Goal: Book appointment/travel/reservation

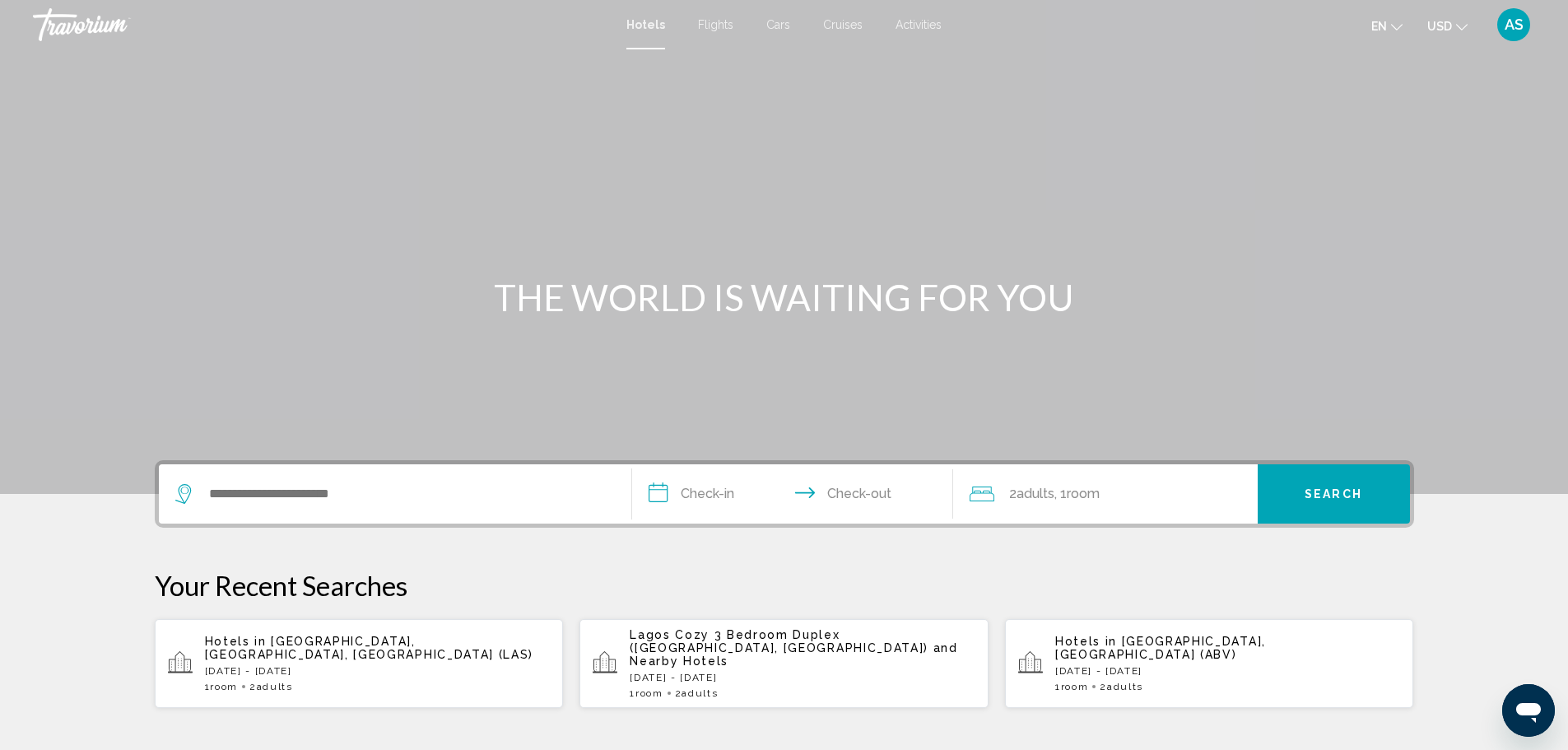
click at [726, 24] on span "Flights" at bounding box center [716, 25] width 36 height 13
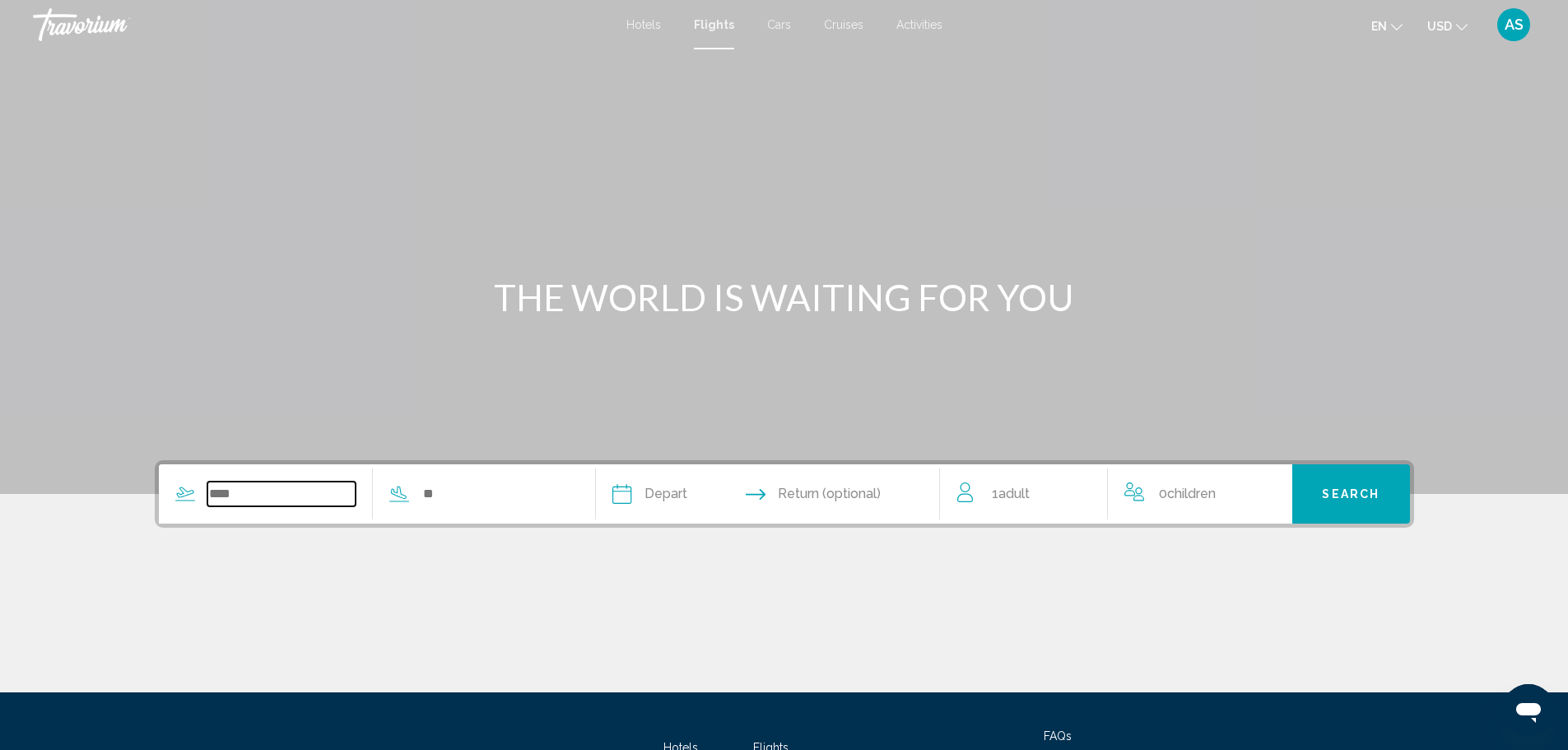
click at [270, 486] on input "Search widget" at bounding box center [282, 494] width 149 height 25
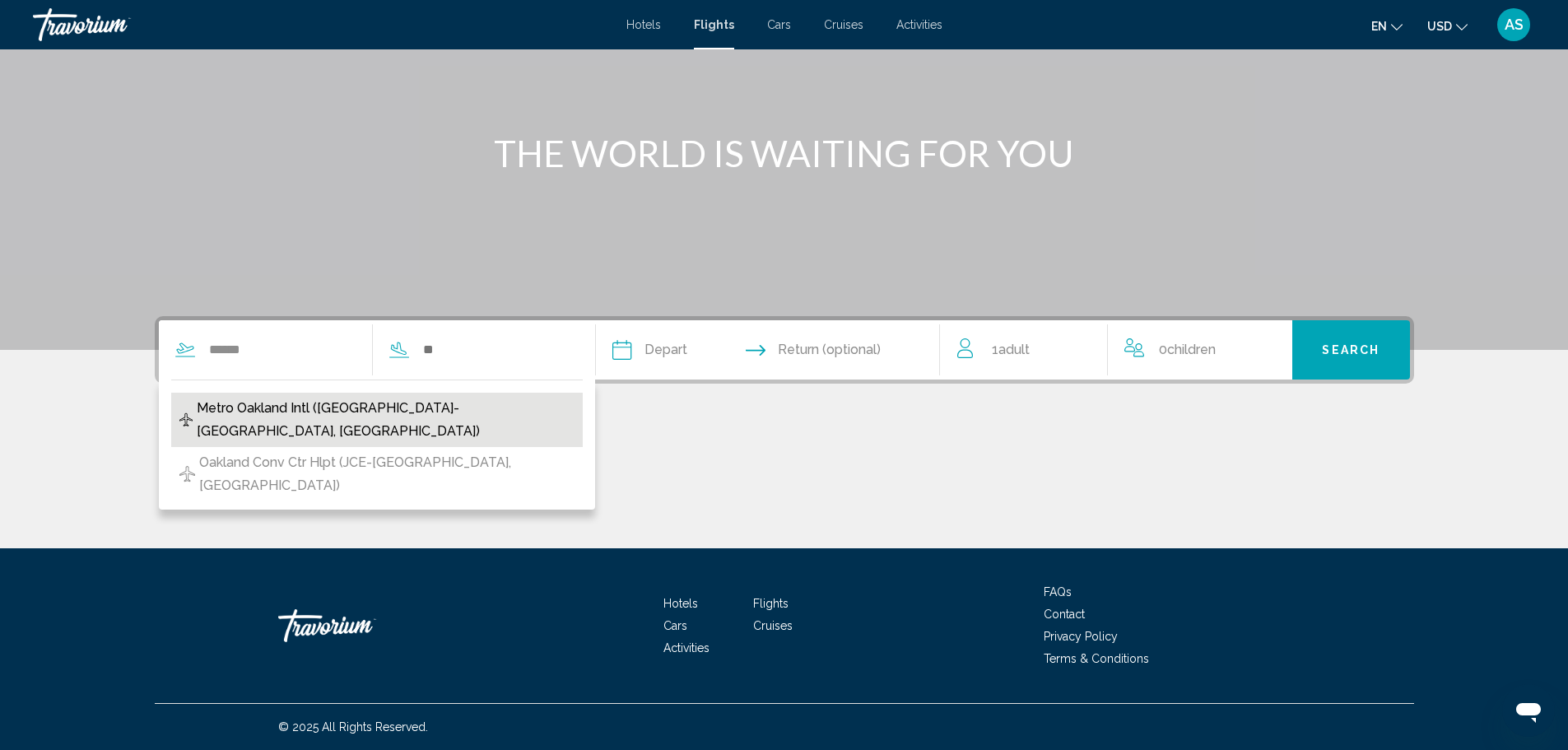
click at [307, 413] on span "Metro Oakland Intl (OAK-Oakland, United States of America)" at bounding box center [386, 421] width 378 height 46
type input "**********"
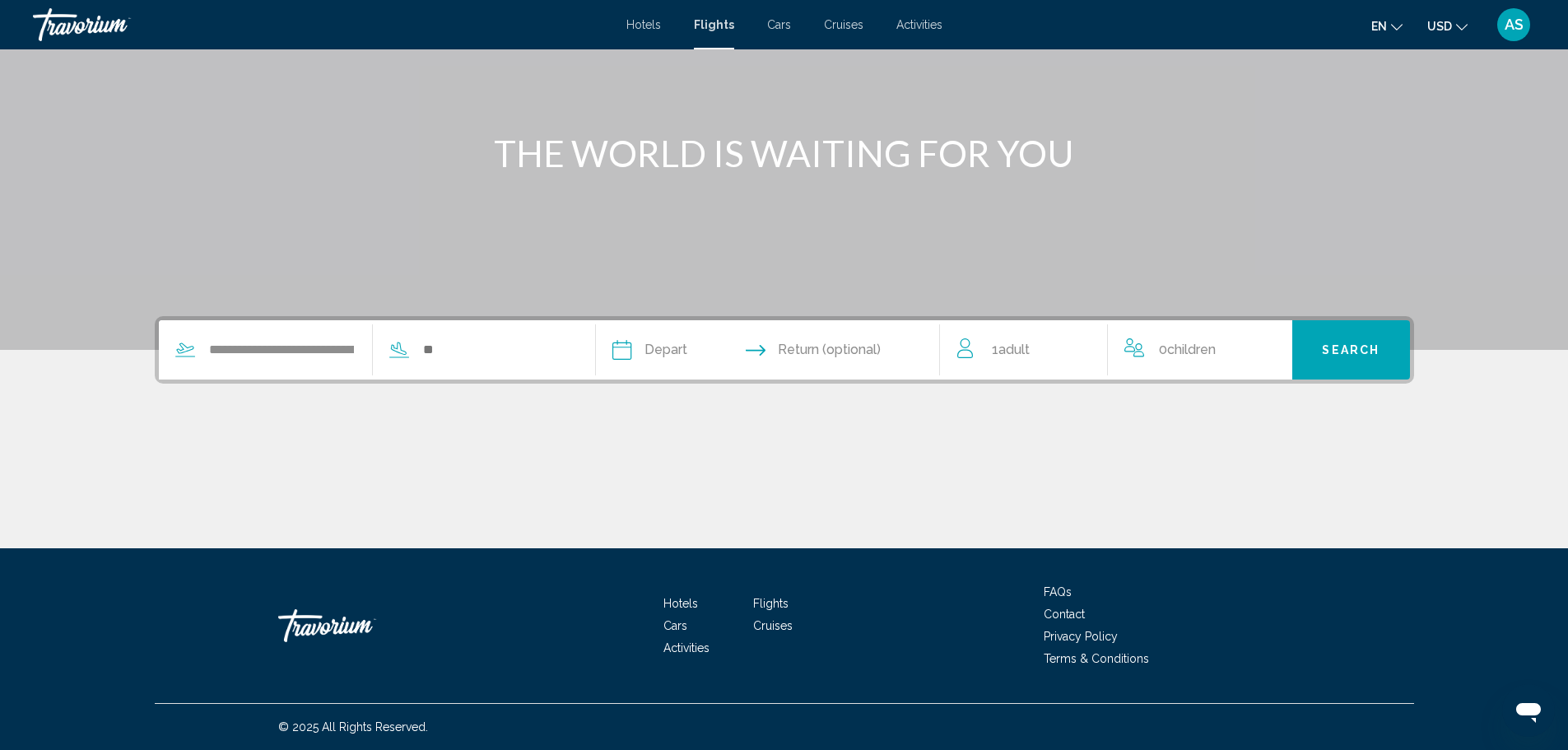
click at [441, 337] on div "**********" at bounding box center [365, 350] width 412 height 60
click at [442, 351] on input "Search widget" at bounding box center [496, 350] width 149 height 25
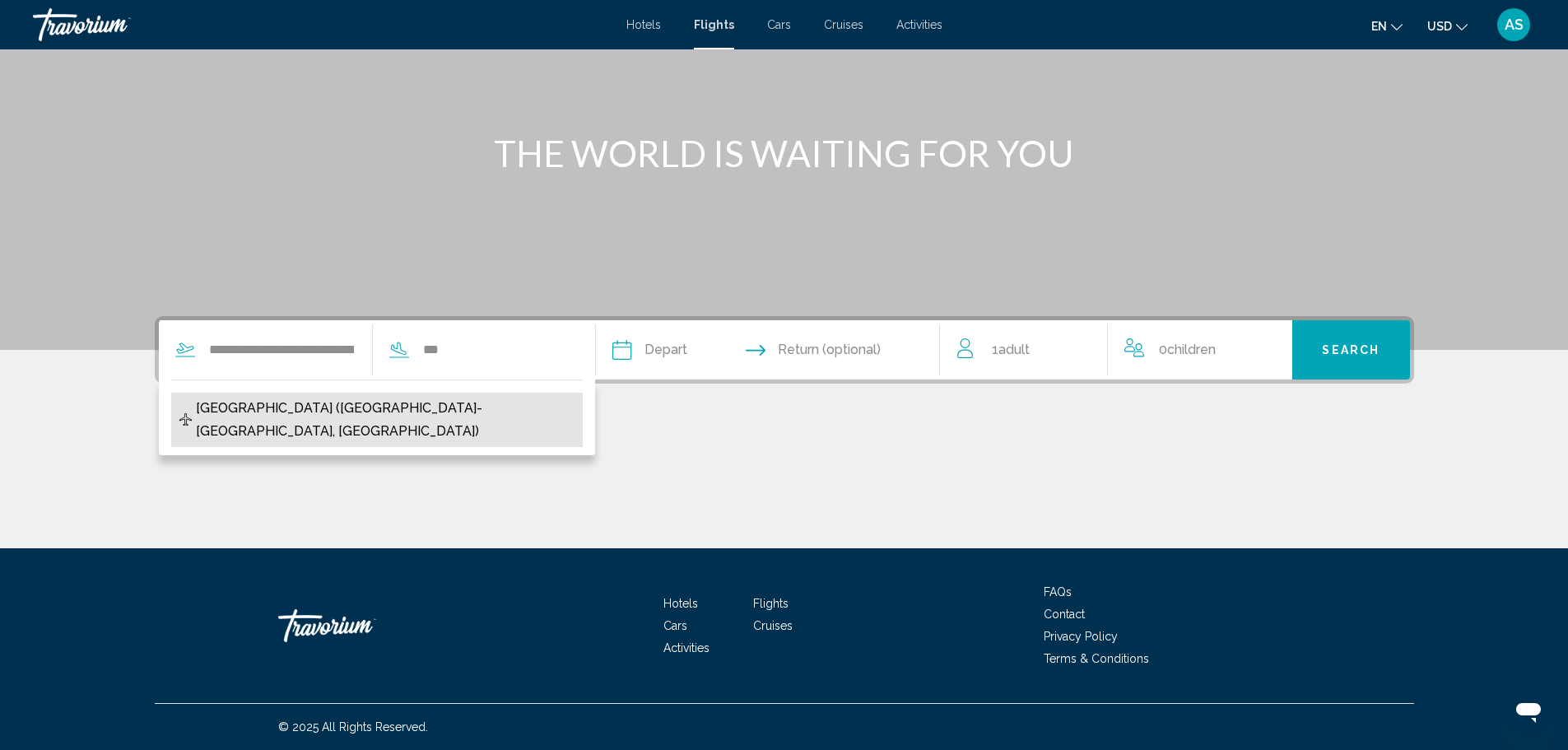
click at [438, 408] on span "Nashville International Airport (BNA-Nashville, US)" at bounding box center [385, 421] width 378 height 46
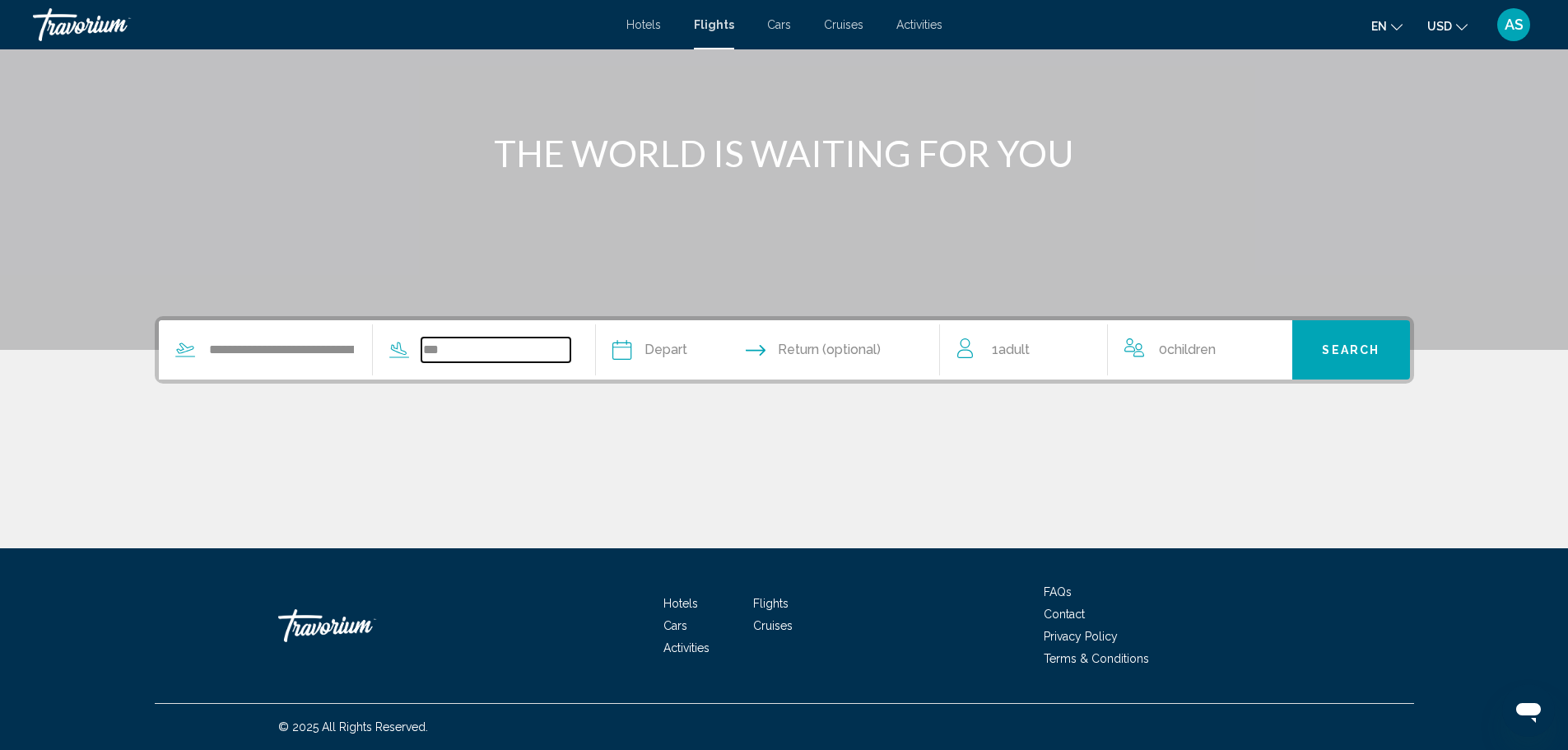
type input "**********"
click at [655, 331] on input "Depart date" at bounding box center [693, 353] width 170 height 65
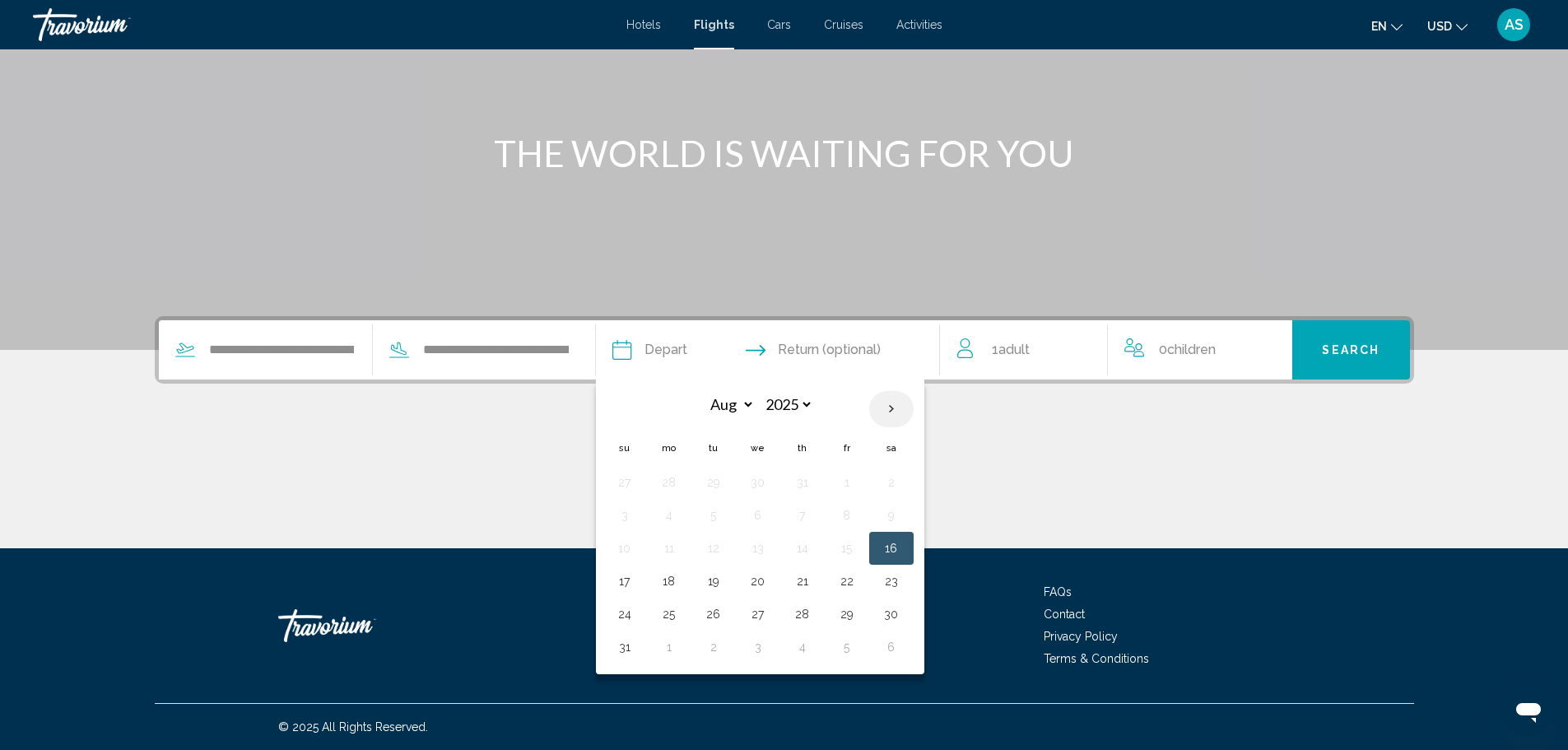
click at [898, 409] on th "Next month" at bounding box center [892, 410] width 45 height 36
select select "*"
click at [722, 512] on button "7" at bounding box center [714, 516] width 26 height 23
type input "**********"
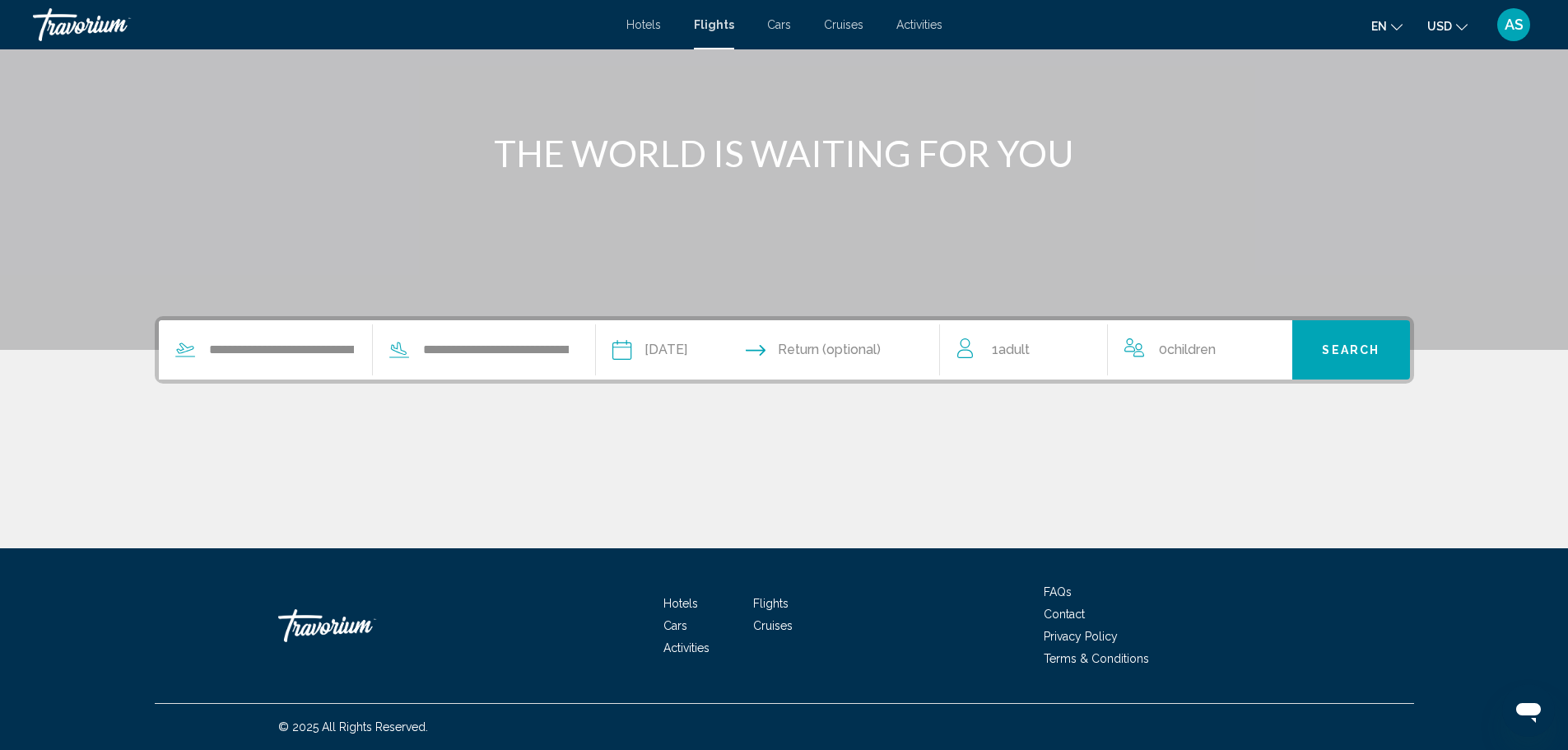
click at [841, 350] on input "Return date" at bounding box center [861, 353] width 170 height 65
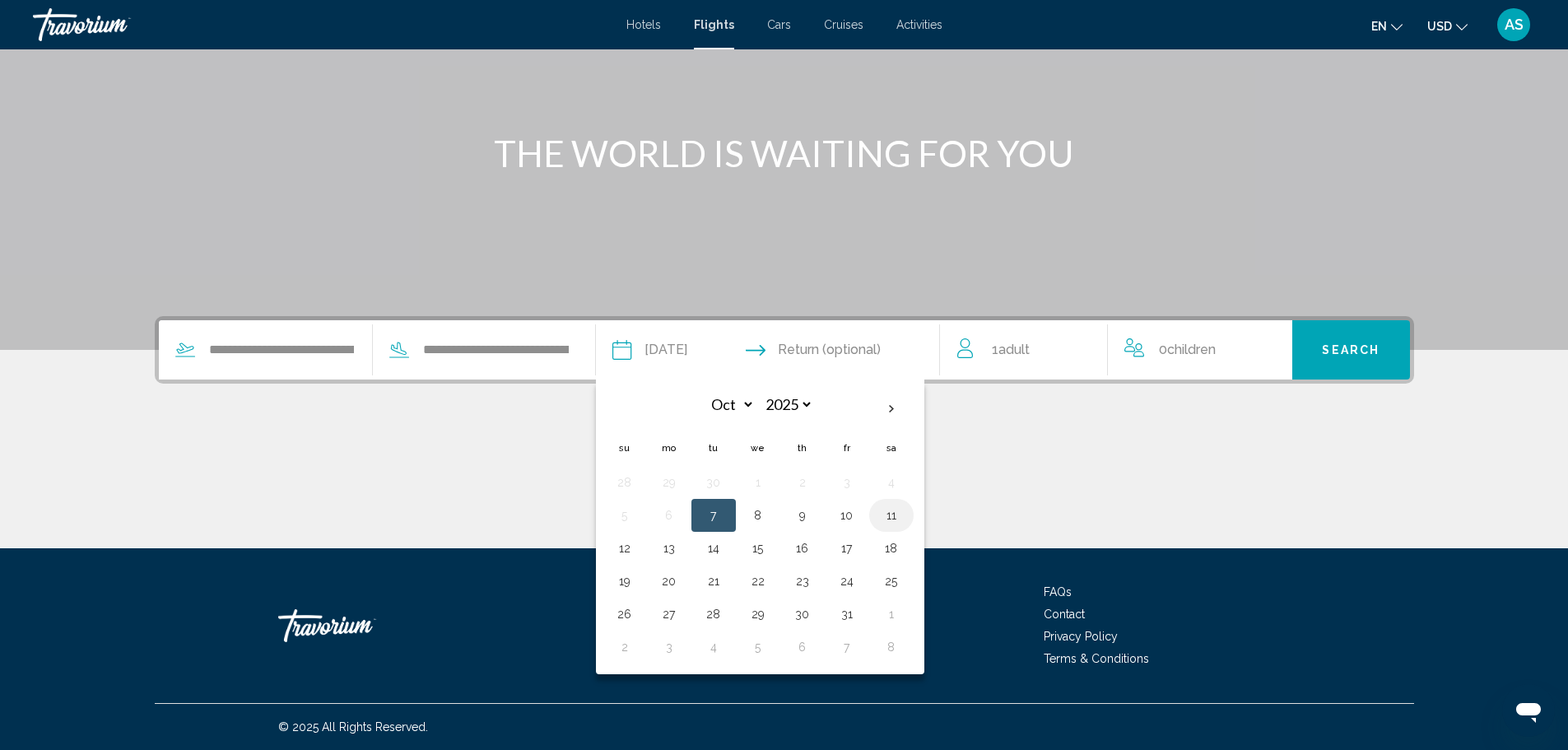
click at [904, 515] on button "11" at bounding box center [892, 516] width 26 height 23
type input "**********"
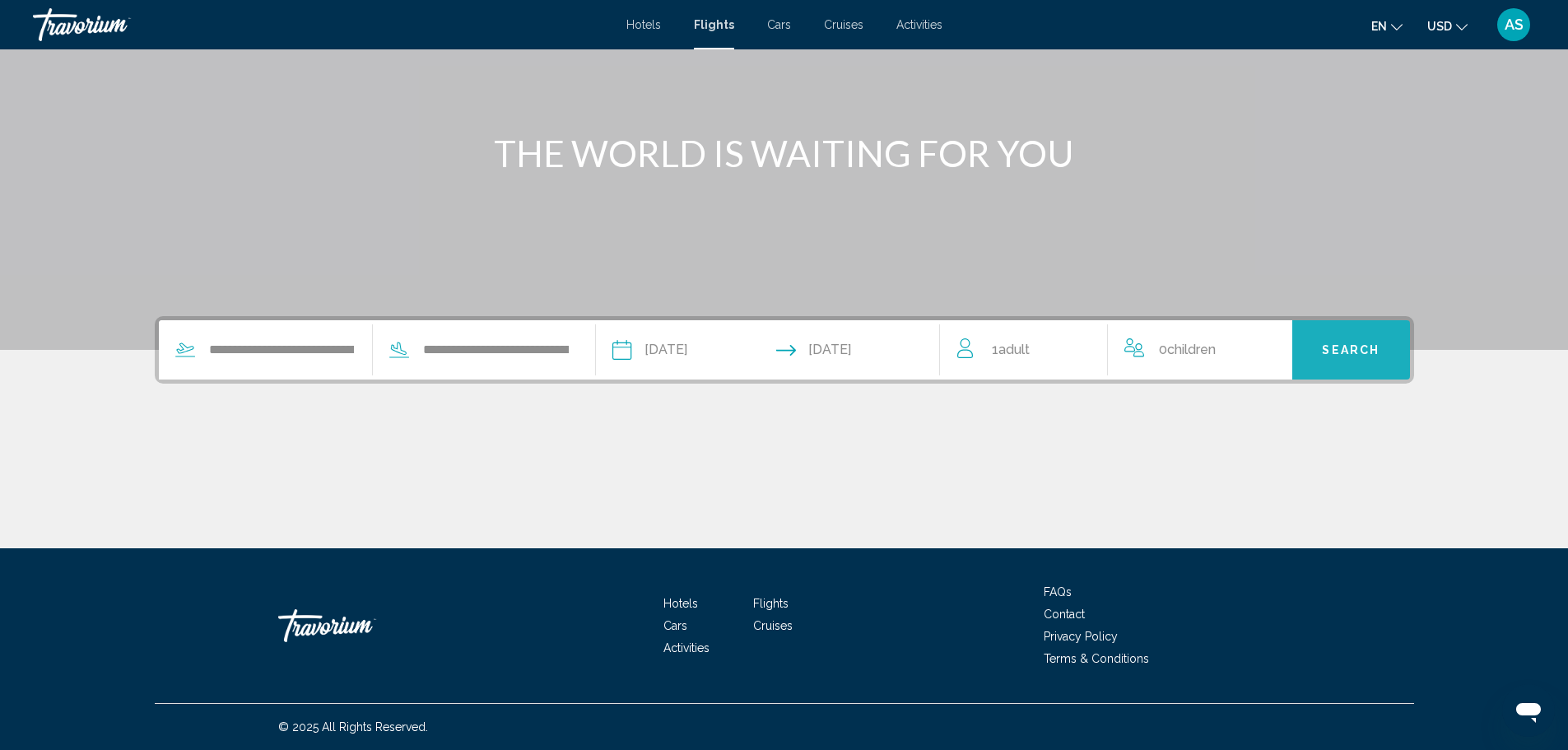
click at [1393, 345] on button "Search" at bounding box center [1351, 350] width 117 height 60
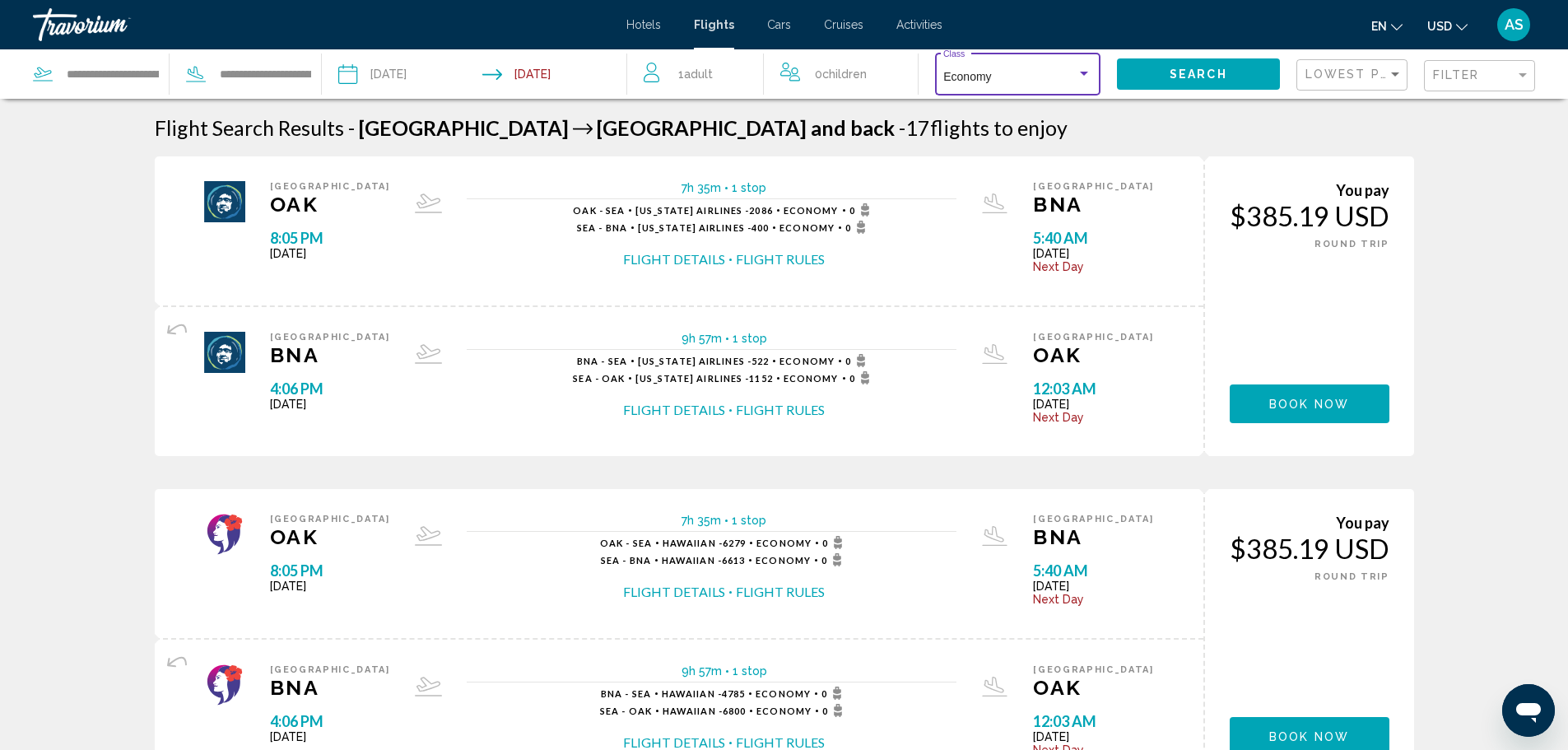
click at [1007, 79] on div "Economy" at bounding box center [1009, 78] width 133 height 13
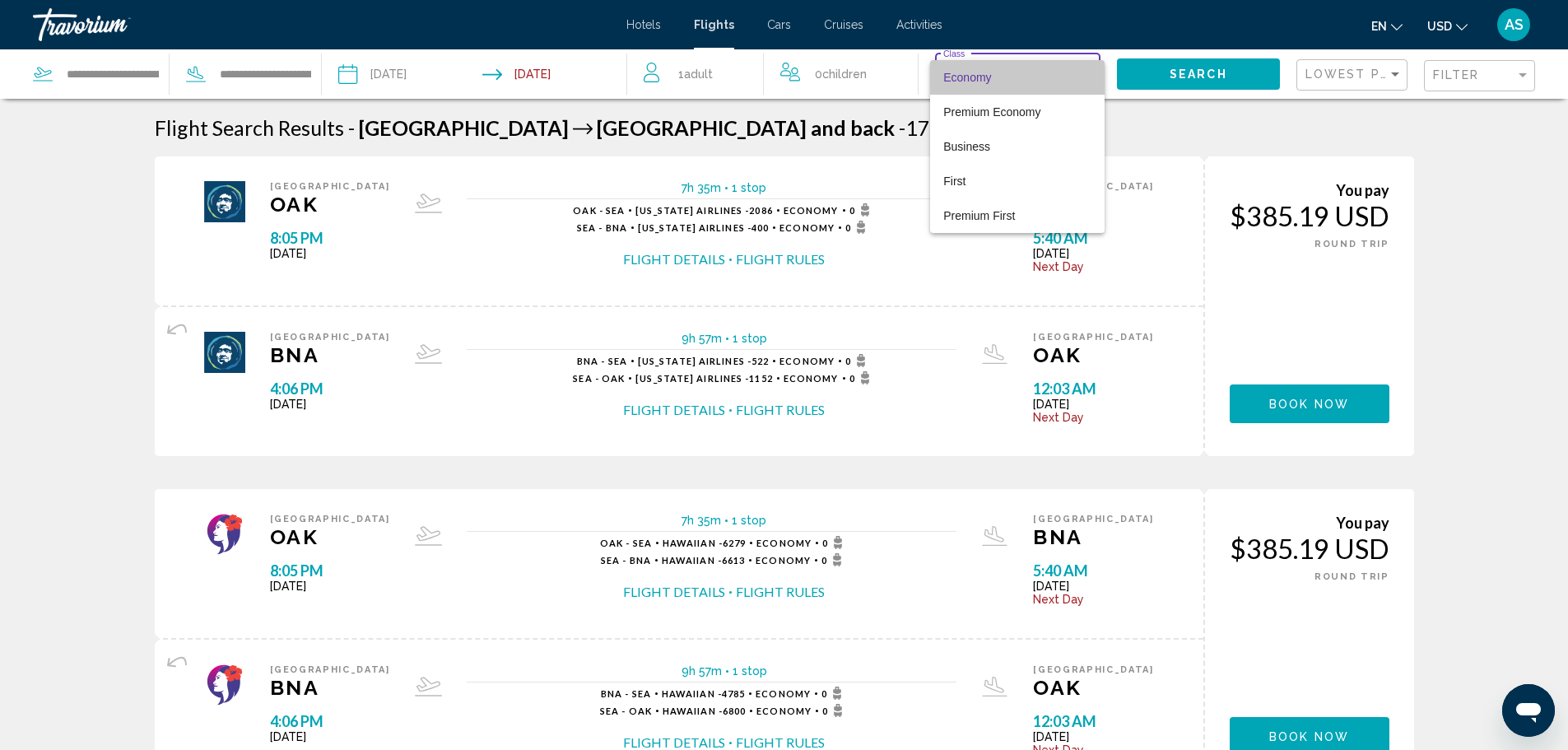
click at [1007, 79] on span "Economy" at bounding box center [1017, 78] width 148 height 35
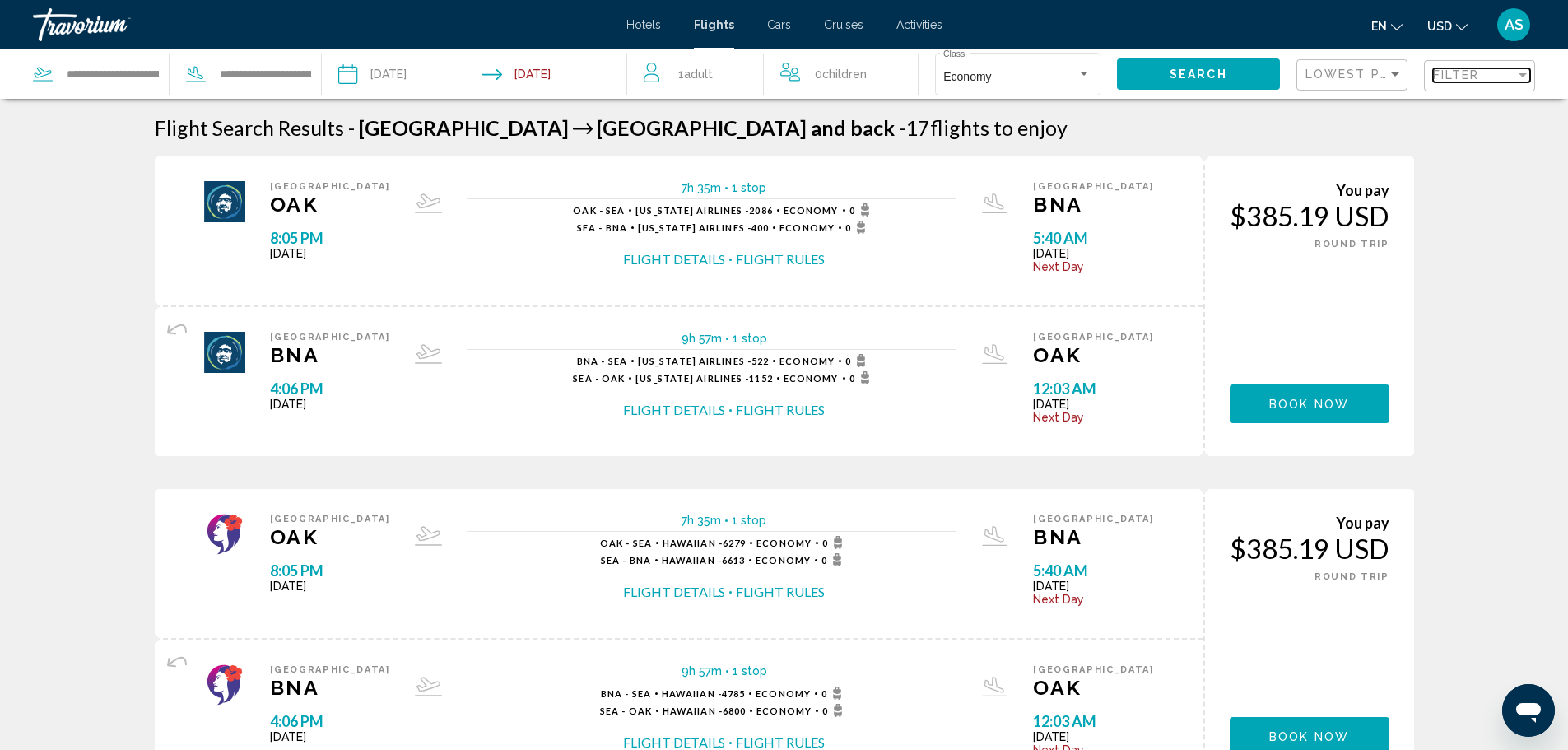
click at [1470, 77] on span "Filter" at bounding box center [1456, 75] width 47 height 13
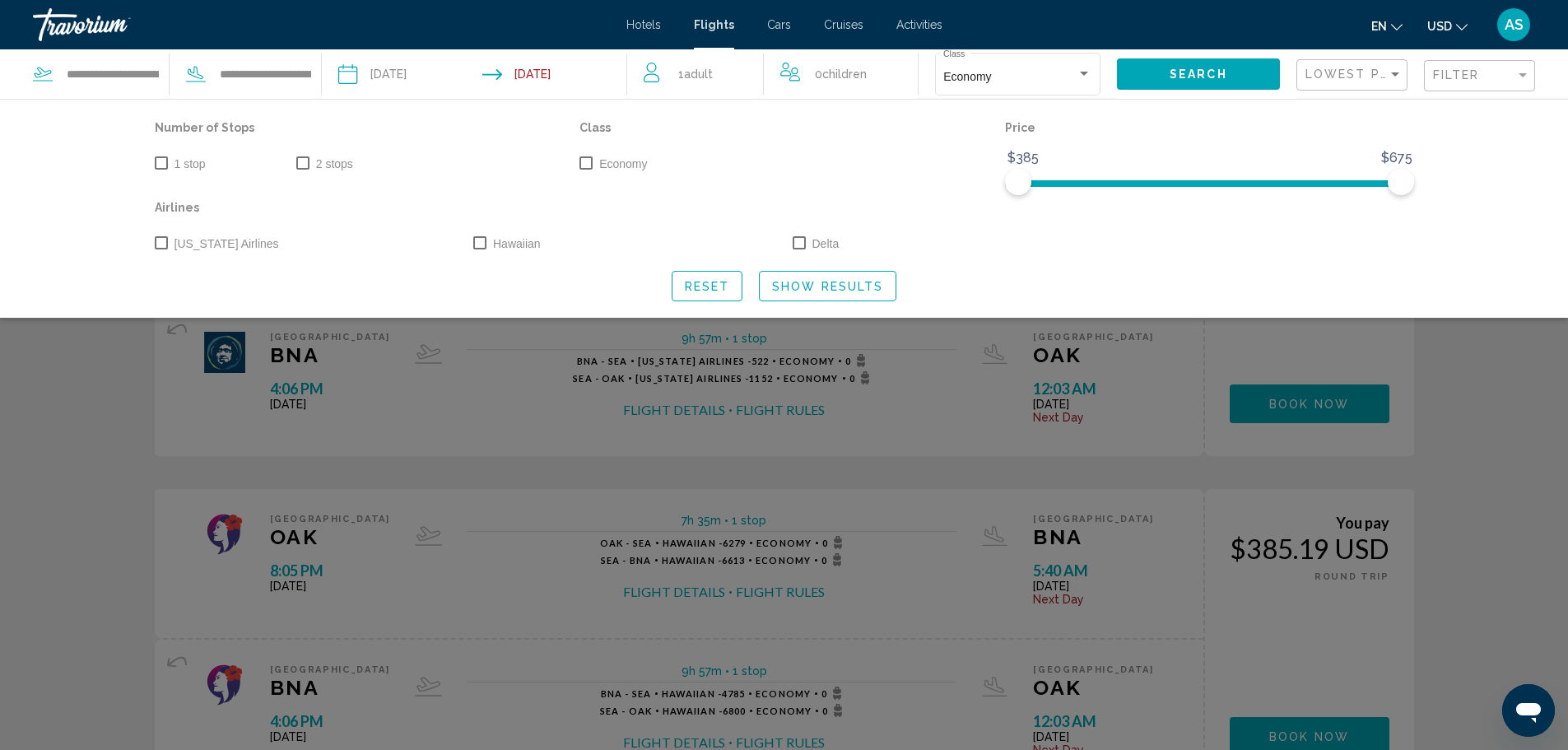
click at [1160, 237] on div "Alaska Airlines Hawaiian Delta" at bounding box center [784, 243] width 1276 height 23
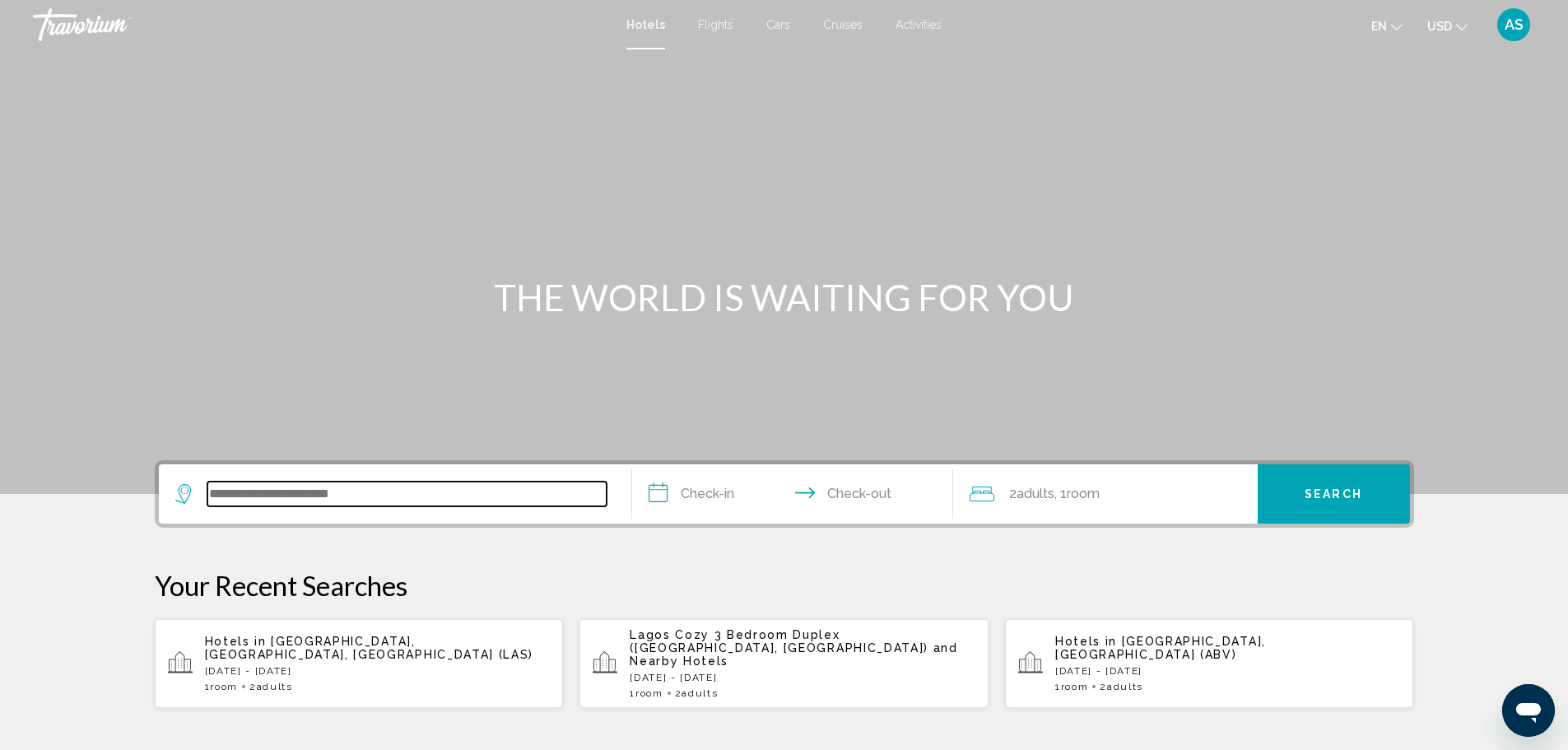
click at [294, 492] on input "Search widget" at bounding box center [407, 494] width 400 height 25
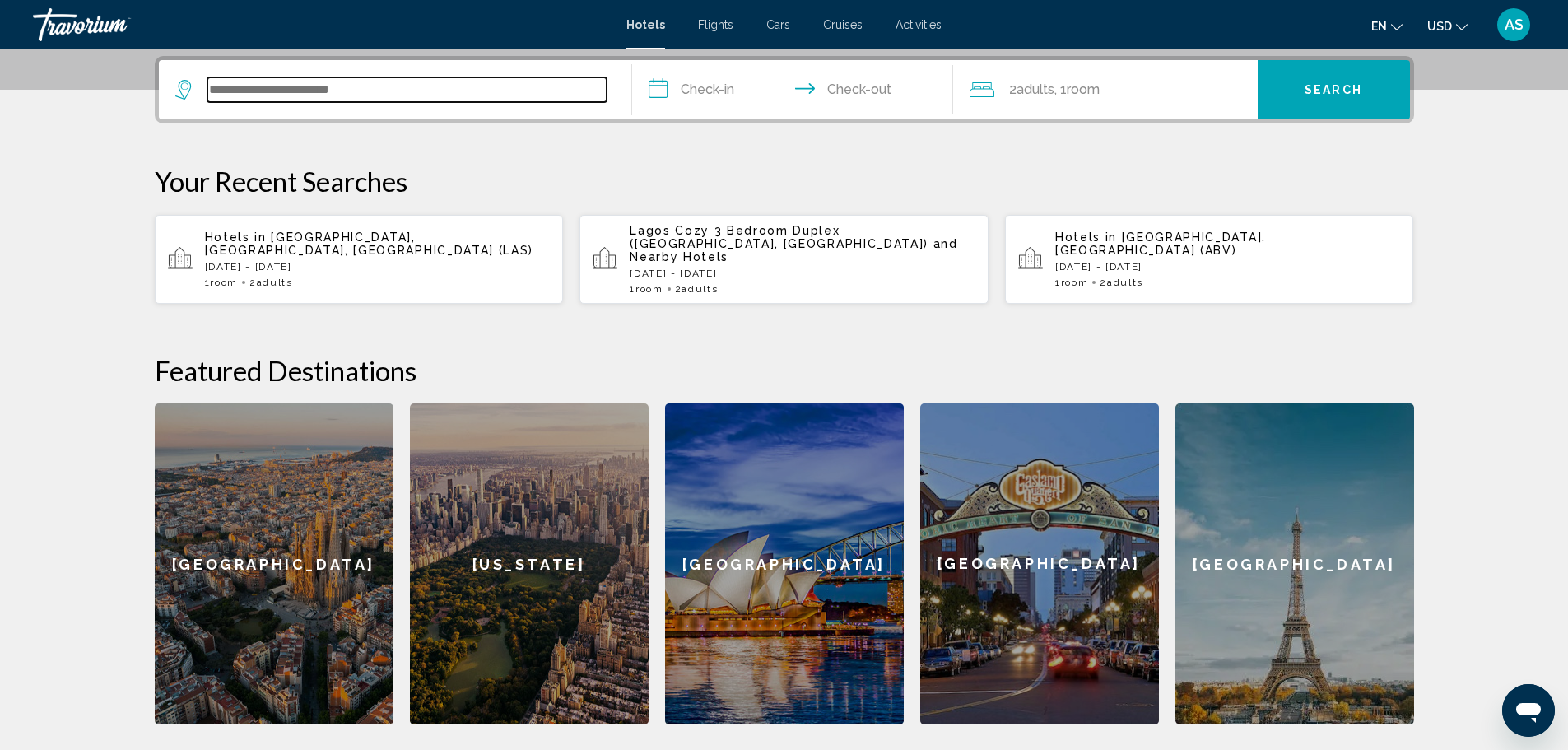
scroll to position [407, 0]
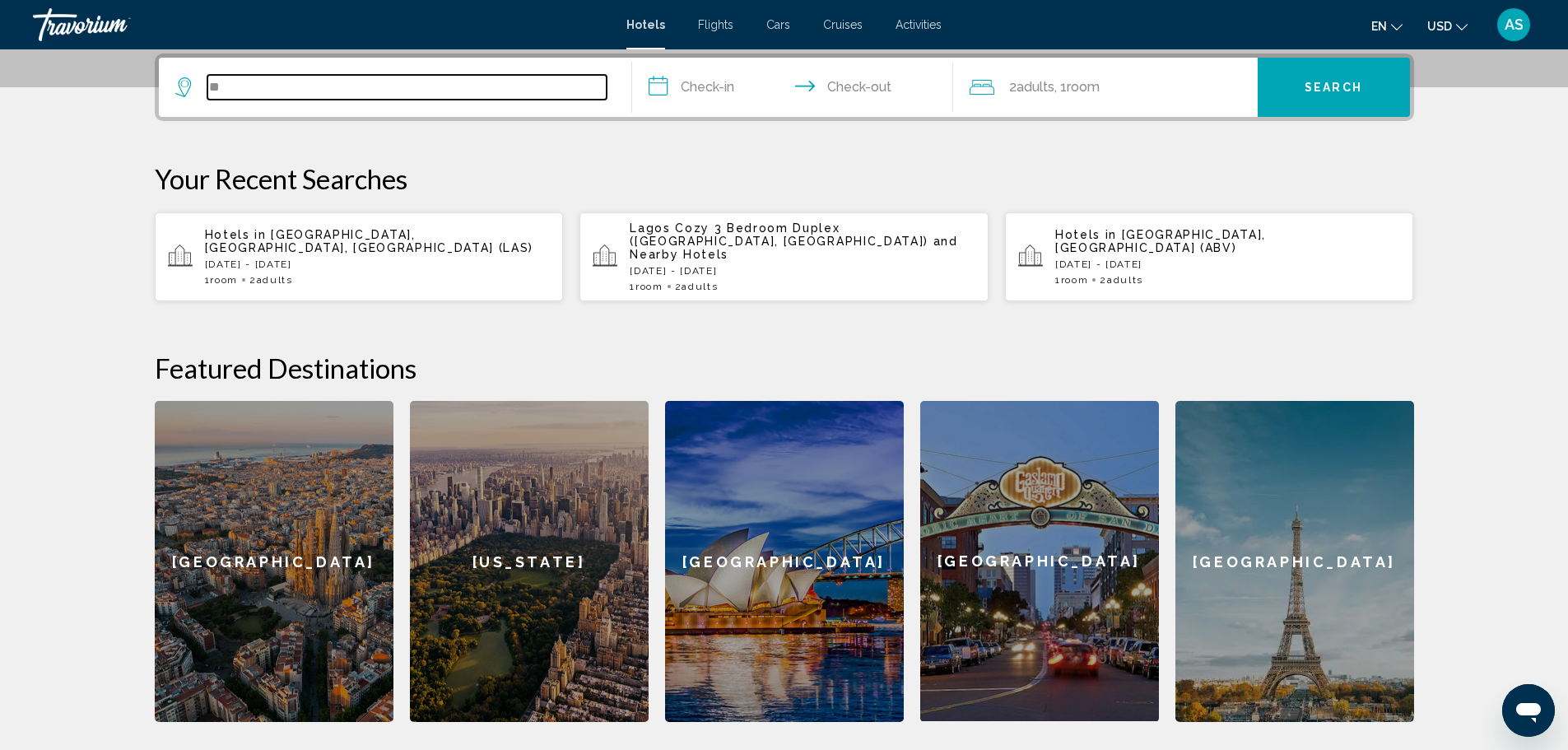
type input "*"
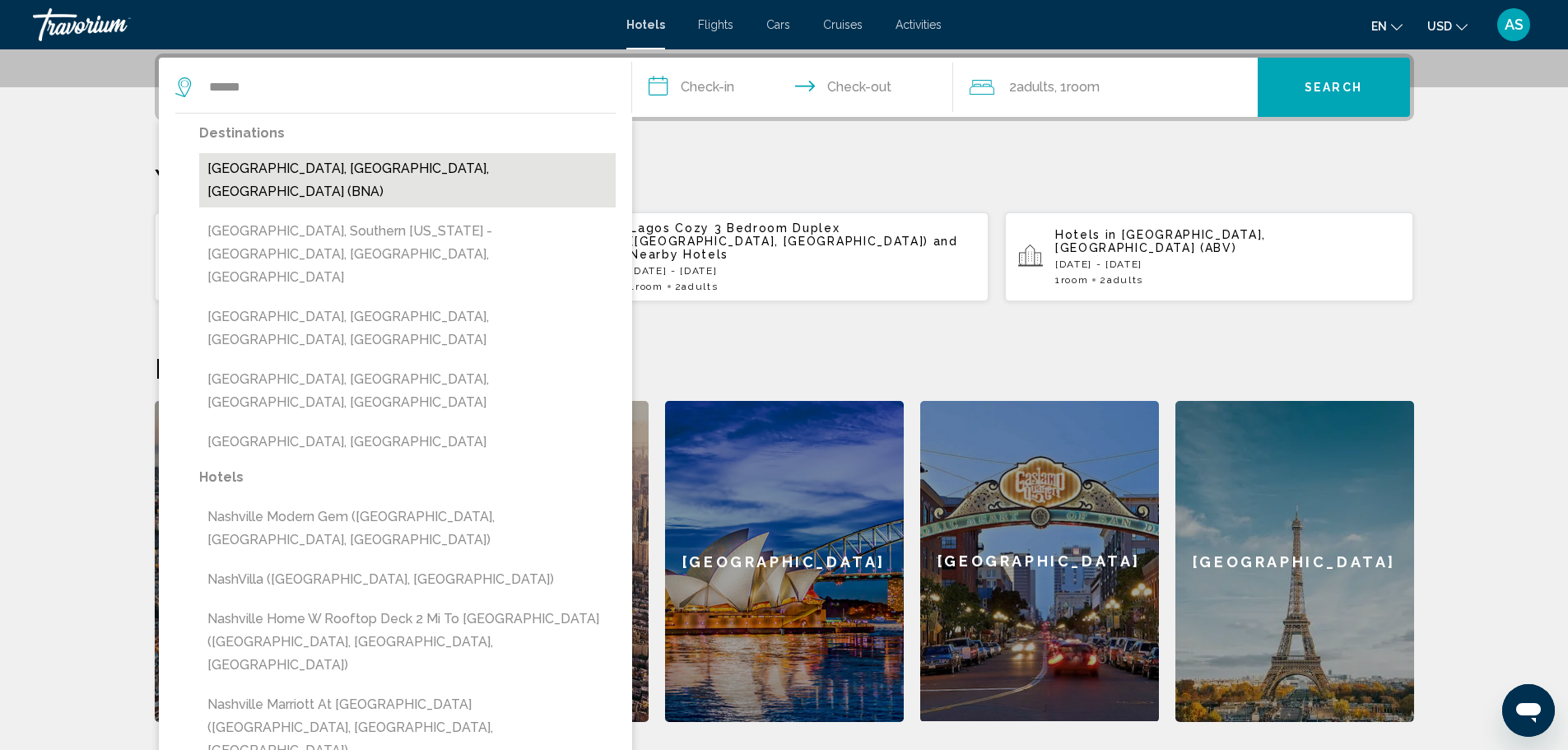
click at [383, 179] on button "Nashville, TN, United States (BNA)" at bounding box center [407, 180] width 416 height 55
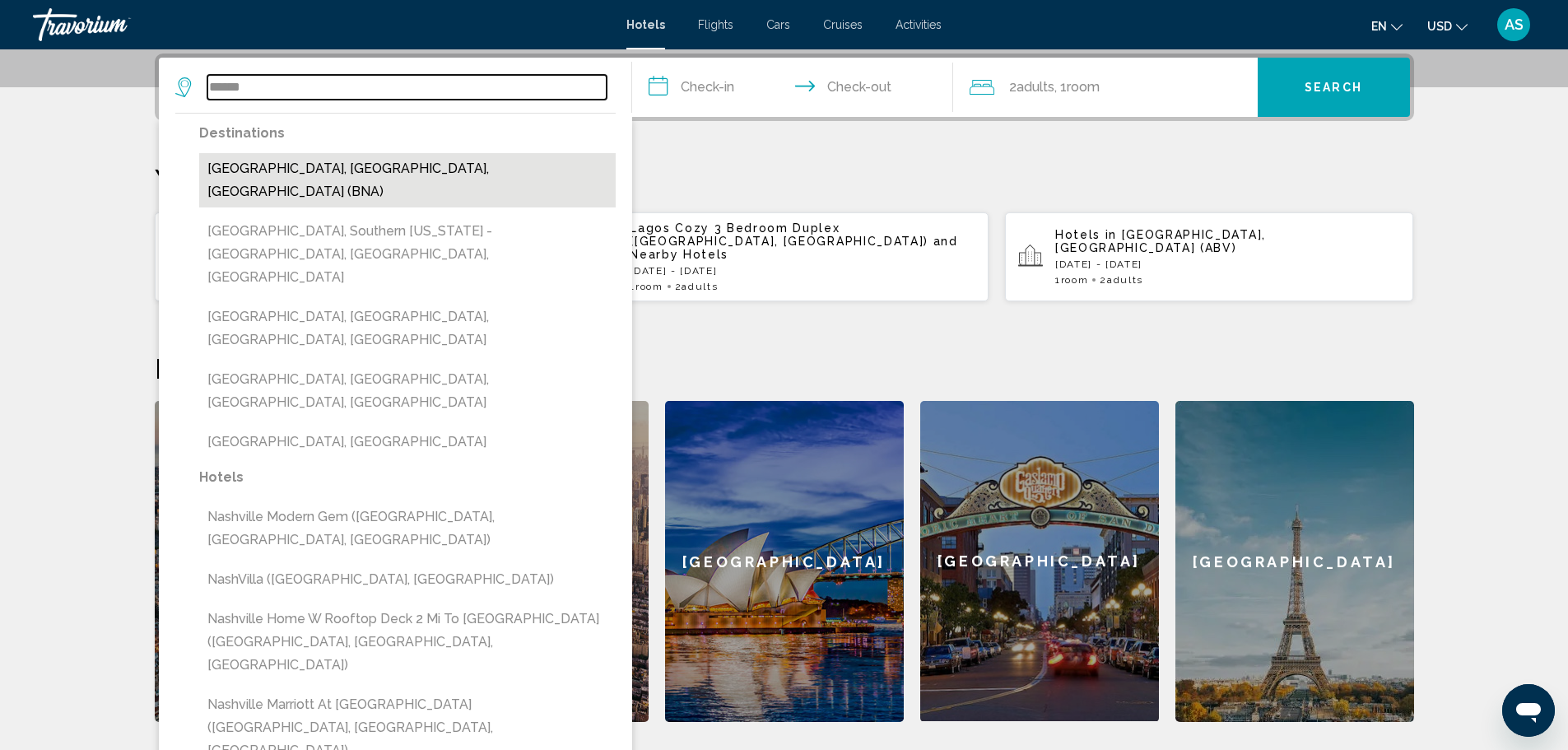
type input "**********"
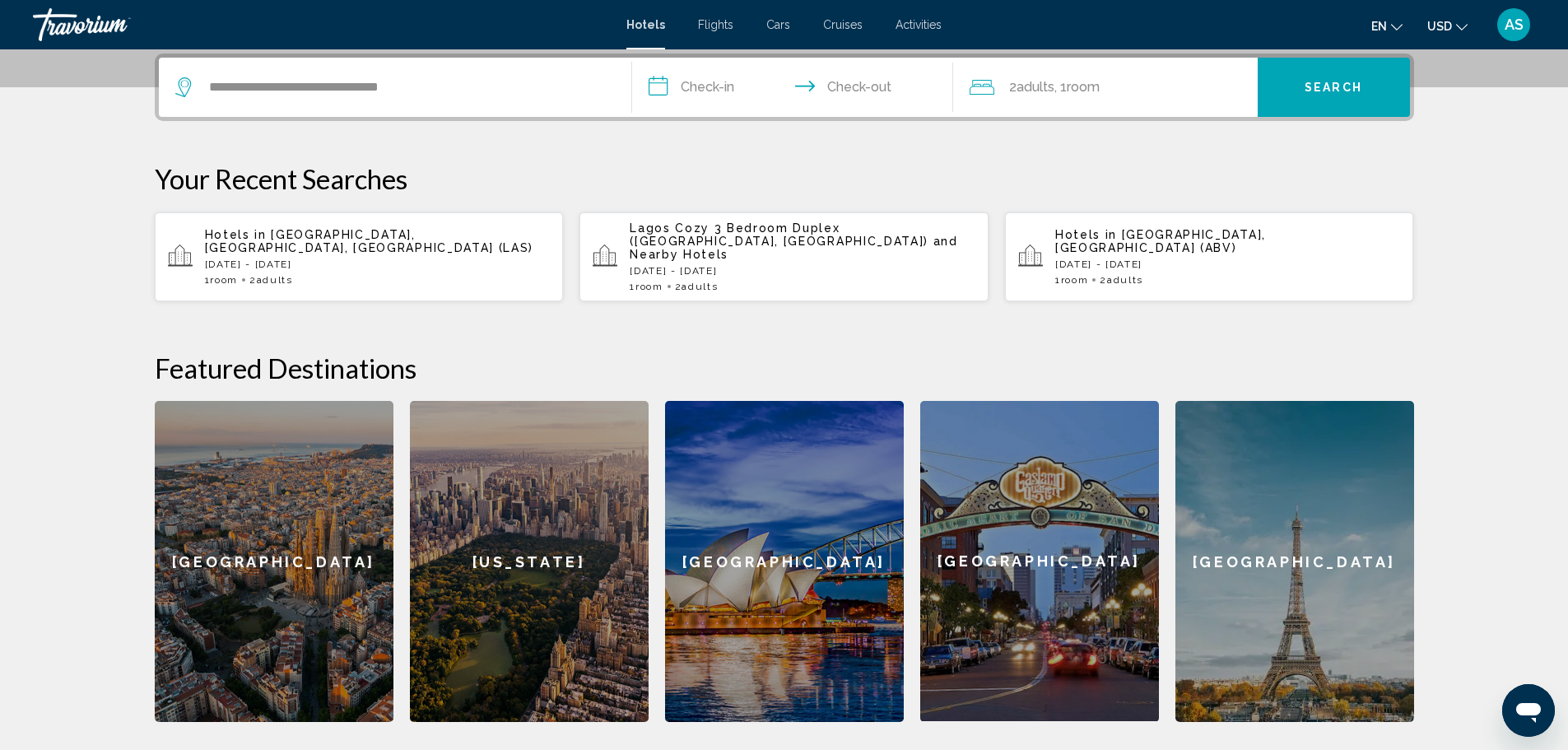
click at [722, 84] on input "**********" at bounding box center [796, 90] width 328 height 65
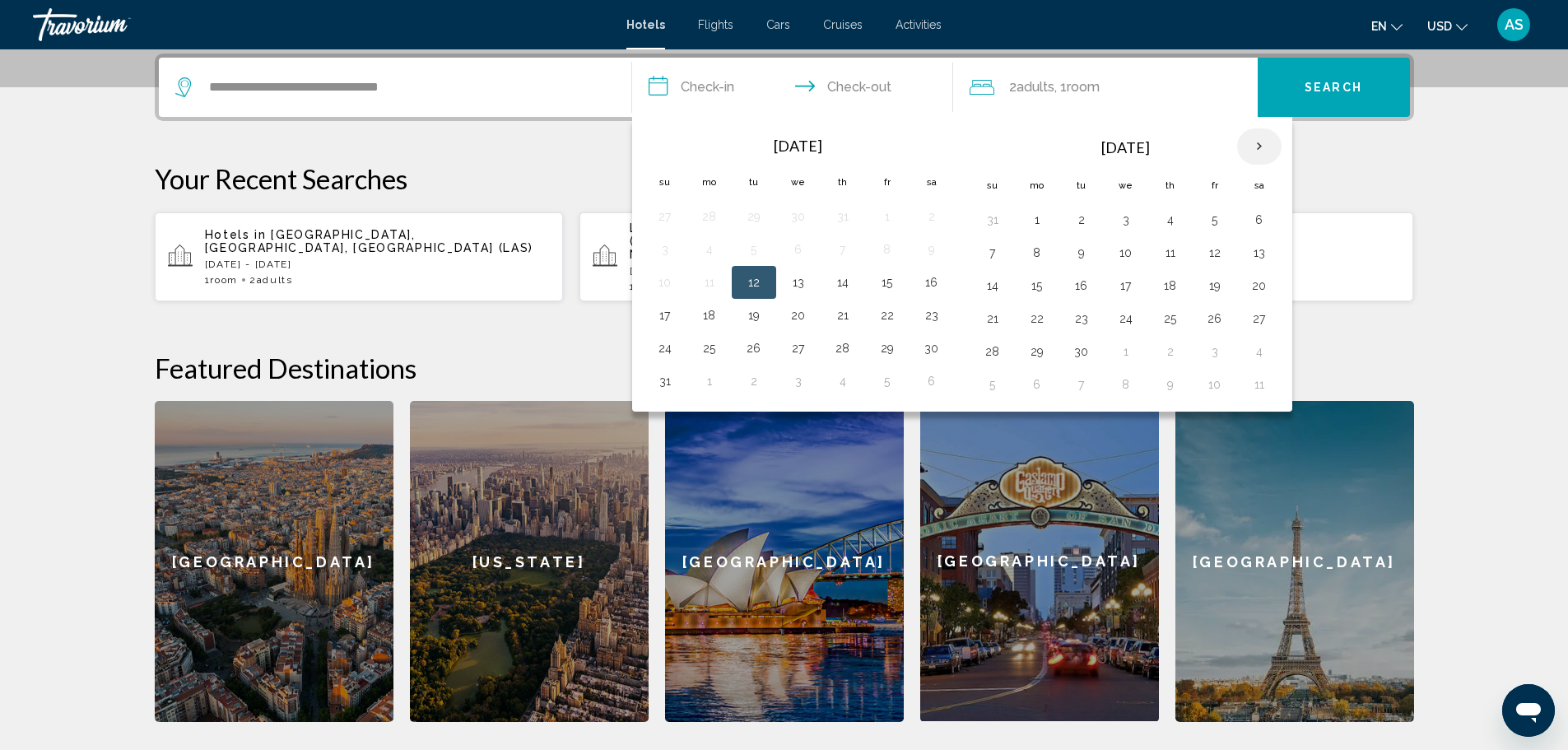
click at [1270, 148] on th "Next month" at bounding box center [1260, 147] width 45 height 36
click at [670, 260] on button "7" at bounding box center [665, 253] width 26 height 23
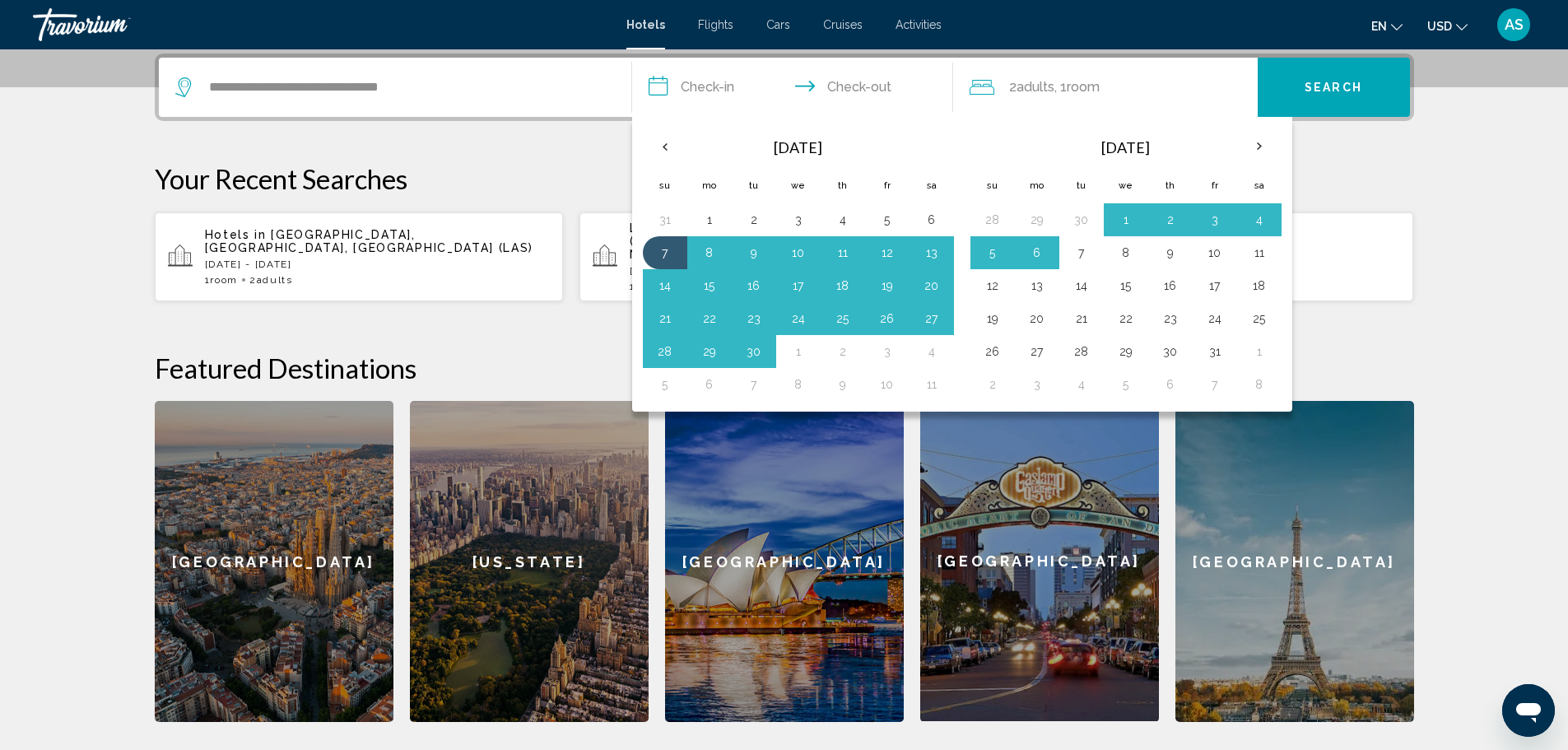
click at [1089, 249] on button "7" at bounding box center [1082, 253] width 26 height 23
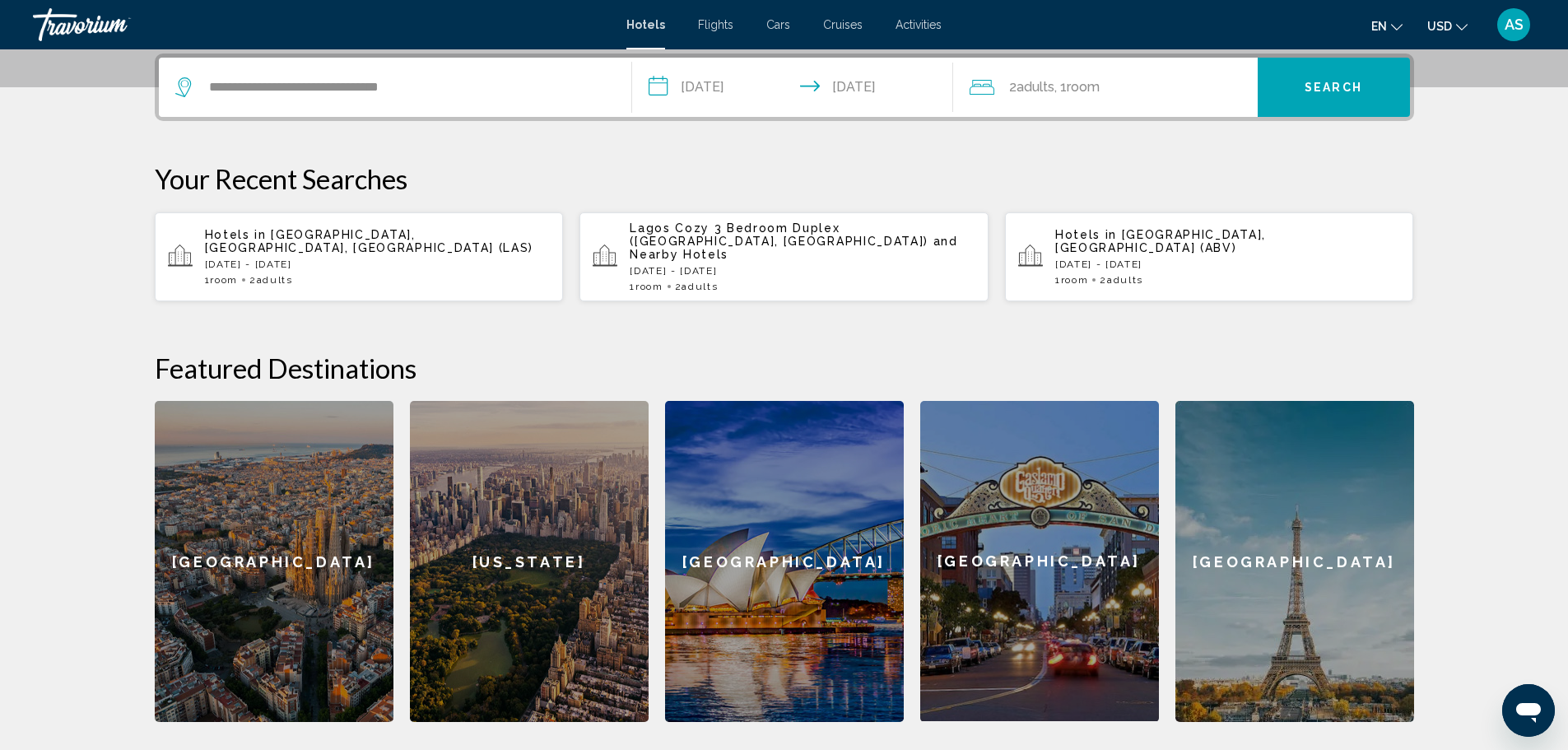
click at [708, 103] on input "**********" at bounding box center [796, 90] width 328 height 65
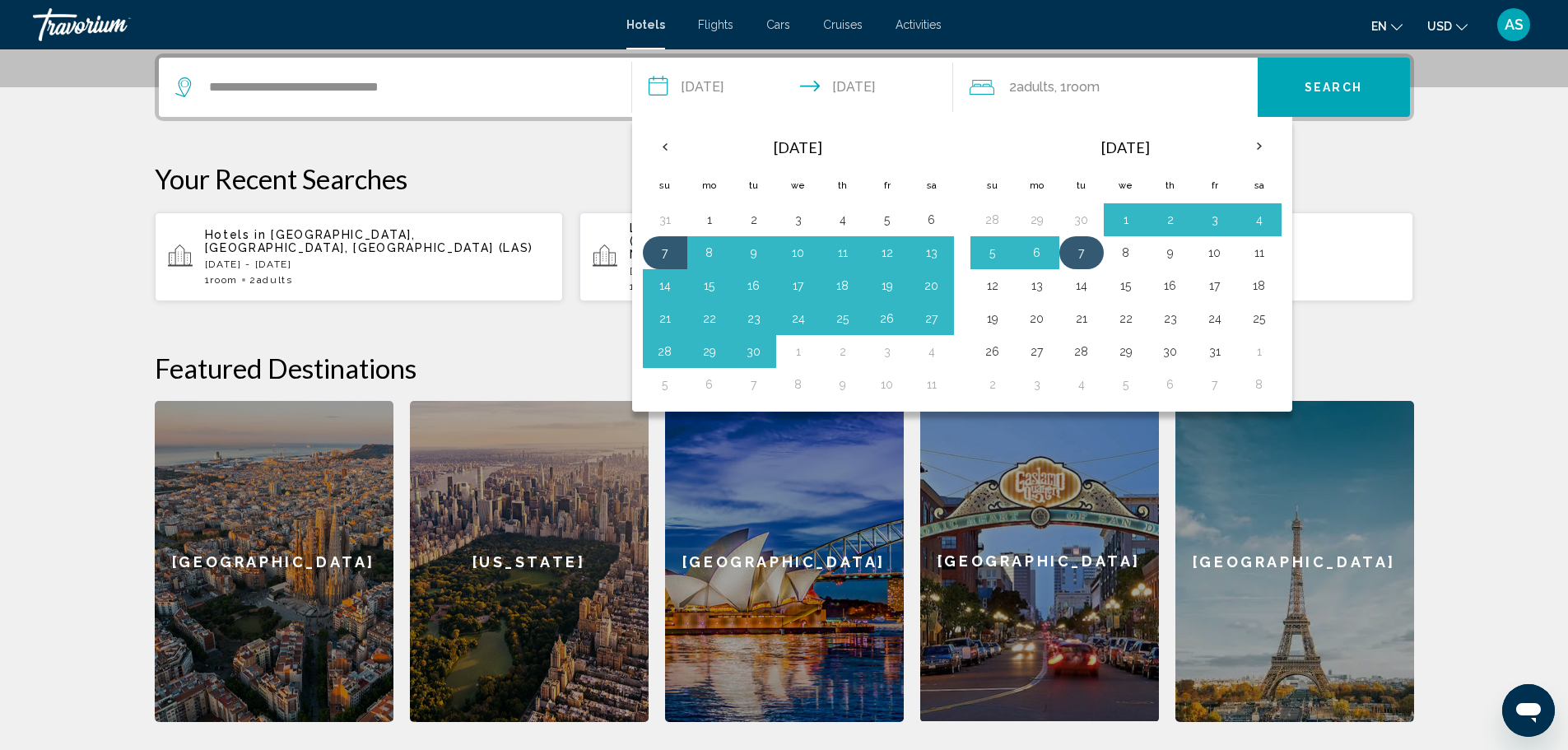
click at [1081, 248] on button "7" at bounding box center [1082, 253] width 26 height 23
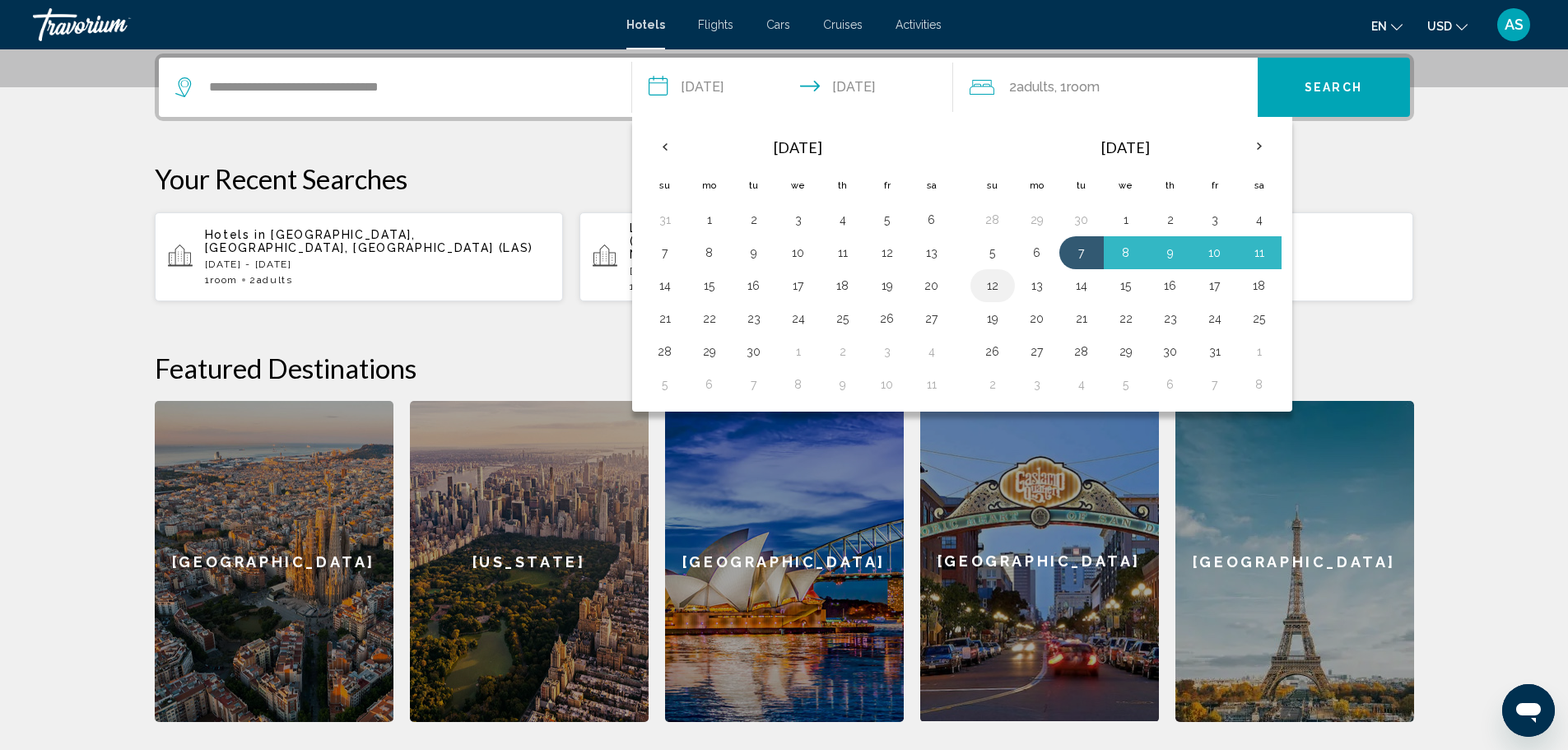
click at [982, 288] on button "12" at bounding box center [993, 286] width 26 height 23
type input "**********"
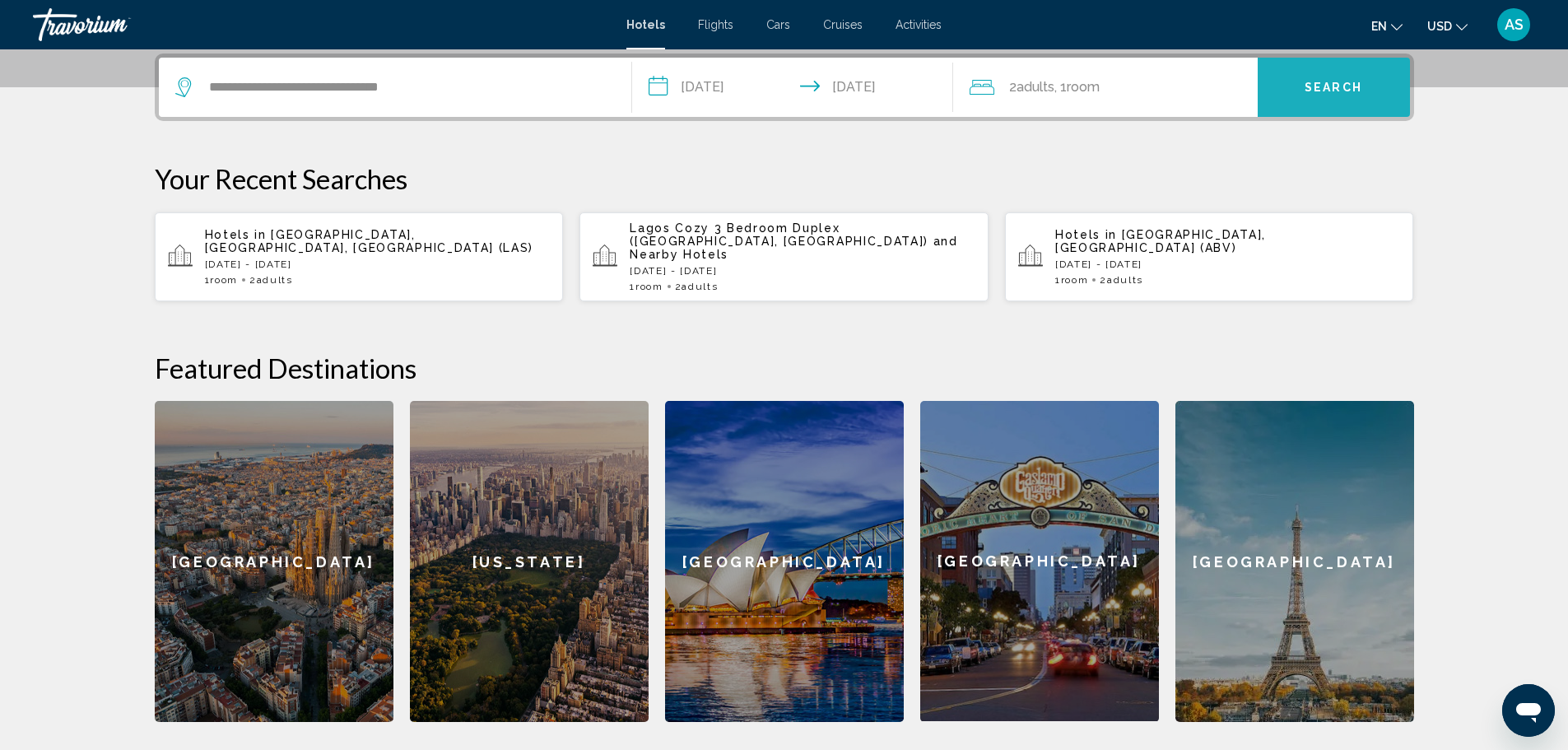
click at [1328, 96] on button "Search" at bounding box center [1334, 88] width 152 height 60
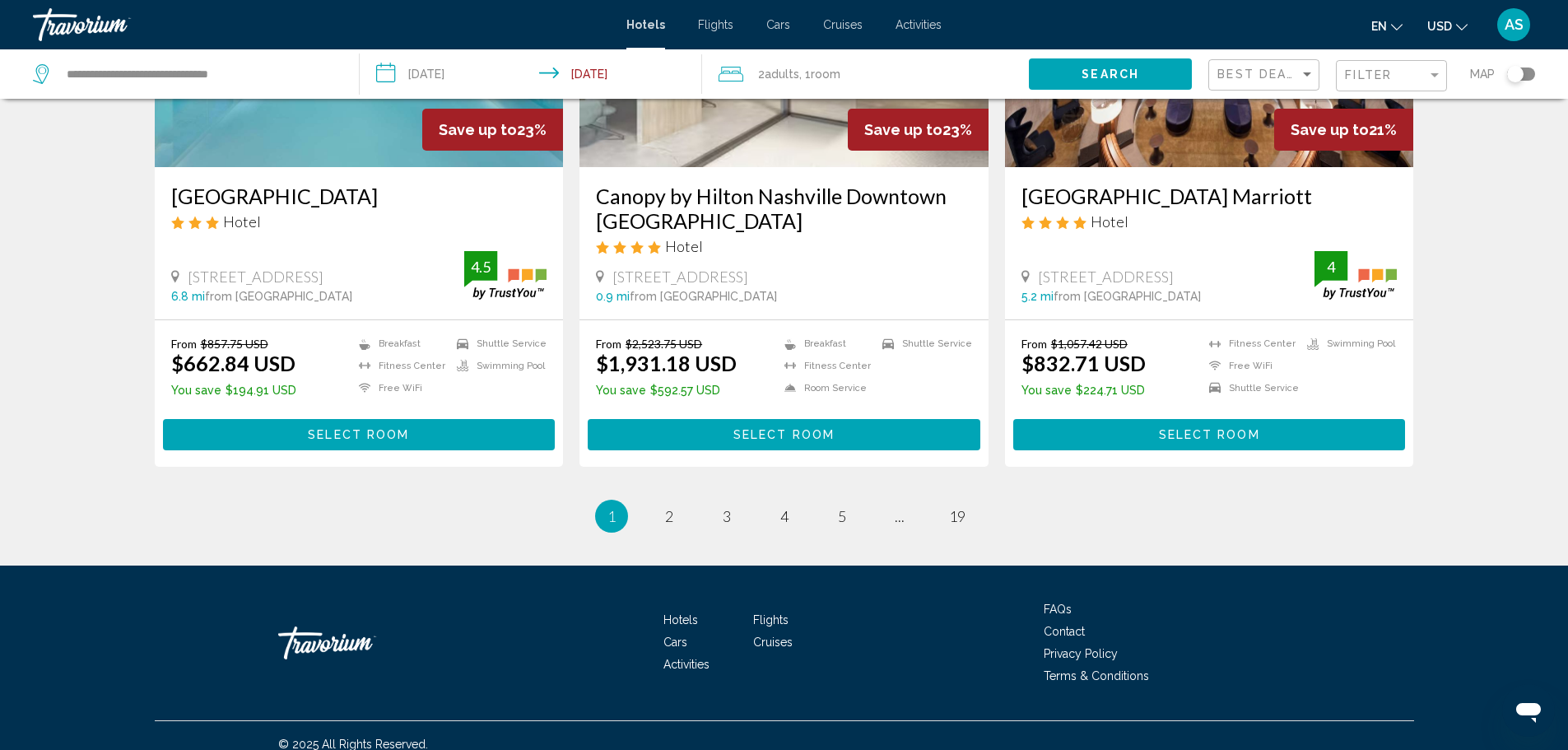
scroll to position [2108, 0]
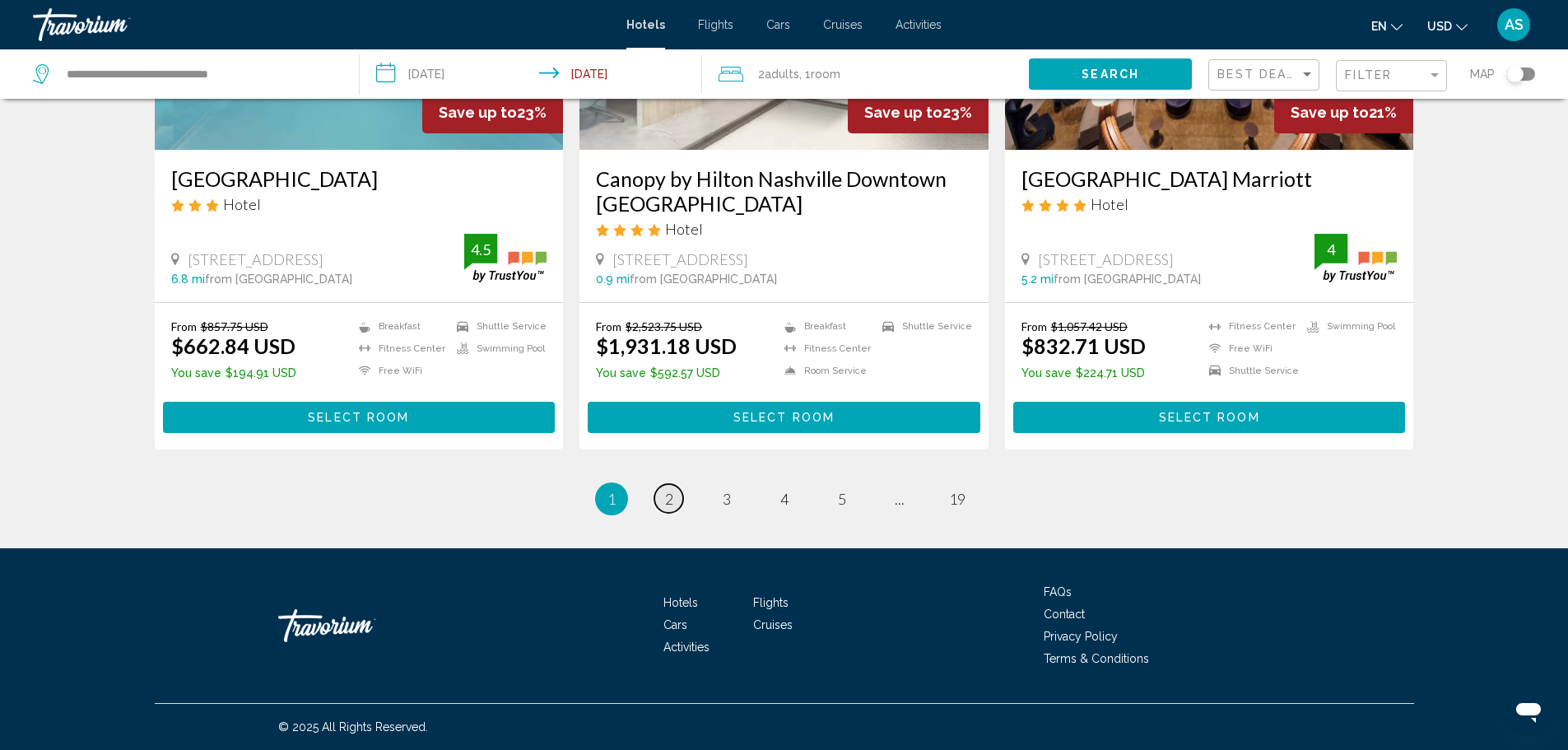
click at [663, 502] on link "page 2" at bounding box center [669, 498] width 29 height 29
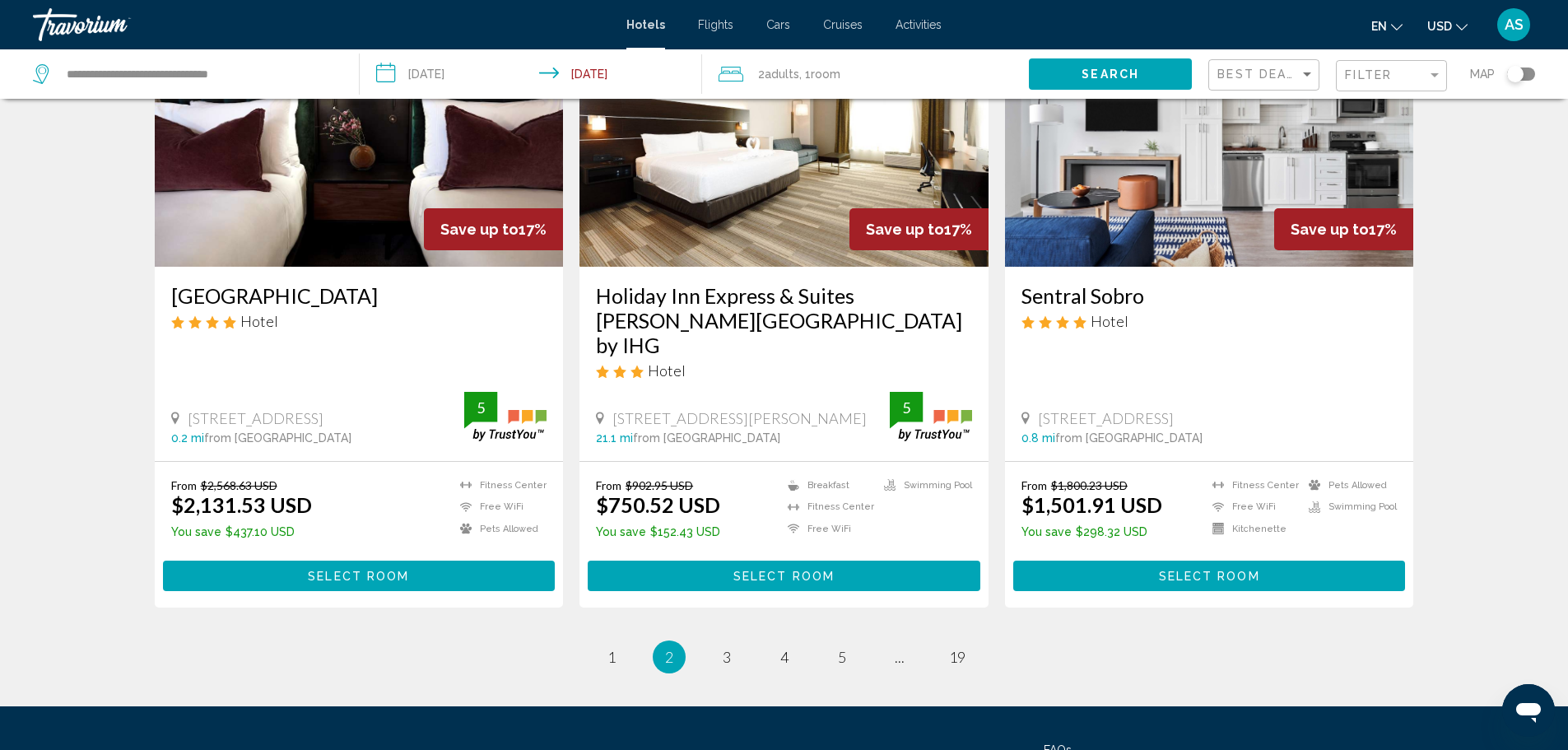
scroll to position [2126, 0]
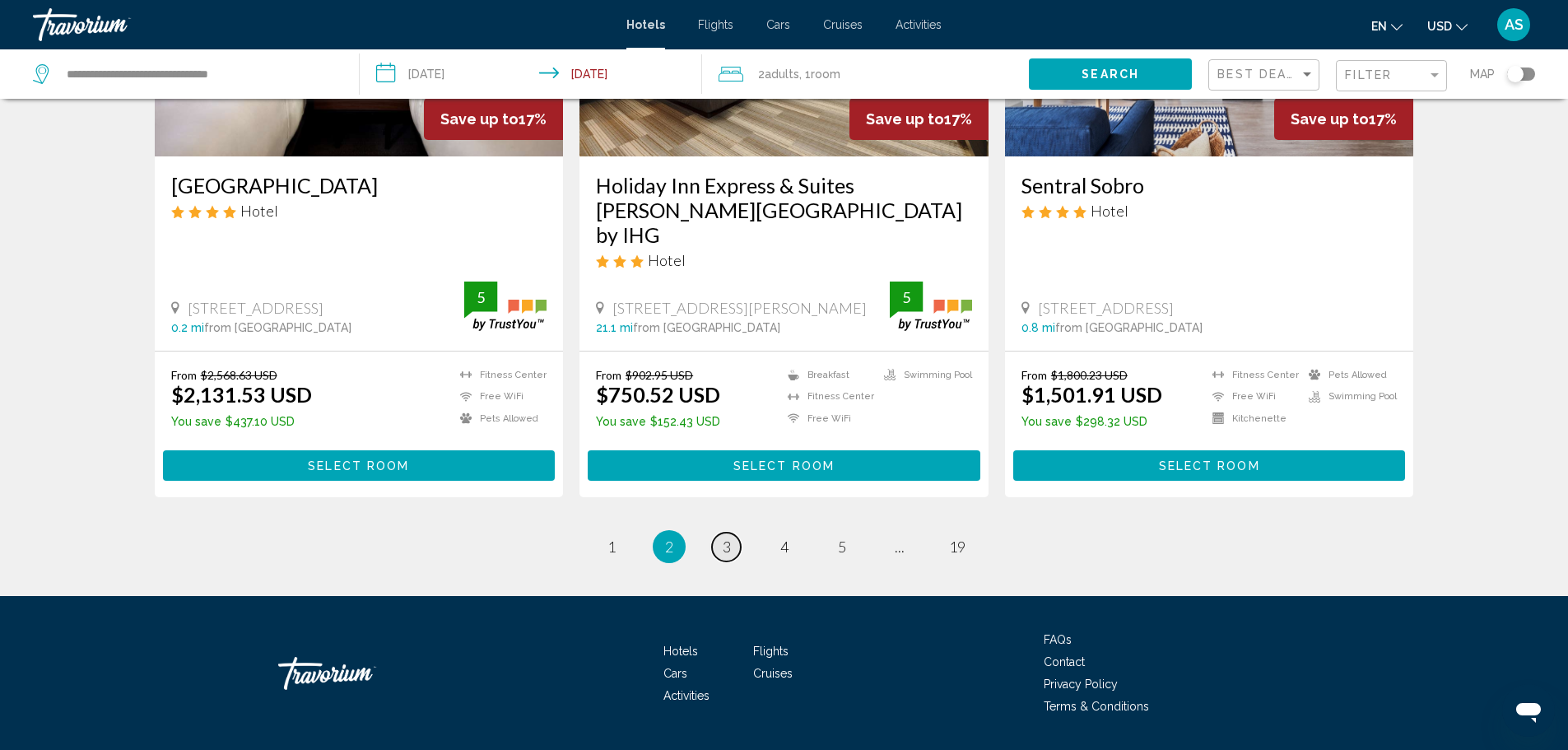
click at [724, 538] on span "3" at bounding box center [727, 547] width 8 height 18
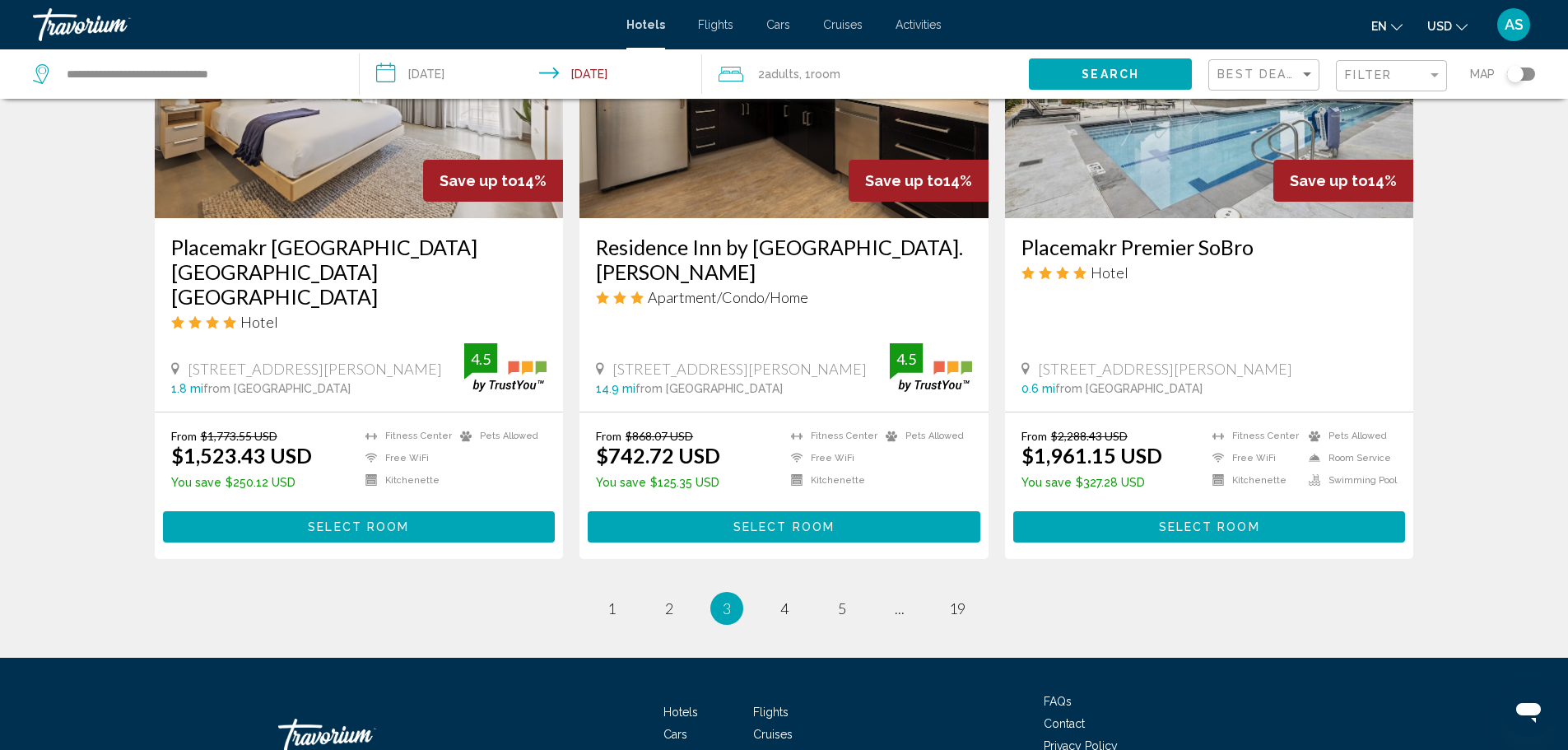
scroll to position [2108, 0]
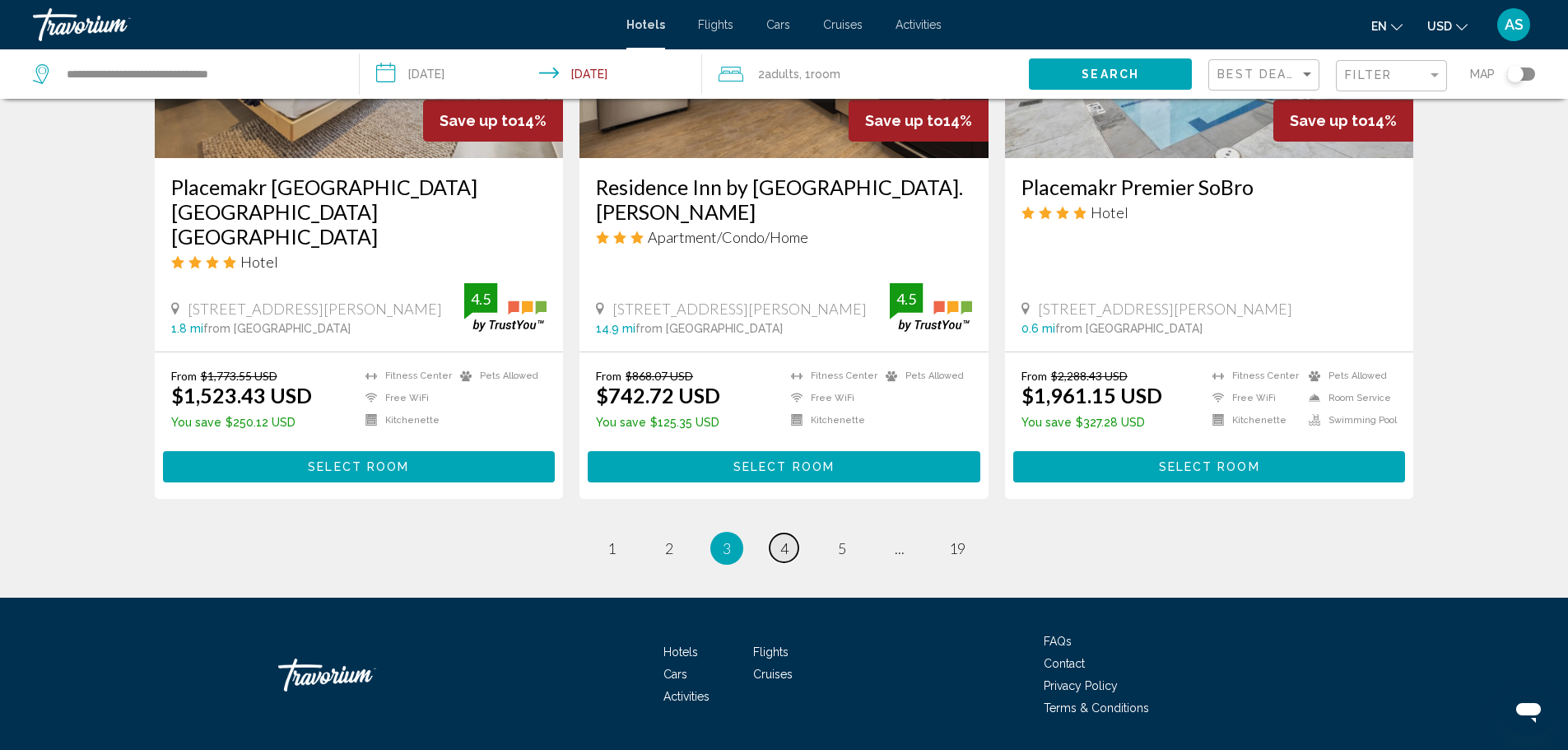
click at [787, 540] on span "4" at bounding box center [784, 549] width 8 height 18
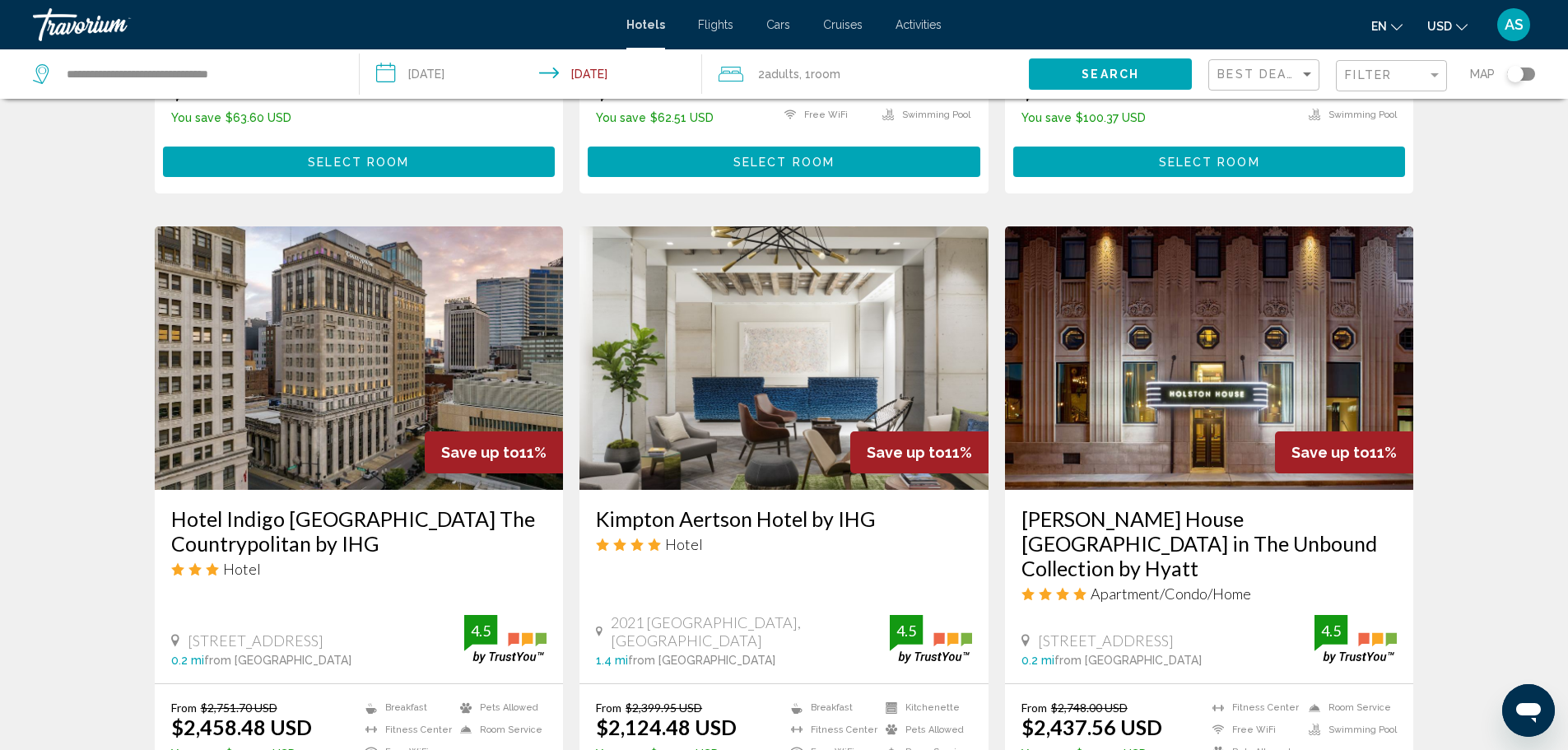
scroll to position [1812, 0]
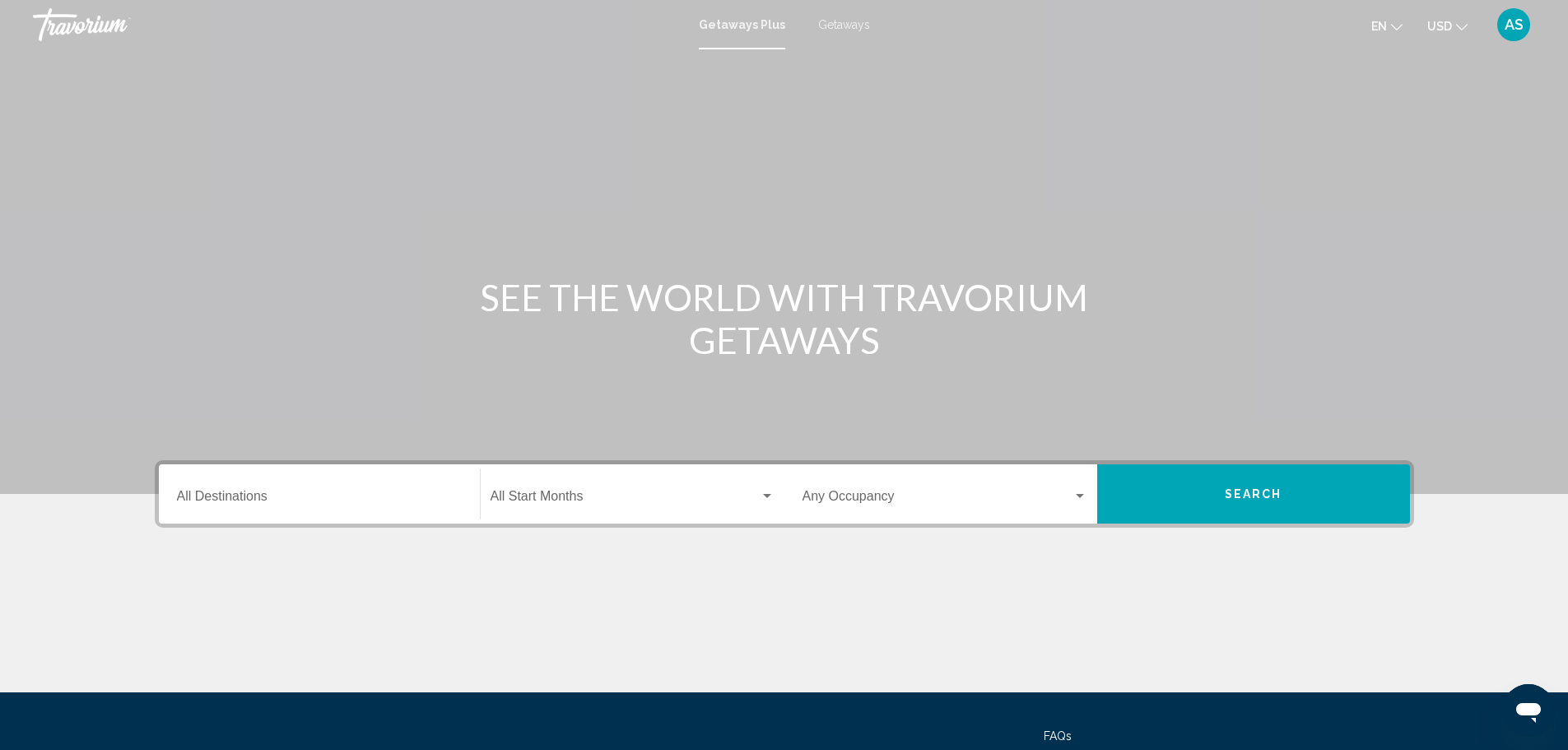
click at [209, 490] on div "Destination All Destinations" at bounding box center [319, 494] width 285 height 52
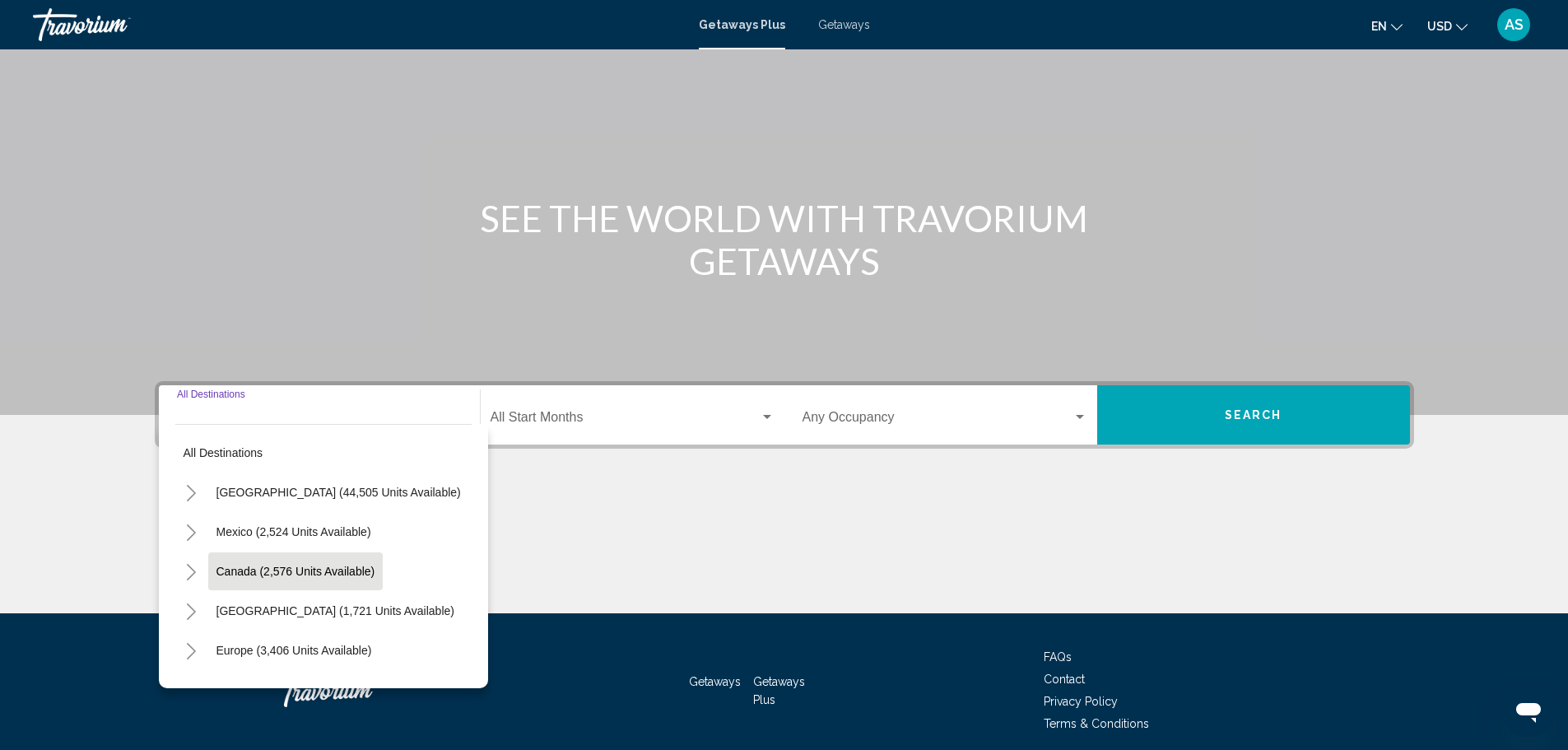
scroll to position [144, 0]
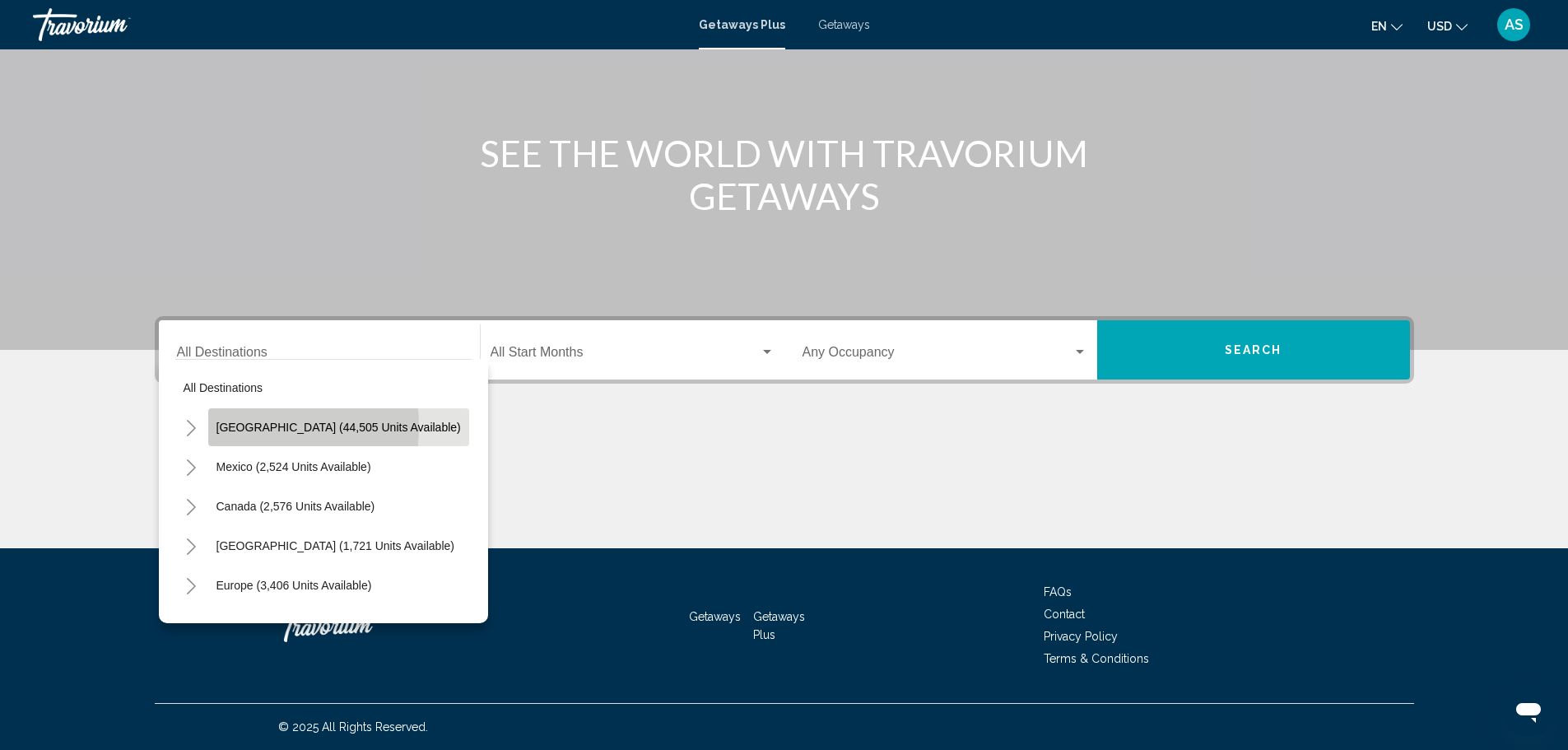
click at [240, 426] on span "[GEOGRAPHIC_DATA] (44,505 units available)" at bounding box center [339, 427] width 245 height 13
type input "**********"
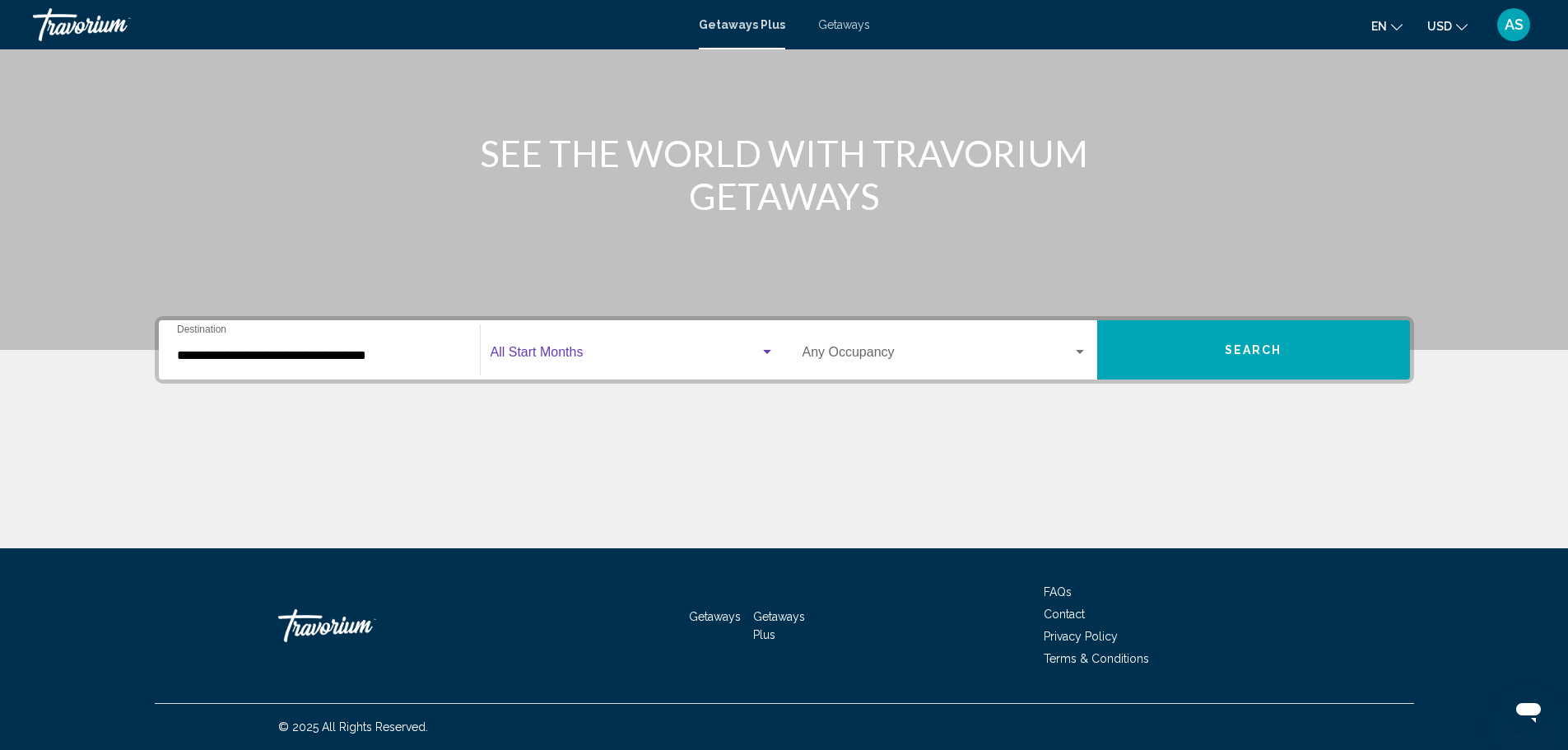
click at [520, 354] on span "Search widget" at bounding box center [625, 356] width 269 height 15
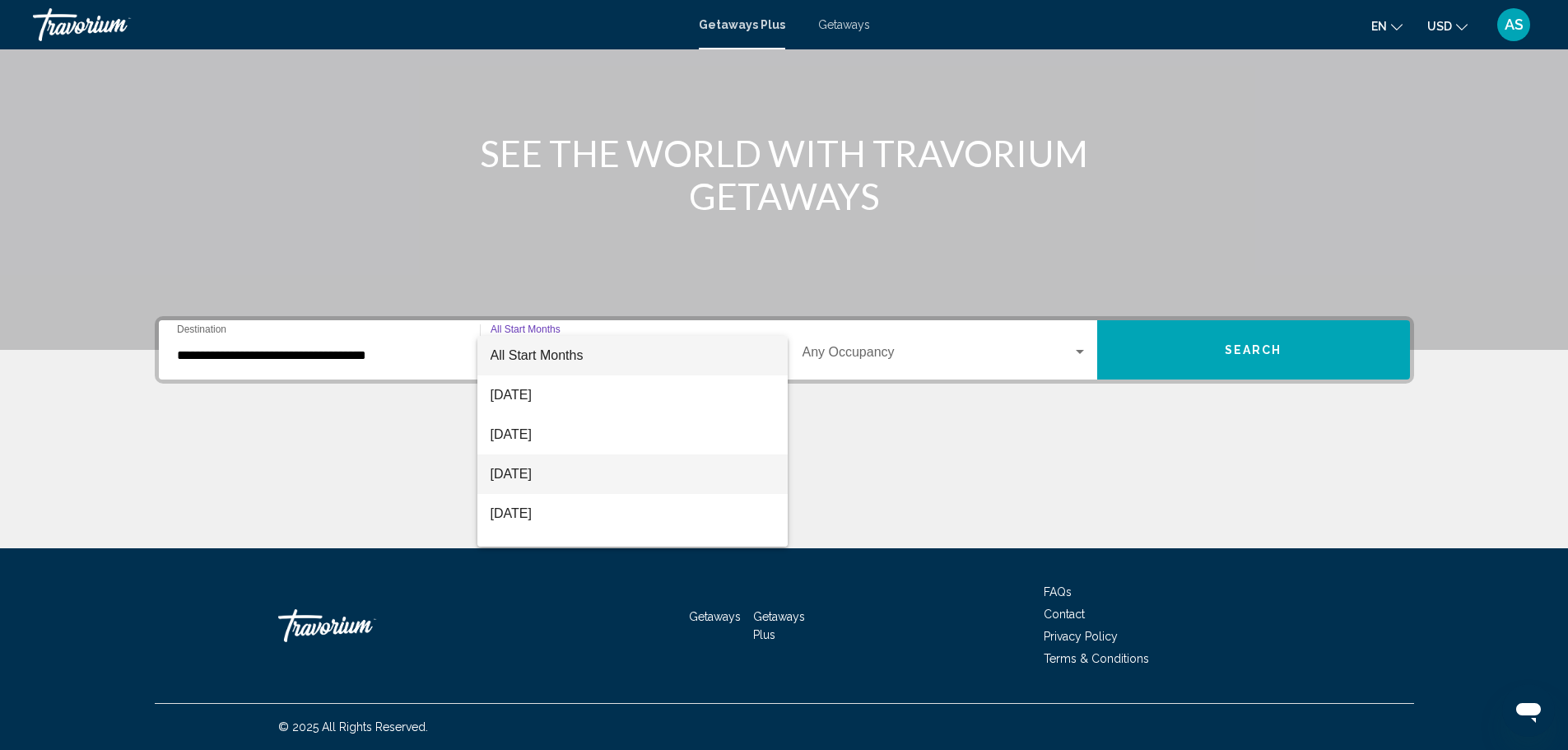
click at [517, 470] on span "[DATE]" at bounding box center [632, 474] width 284 height 40
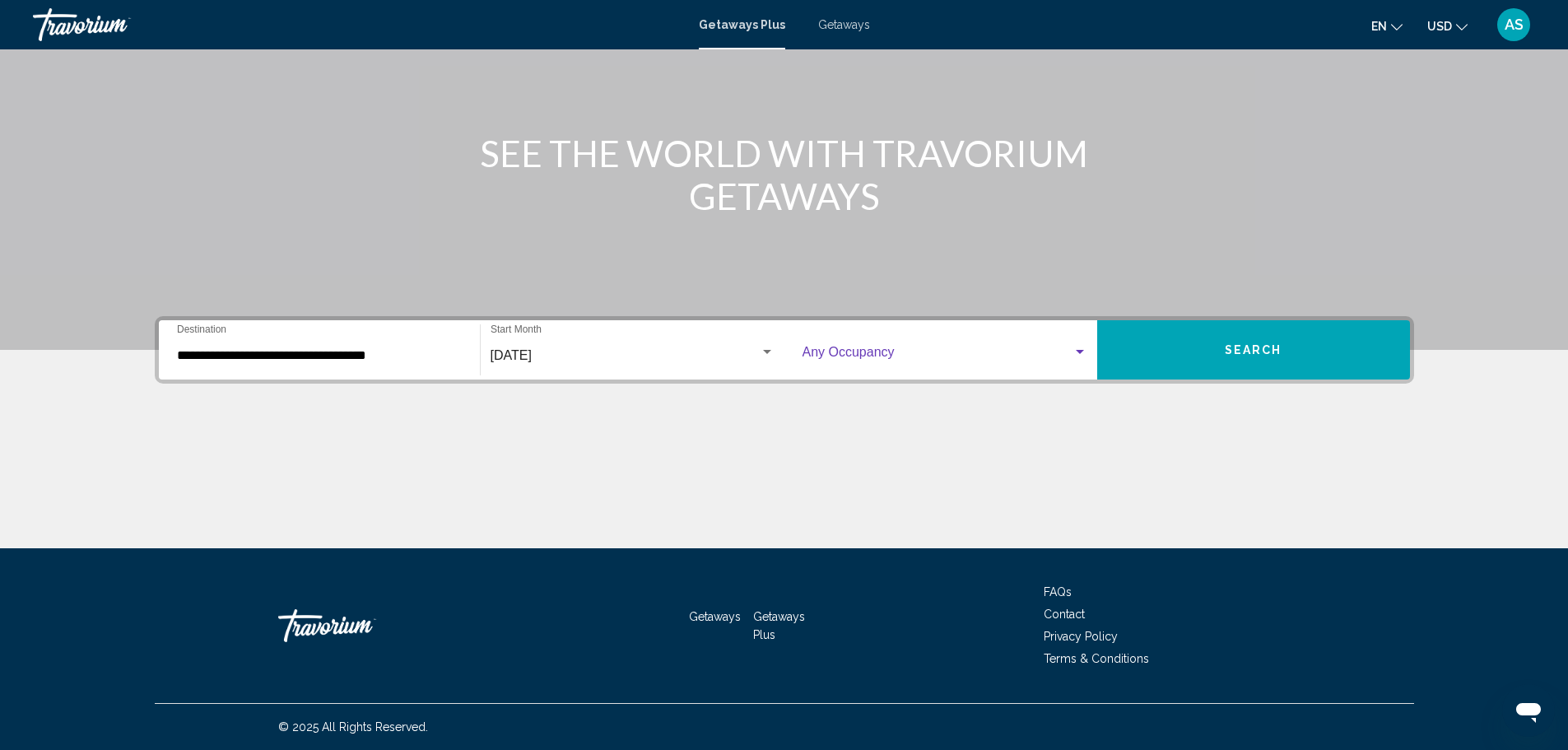
click at [860, 353] on span "Search widget" at bounding box center [937, 356] width 270 height 15
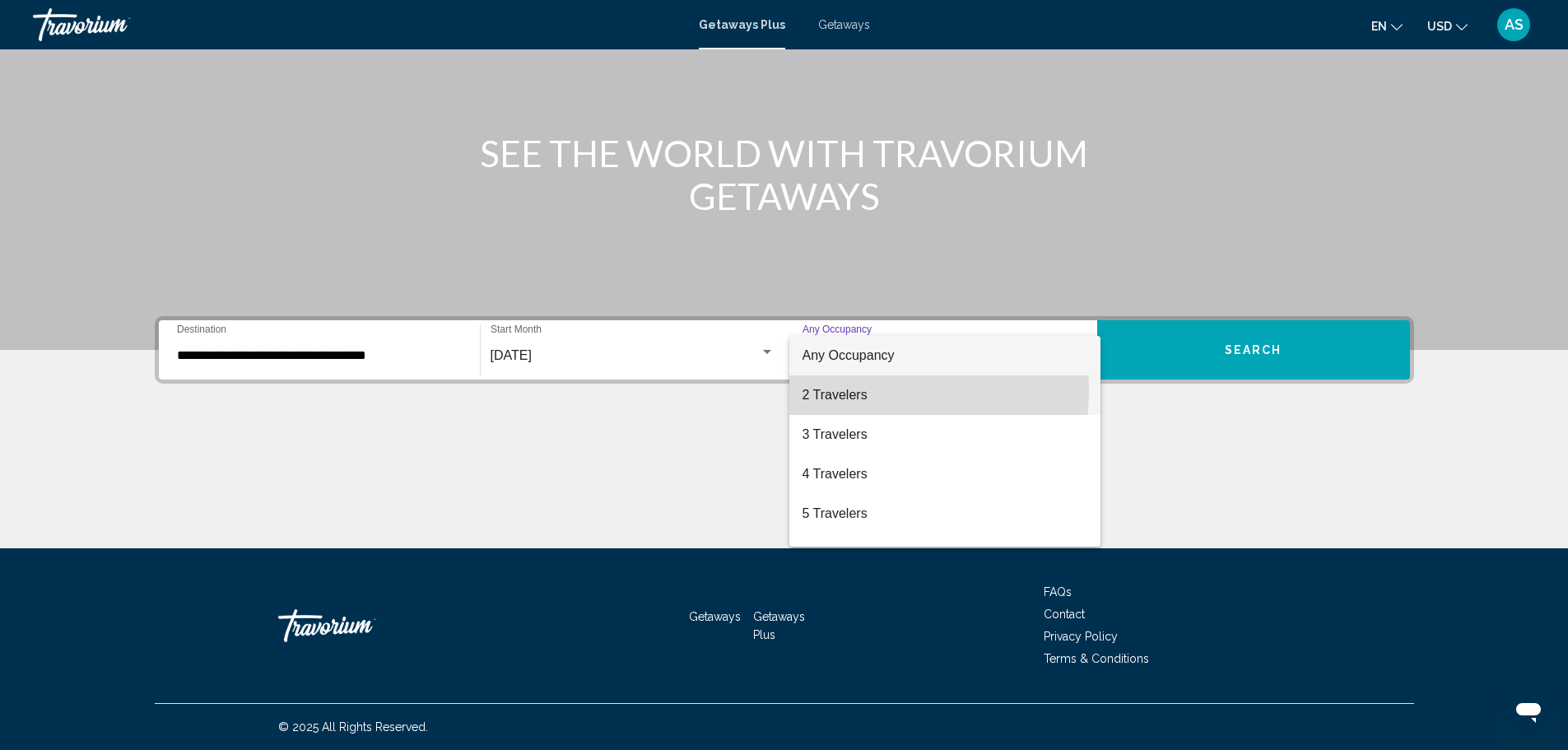
click at [863, 391] on span "2 Travelers" at bounding box center [945, 396] width 285 height 40
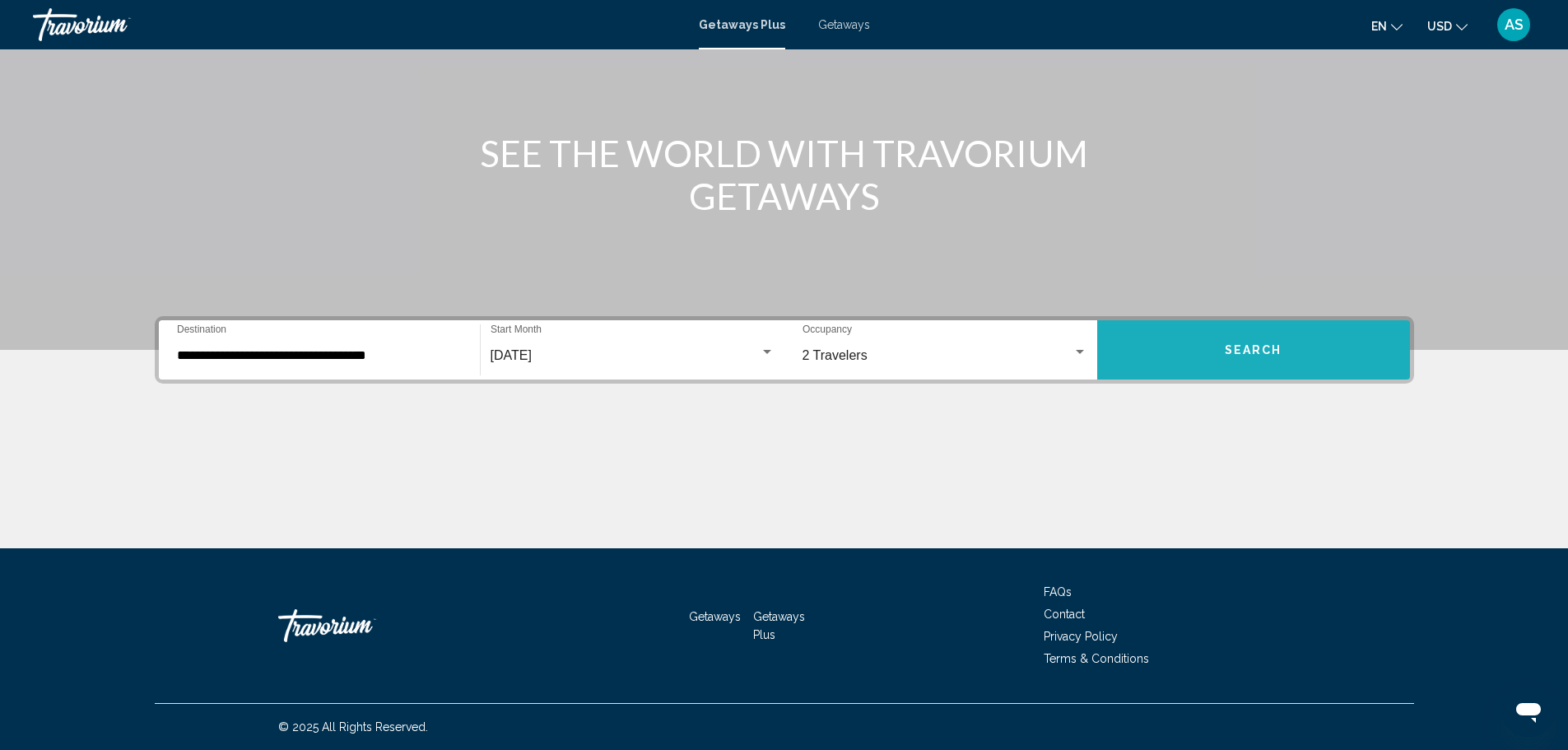
click at [1231, 339] on button "Search" at bounding box center [1254, 350] width 313 height 60
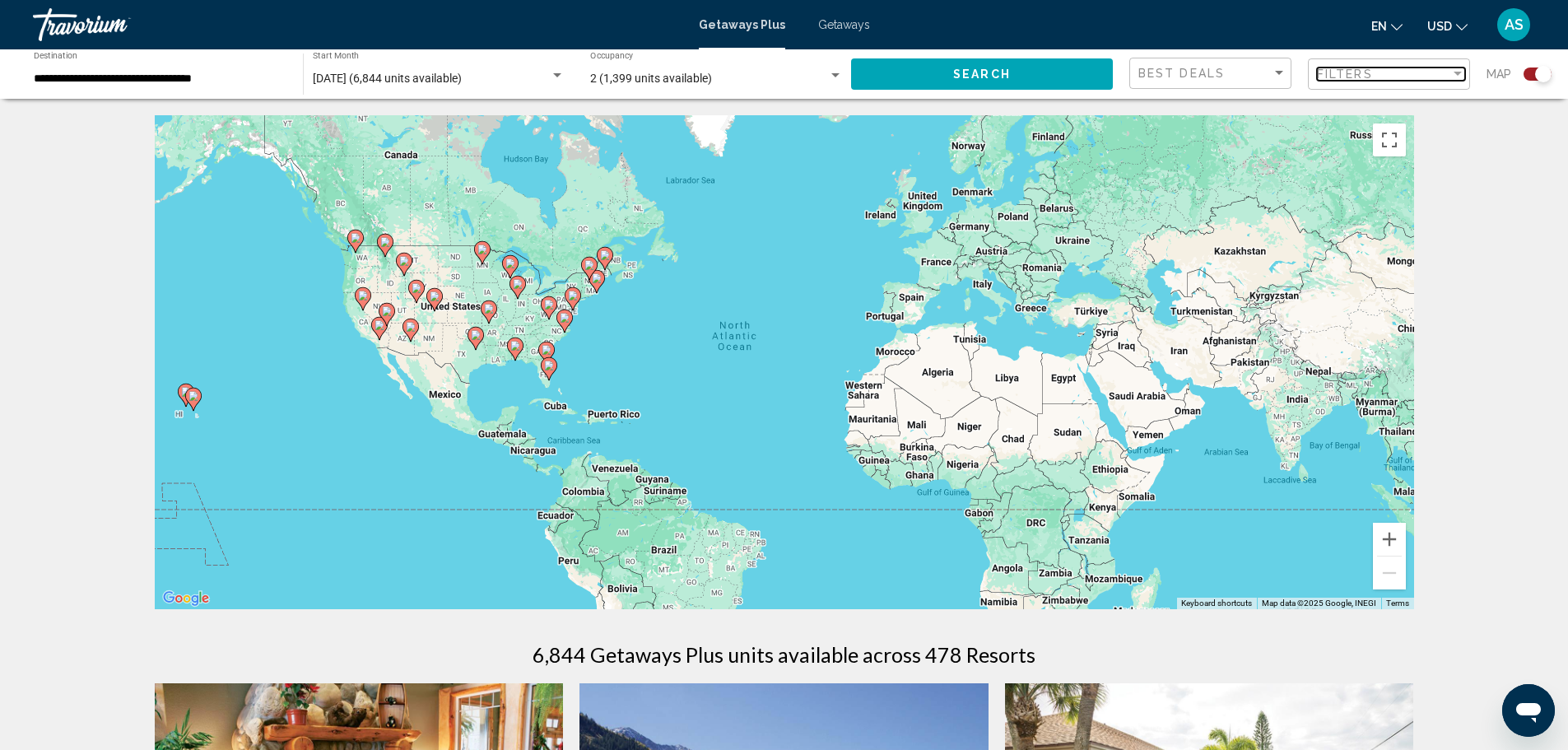
click at [1455, 76] on div "Filter" at bounding box center [1458, 74] width 8 height 4
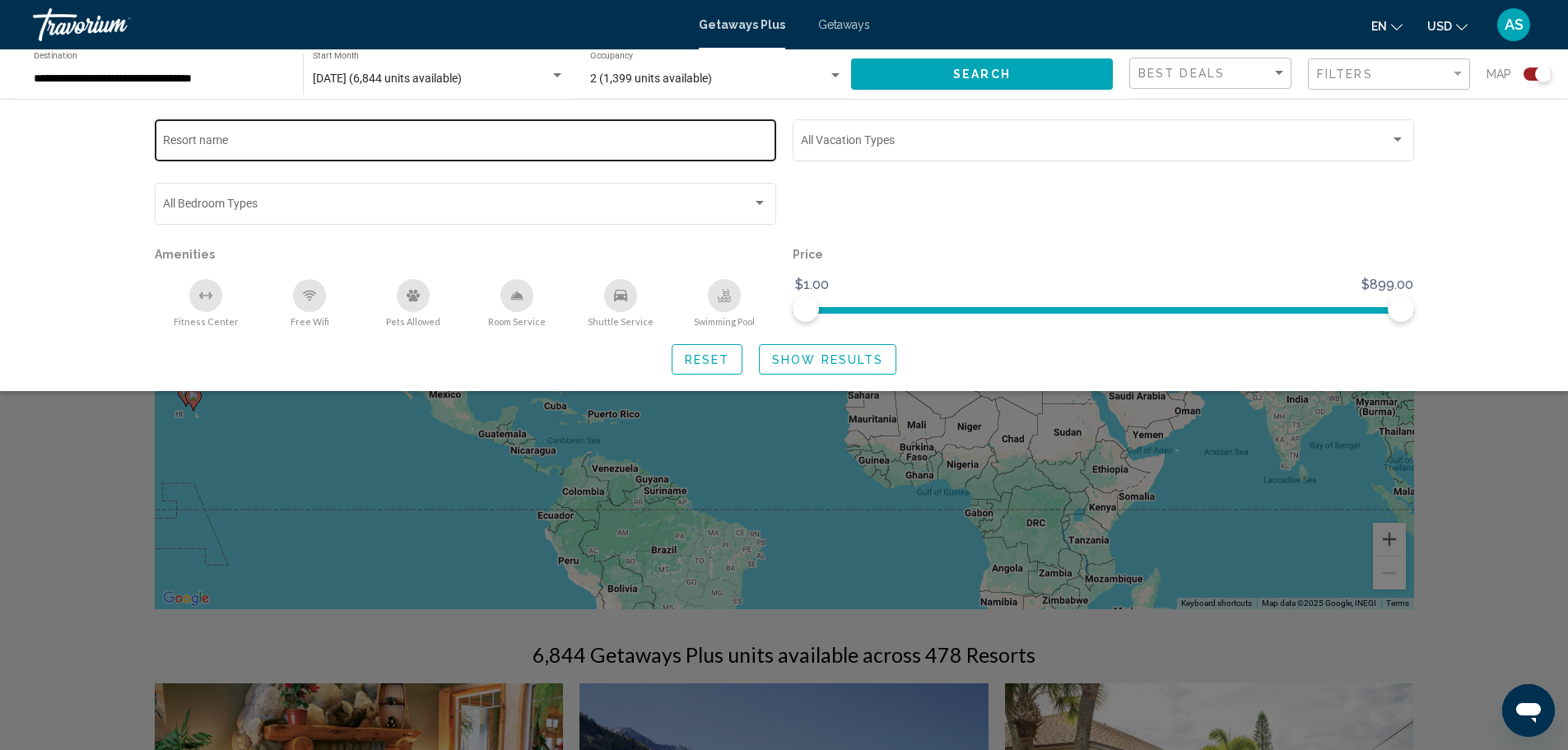
click at [657, 156] on div "Resort name" at bounding box center [465, 138] width 604 height 46
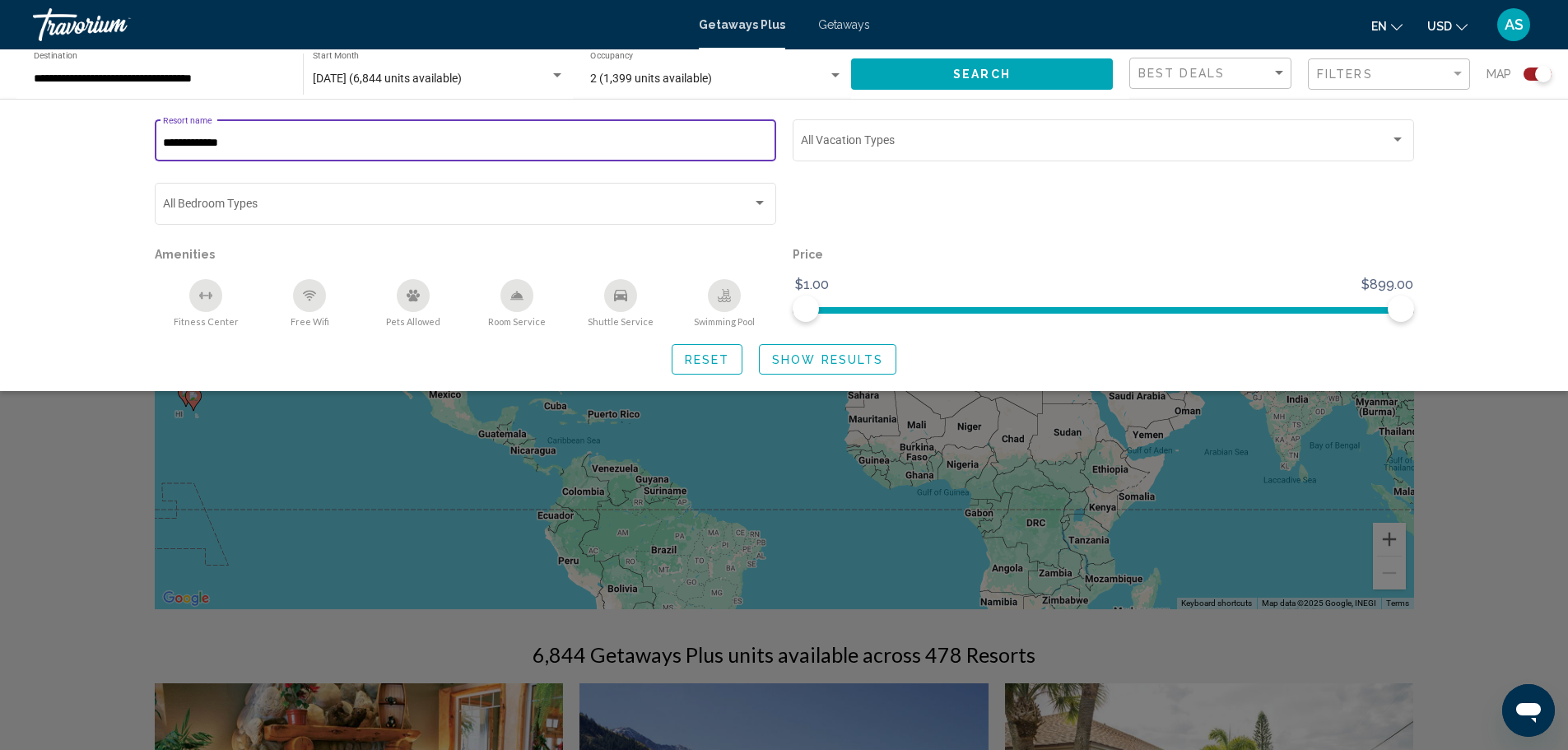
type input "**********"
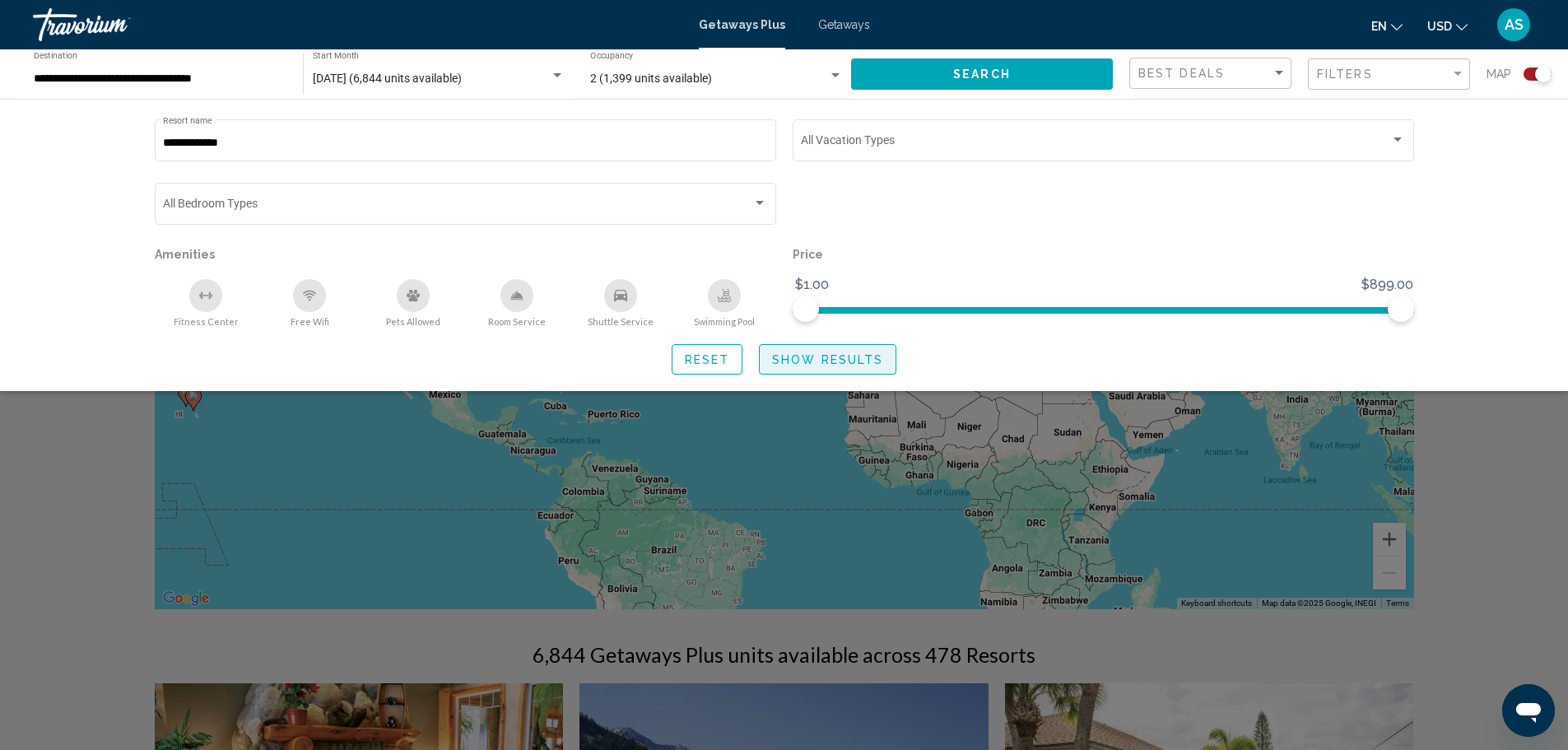
click at [818, 361] on span "Show Results" at bounding box center [827, 360] width 111 height 13
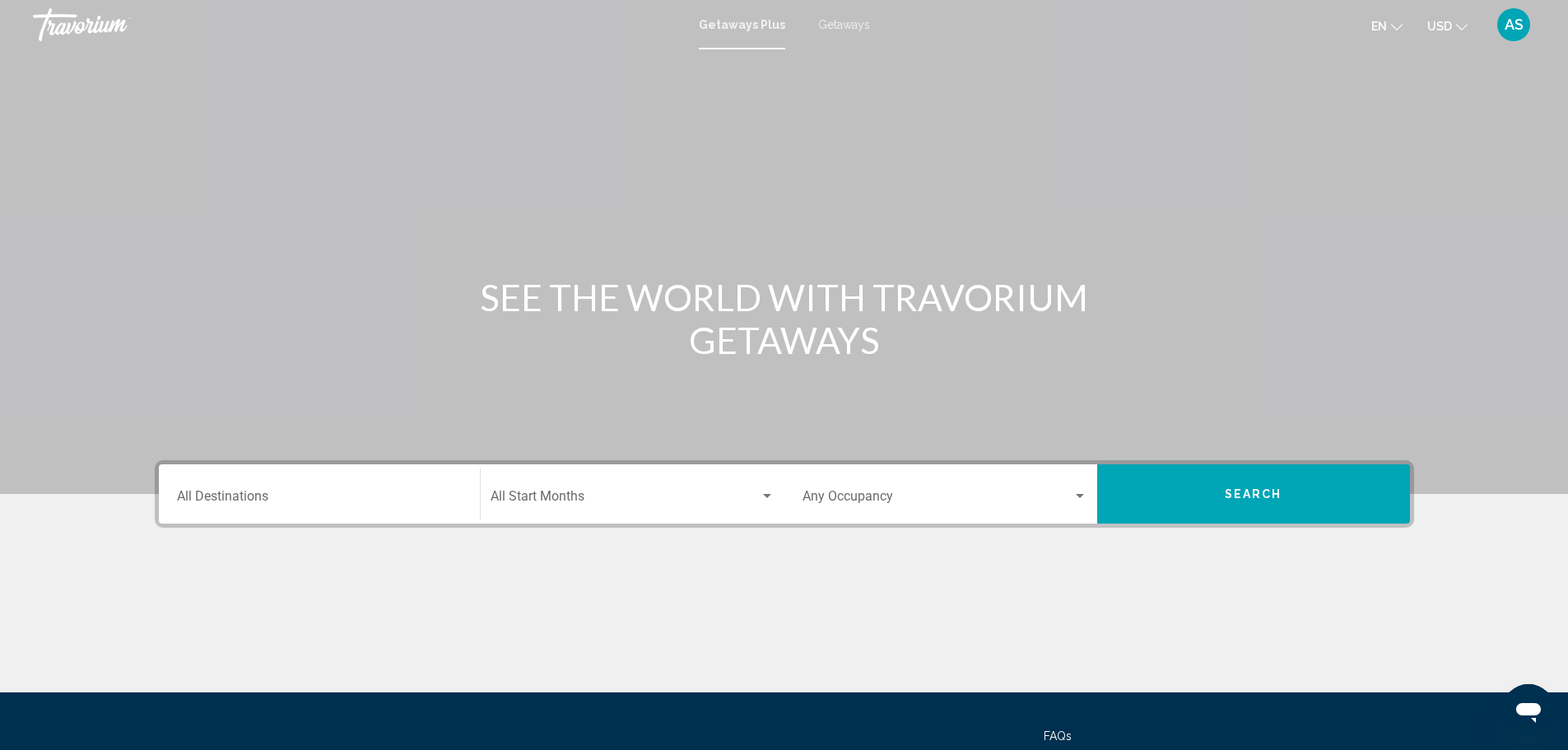
click at [839, 22] on span "Getaways" at bounding box center [844, 25] width 52 height 13
click at [305, 505] on input "Destination All Destinations" at bounding box center [319, 500] width 285 height 15
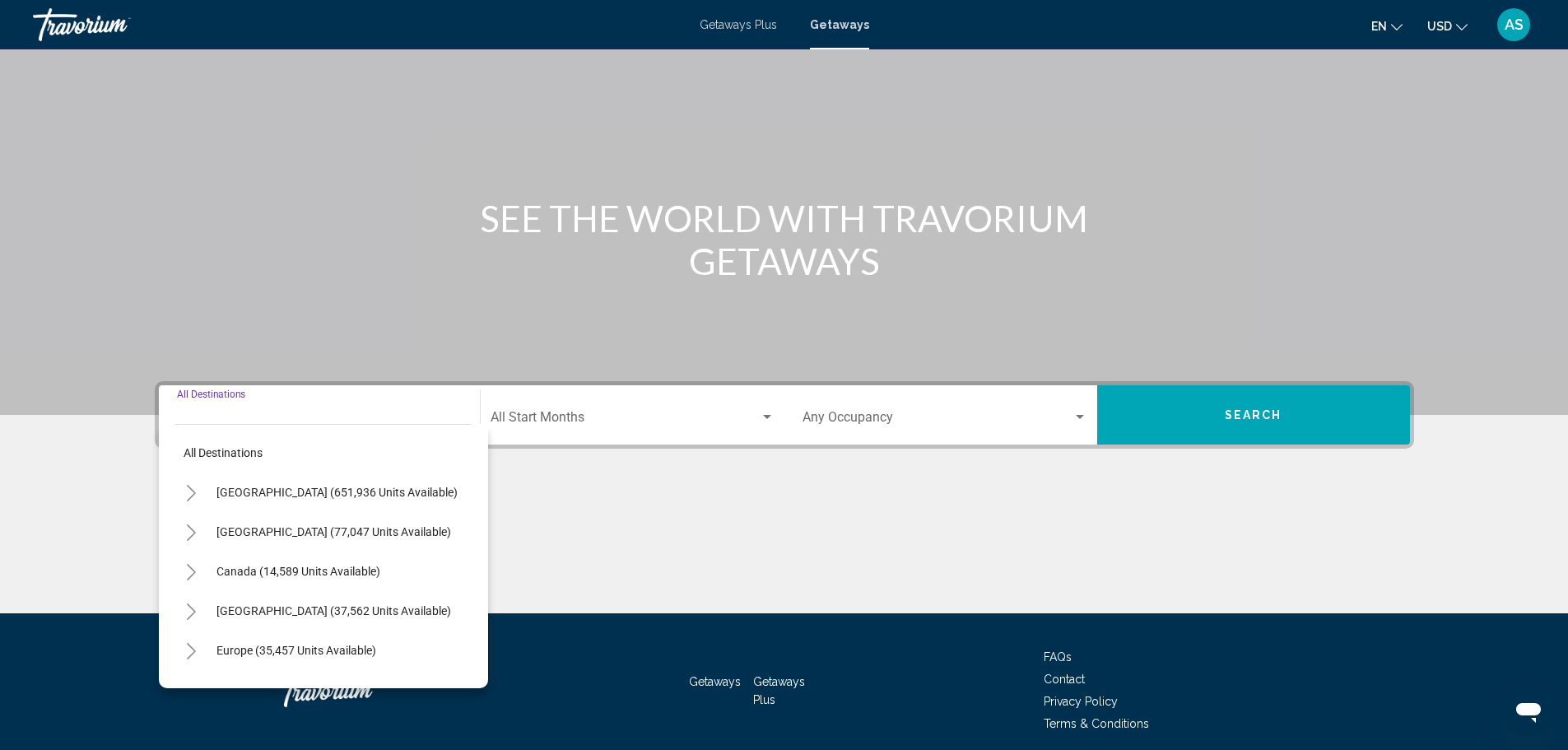
scroll to position [144, 0]
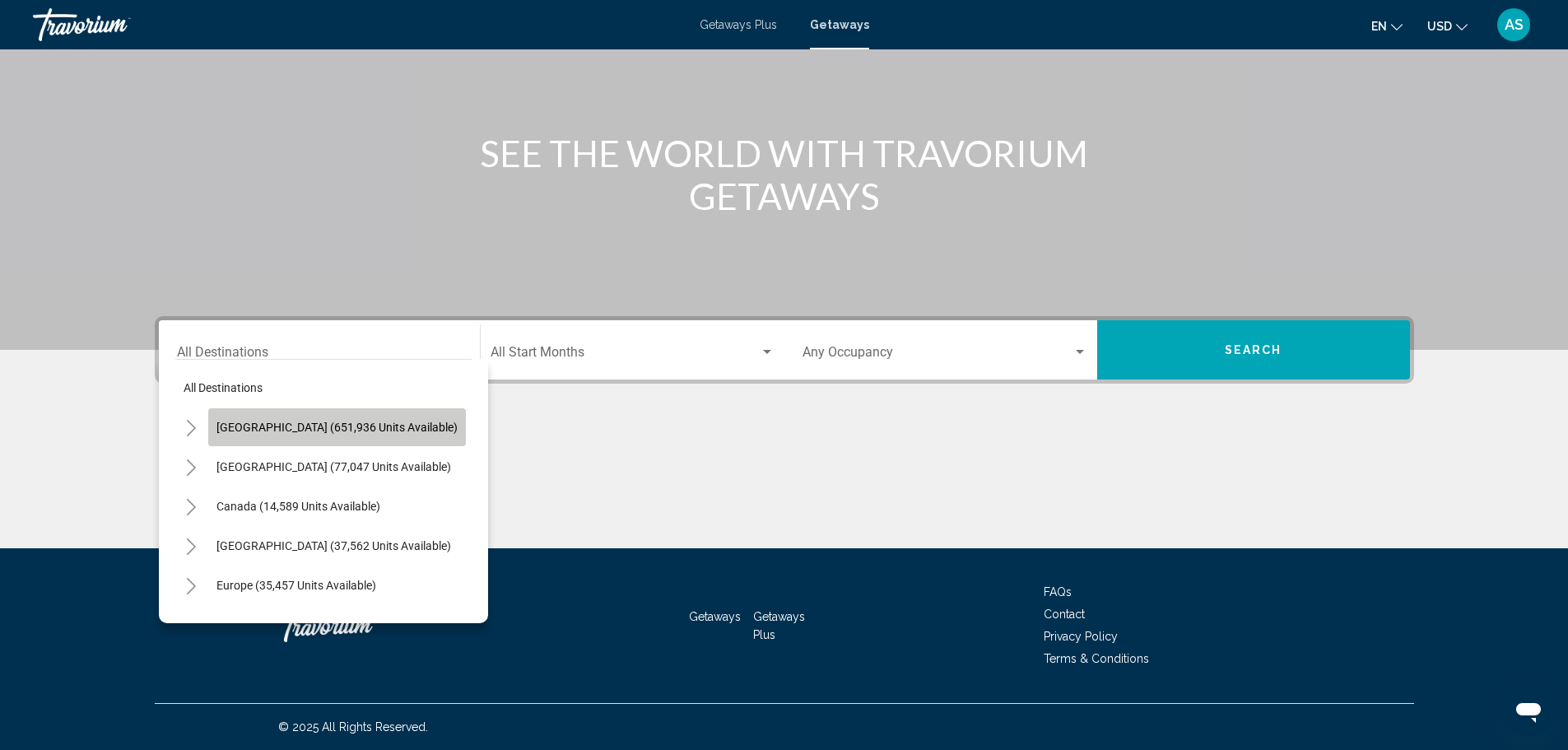
click at [348, 433] on span "[GEOGRAPHIC_DATA] (651,936 units available)" at bounding box center [338, 427] width 242 height 13
type input "**********"
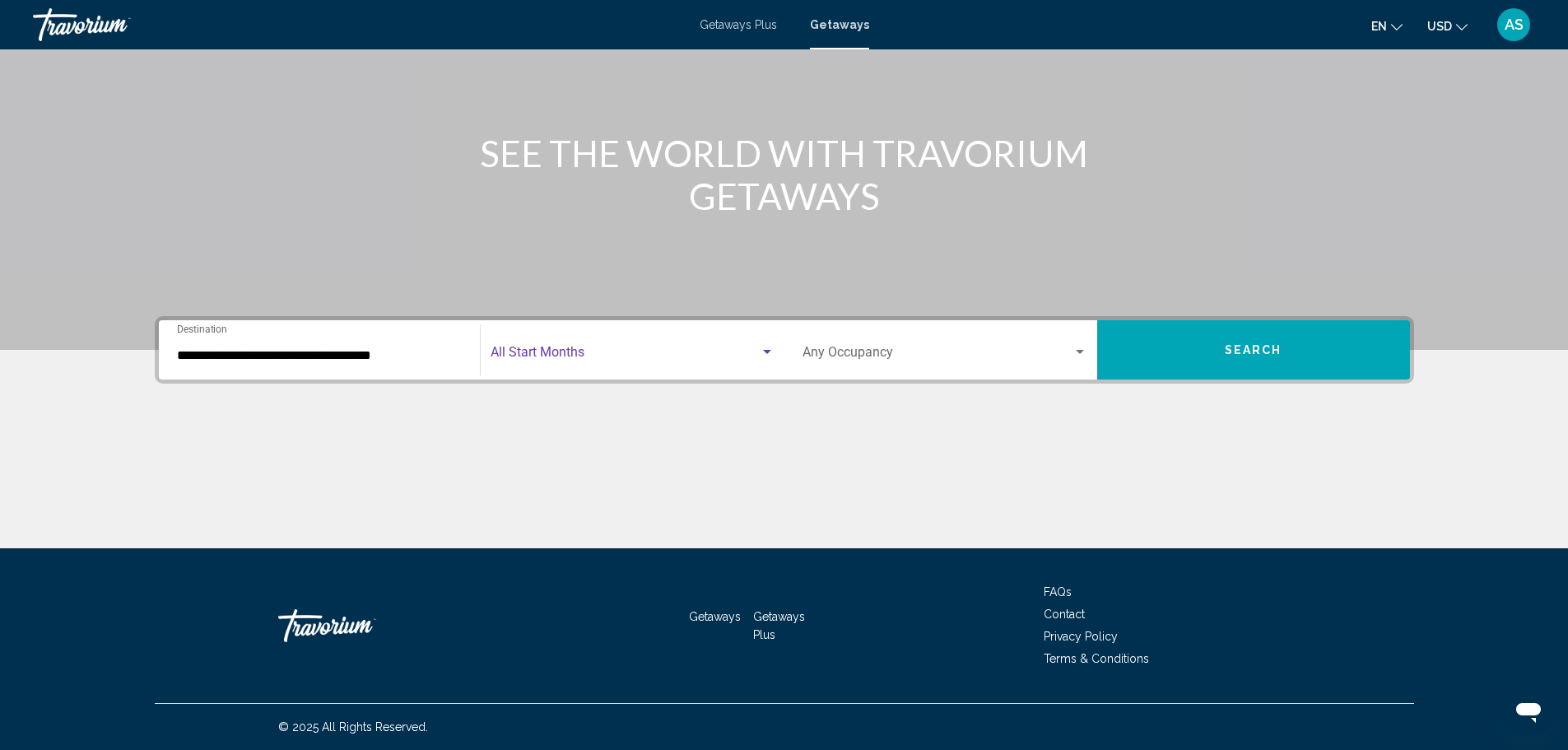
click at [529, 349] on span "Search widget" at bounding box center [625, 356] width 269 height 15
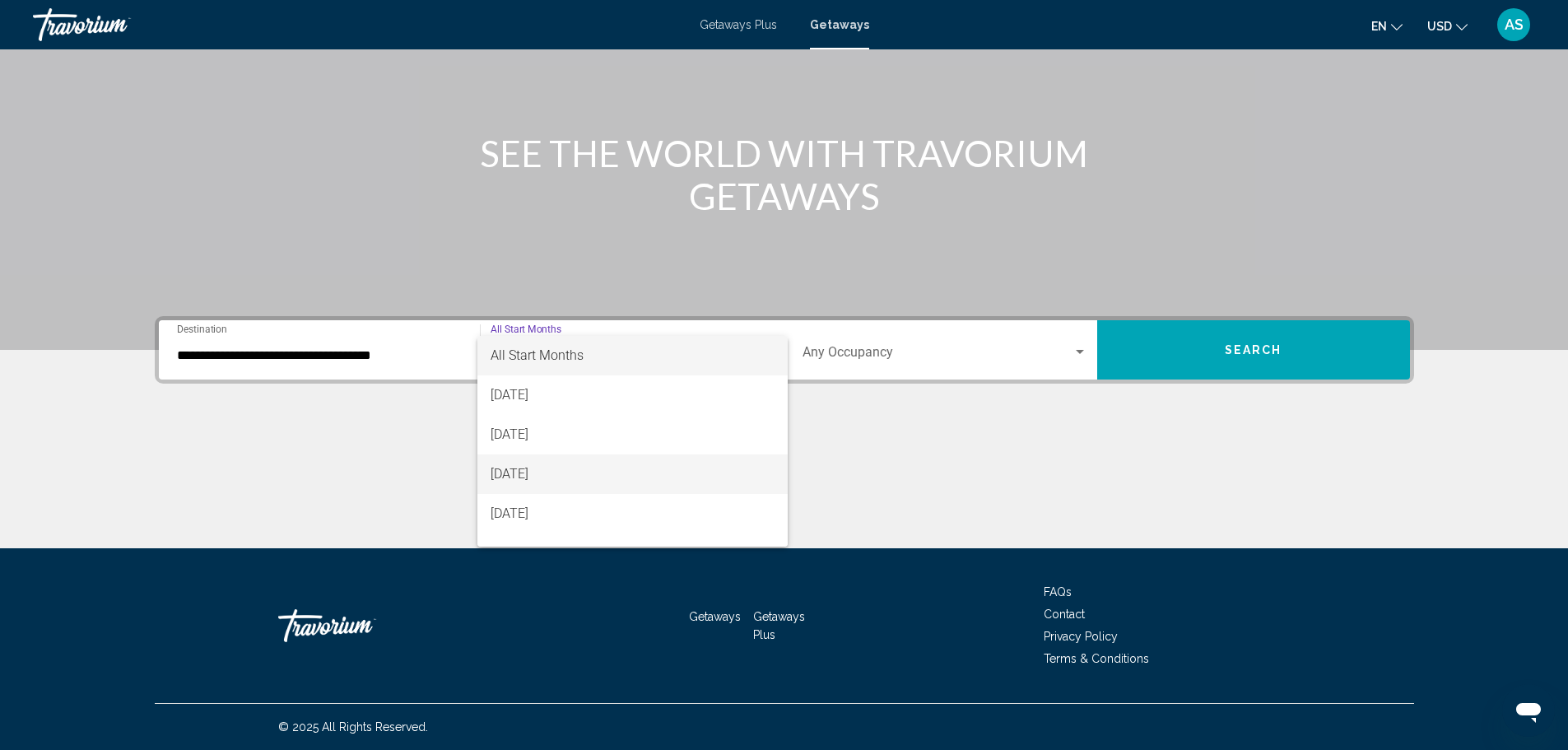
click at [540, 470] on span "[DATE]" at bounding box center [632, 474] width 284 height 40
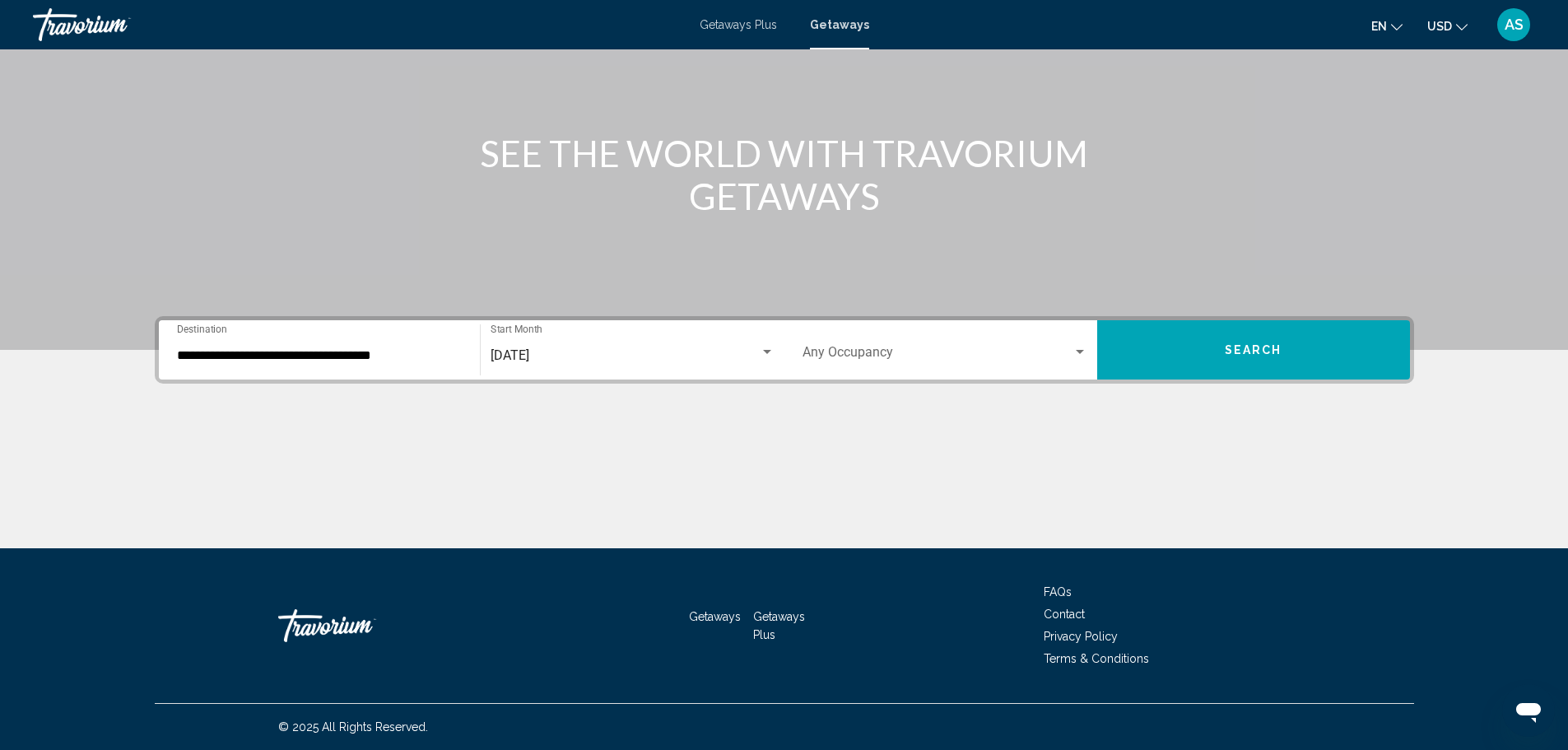
click at [873, 369] on div "Occupancy Any Occupancy" at bounding box center [945, 350] width 285 height 52
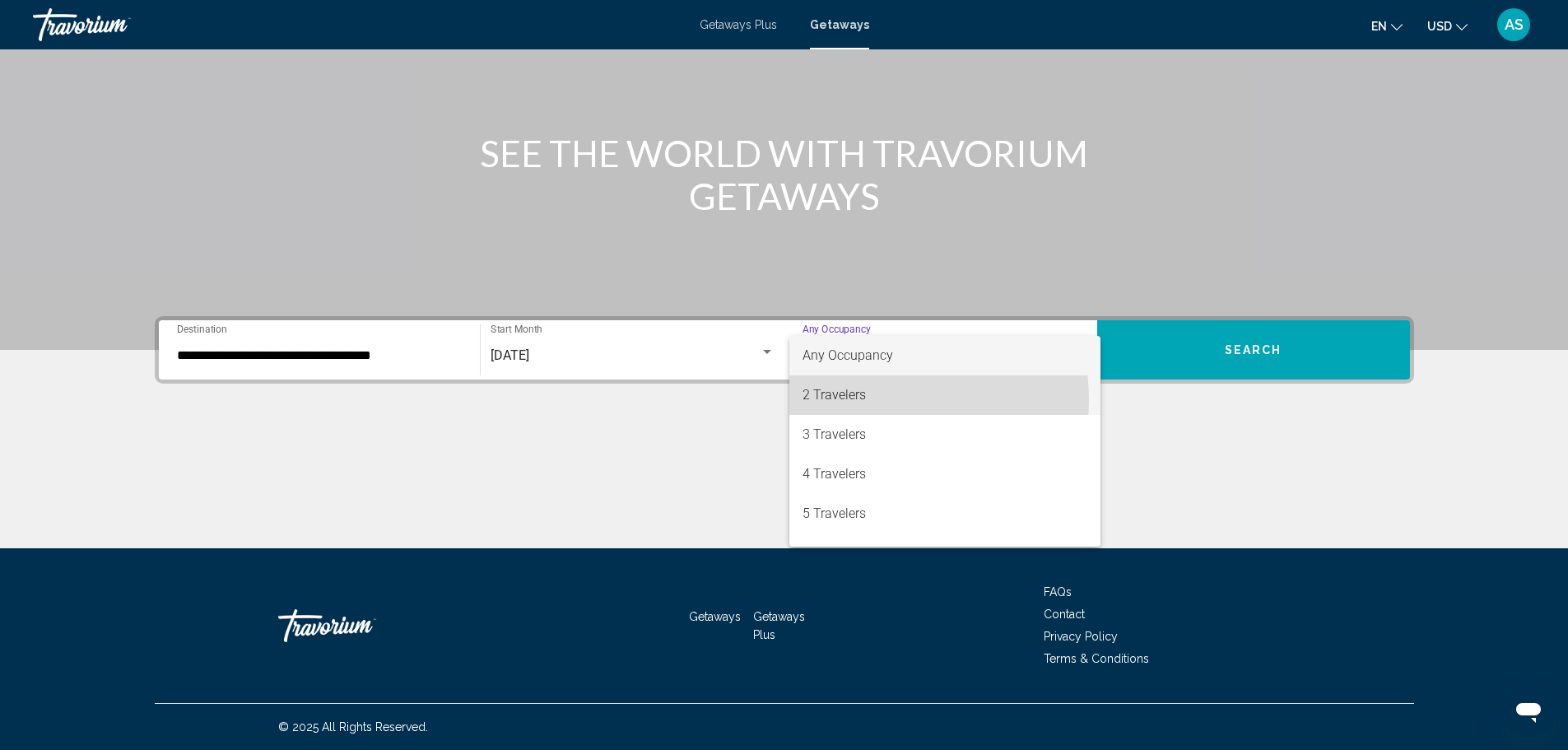
click at [857, 401] on span "2 Travelers" at bounding box center [945, 396] width 285 height 40
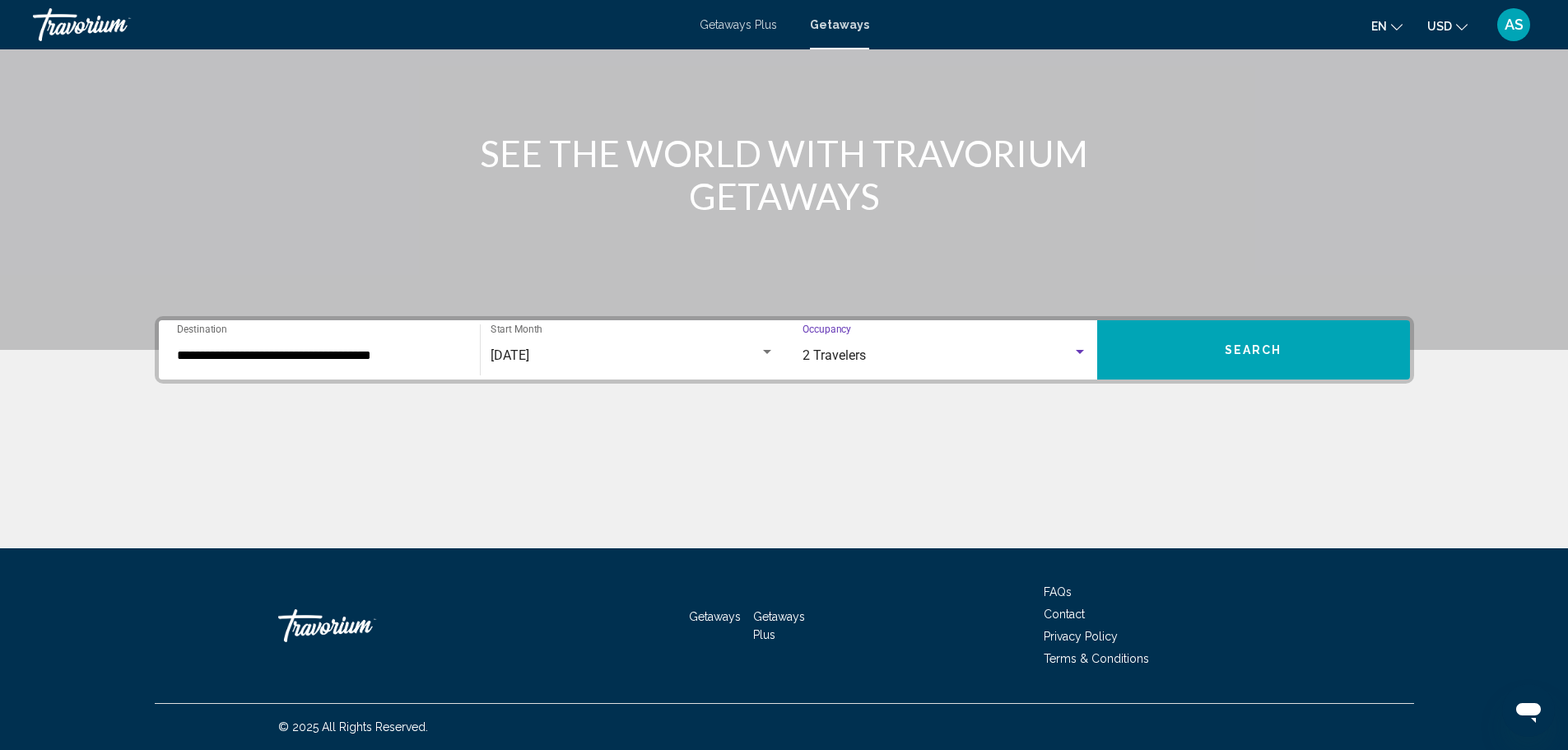
click at [1195, 345] on button "Search" at bounding box center [1254, 350] width 313 height 60
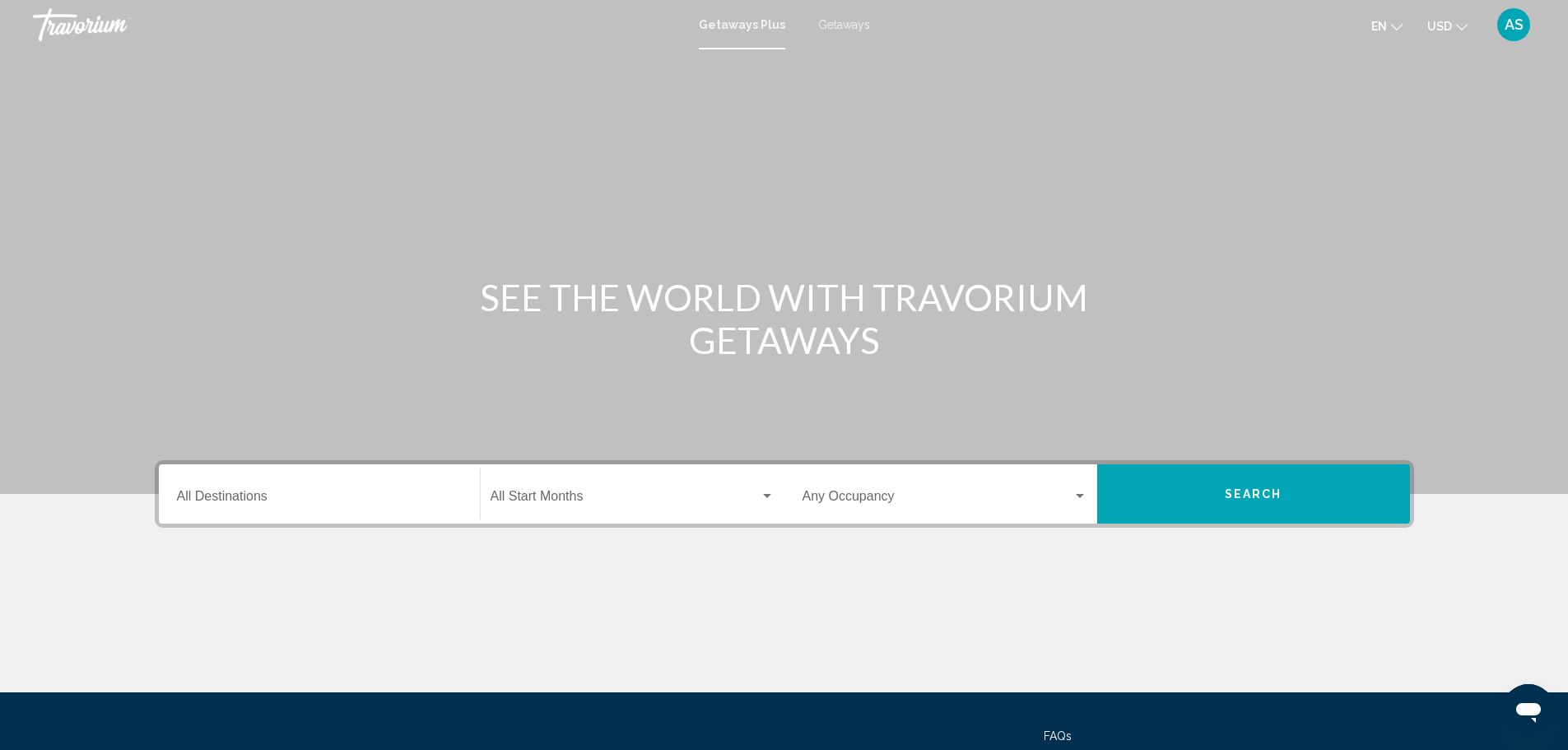
click at [833, 26] on span "Getaways" at bounding box center [844, 25] width 52 height 13
click at [257, 502] on input "Destination All Destinations" at bounding box center [319, 500] width 285 height 15
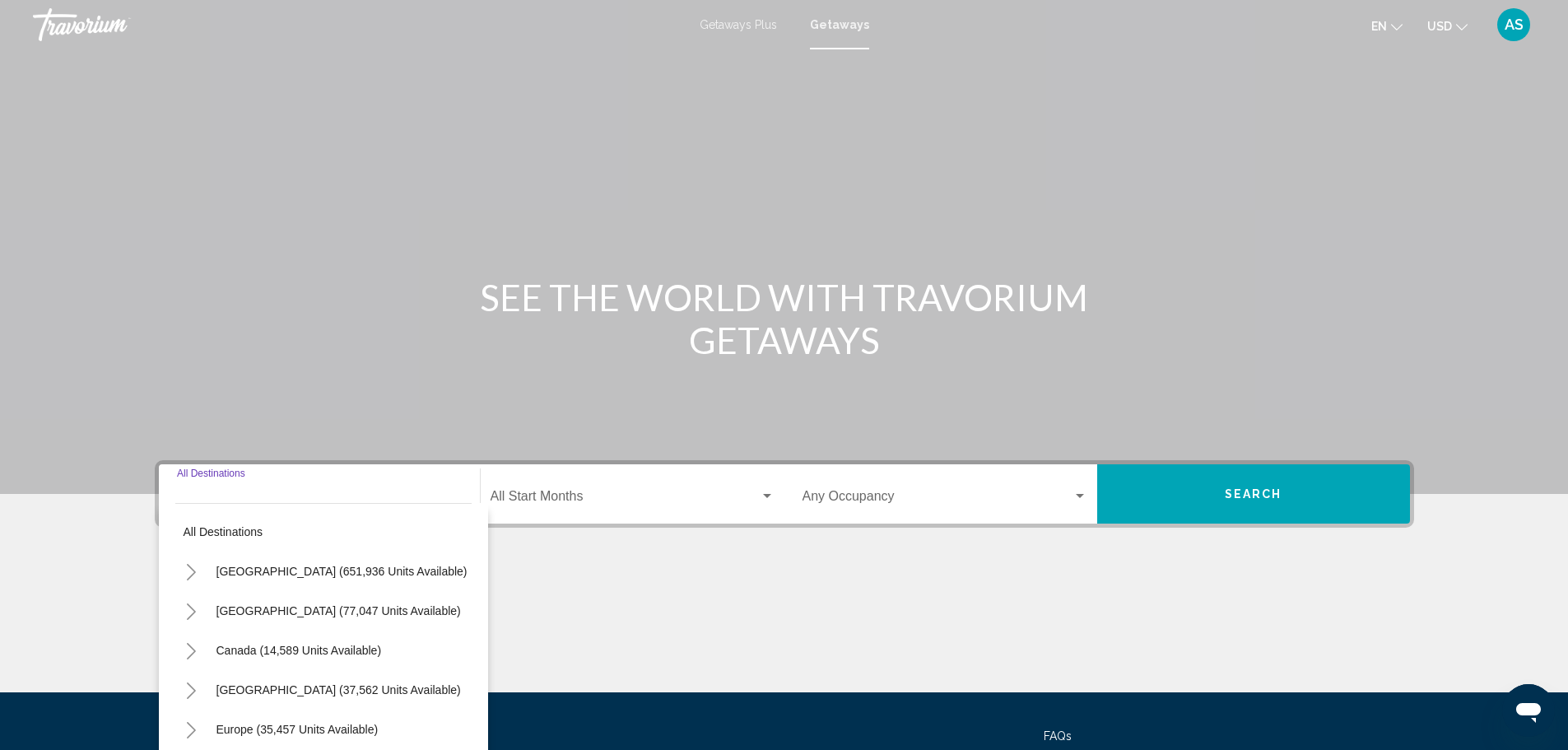
scroll to position [144, 0]
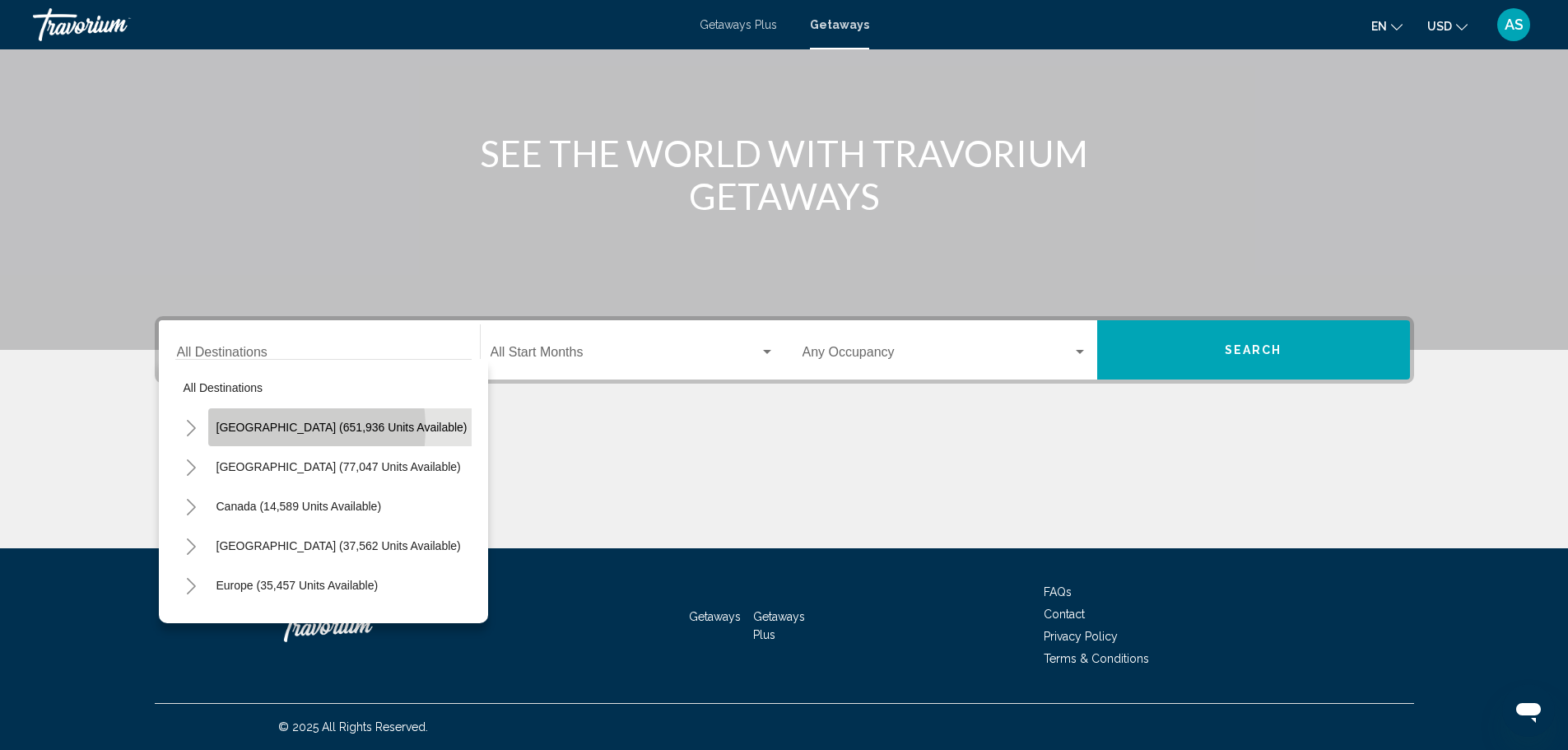
click at [258, 428] on span "United States (651,936 units available)" at bounding box center [342, 427] width 251 height 13
type input "**********"
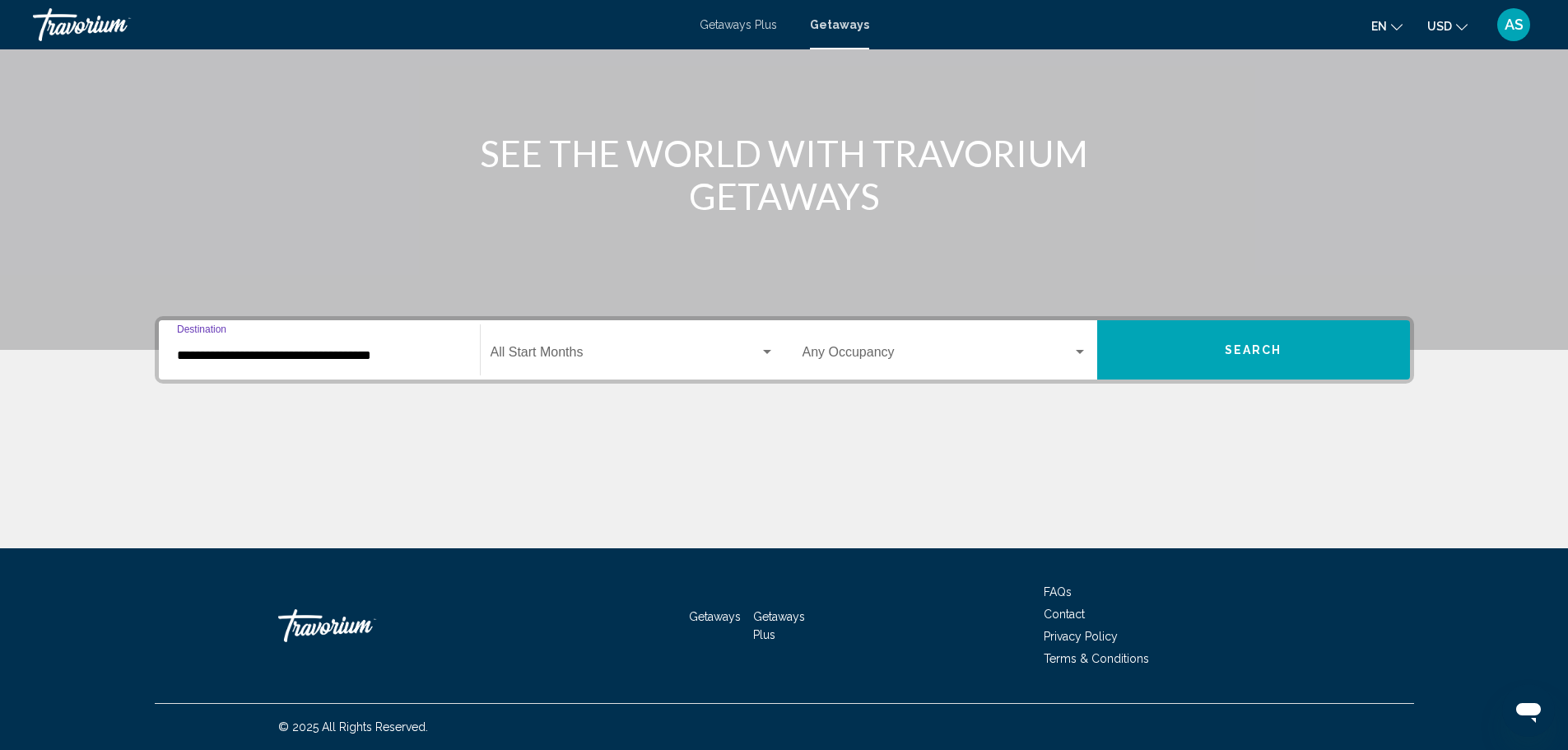
click at [563, 347] on div "Start Month All Start Months" at bounding box center [632, 350] width 284 height 52
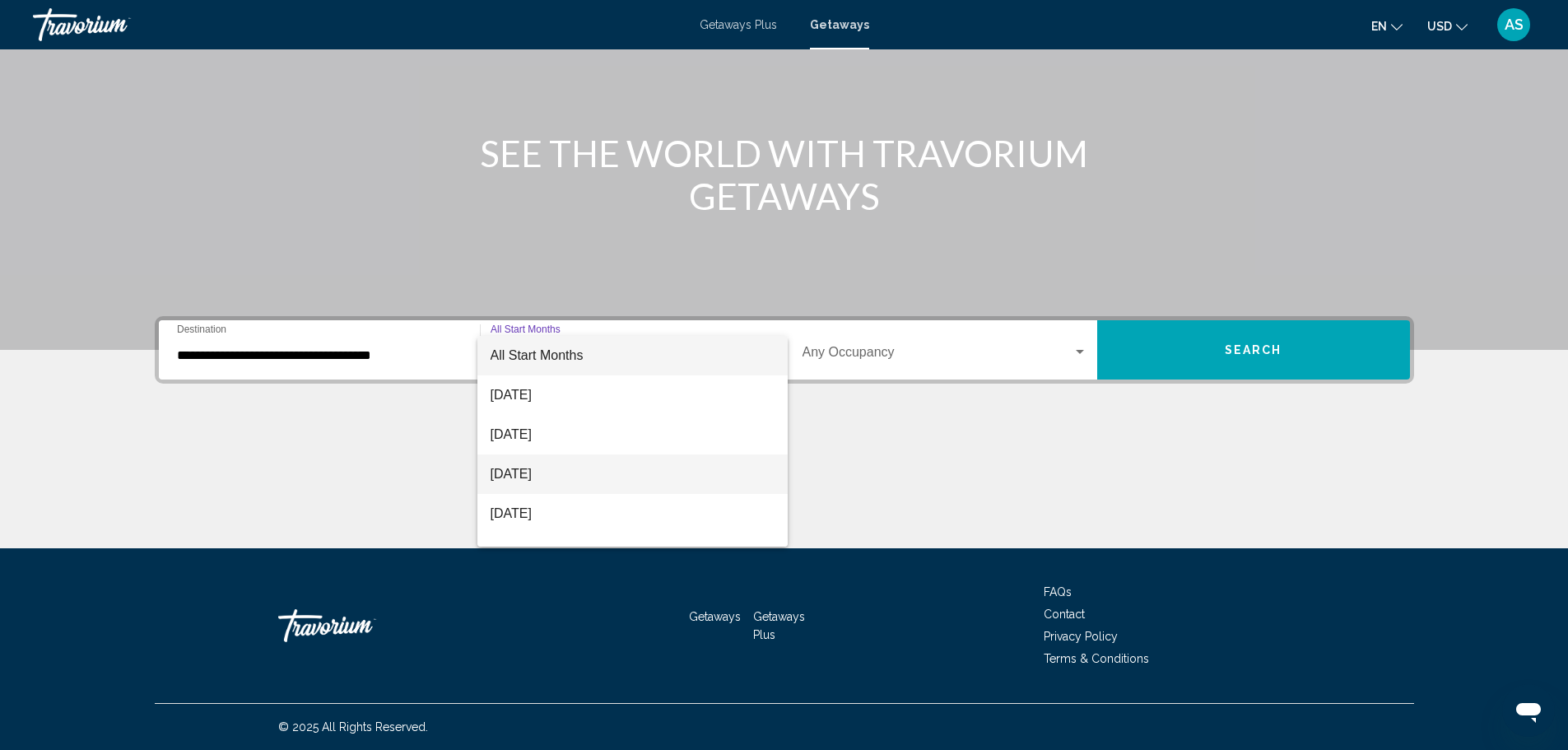
click at [550, 476] on span "October 2025" at bounding box center [632, 474] width 284 height 40
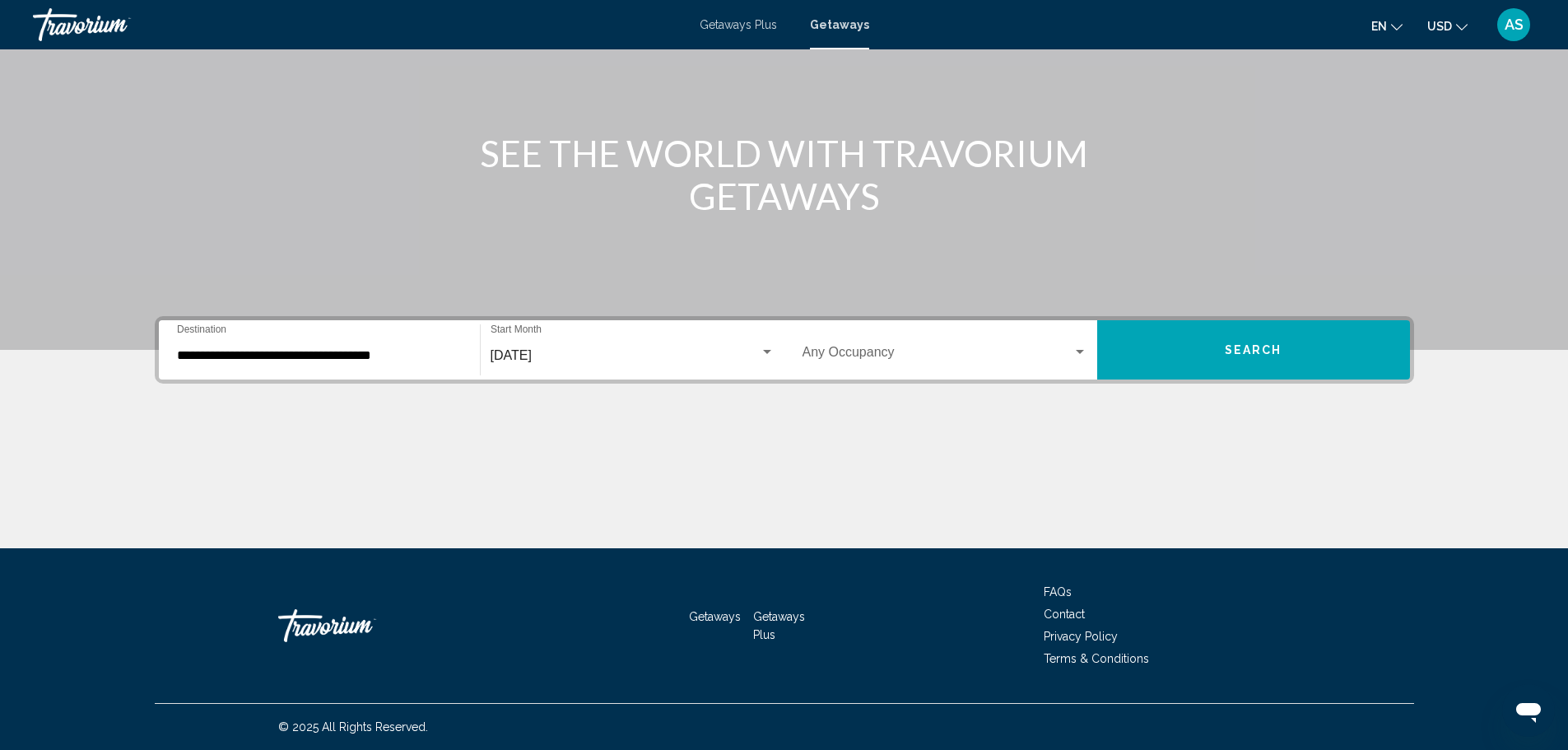
click at [889, 347] on div "Occupancy Any Occupancy" at bounding box center [945, 350] width 285 height 52
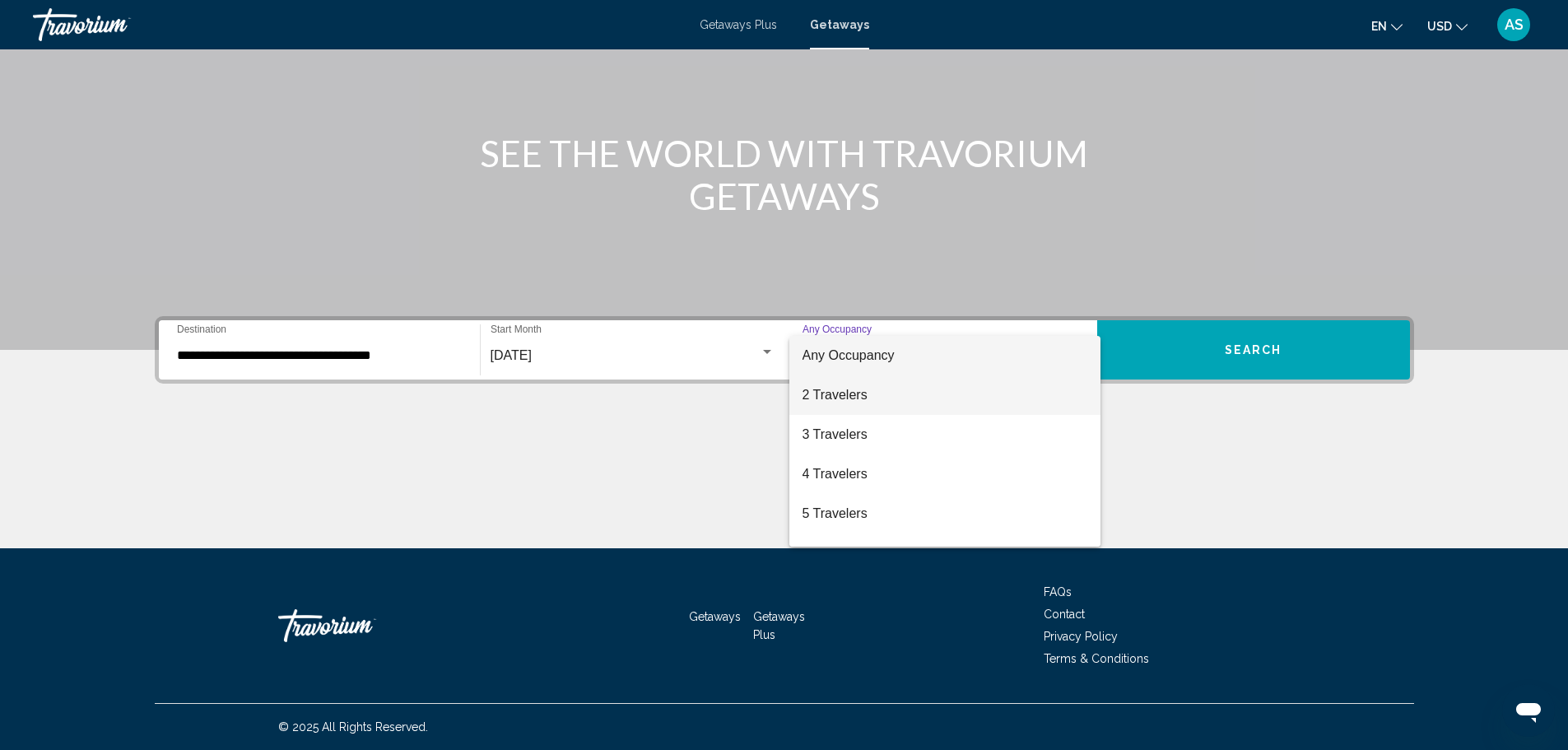
click at [887, 393] on span "2 Travelers" at bounding box center [945, 396] width 285 height 40
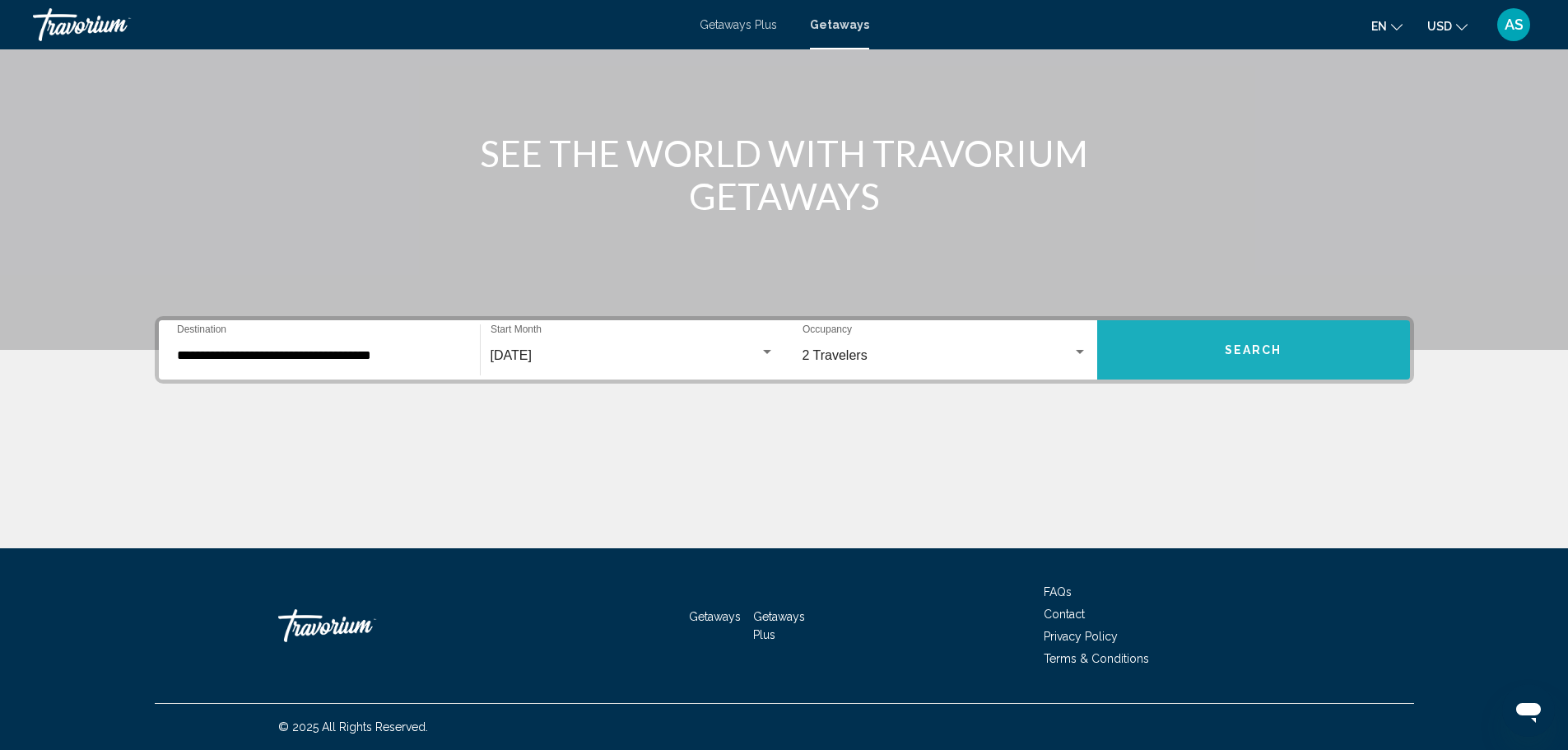
click at [1220, 343] on button "Search" at bounding box center [1254, 350] width 313 height 60
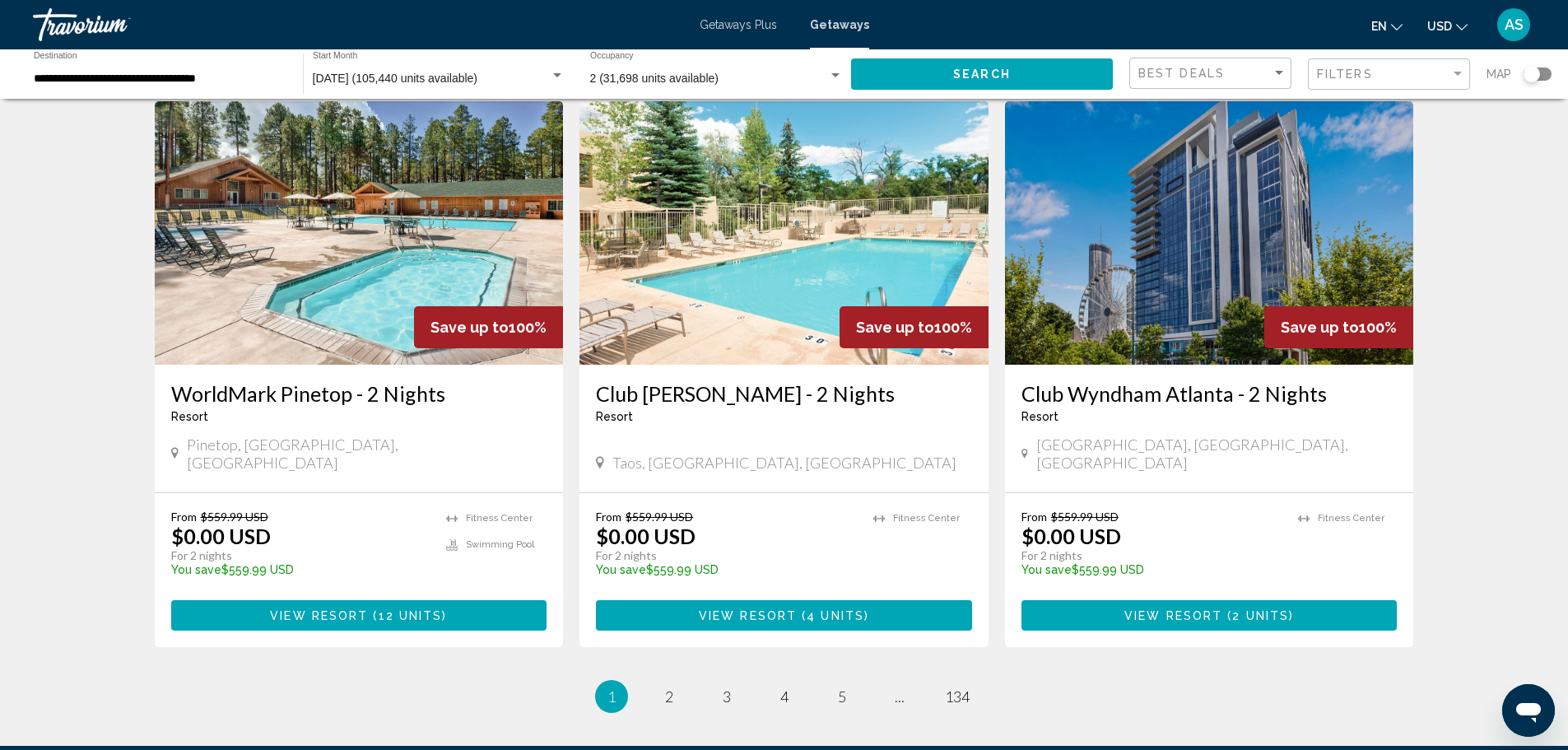
scroll to position [1916, 0]
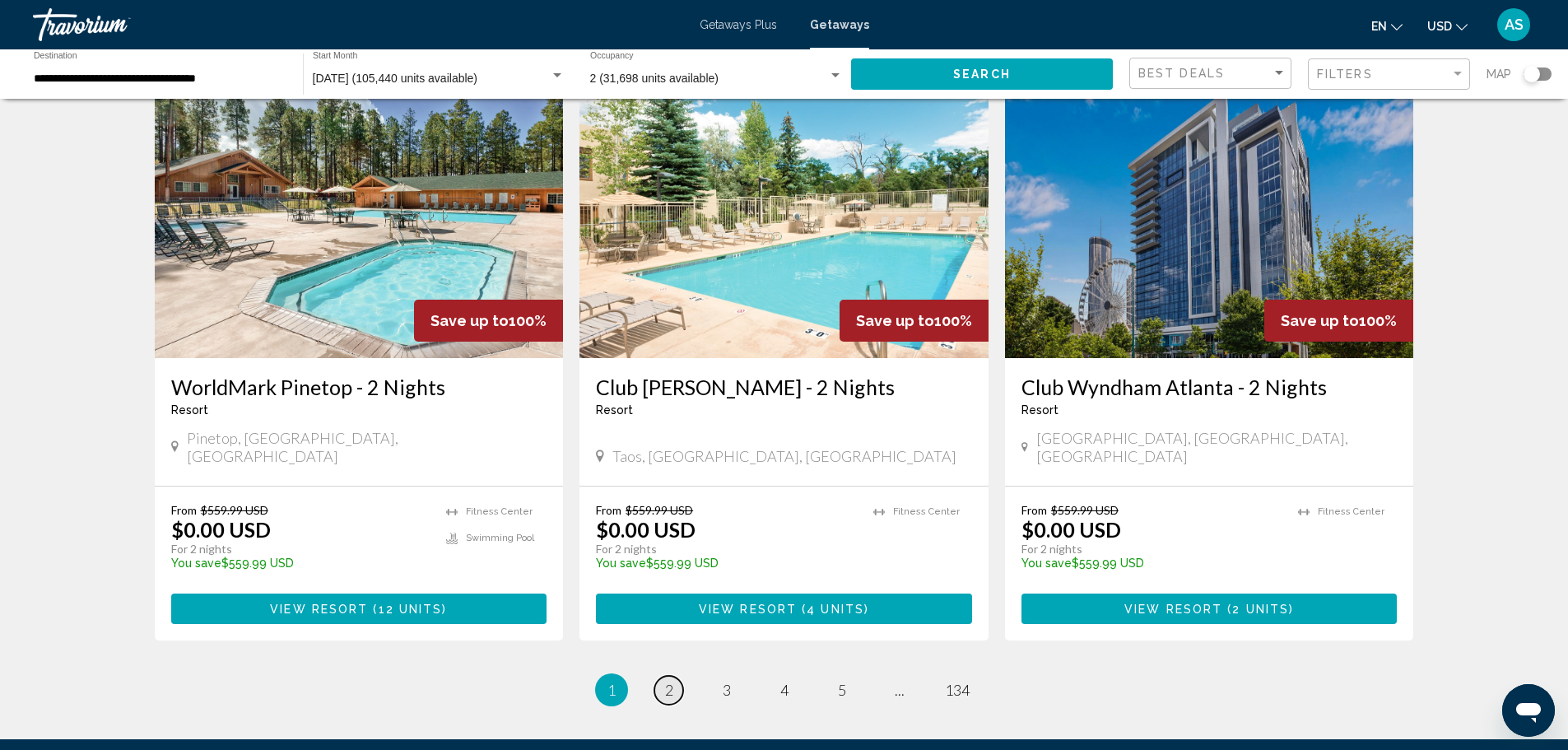
click at [672, 681] on span "2" at bounding box center [669, 690] width 8 height 18
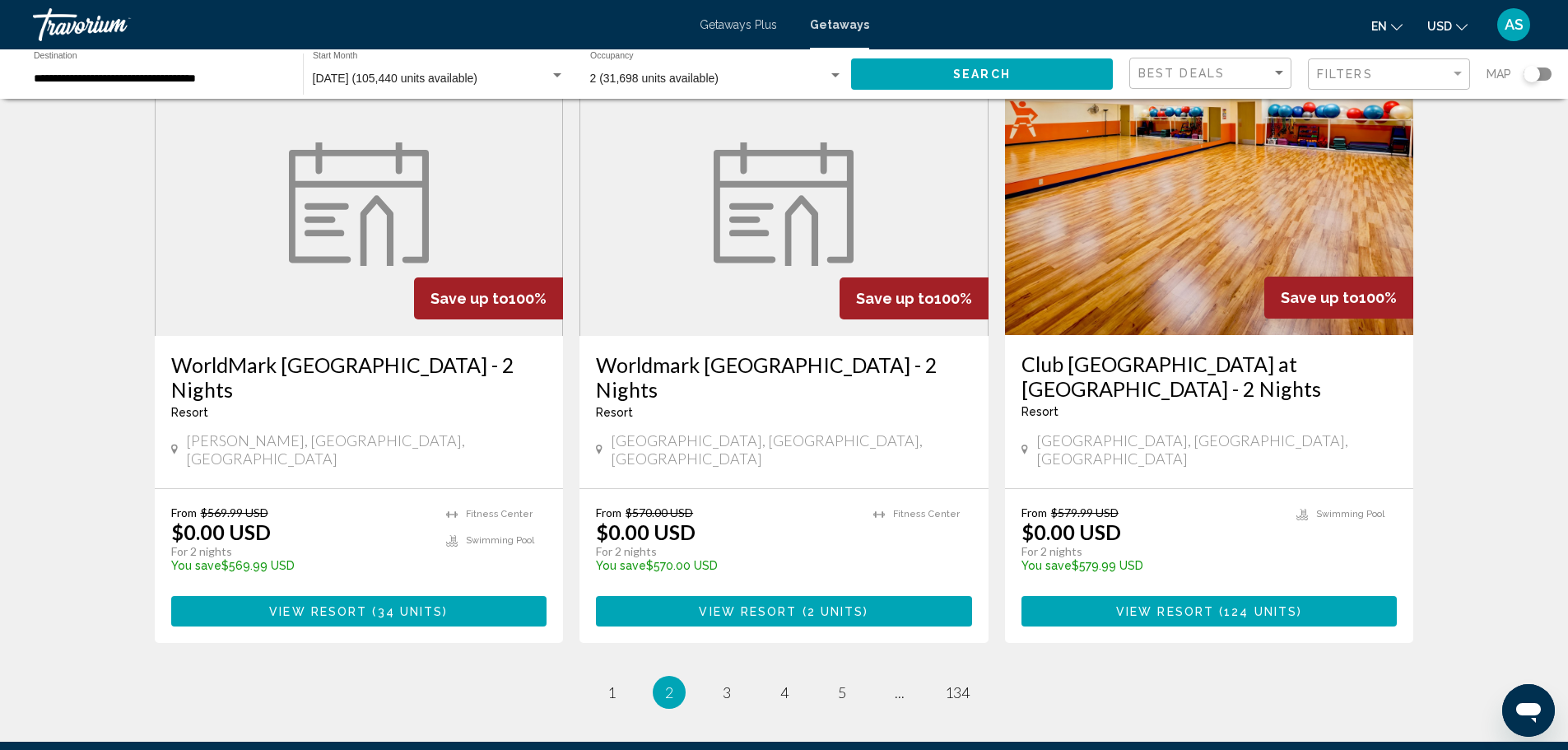
scroll to position [1987, 0]
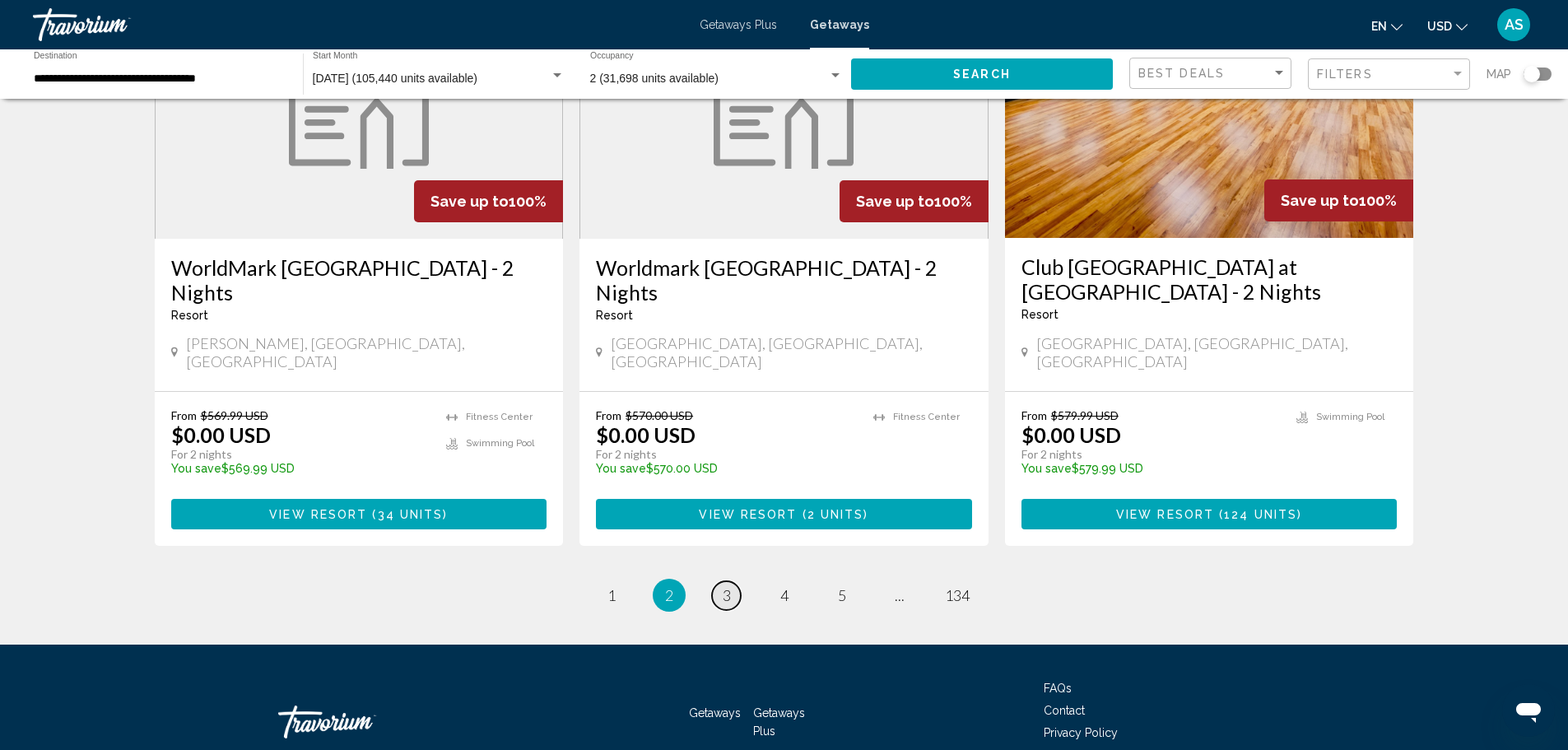
click at [720, 581] on link "page 3" at bounding box center [726, 595] width 29 height 29
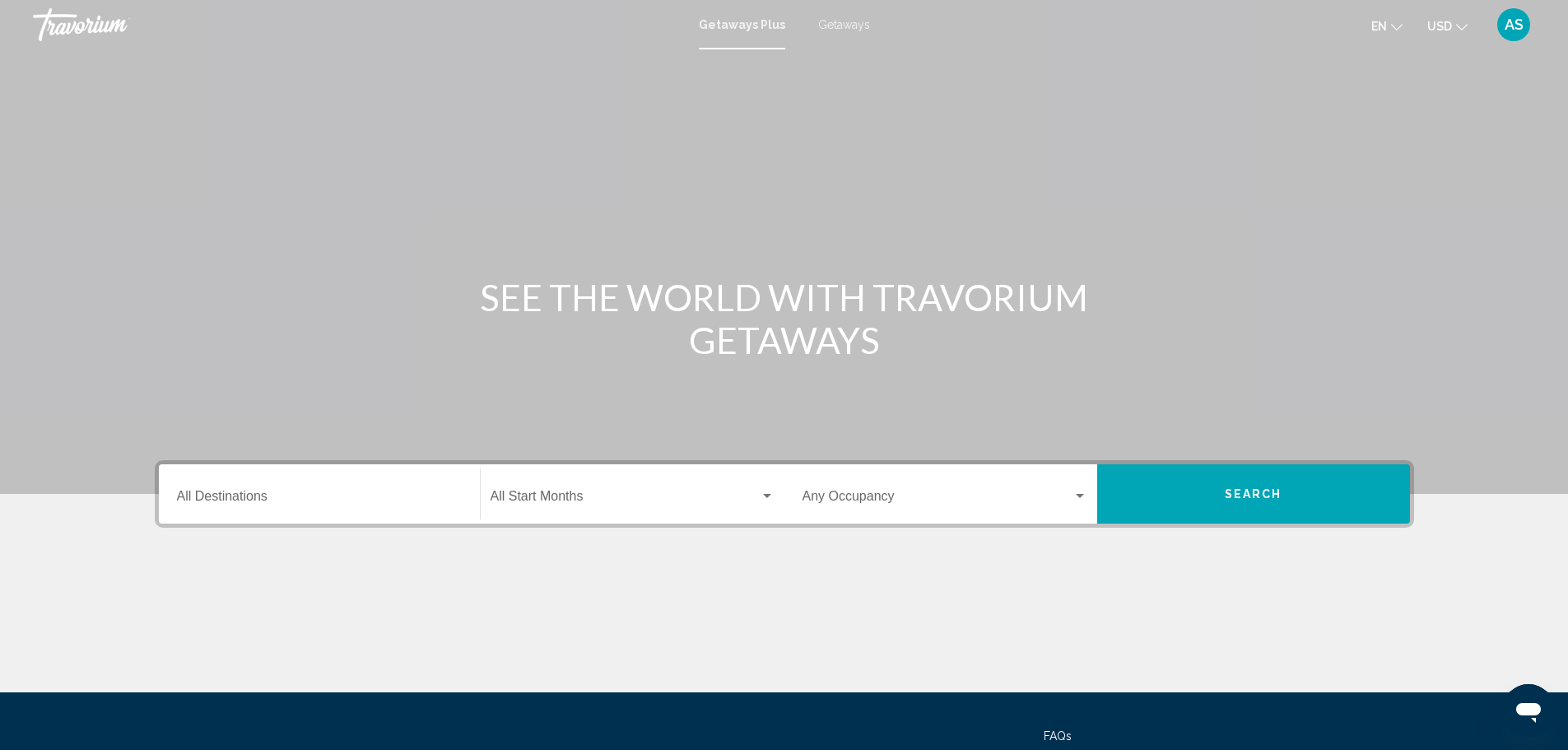
click at [319, 498] on input "Destination All Destinations" at bounding box center [319, 500] width 285 height 15
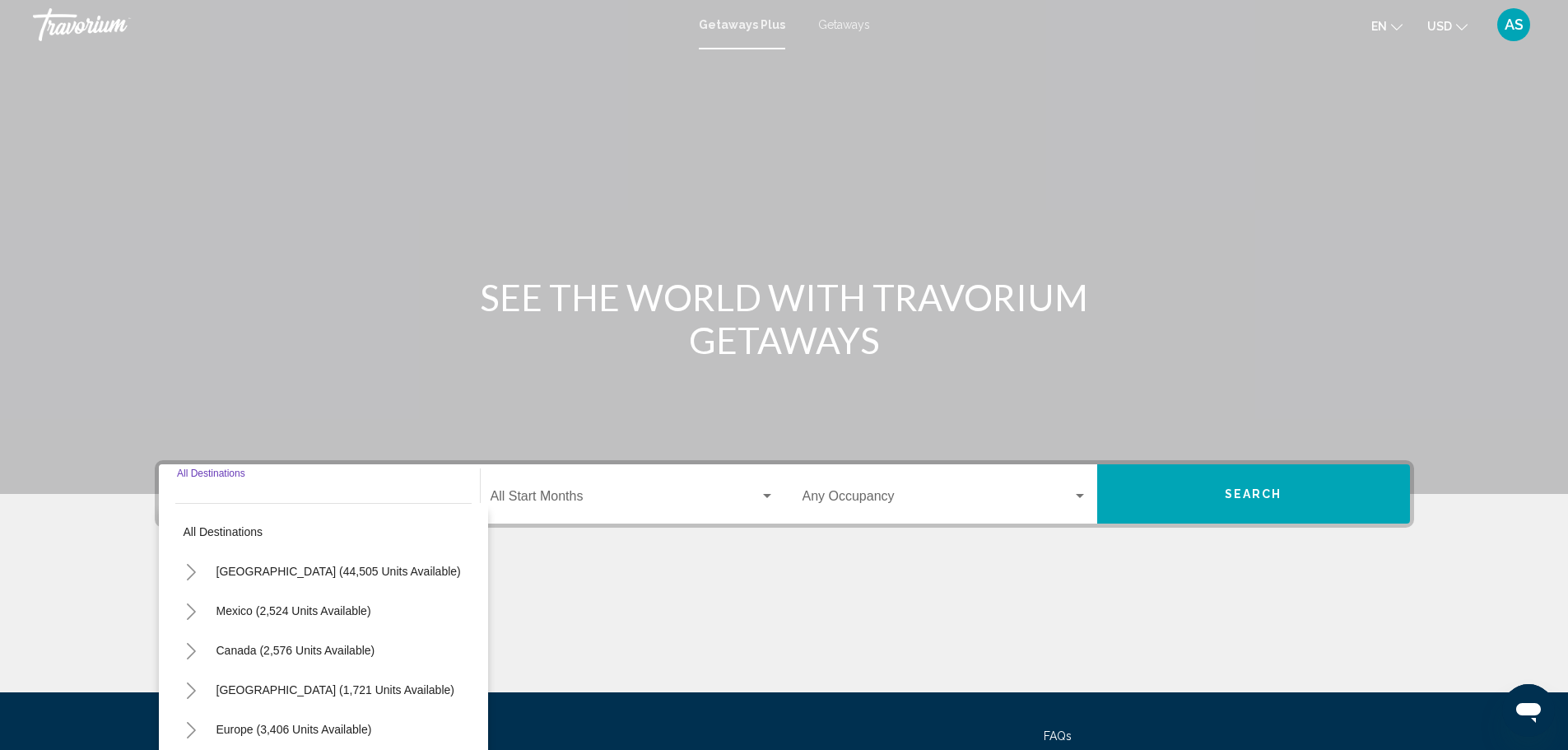
scroll to position [144, 0]
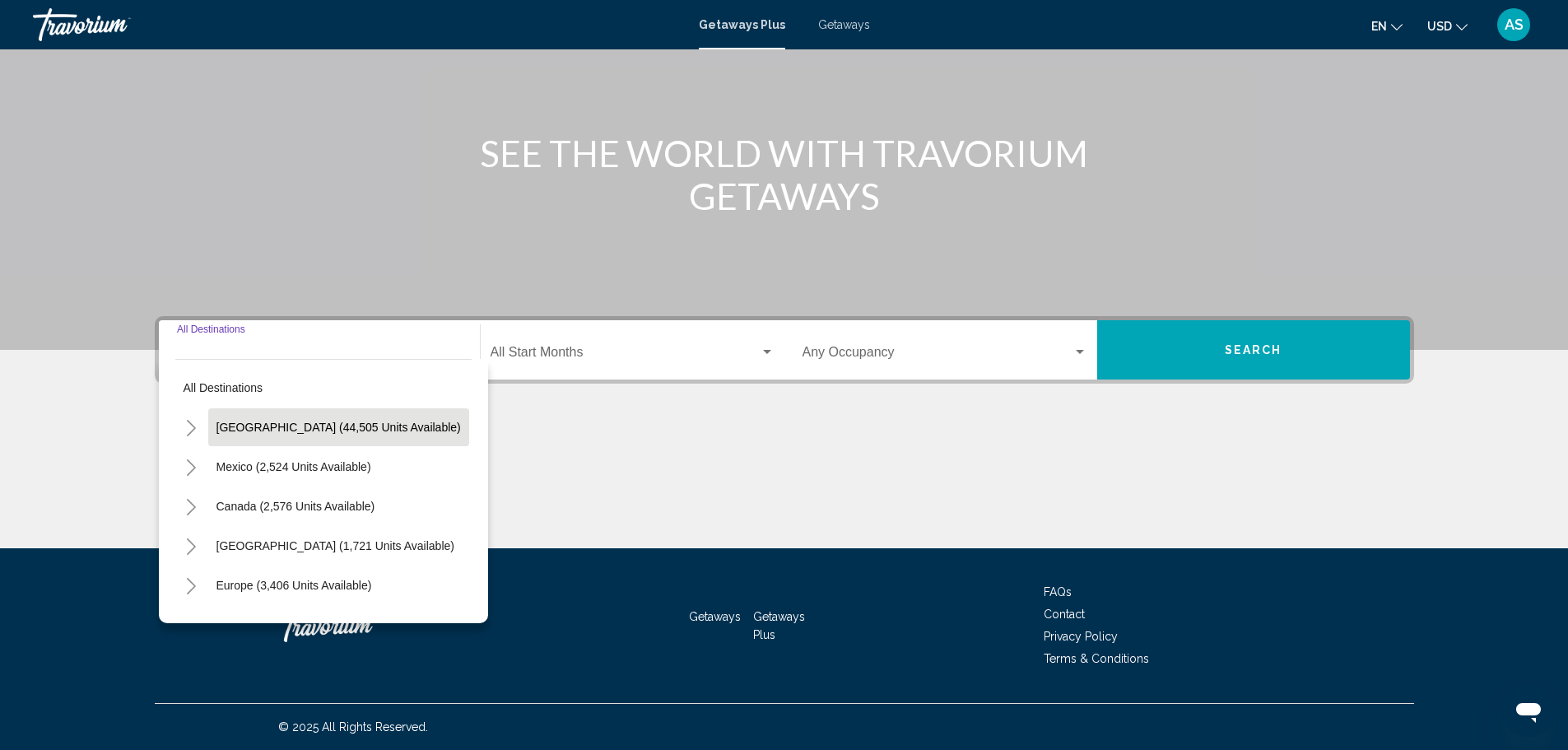
click at [281, 430] on span "[GEOGRAPHIC_DATA] (44,505 units available)" at bounding box center [339, 427] width 245 height 13
type input "**********"
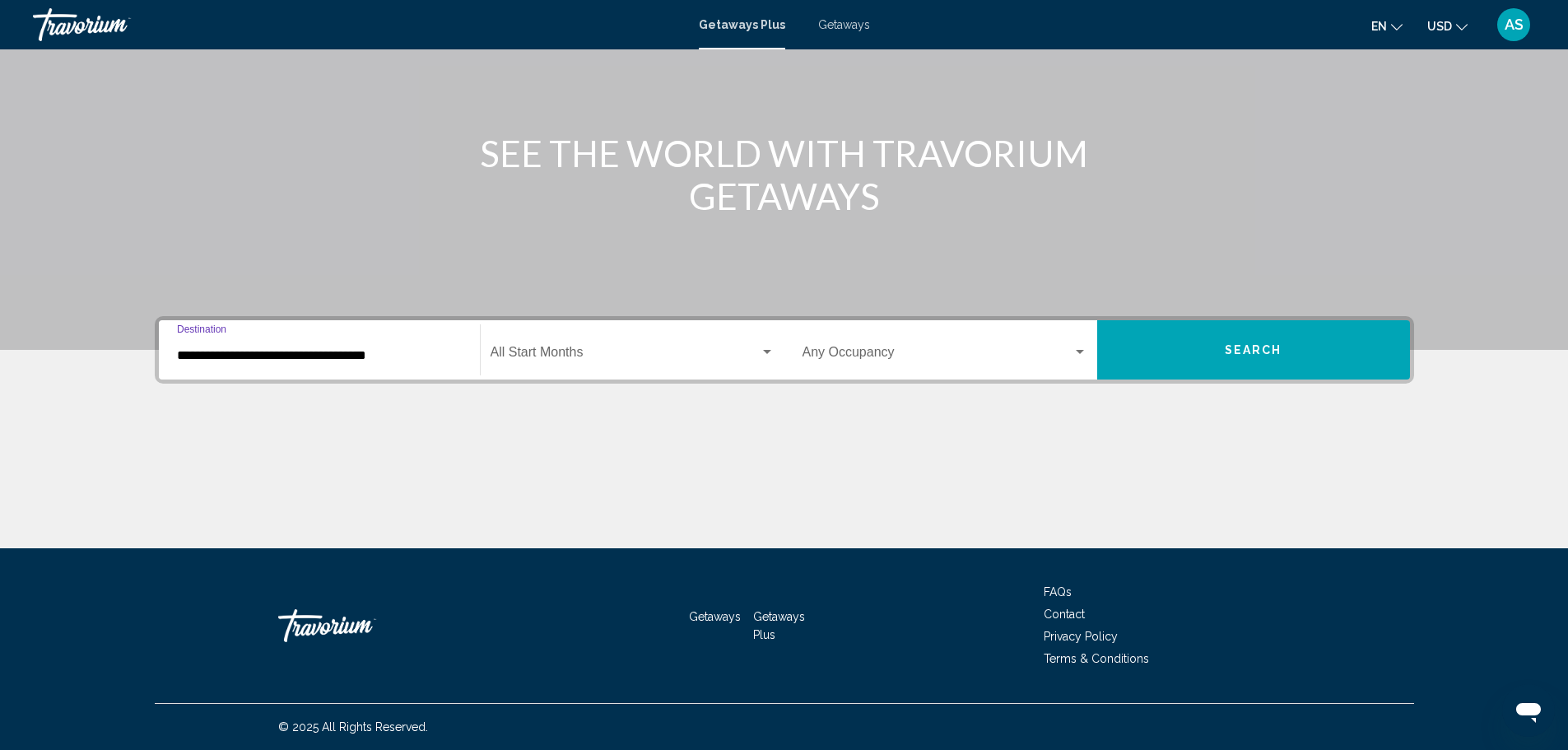
click at [550, 361] on span "Search widget" at bounding box center [625, 356] width 269 height 15
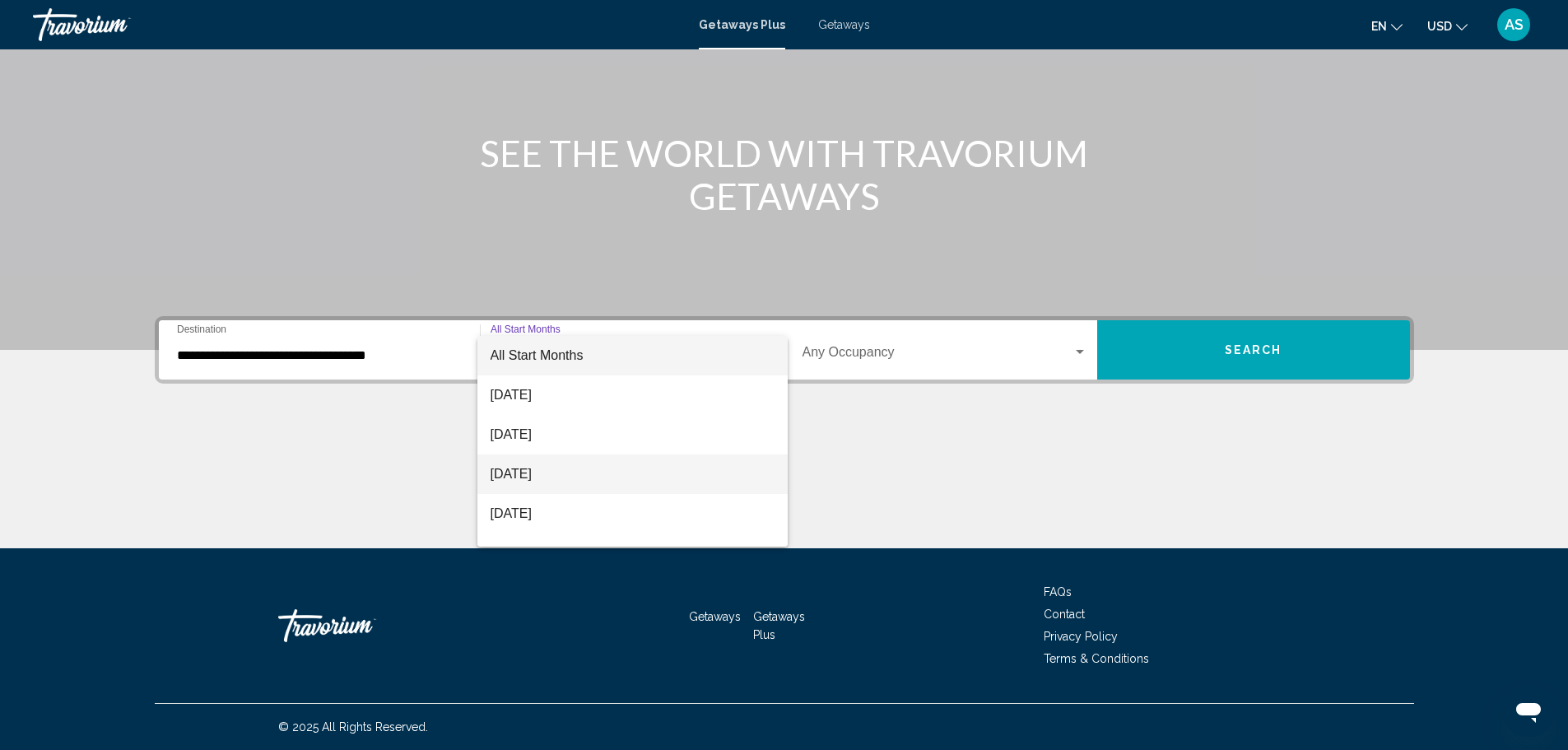
click at [531, 470] on span "[DATE]" at bounding box center [632, 474] width 284 height 40
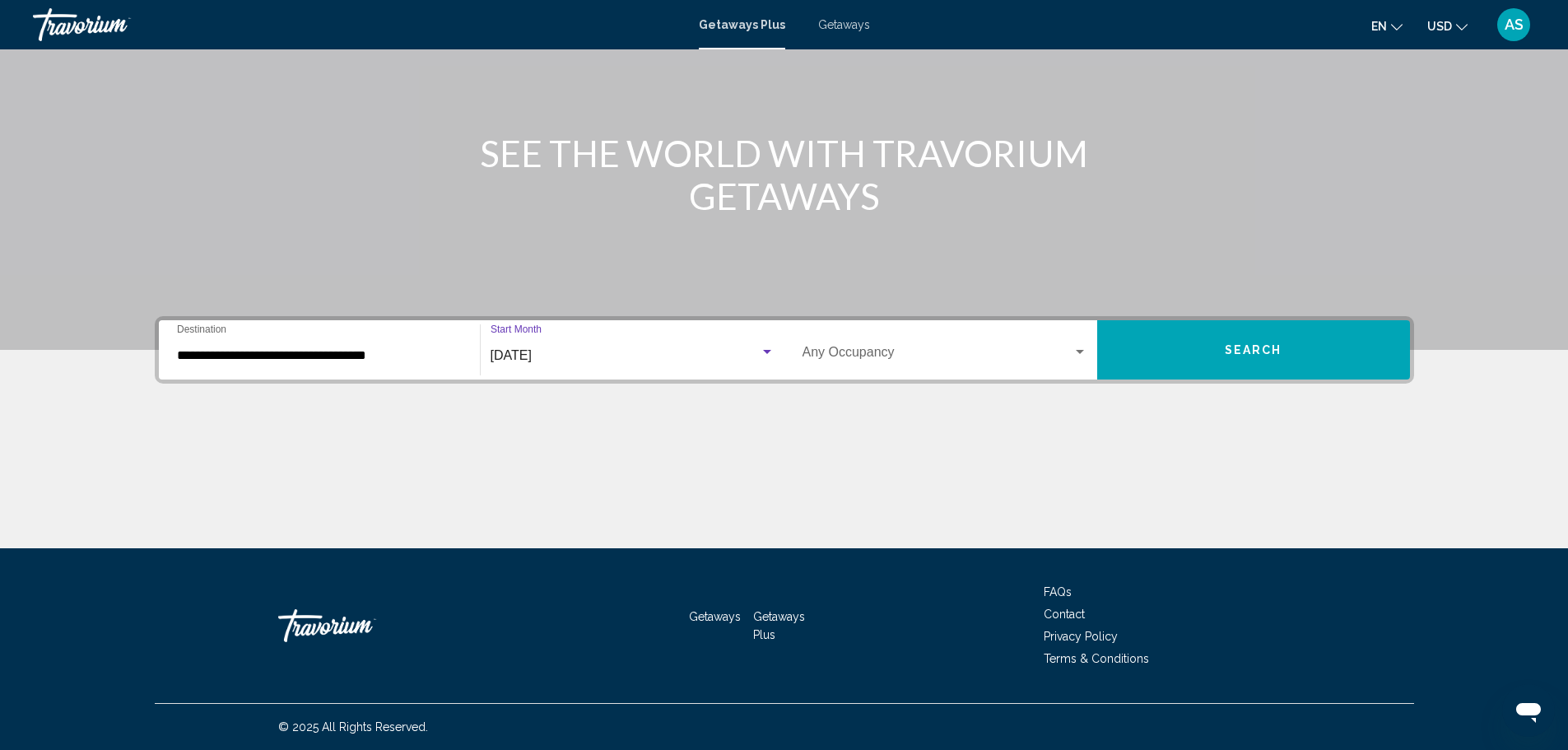
click at [837, 353] on span "Search widget" at bounding box center [937, 356] width 270 height 15
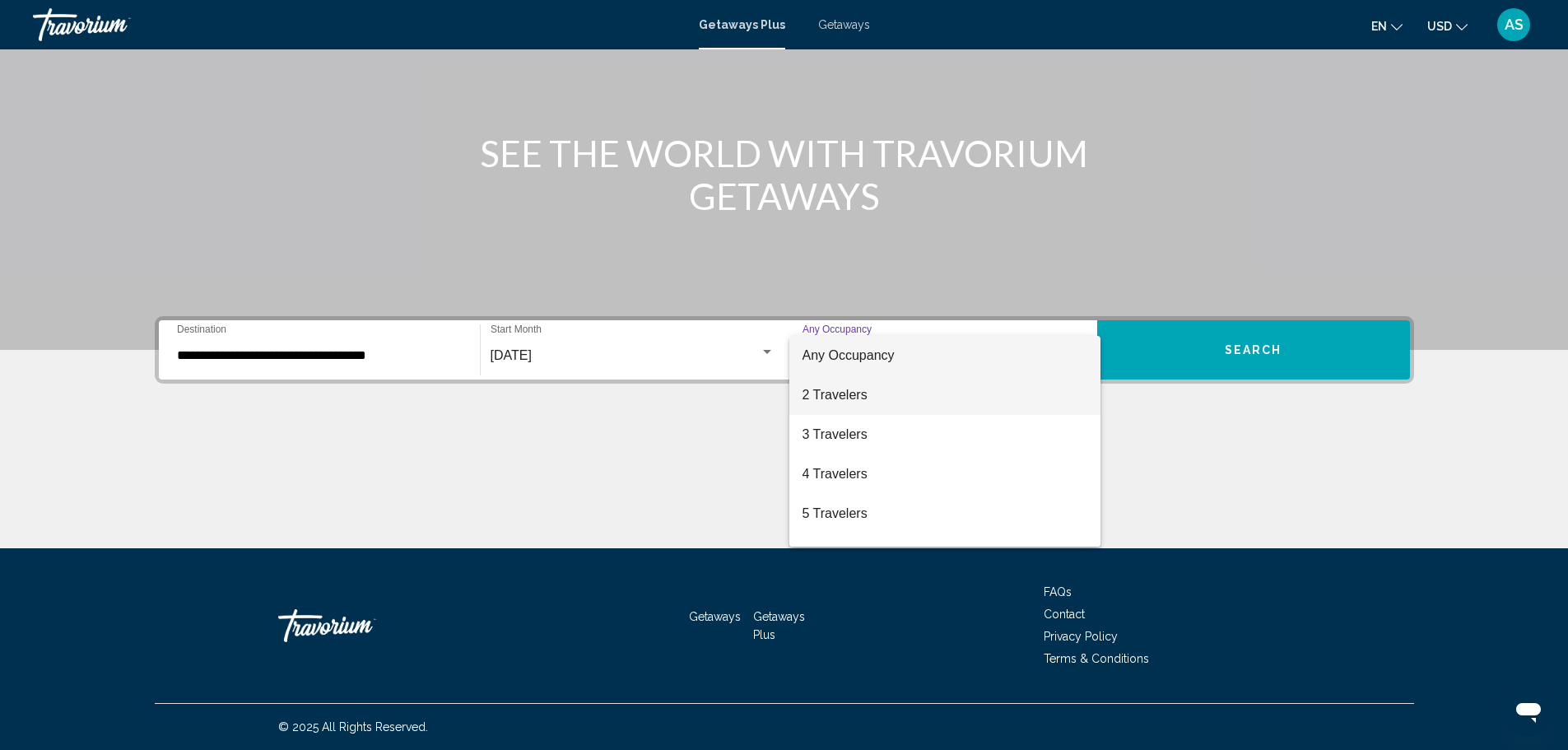
click at [837, 393] on span "2 Travelers" at bounding box center [945, 396] width 285 height 40
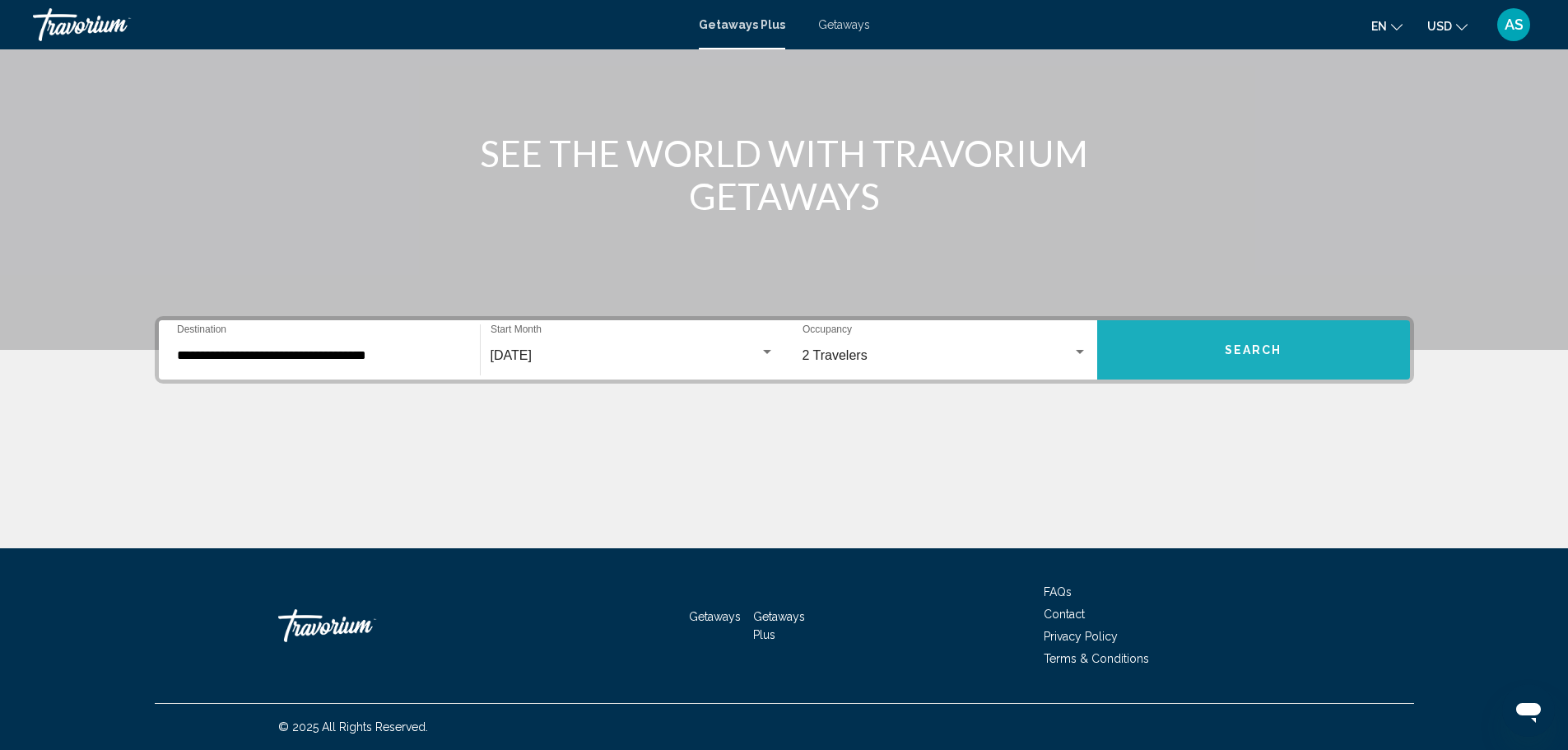
click at [1190, 354] on button "Search" at bounding box center [1254, 350] width 313 height 60
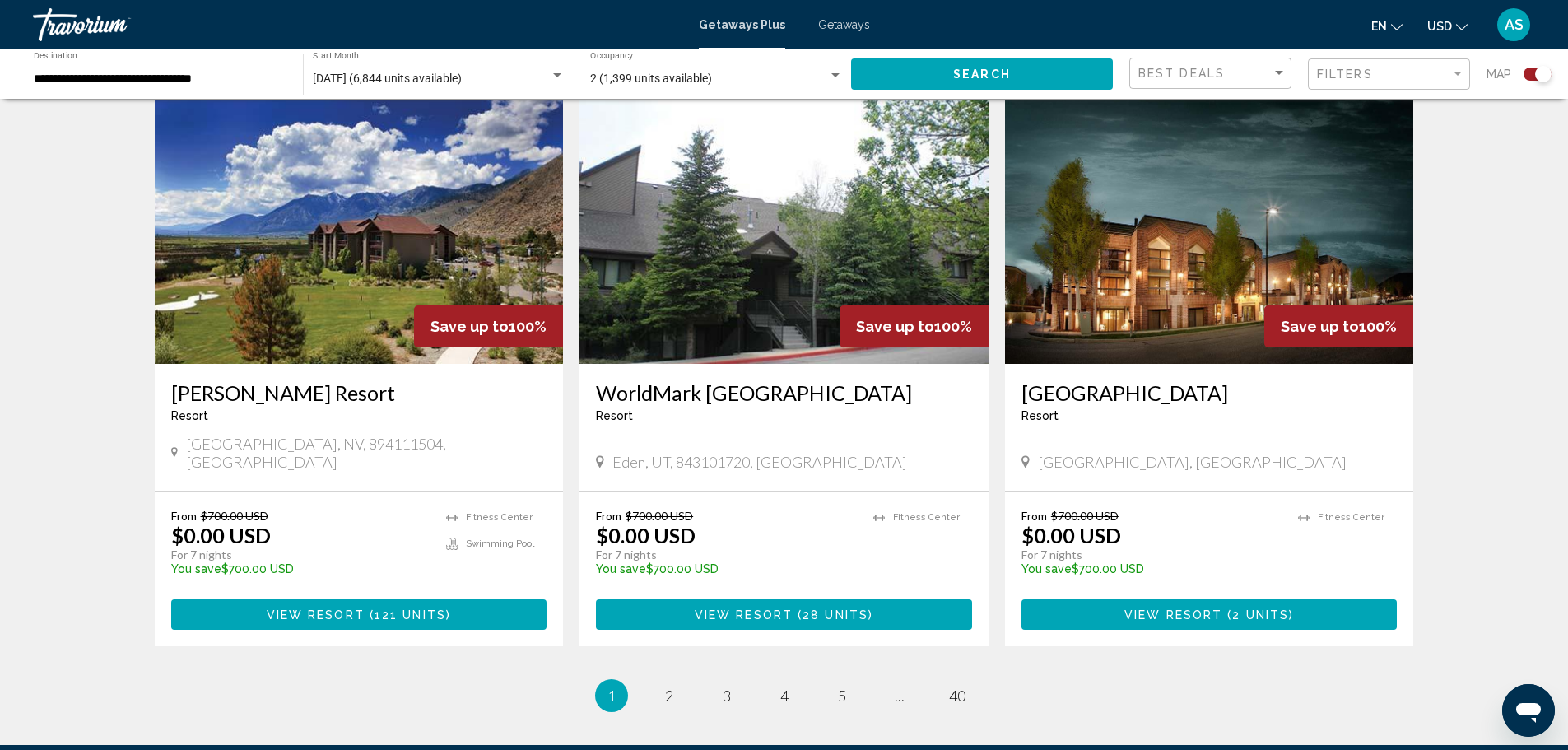
scroll to position [2303, 0]
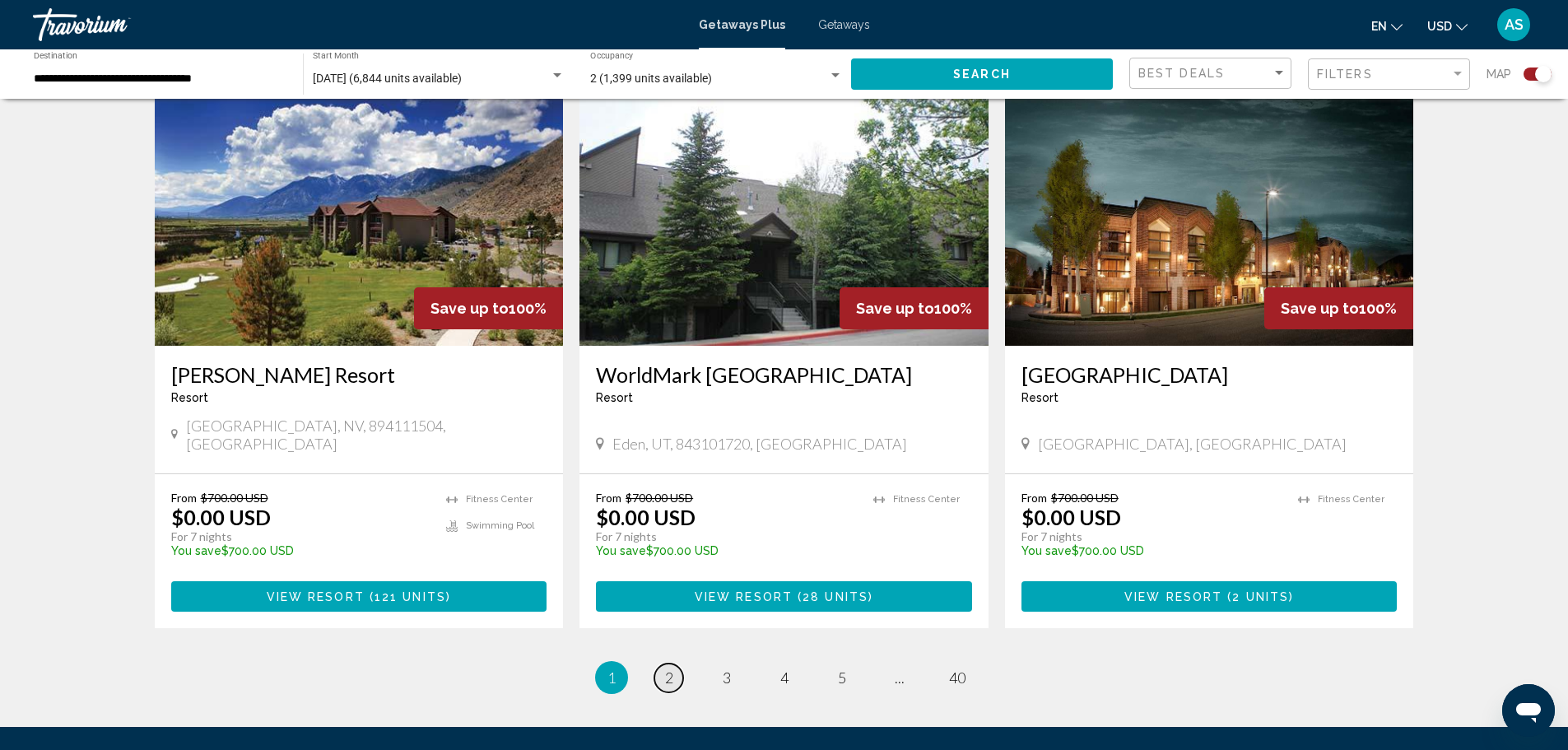
click at [674, 664] on link "page 2" at bounding box center [669, 678] width 29 height 29
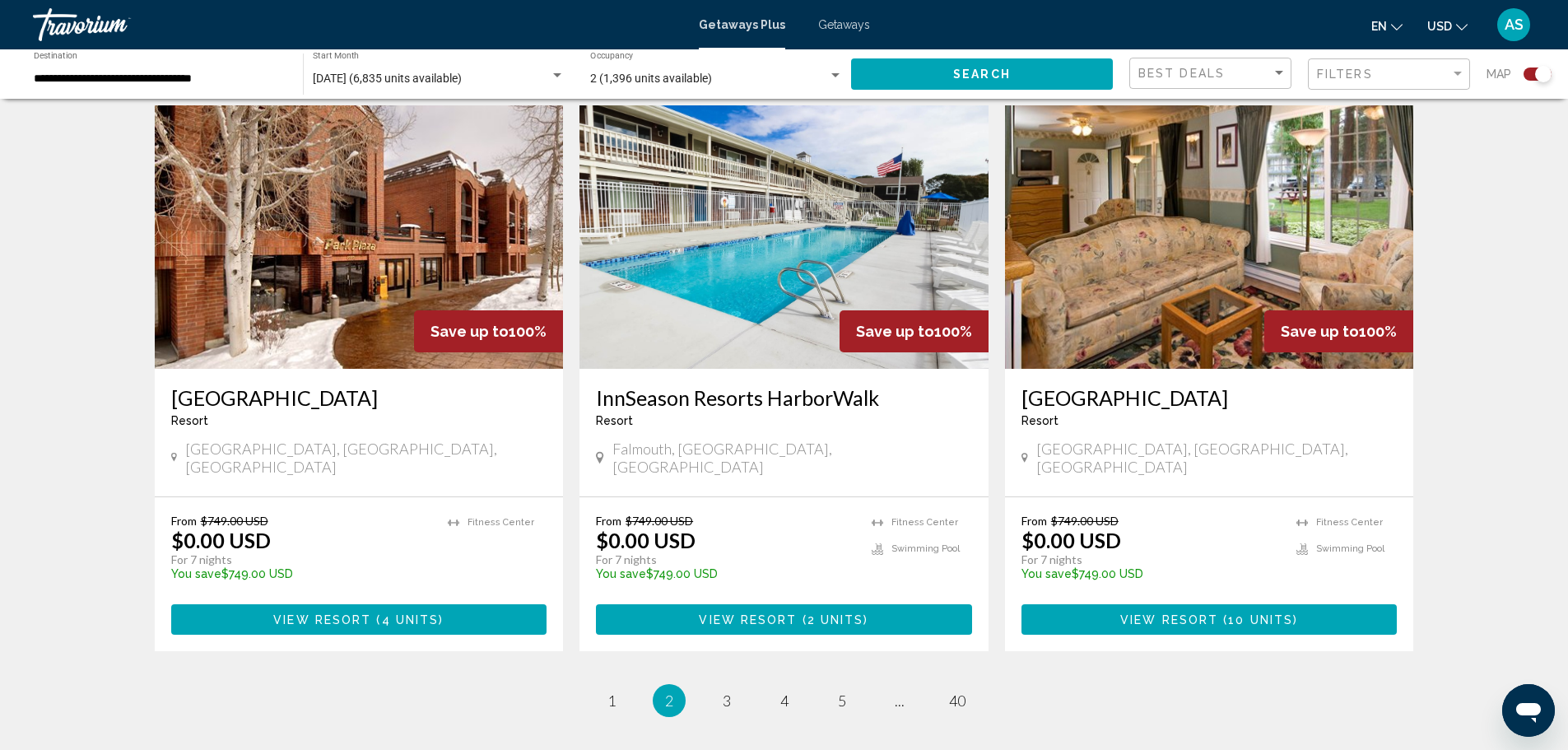
scroll to position [2392, 0]
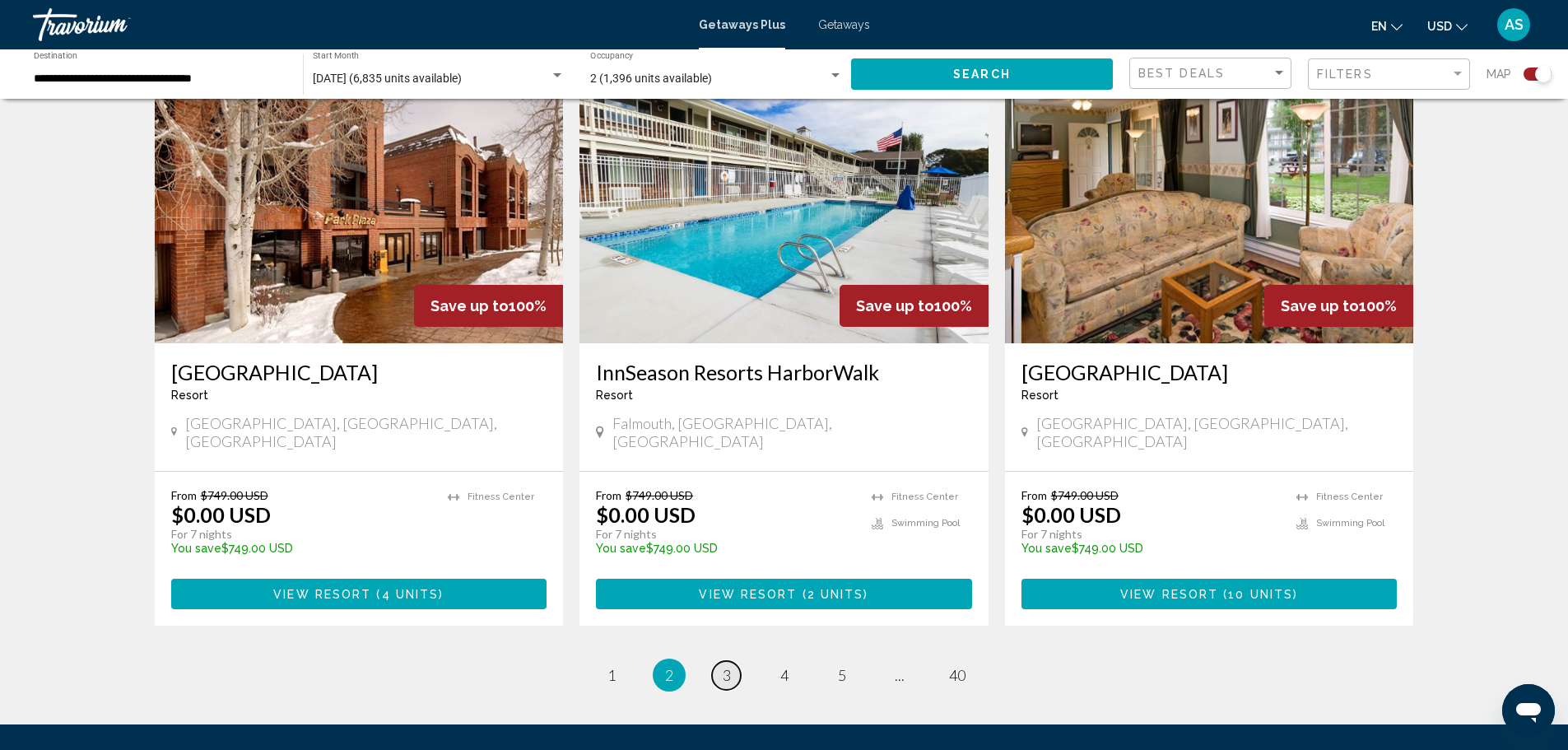
click at [723, 666] on span "3" at bounding box center [727, 675] width 8 height 18
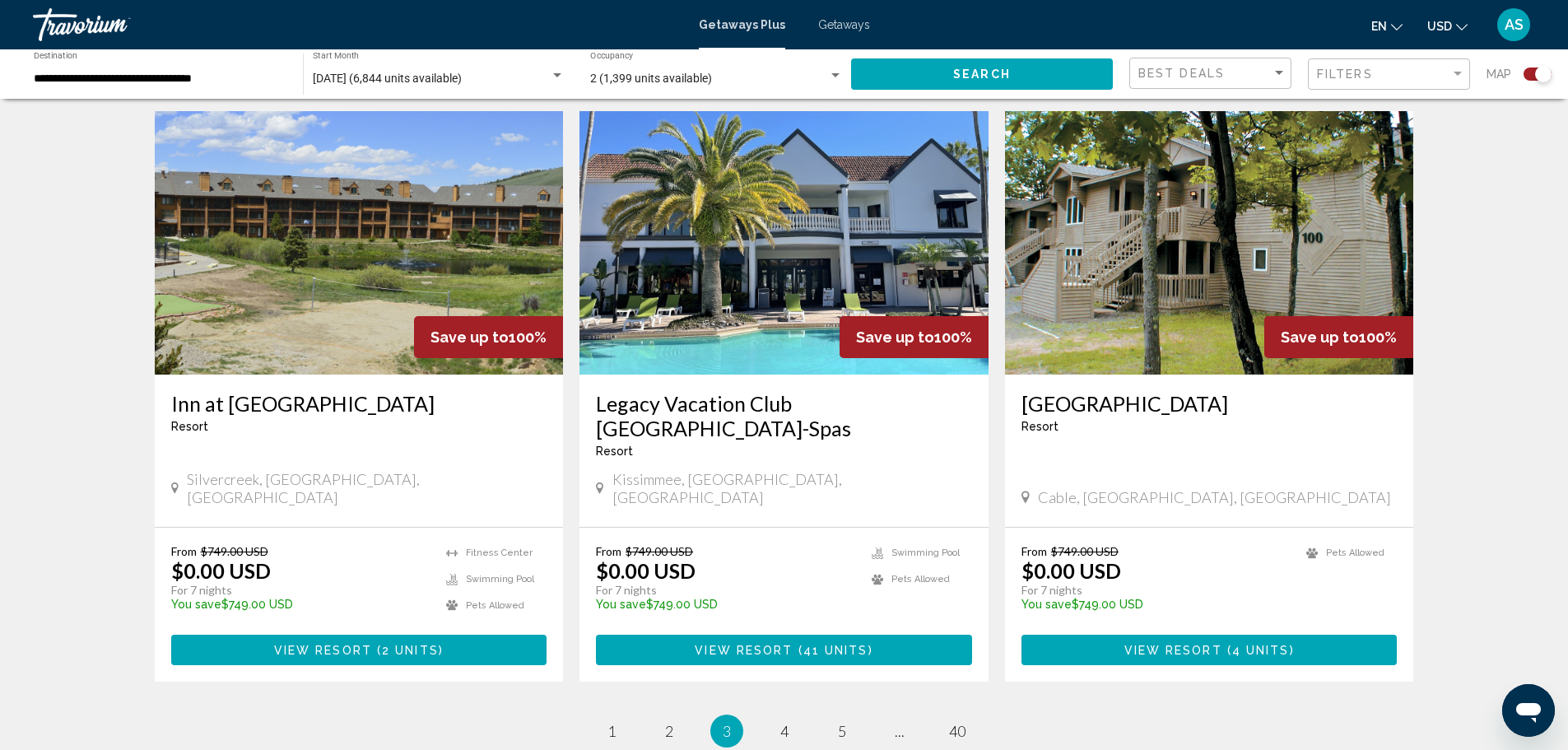
scroll to position [2364, 0]
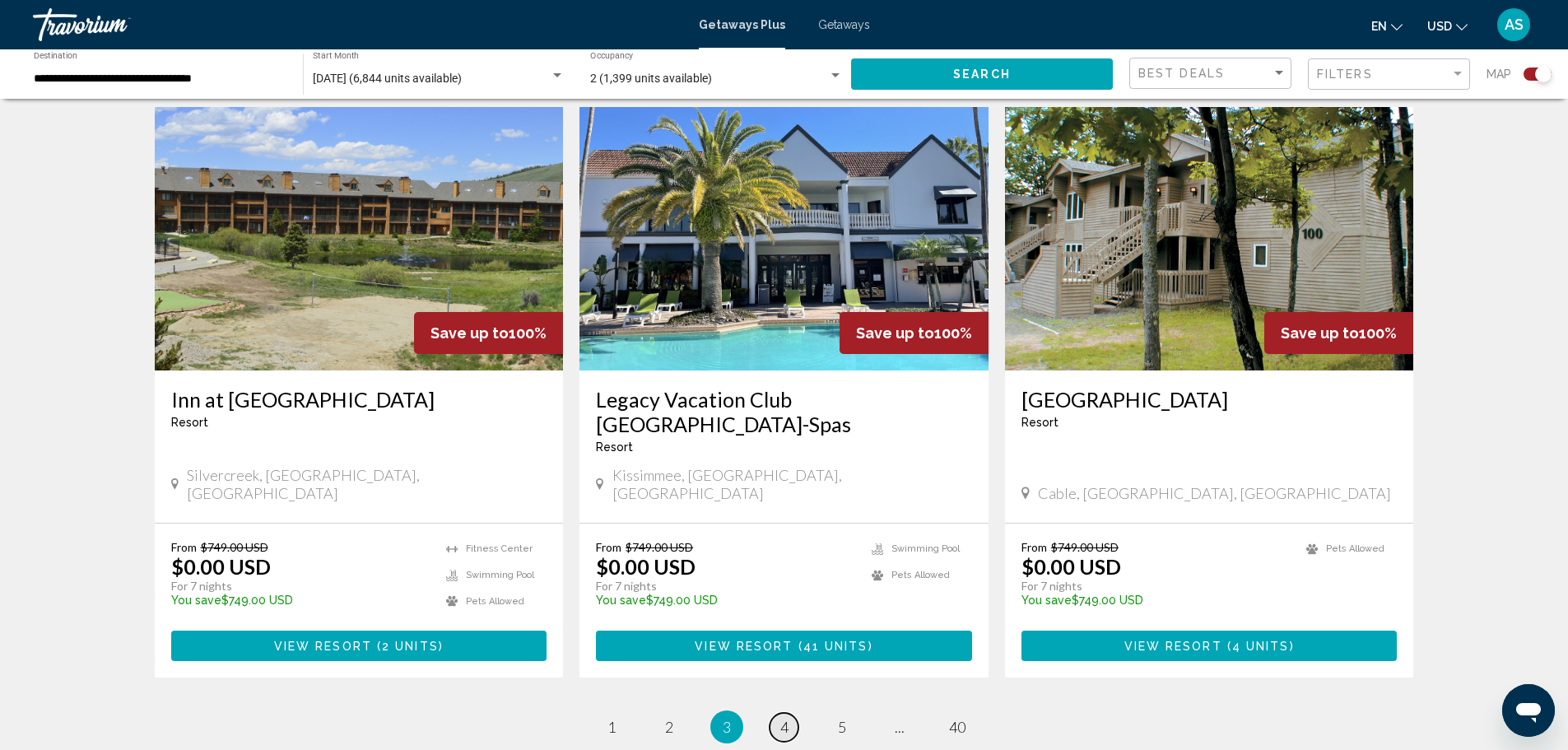
click at [788, 719] on span "4" at bounding box center [784, 728] width 8 height 18
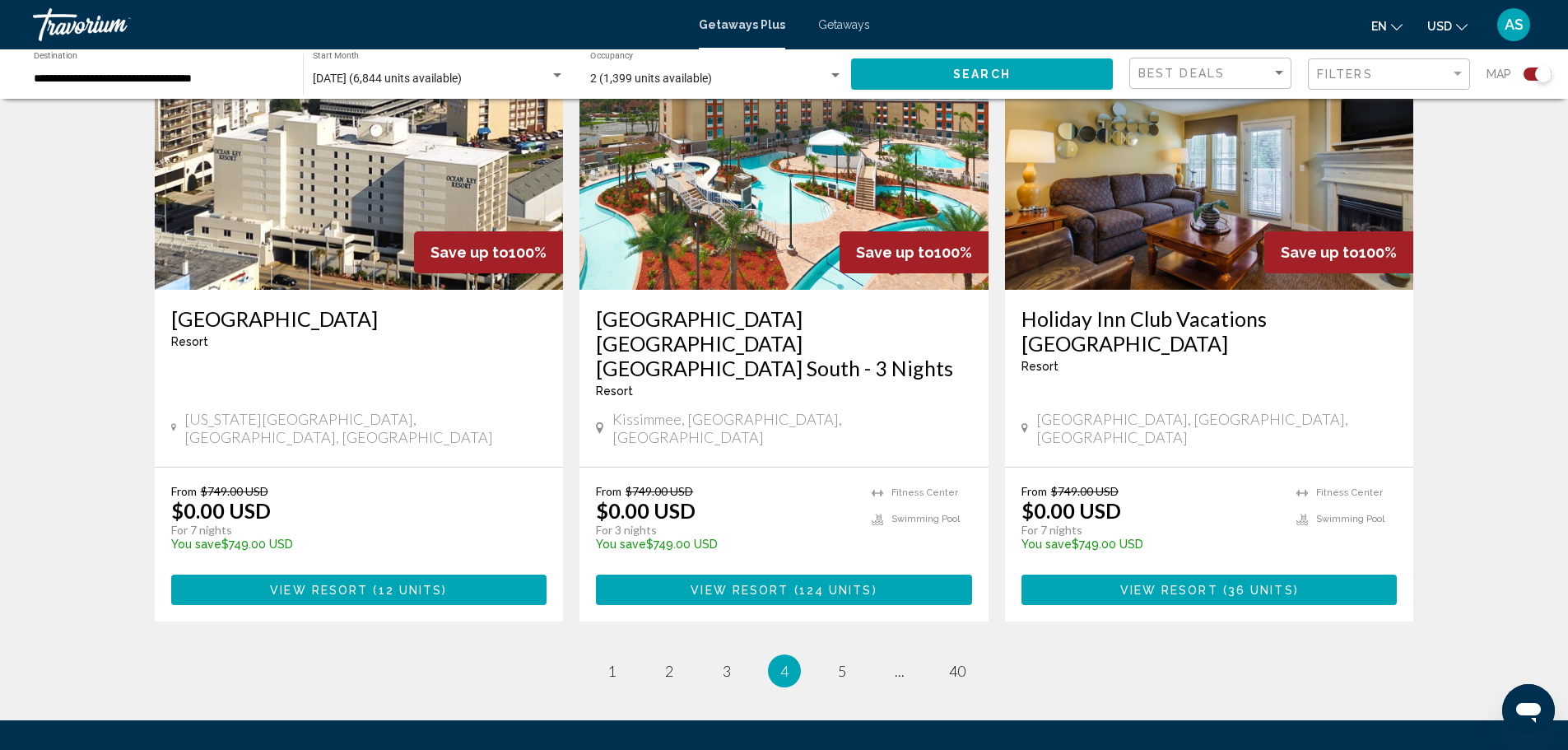
scroll to position [2441, 0]
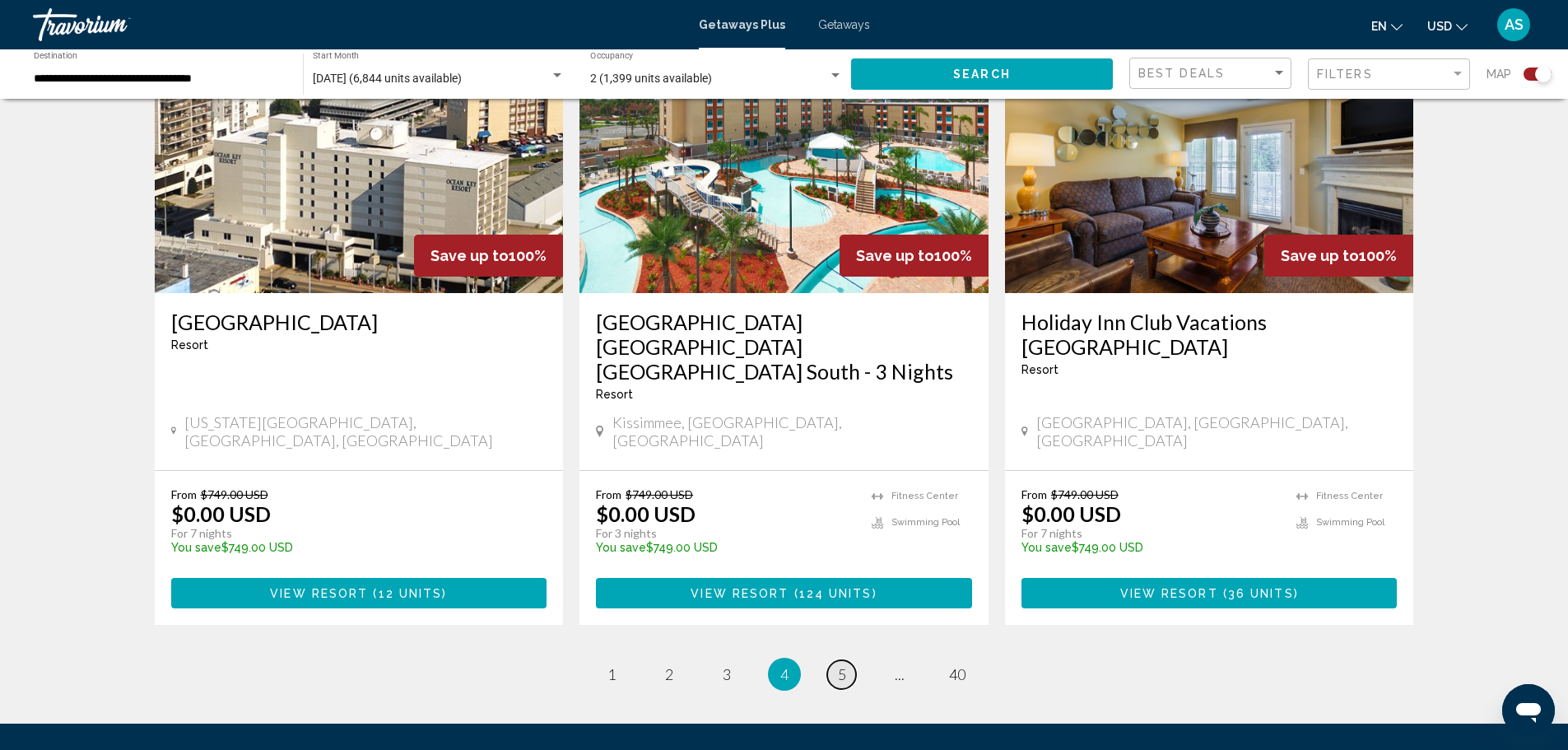
click at [842, 666] on span "5" at bounding box center [842, 675] width 8 height 18
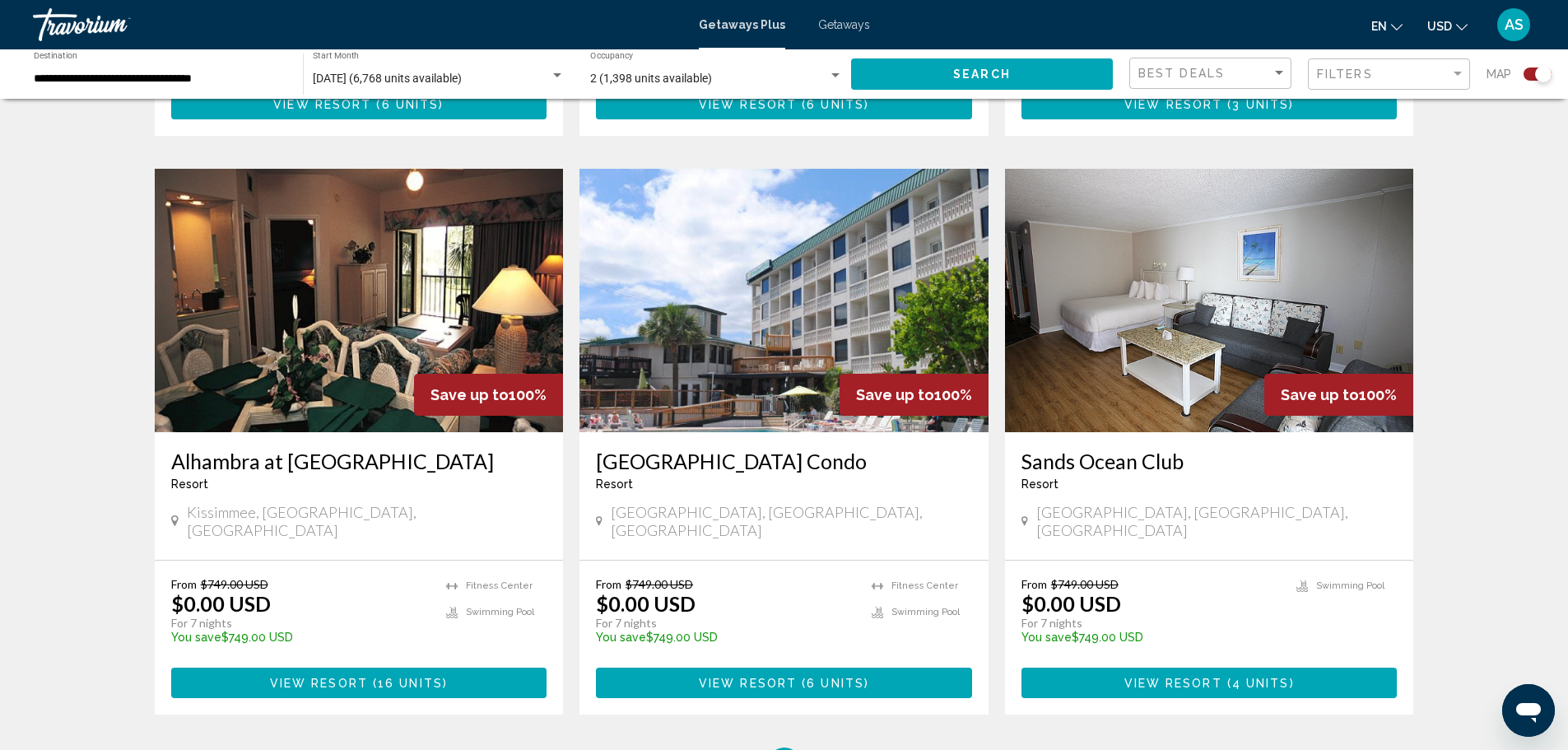
scroll to position [2338, 0]
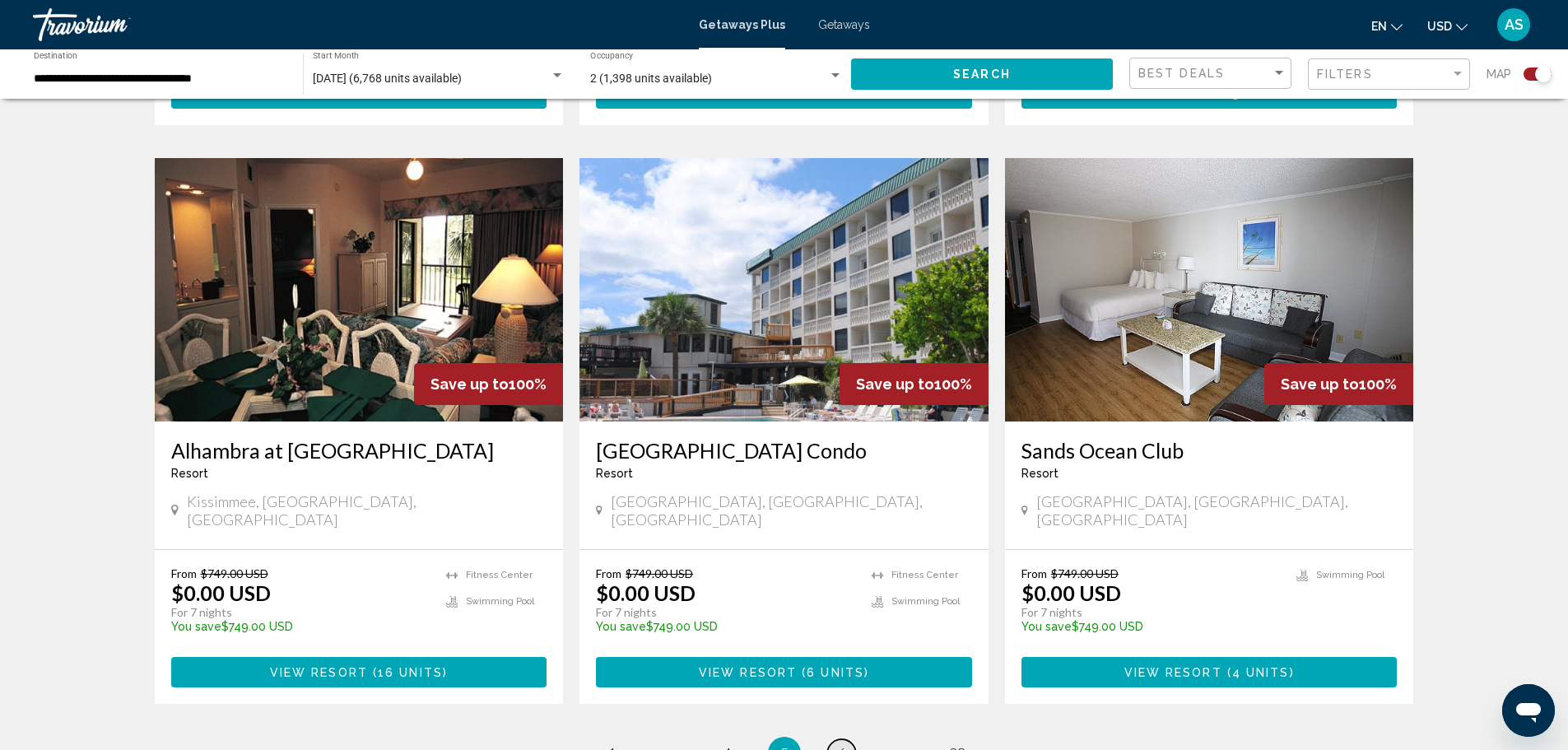
click at [840, 744] on span "6" at bounding box center [842, 753] width 8 height 18
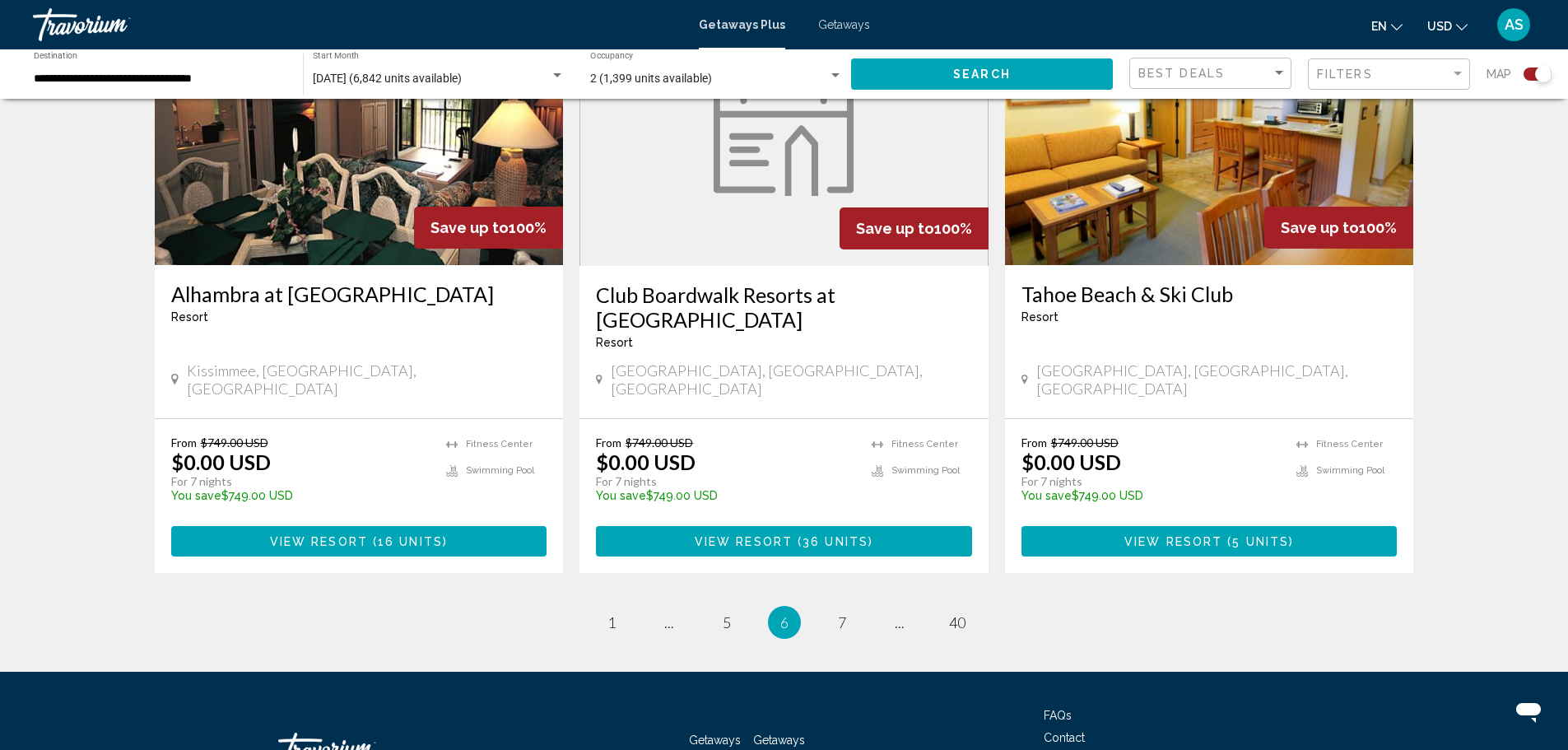
scroll to position [2546, 0]
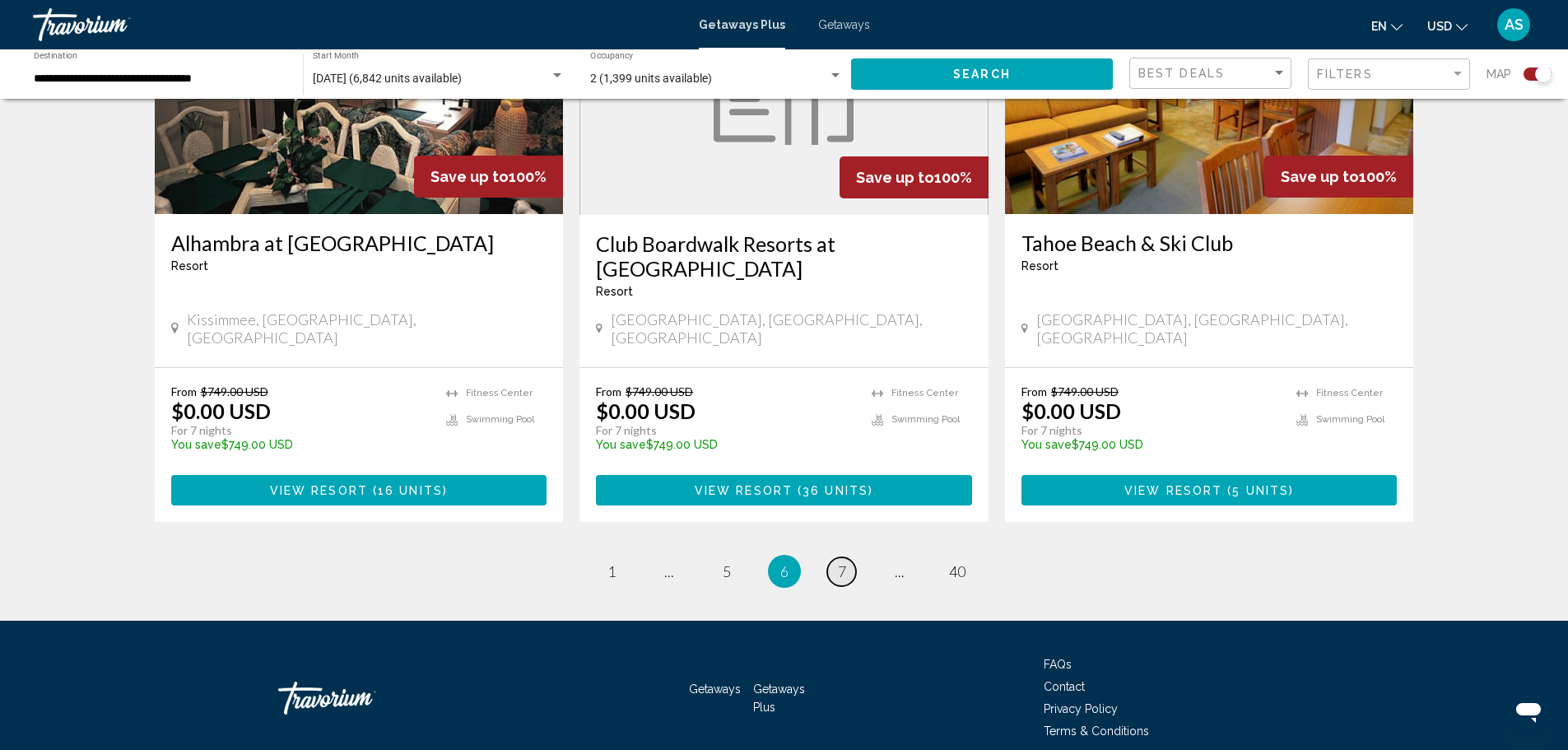
click at [834, 558] on link "page 7" at bounding box center [842, 572] width 29 height 29
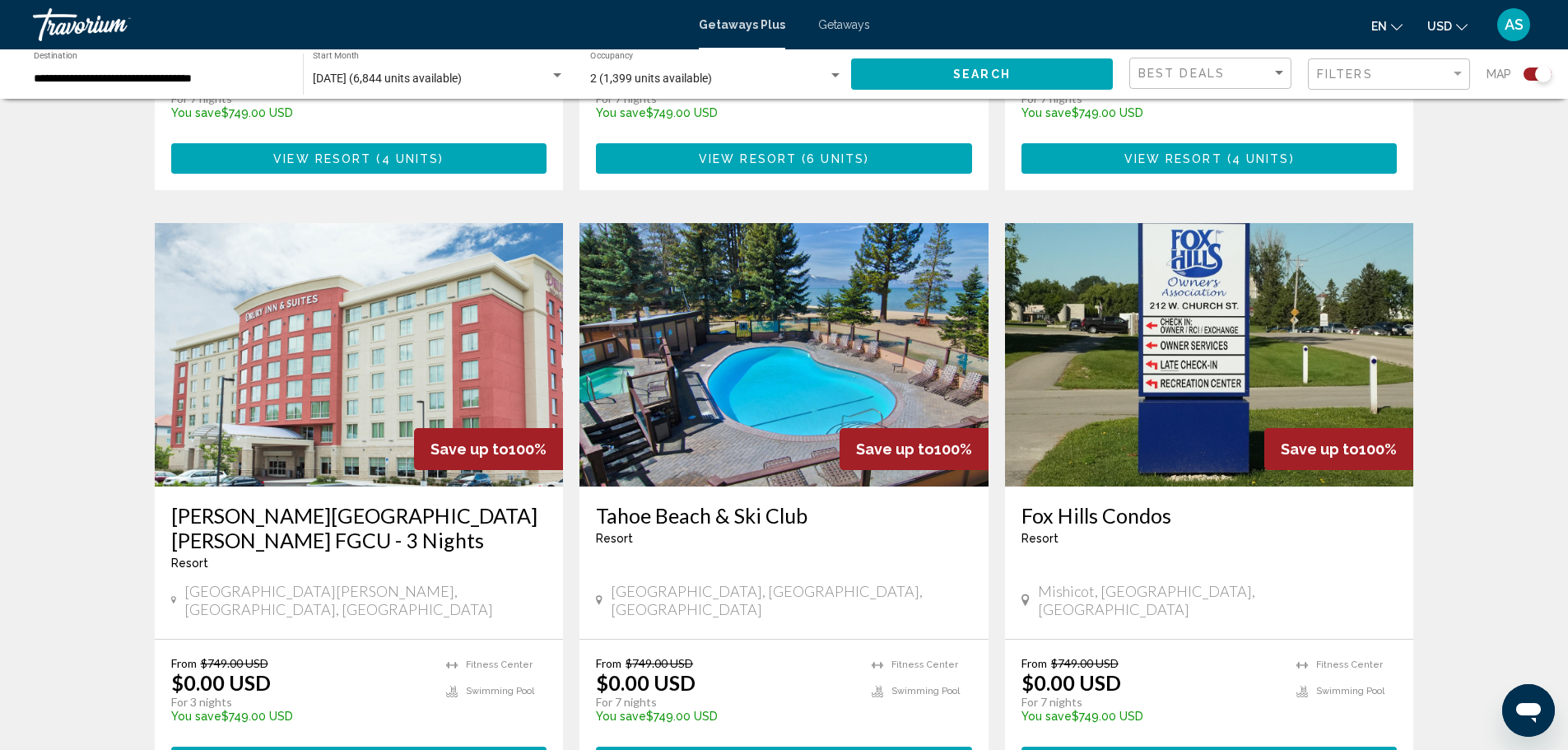
scroll to position [2276, 0]
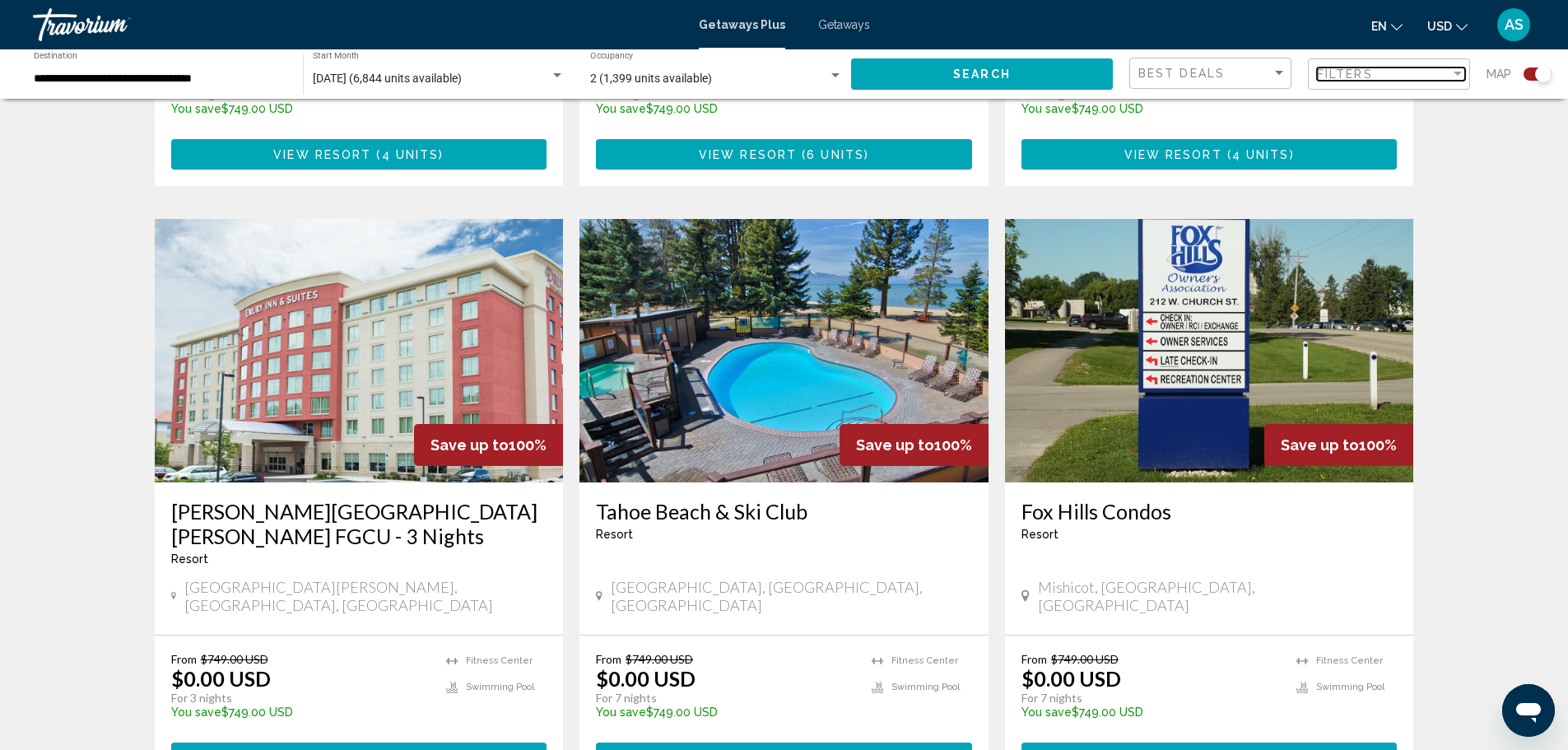
click at [1451, 73] on div "Filter" at bounding box center [1458, 75] width 15 height 13
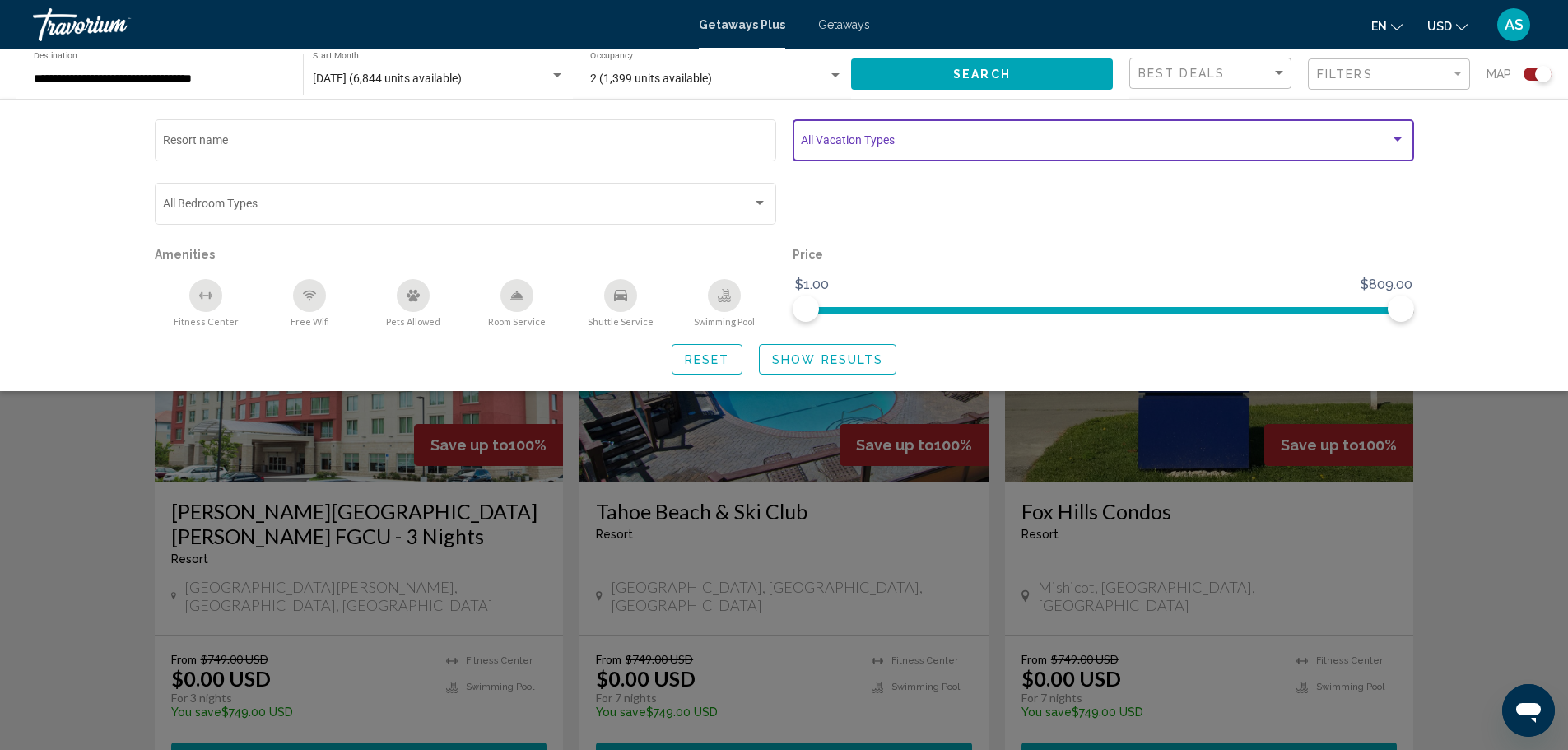
click at [1391, 136] on div "Search widget" at bounding box center [1398, 140] width 15 height 13
click at [1464, 138] on div at bounding box center [784, 375] width 1568 height 750
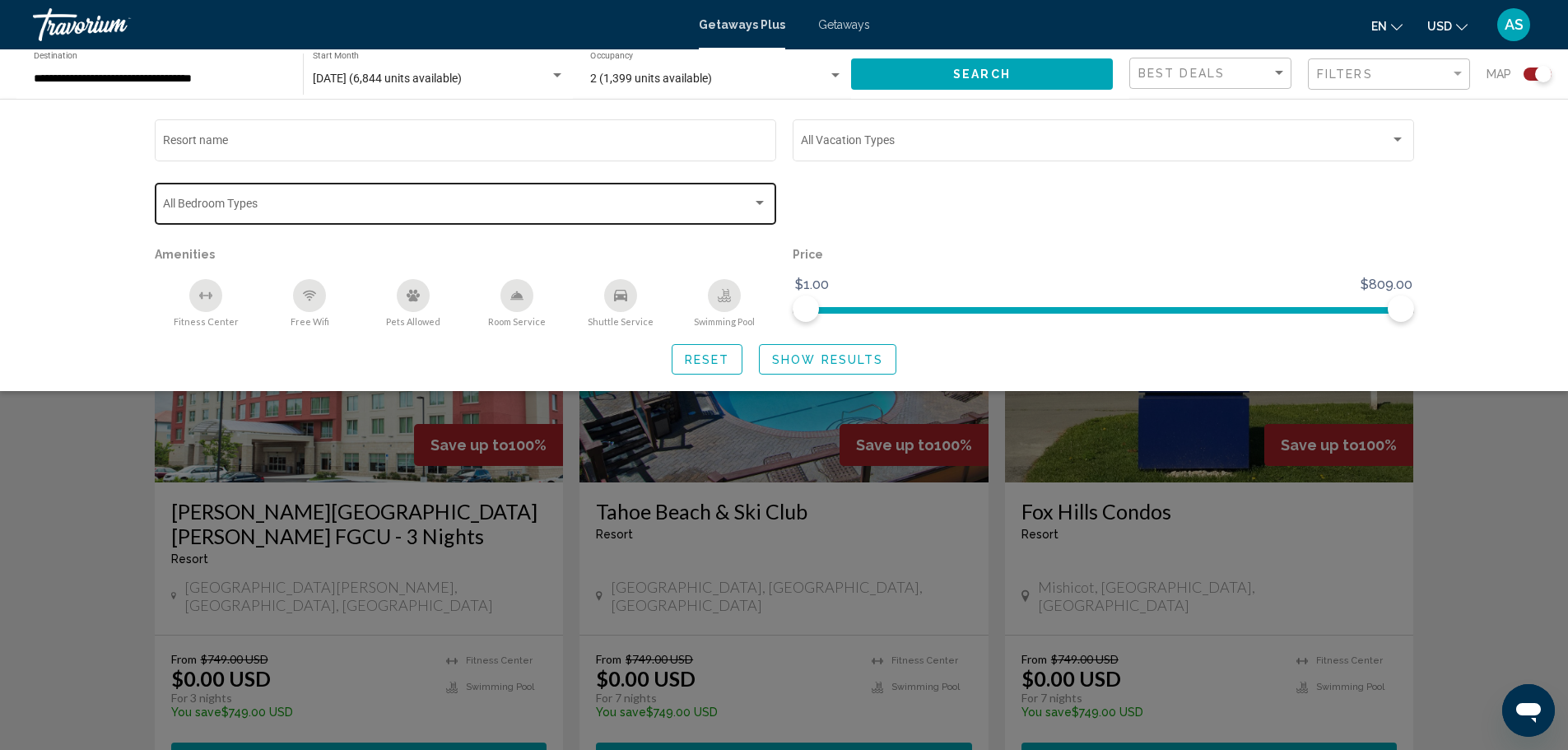
click at [768, 200] on div "Bedroom Types All Bedroom Types" at bounding box center [465, 202] width 621 height 46
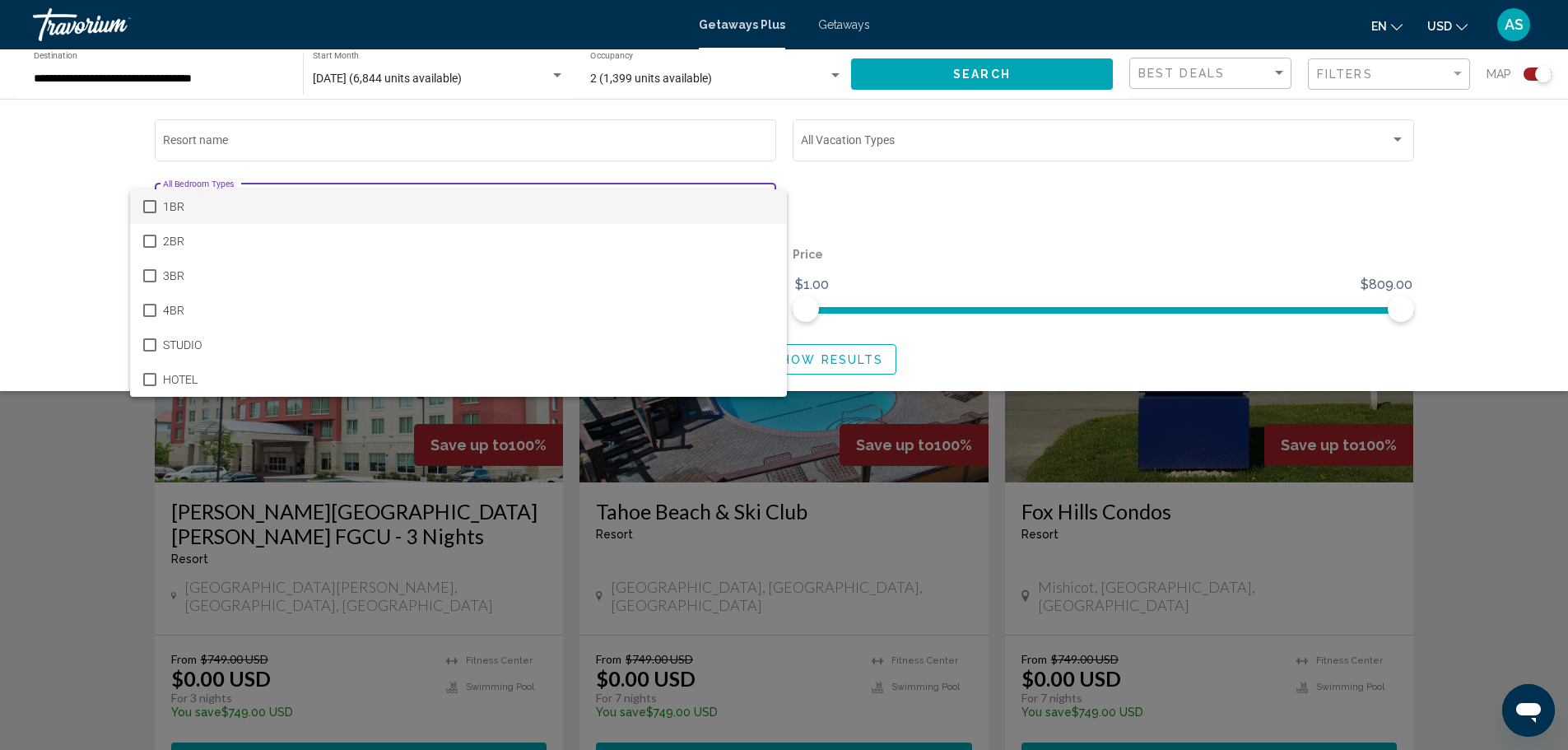
click at [838, 196] on div at bounding box center [784, 375] width 1568 height 750
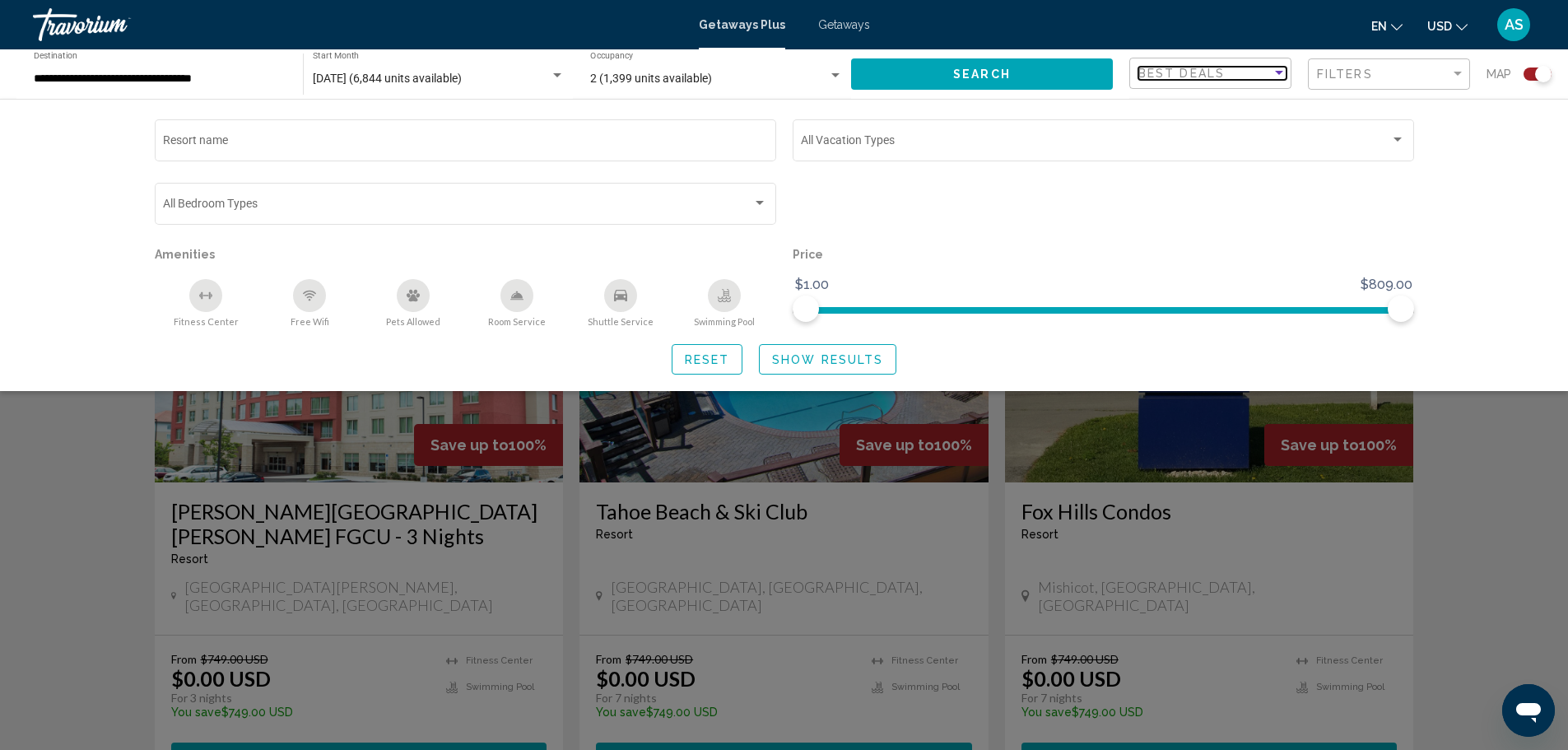
click at [1280, 79] on div "Sort by" at bounding box center [1279, 74] width 15 height 13
click at [1386, 83] on div at bounding box center [784, 375] width 1568 height 750
click at [1463, 72] on div "Filter" at bounding box center [1458, 75] width 15 height 13
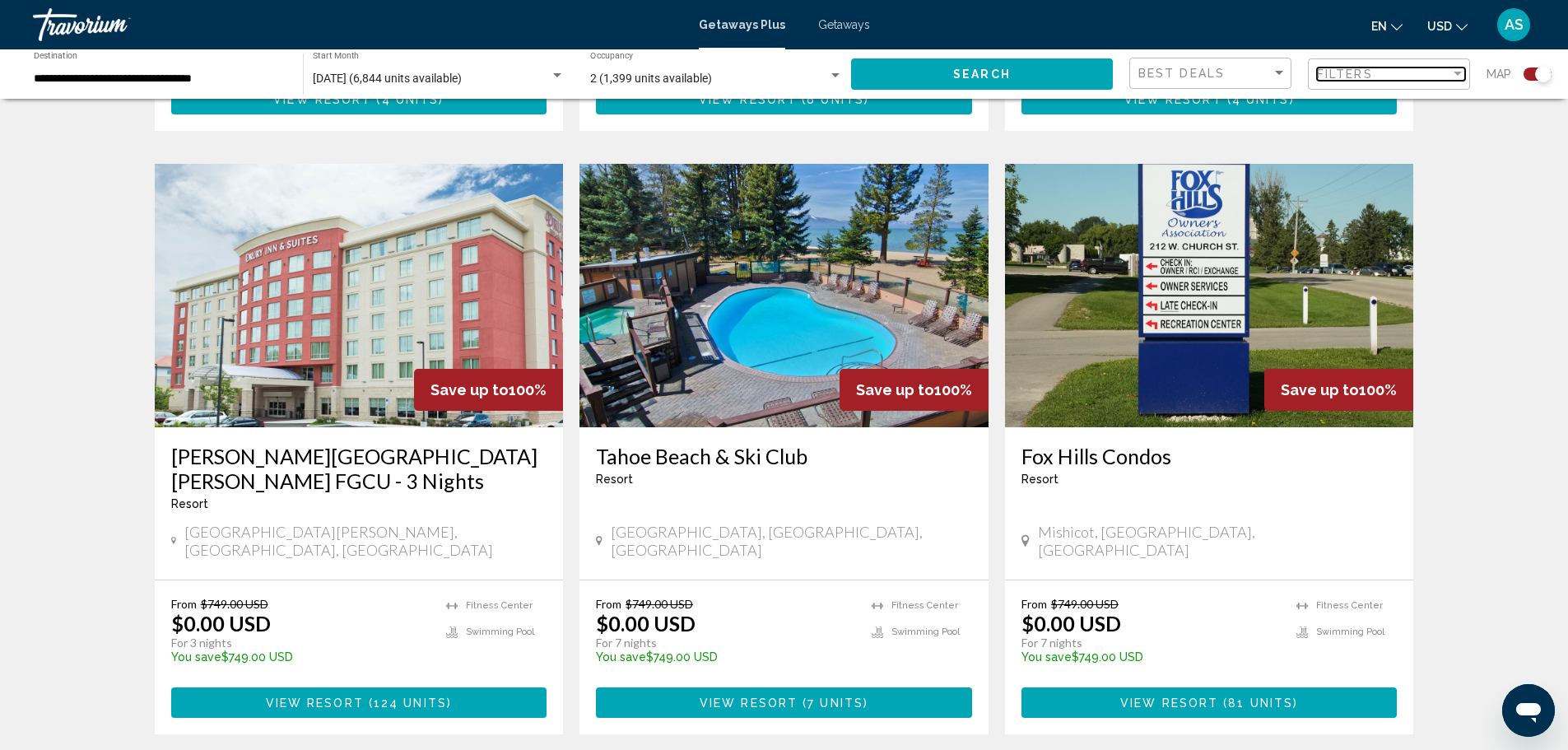
scroll to position [2359, 0]
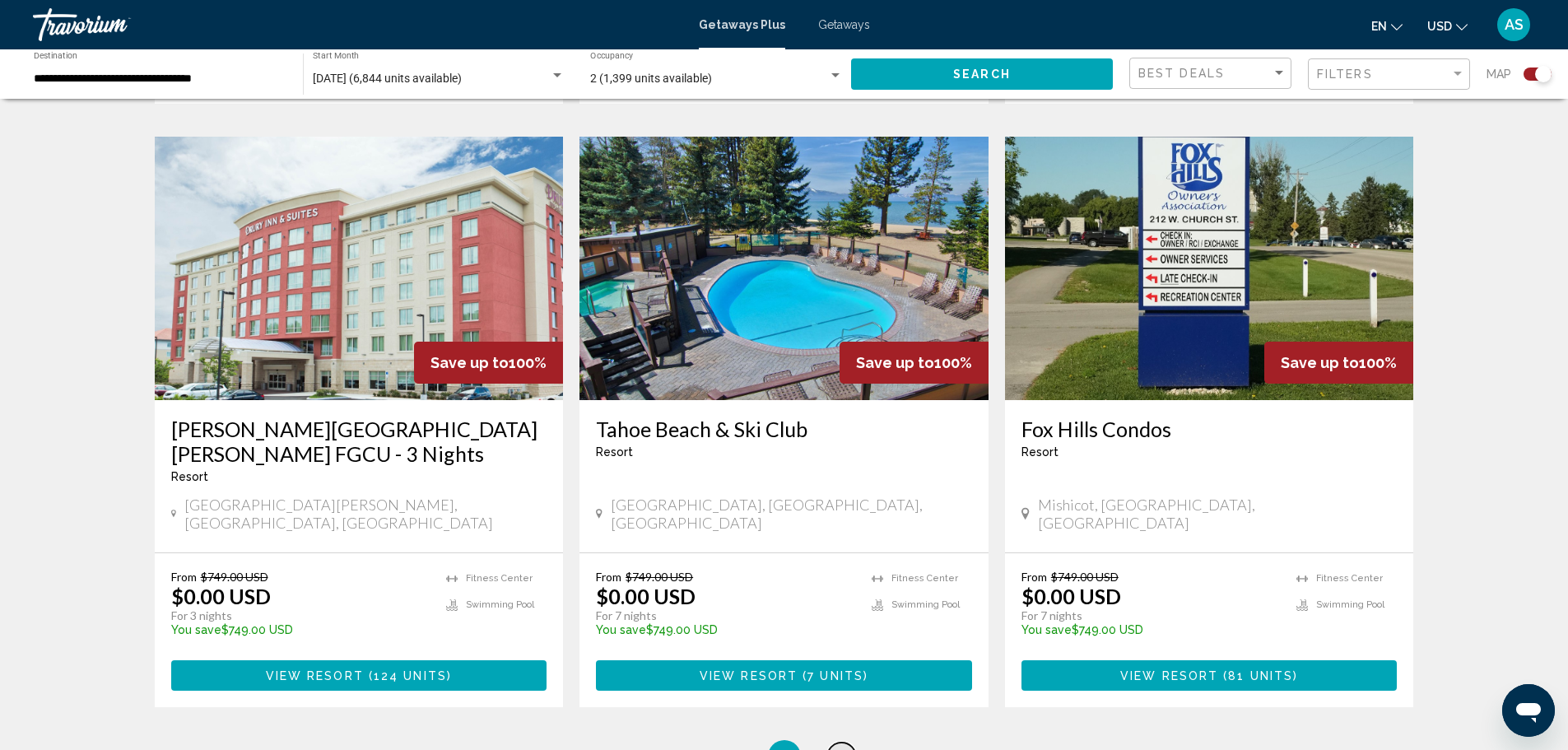
click at [846, 743] on link "page 8" at bounding box center [842, 757] width 29 height 29
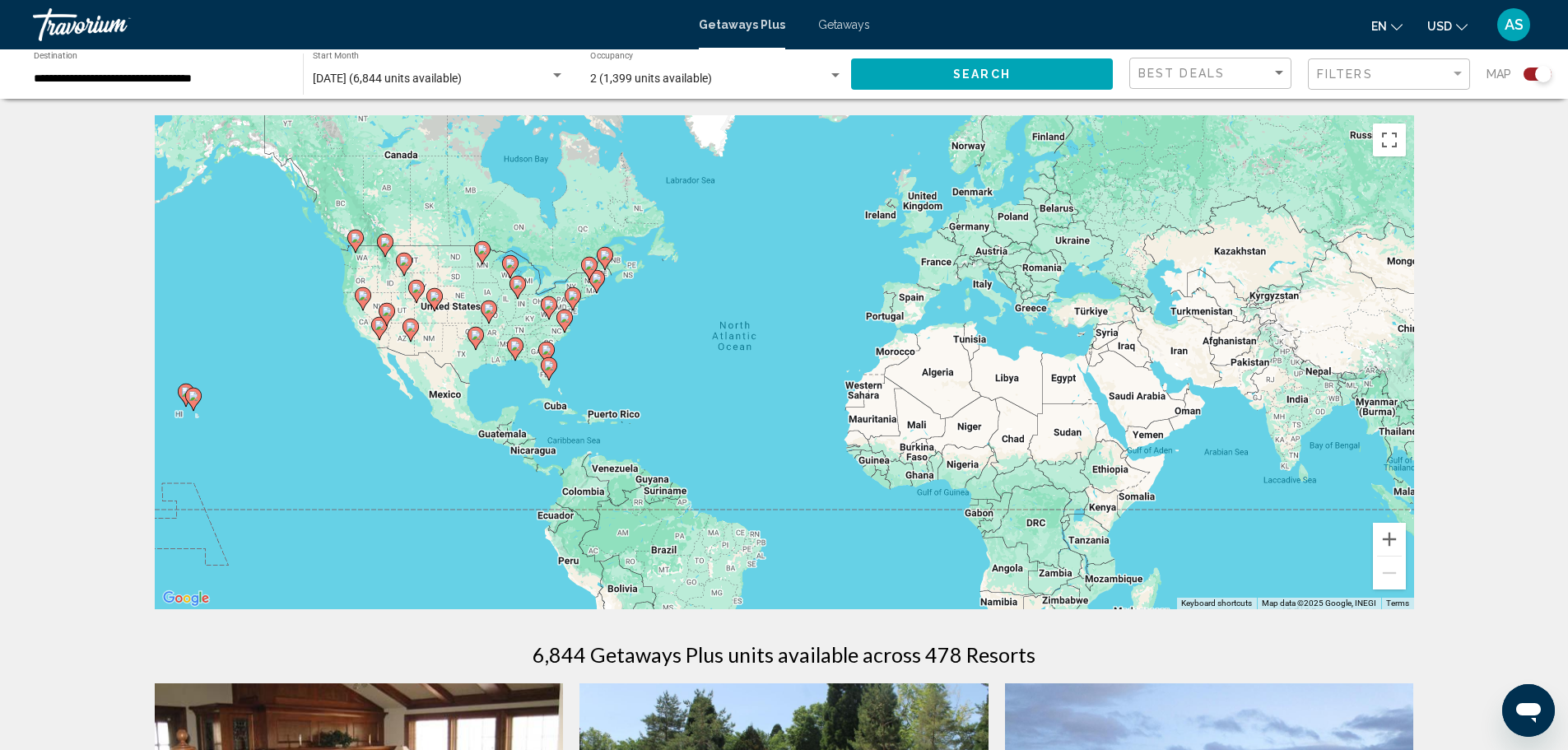
click at [194, 394] on image "Main content" at bounding box center [194, 397] width 10 height 10
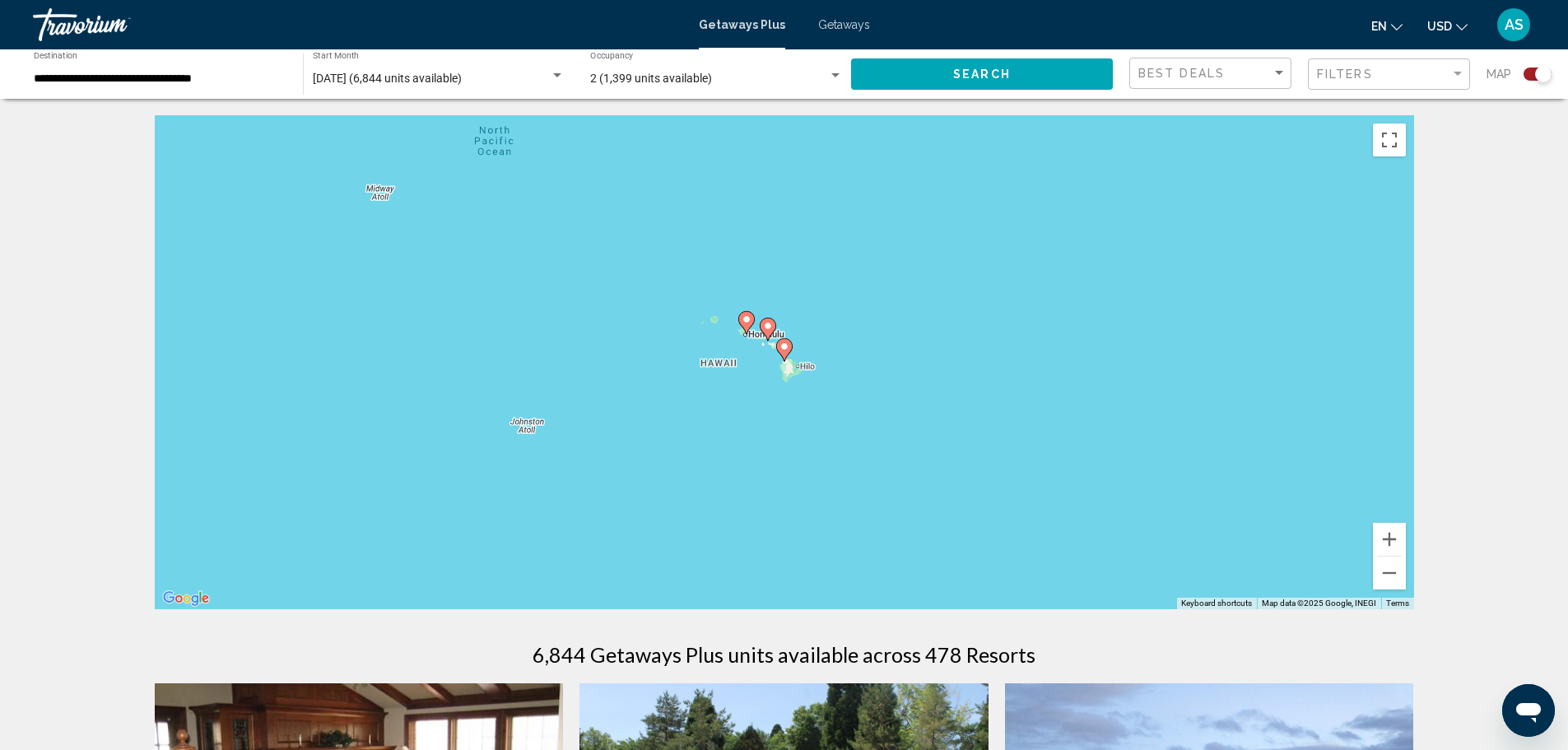
click at [748, 320] on image "Main content" at bounding box center [747, 320] width 10 height 10
type input "**********"
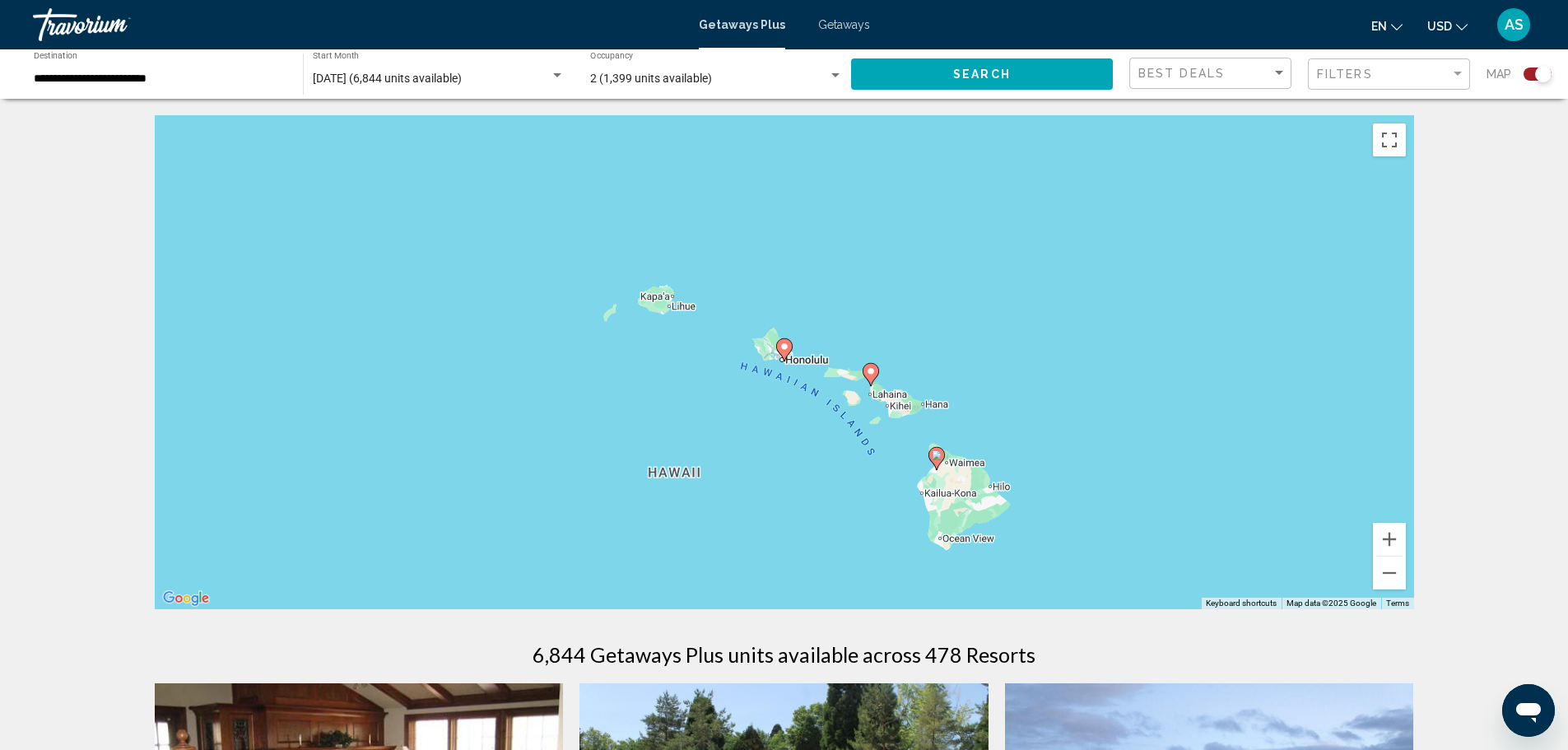
click at [939, 455] on image "Main content" at bounding box center [937, 455] width 10 height 10
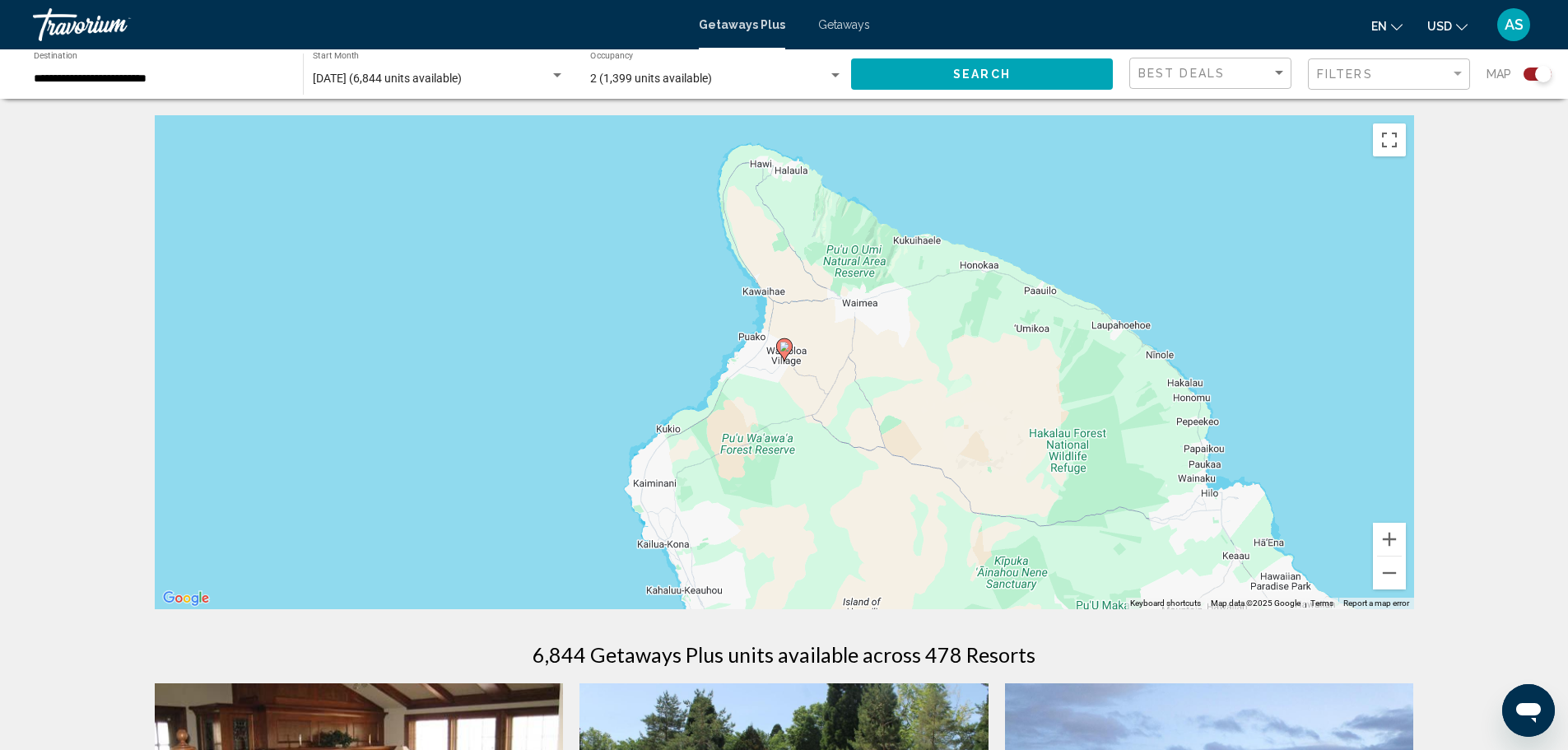
click at [787, 350] on image "Main content" at bounding box center [784, 347] width 10 height 10
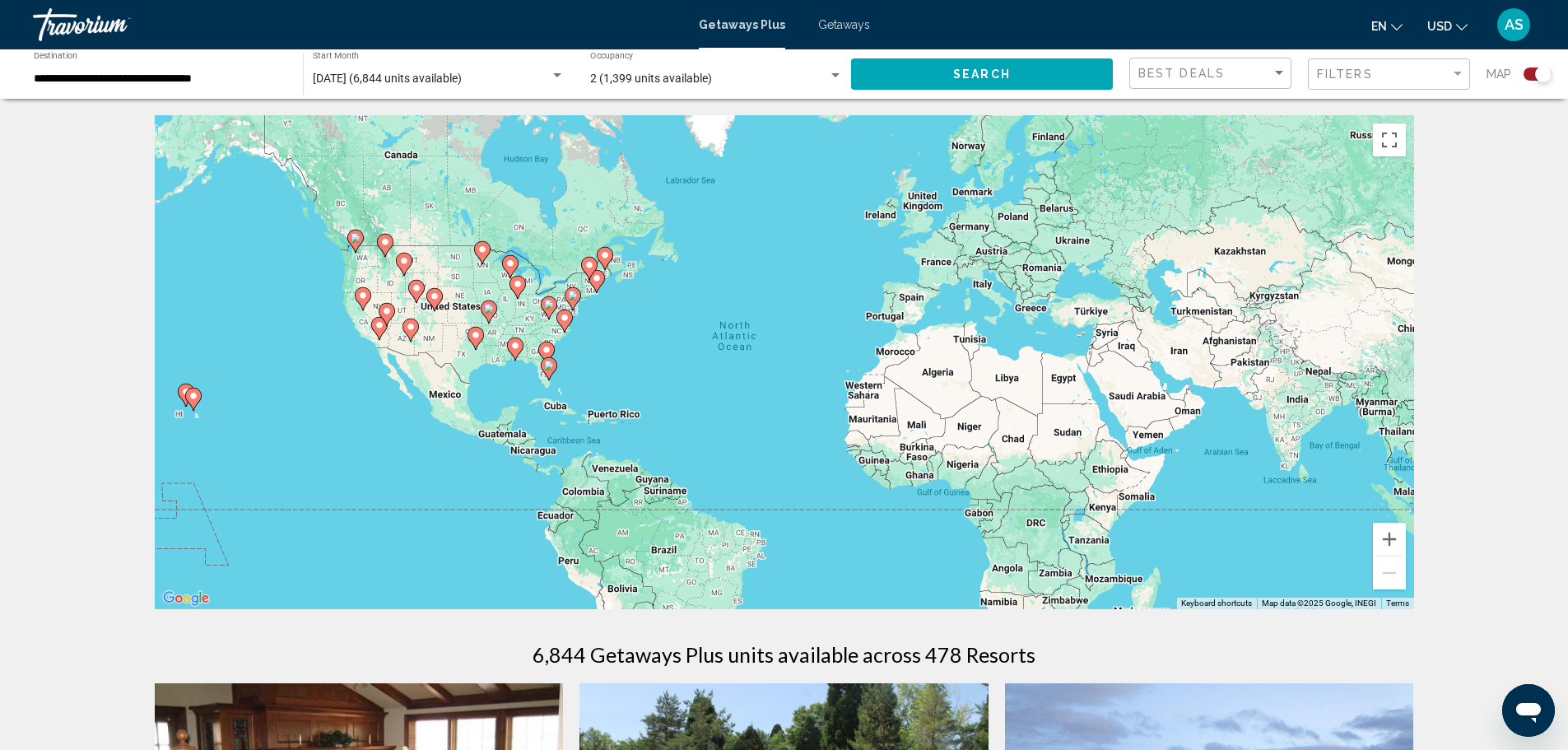
click at [191, 394] on image "Main content" at bounding box center [194, 397] width 10 height 10
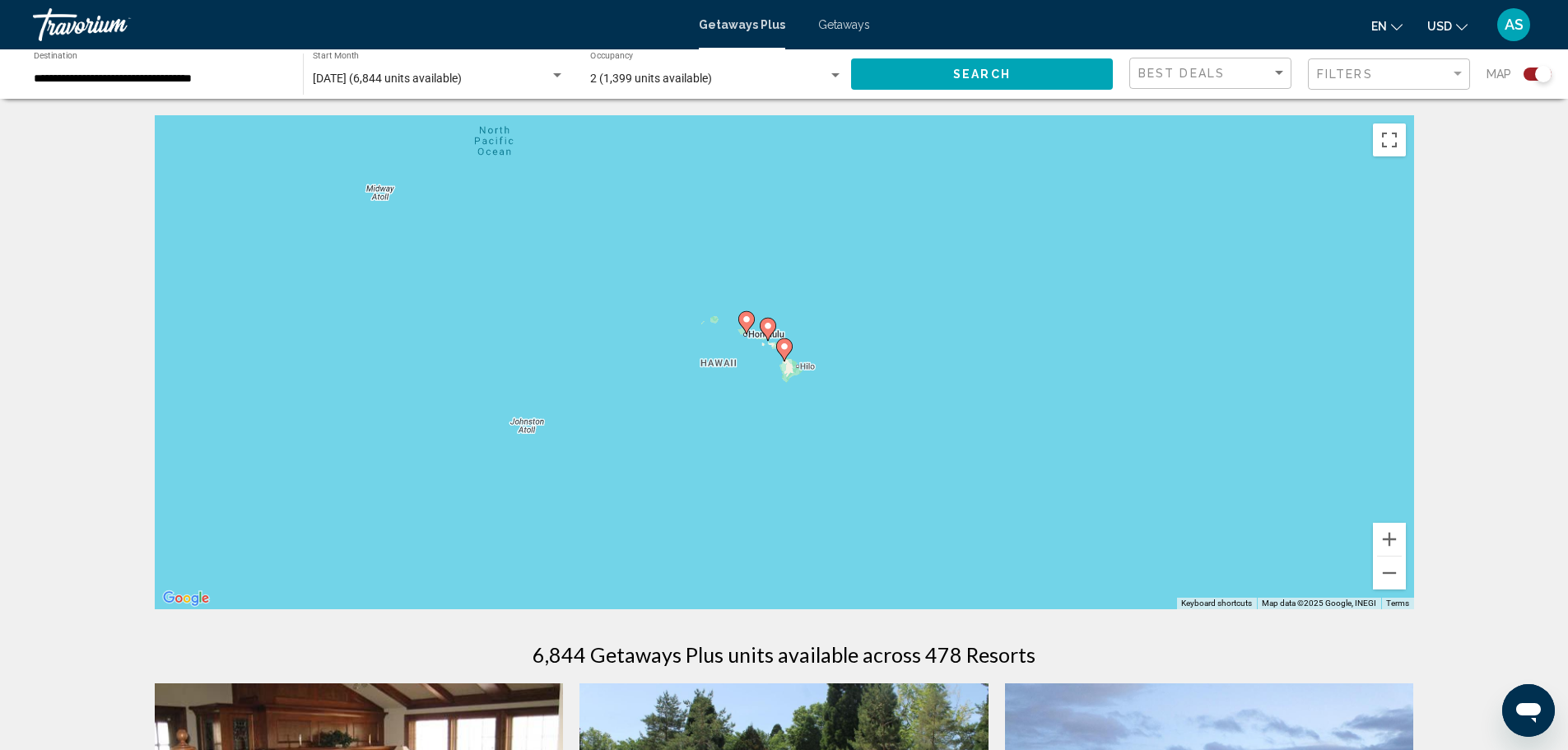
click at [741, 314] on icon "Main content" at bounding box center [747, 323] width 17 height 23
type input "**********"
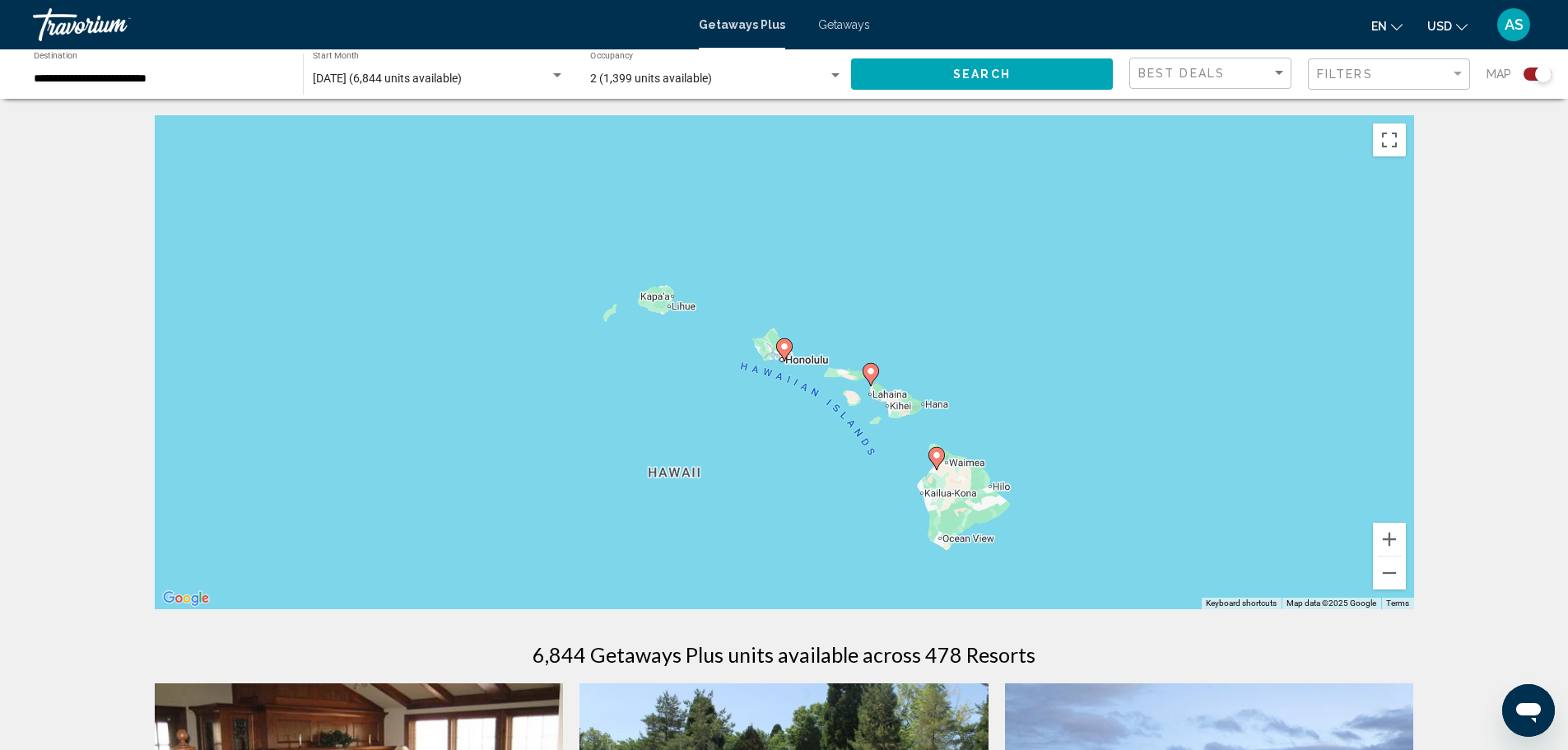
click at [790, 361] on gmp-advanced-marker "Main content" at bounding box center [784, 350] width 17 height 25
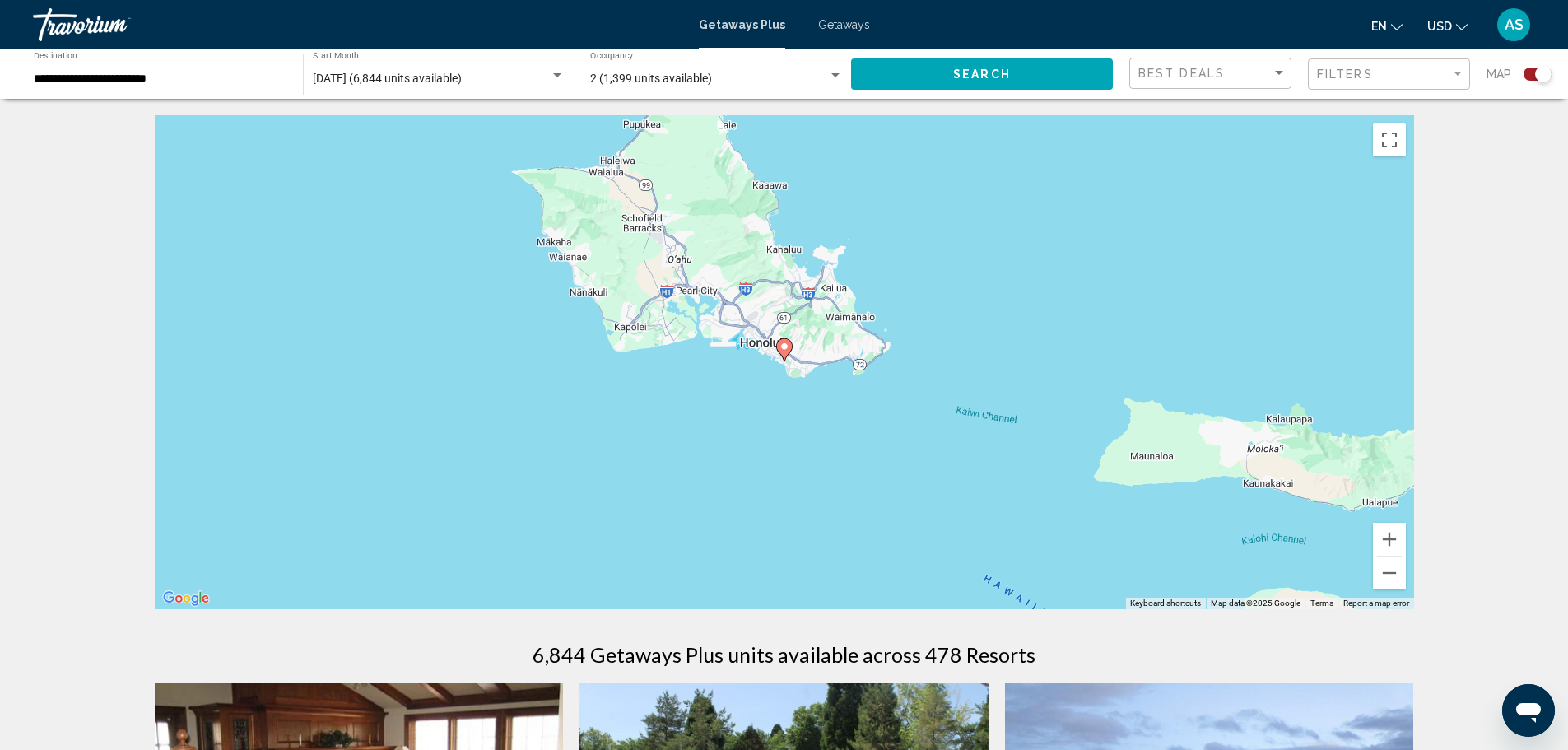
click at [784, 353] on icon "Main content" at bounding box center [784, 350] width 15 height 22
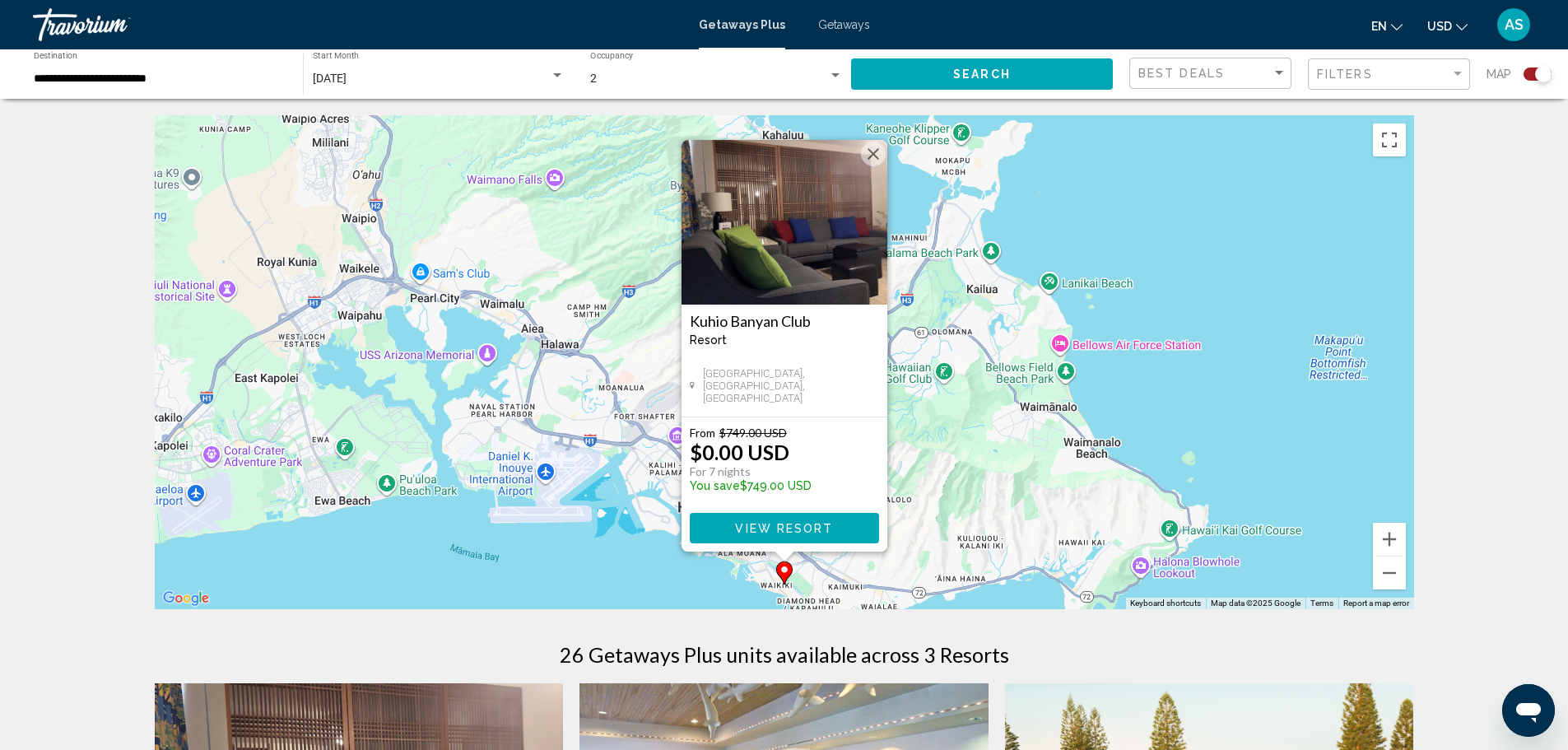
click at [825, 224] on img "Main content" at bounding box center [784, 222] width 206 height 165
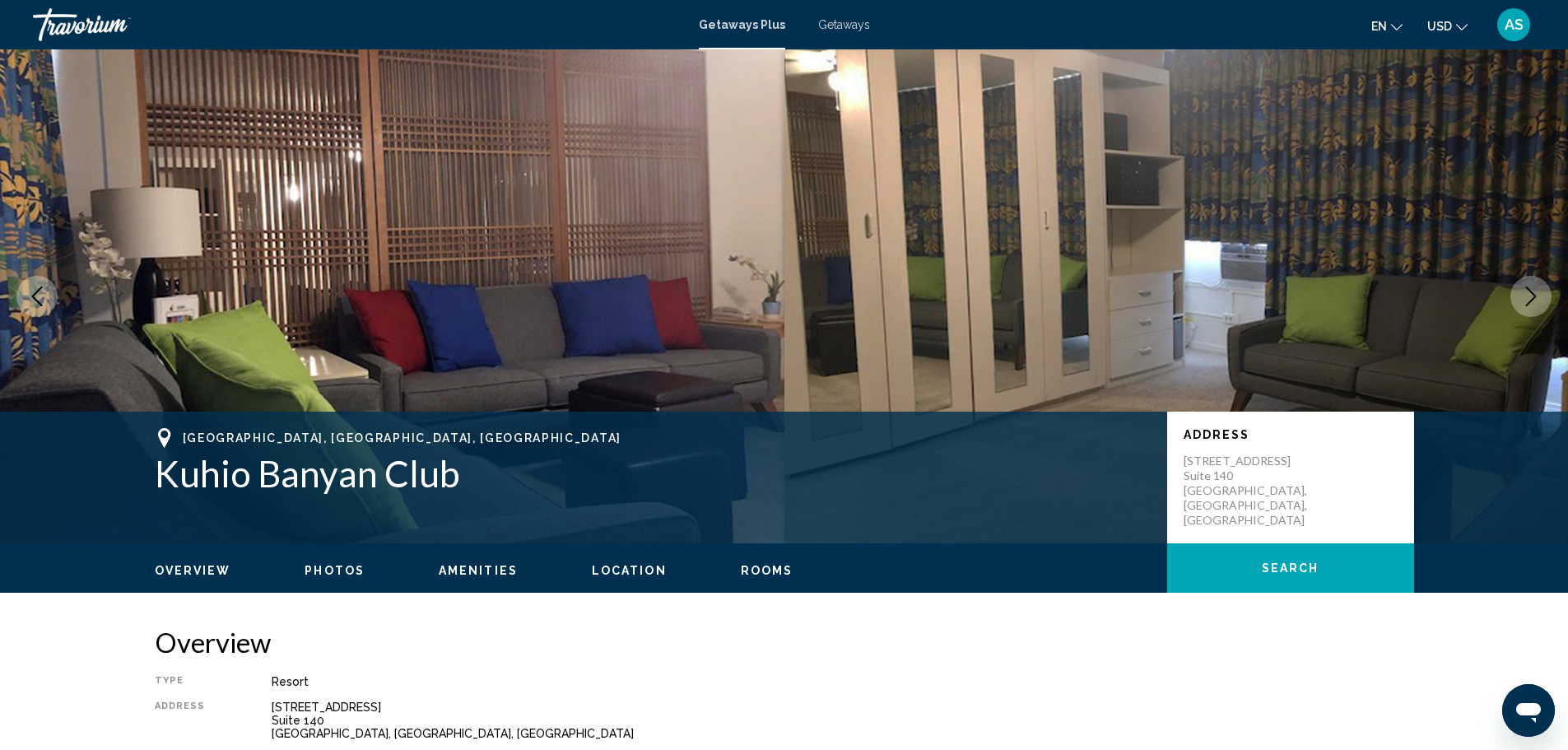
click at [1534, 300] on icon "Next image" at bounding box center [1532, 296] width 20 height 20
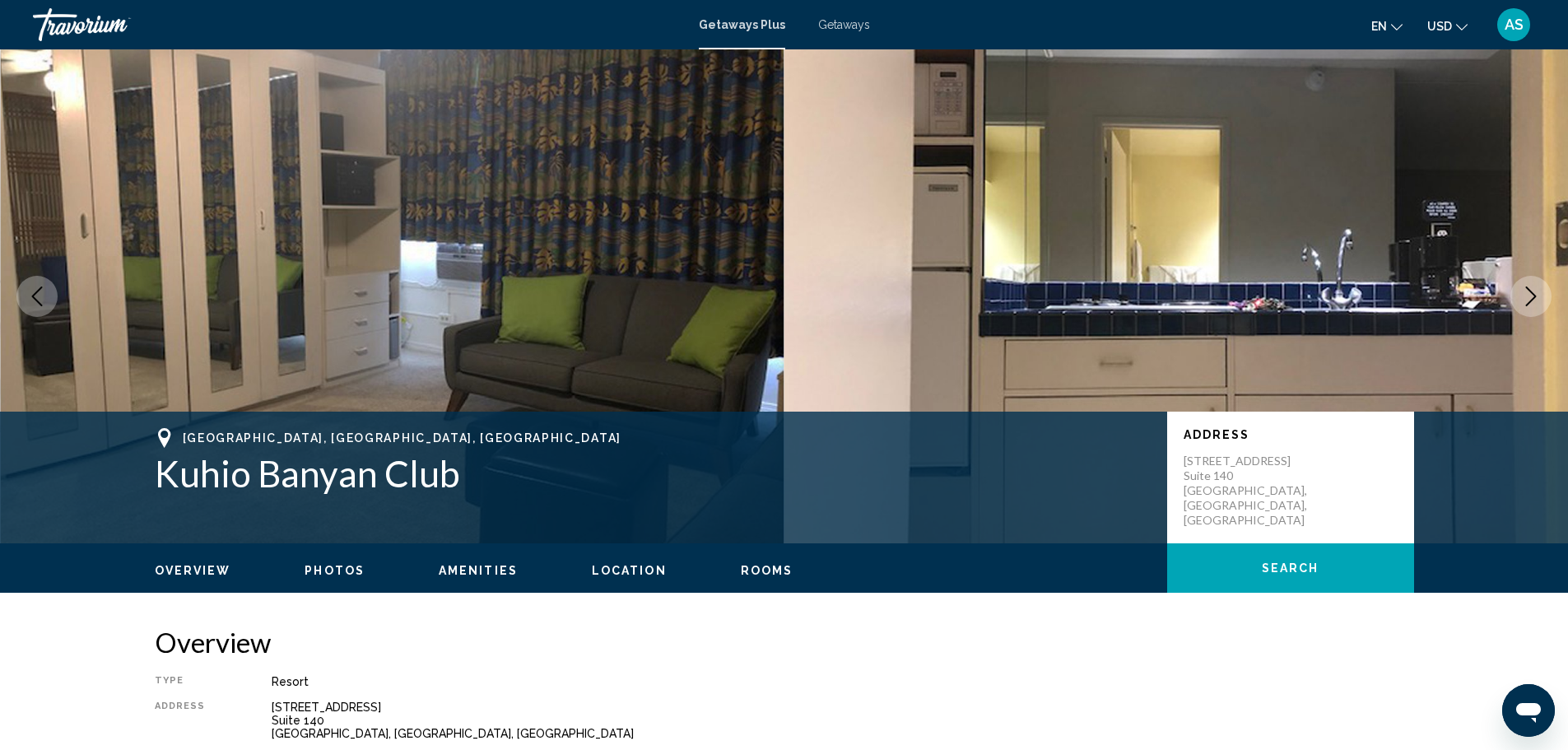
click at [1534, 300] on icon "Next image" at bounding box center [1532, 296] width 20 height 20
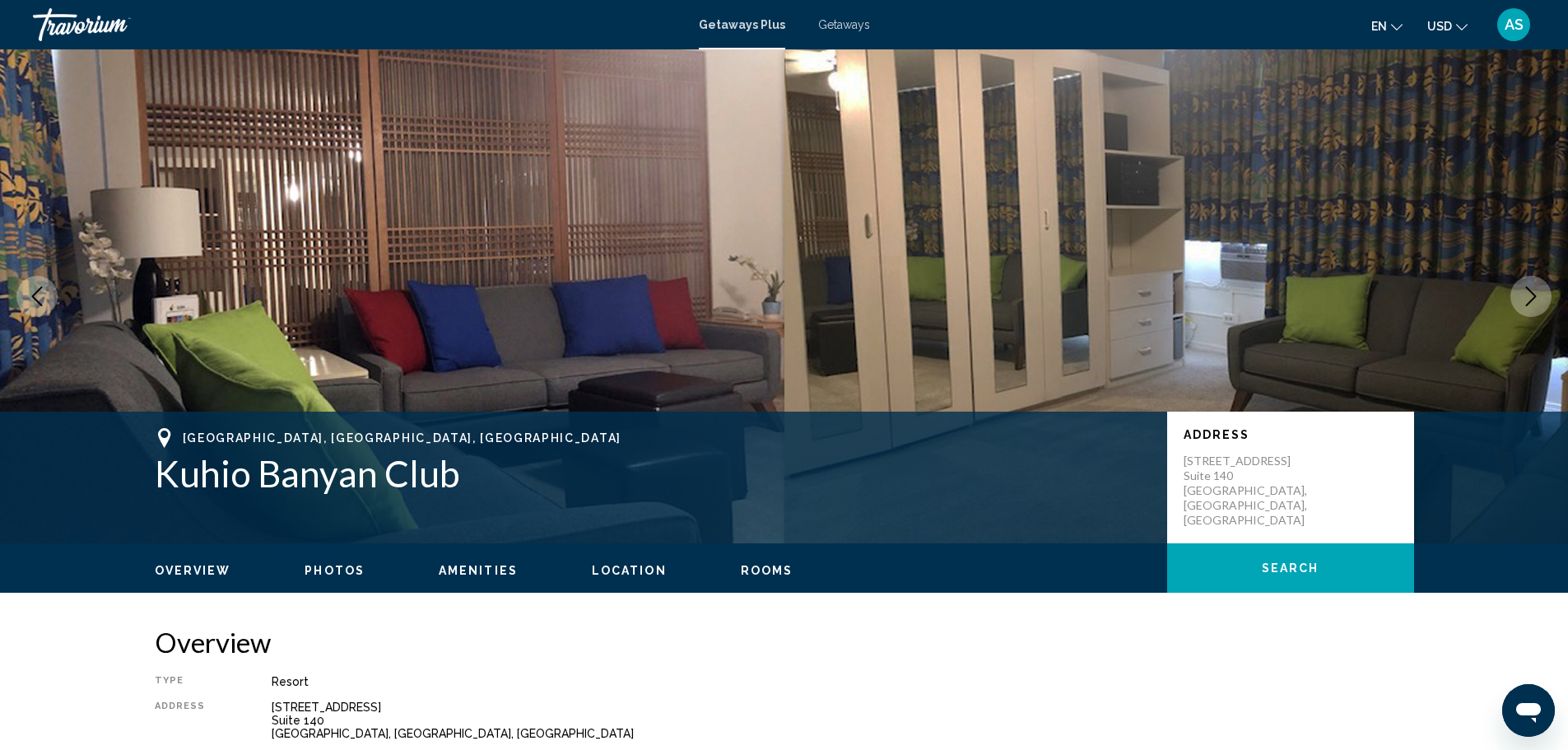
click at [1534, 300] on icon "Next image" at bounding box center [1532, 296] width 20 height 20
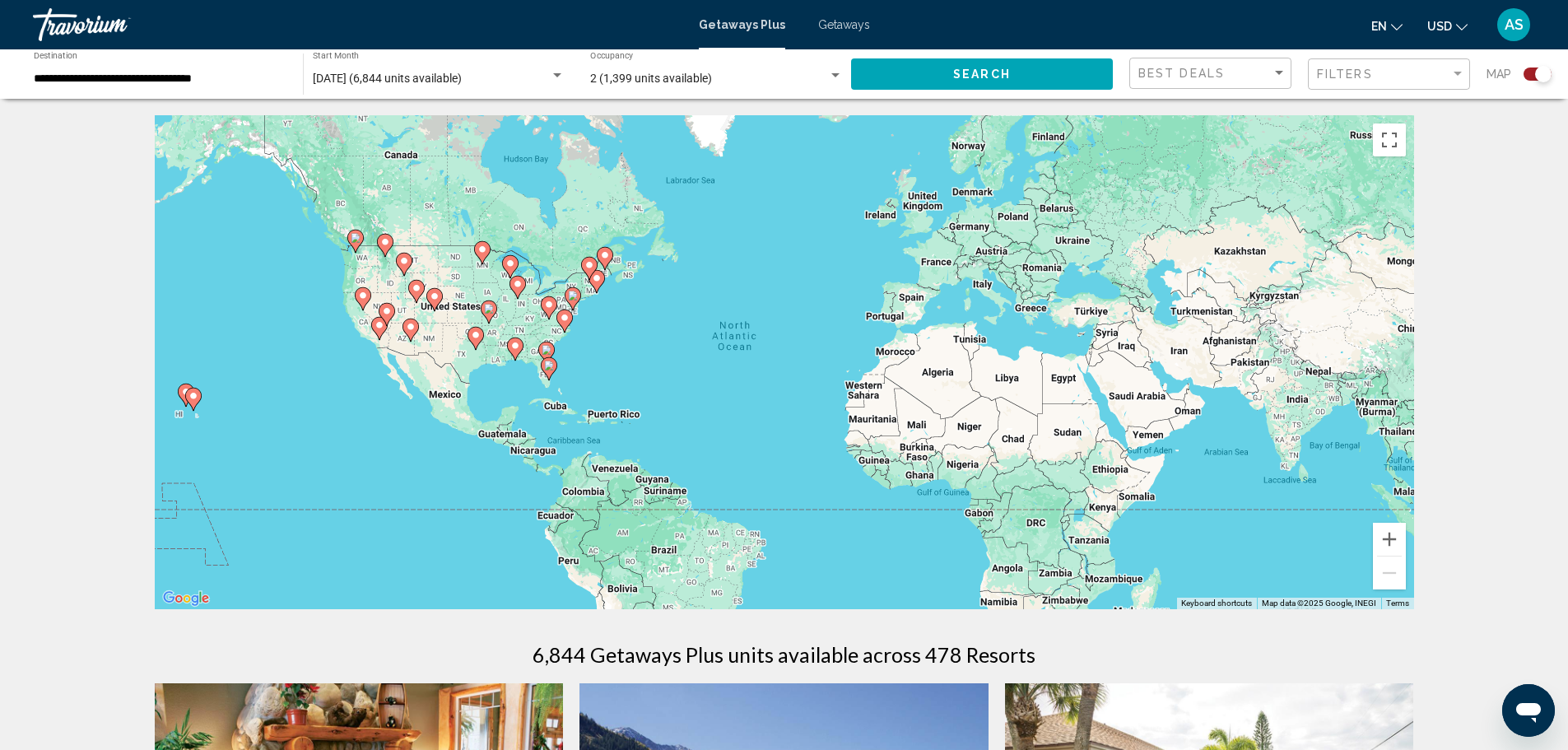
click at [566, 319] on image "Main content" at bounding box center [565, 318] width 10 height 10
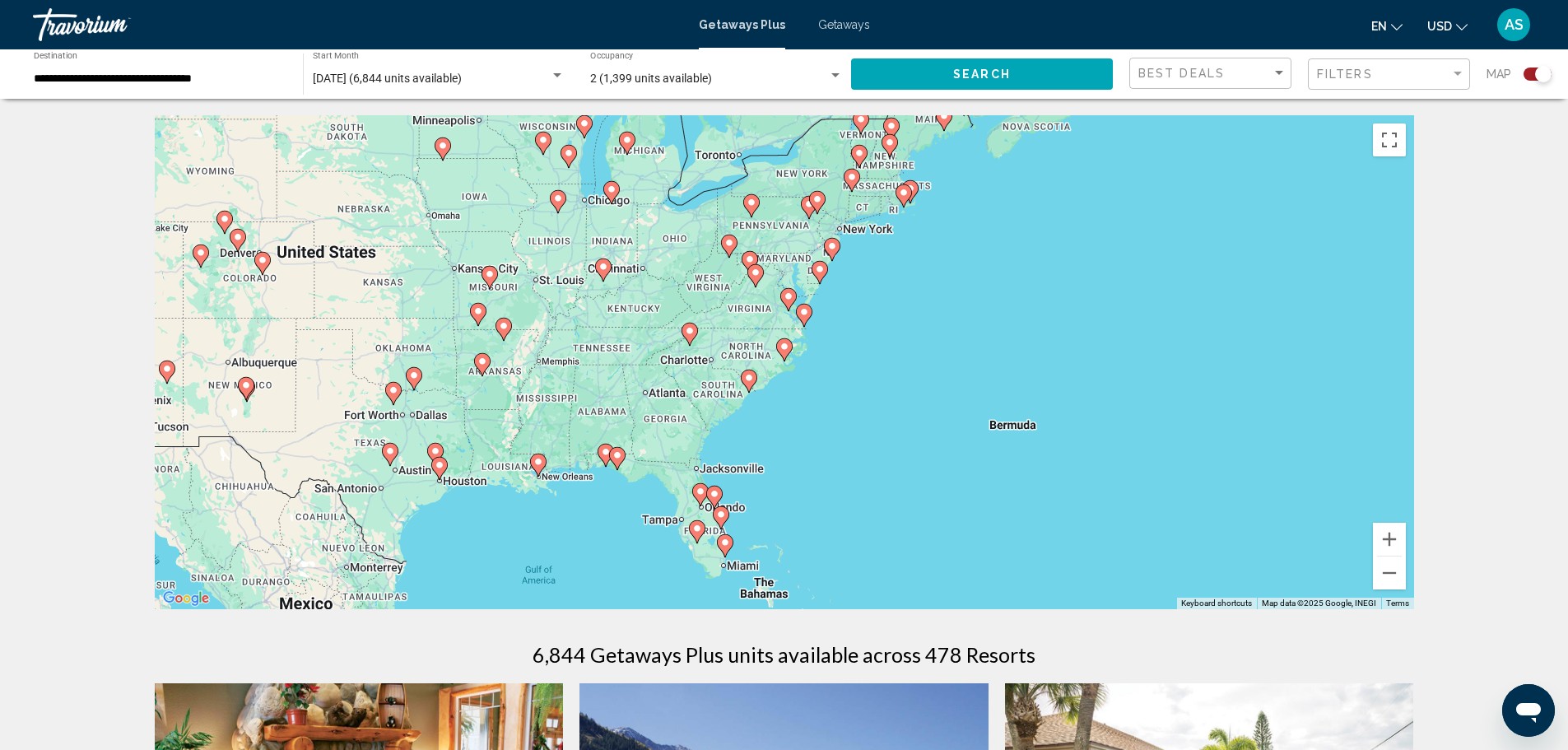
click at [692, 336] on icon "Main content" at bounding box center [689, 334] width 15 height 22
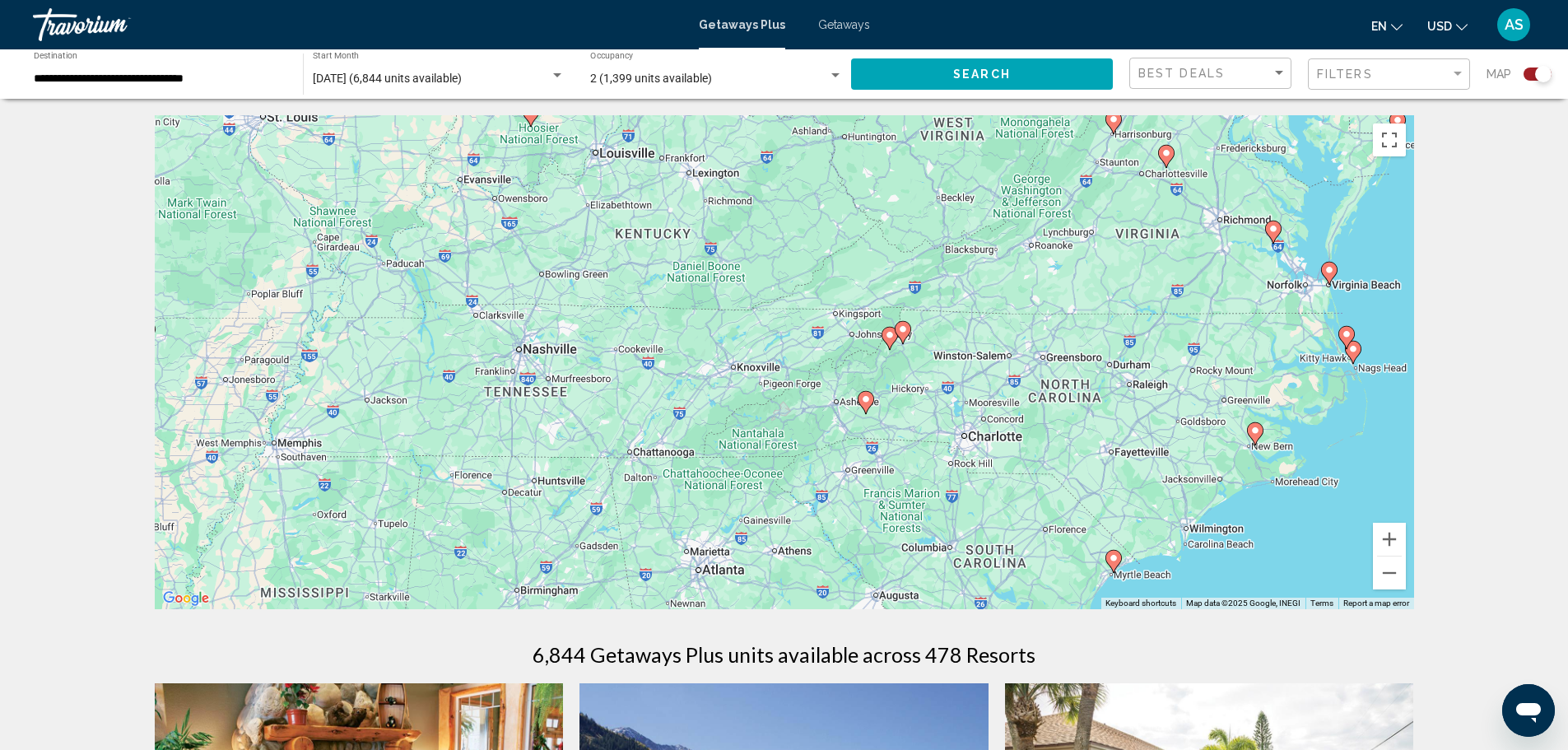
drag, startPoint x: 450, startPoint y: 360, endPoint x: 559, endPoint y: 349, distance: 109.6
click at [559, 349] on div "To activate drag with keyboard, press Alt + Enter. Once in keyboard drag state,…" at bounding box center [784, 362] width 1259 height 494
click at [861, 392] on gmp-advanced-marker "Main content" at bounding box center [866, 403] width 17 height 25
type input "**********"
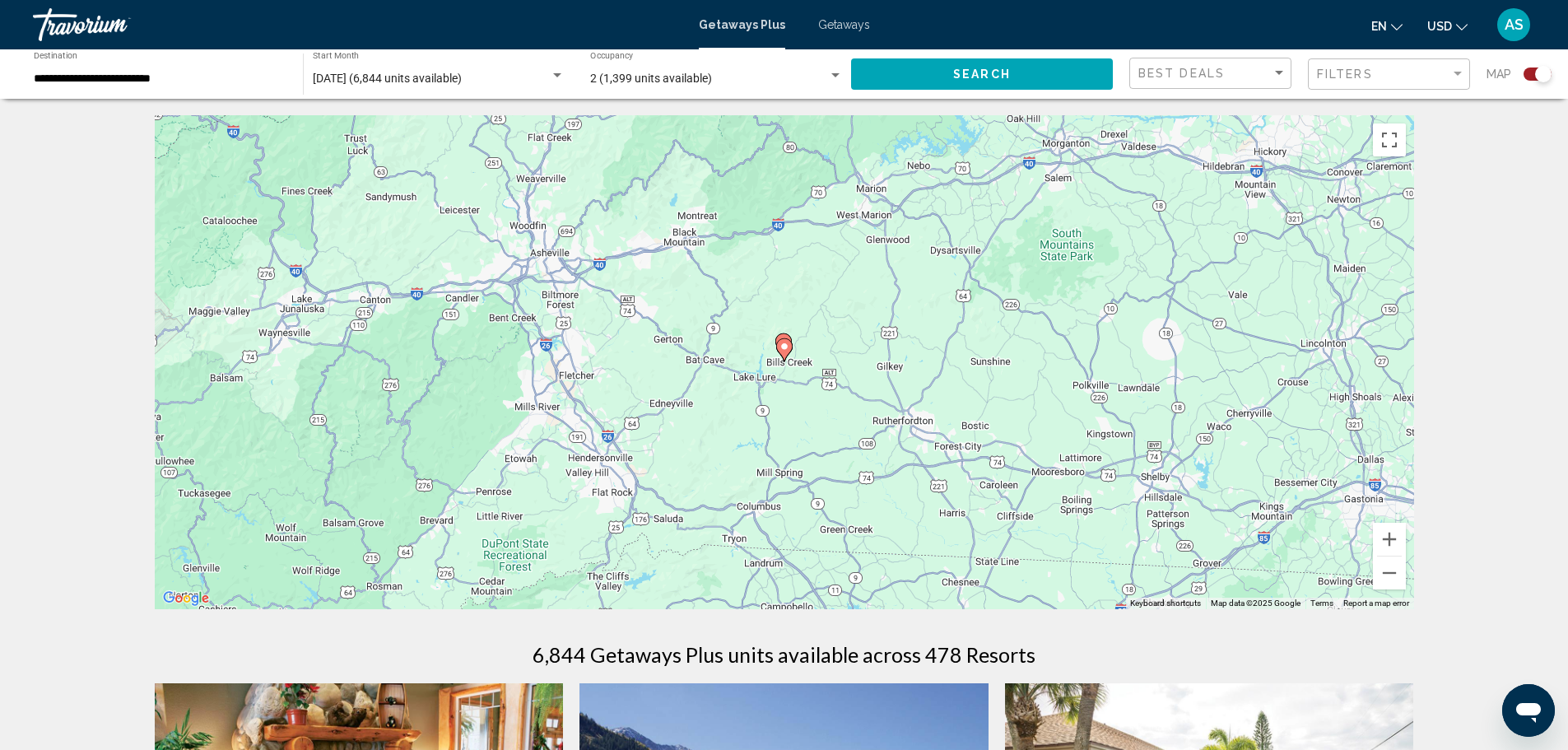
click at [784, 360] on icon "Main content" at bounding box center [784, 350] width 17 height 23
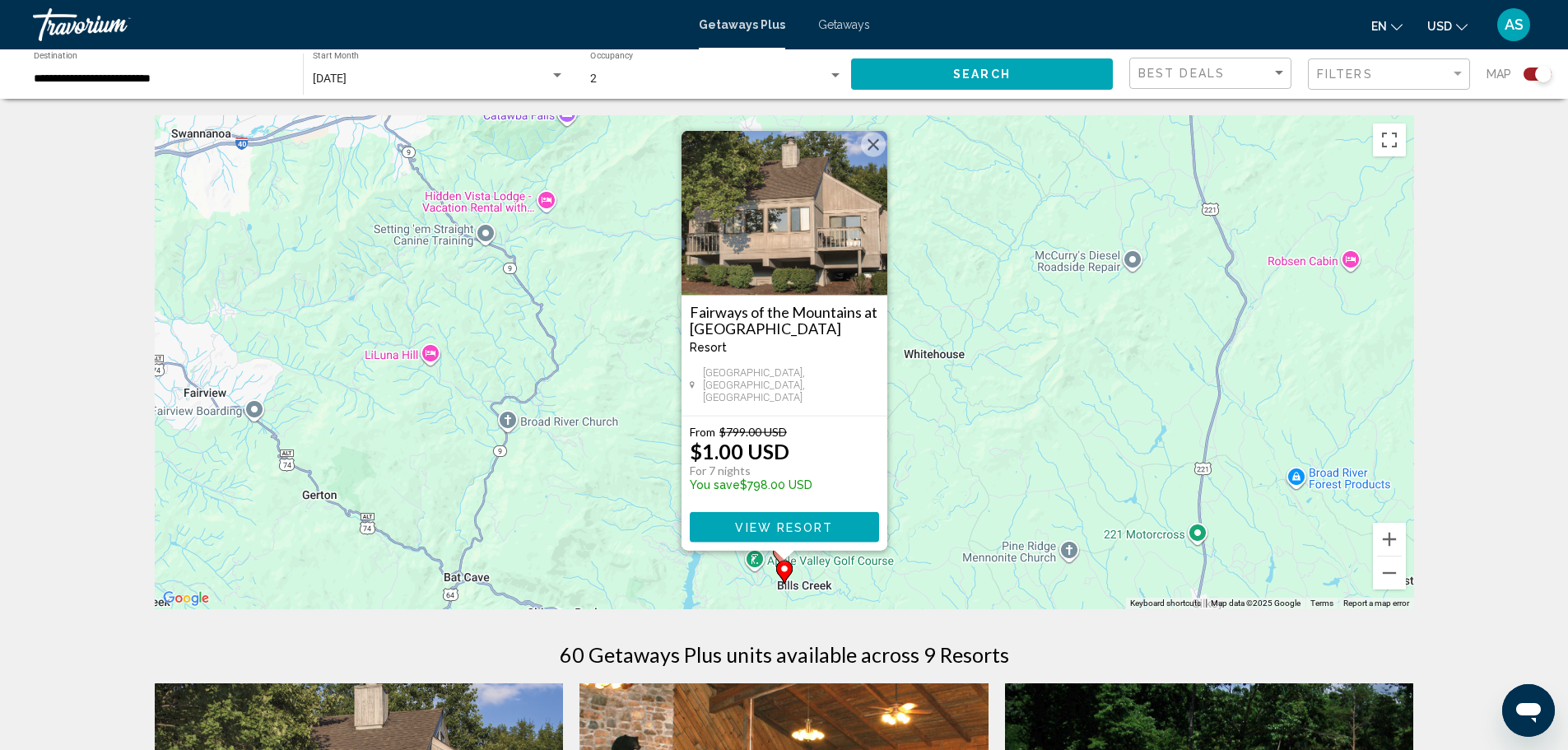
click at [870, 148] on button "Close" at bounding box center [874, 145] width 25 height 25
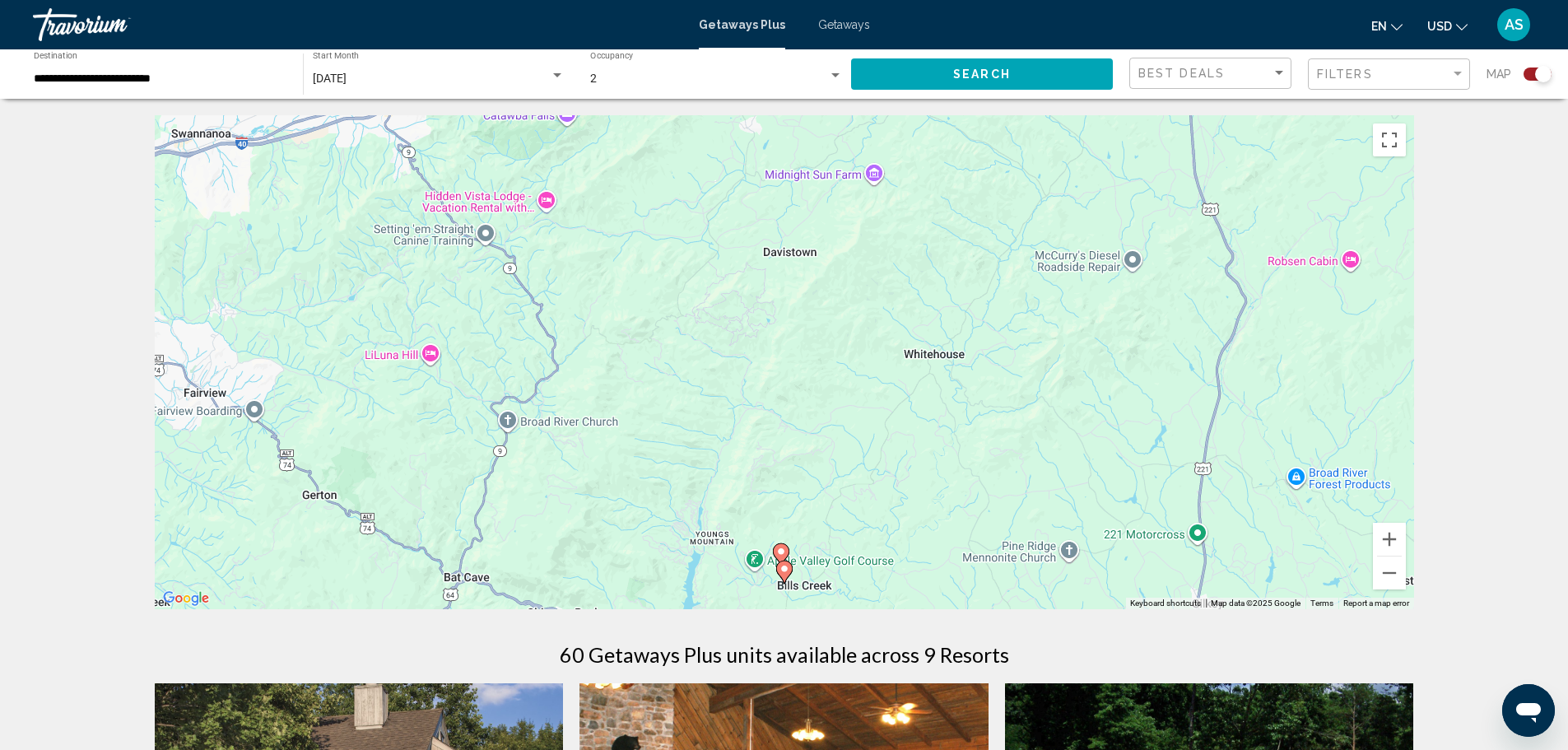
click at [784, 550] on image "Main content" at bounding box center [781, 552] width 10 height 10
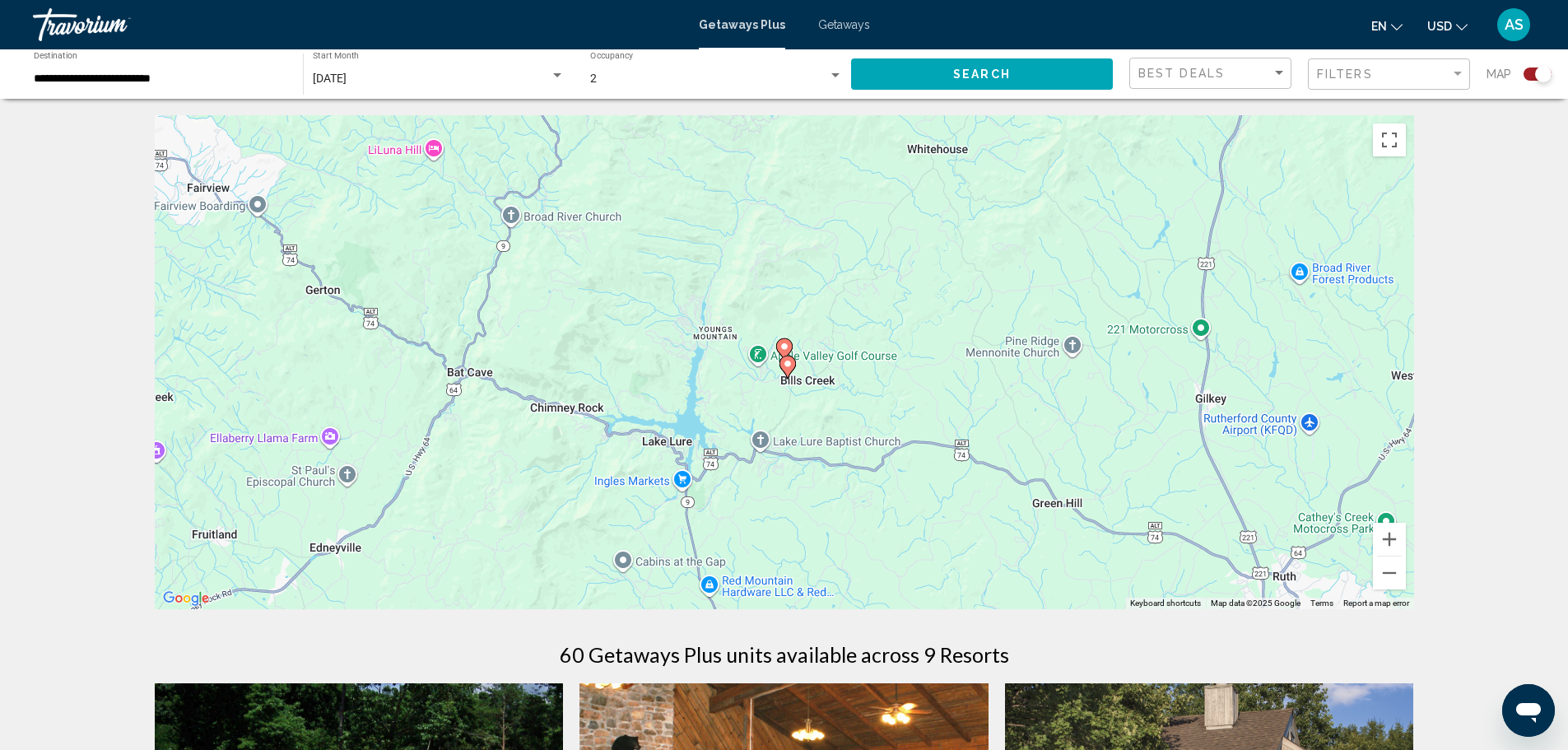
click at [828, 18] on span "Getaways" at bounding box center [844, 25] width 52 height 13
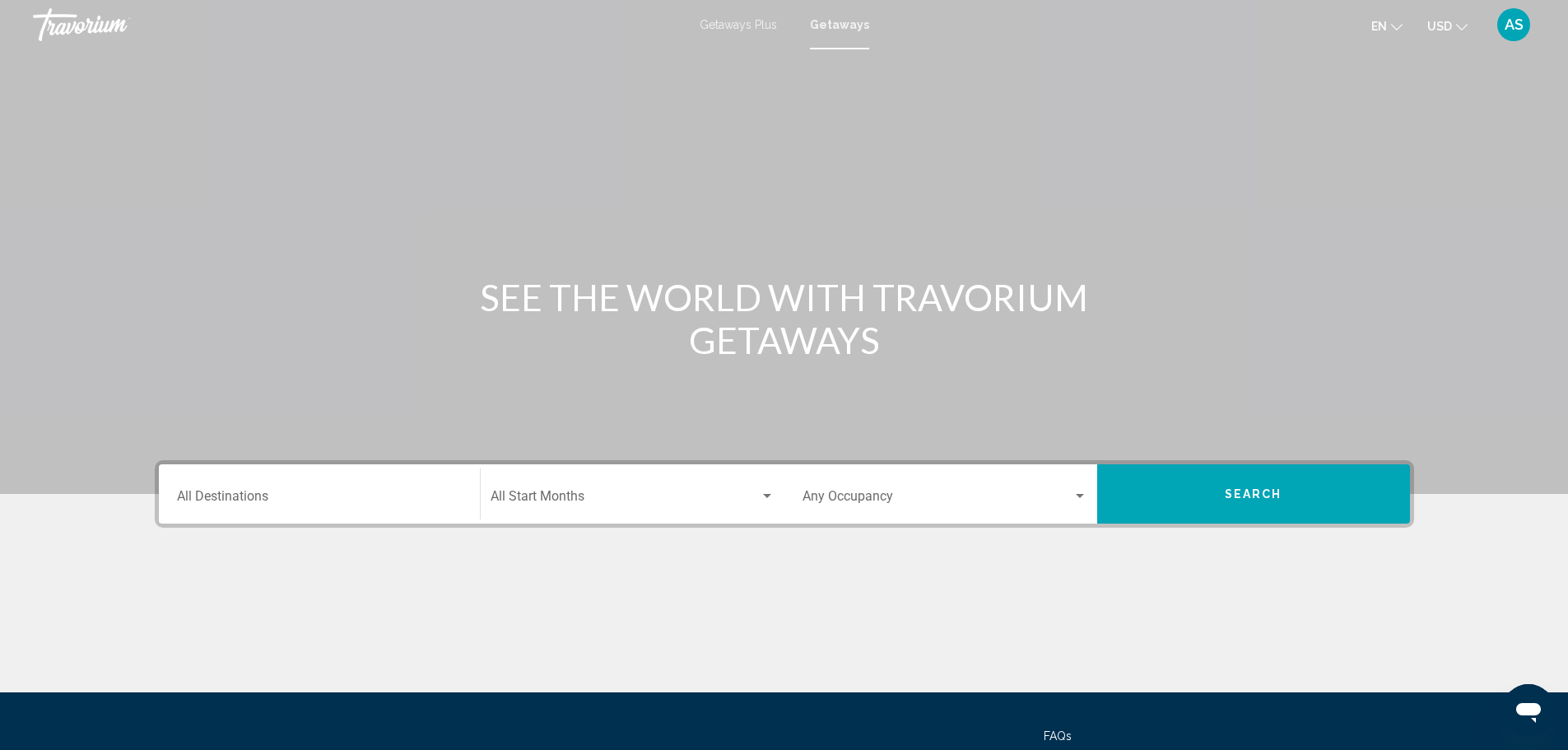
click at [295, 501] on input "Destination All Destinations" at bounding box center [319, 500] width 285 height 15
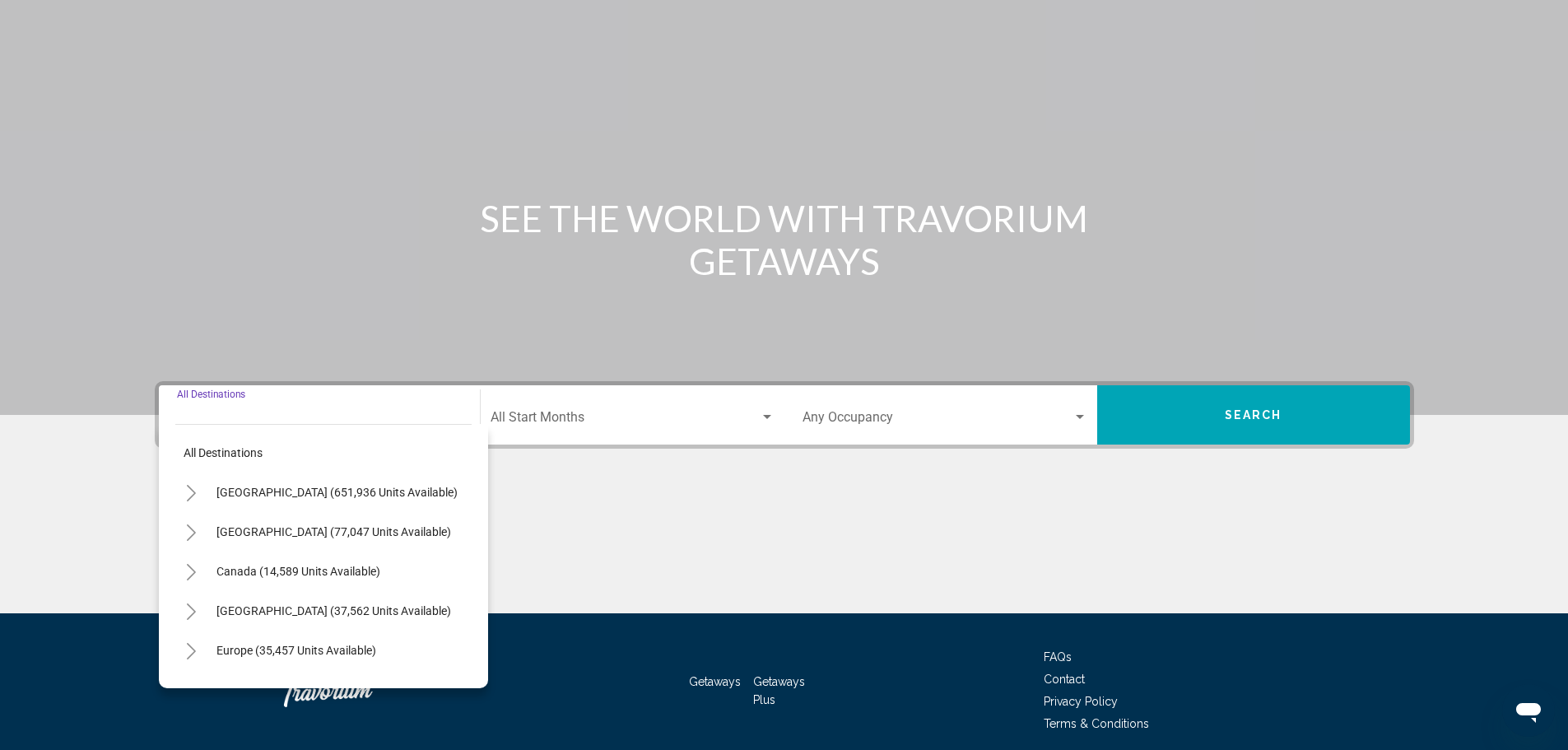
scroll to position [144, 0]
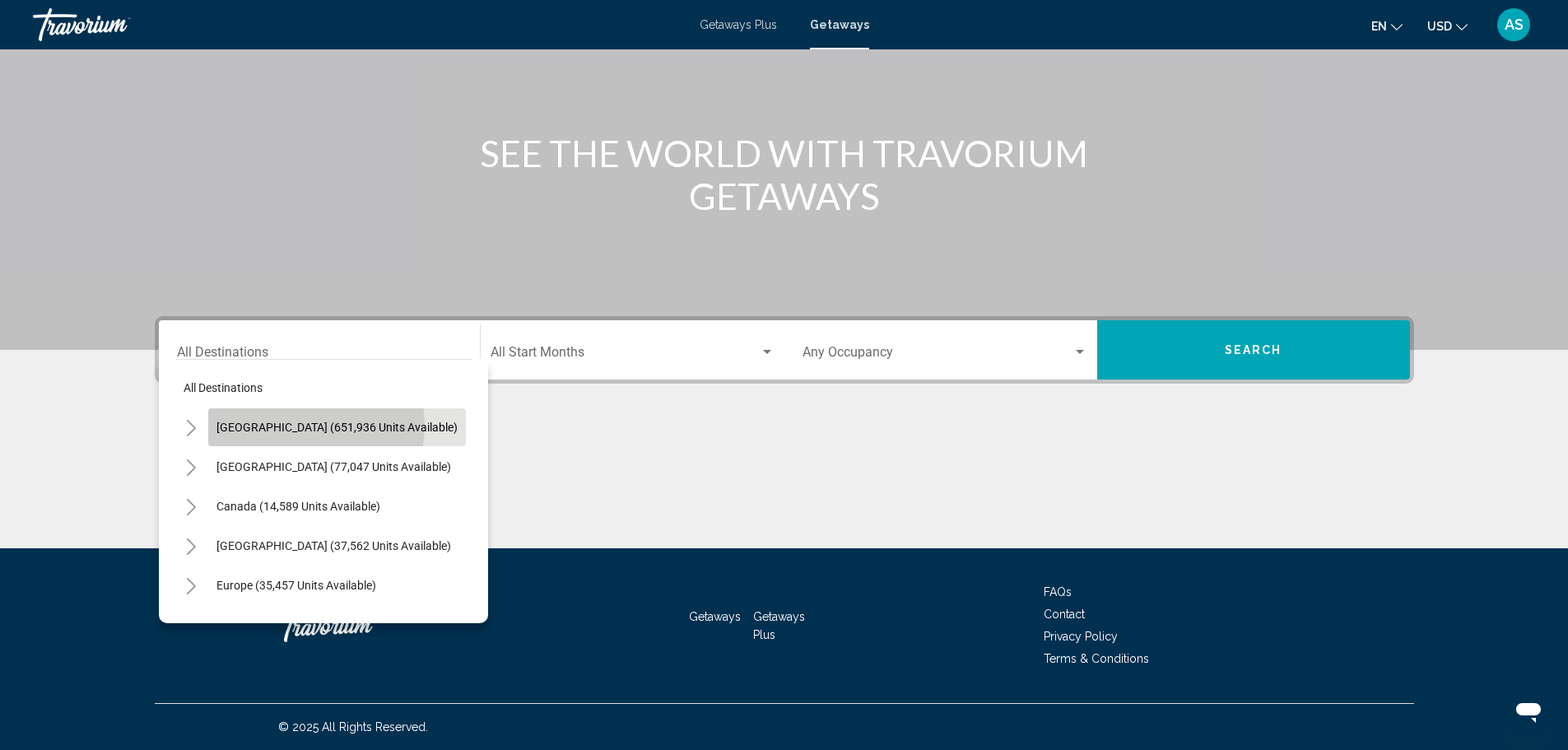
click at [297, 425] on span "[GEOGRAPHIC_DATA] (651,936 units available)" at bounding box center [338, 427] width 242 height 13
type input "**********"
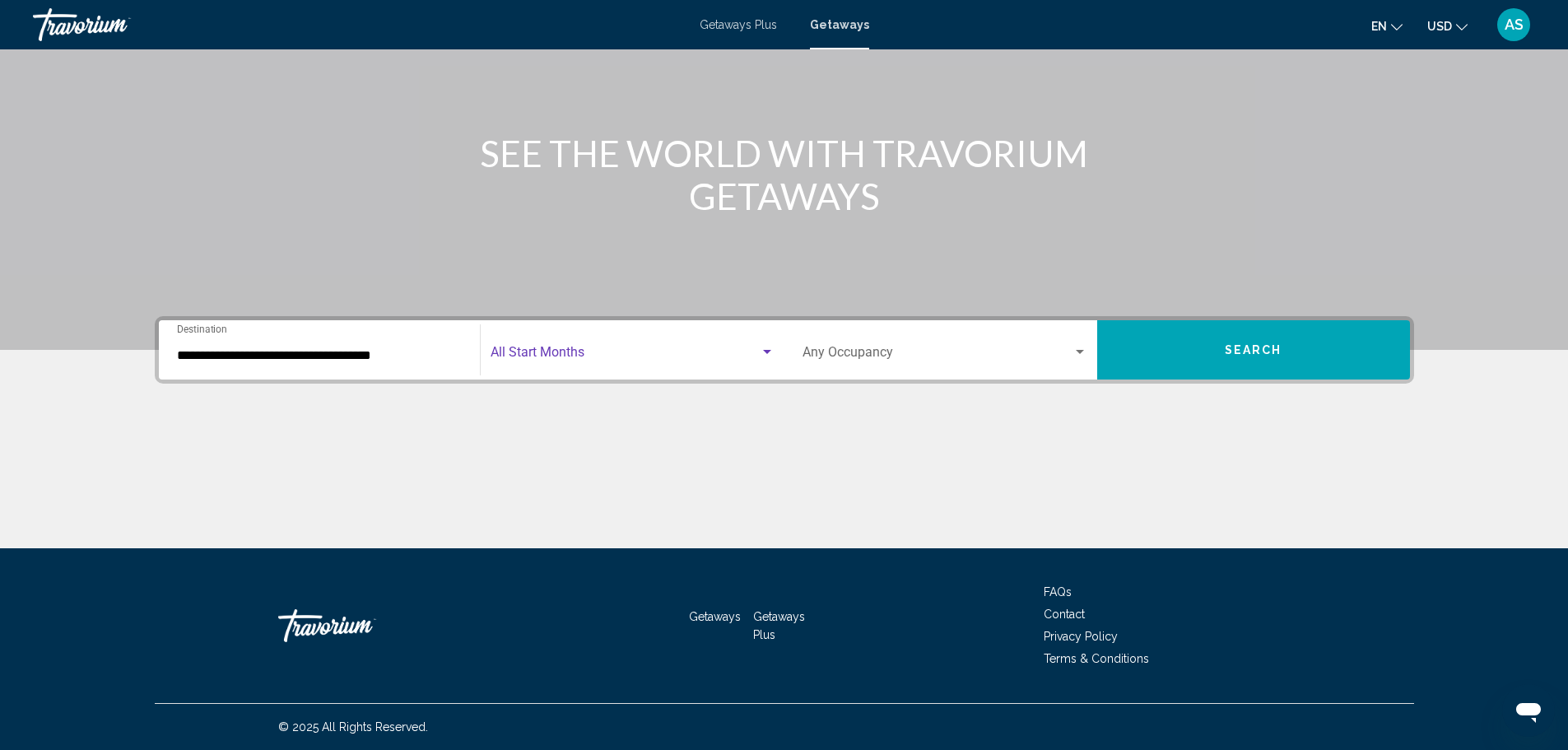
click at [523, 350] on span "Search widget" at bounding box center [625, 356] width 269 height 15
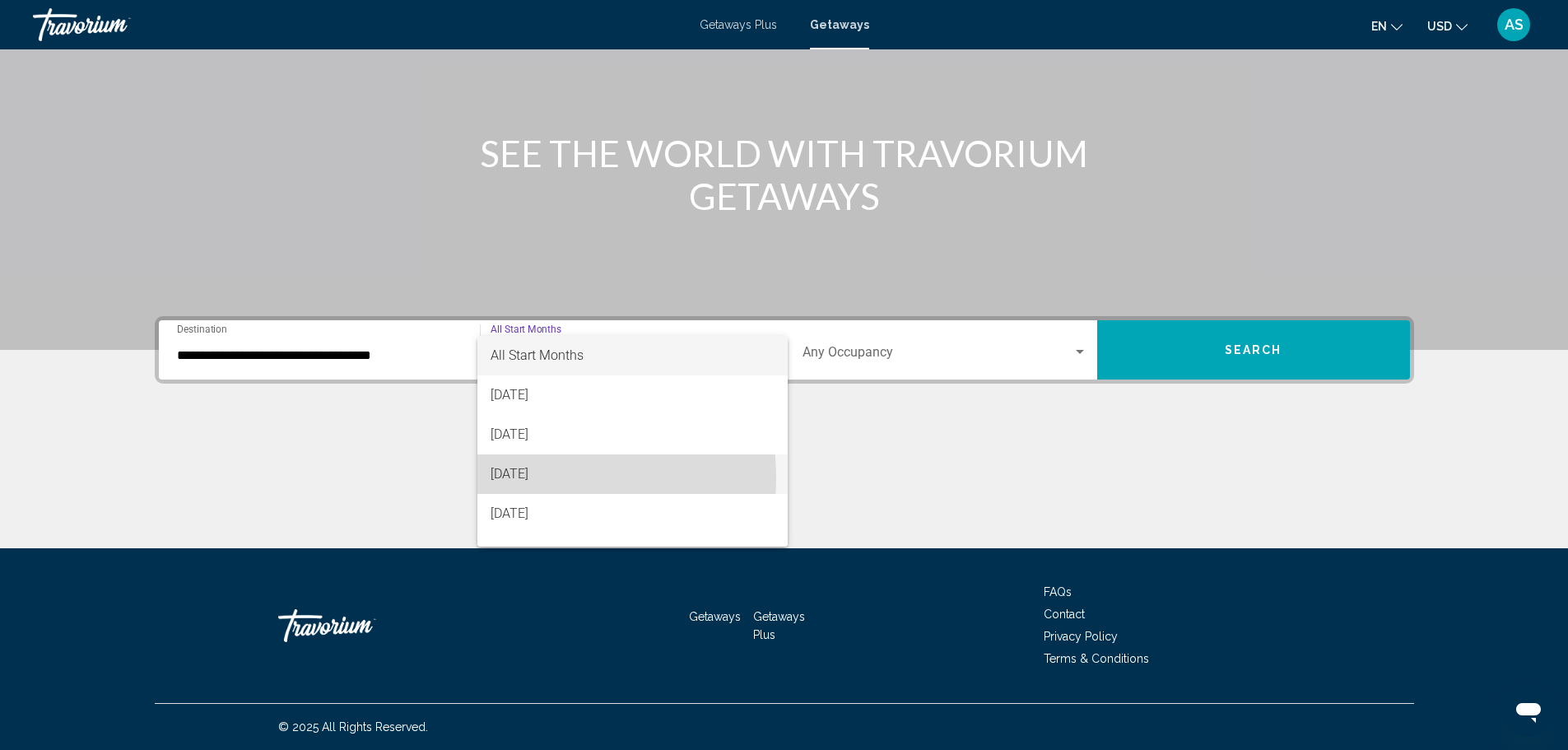
click at [518, 478] on span "[DATE]" at bounding box center [632, 474] width 284 height 40
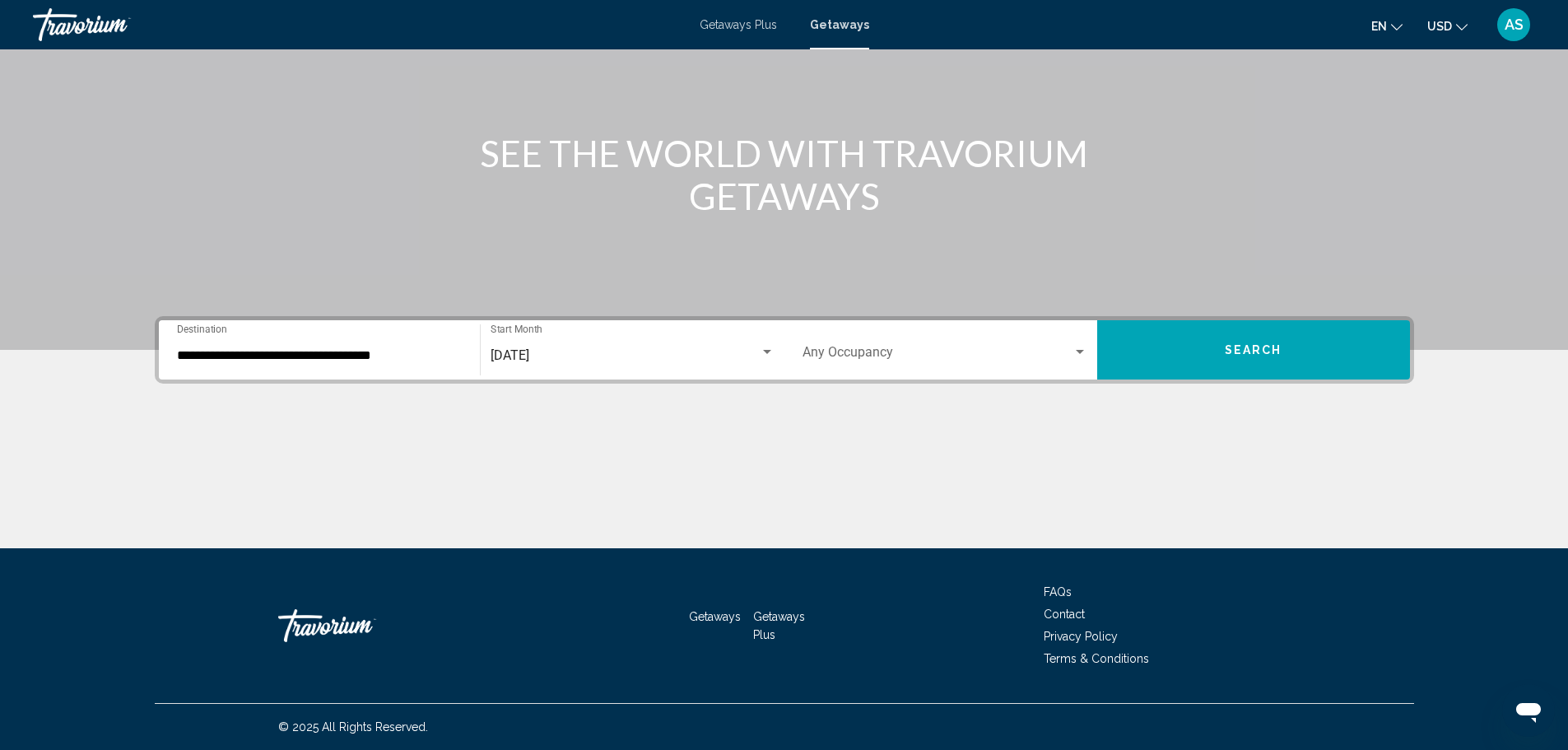
click at [853, 342] on div "Occupancy Any Occupancy" at bounding box center [945, 350] width 285 height 52
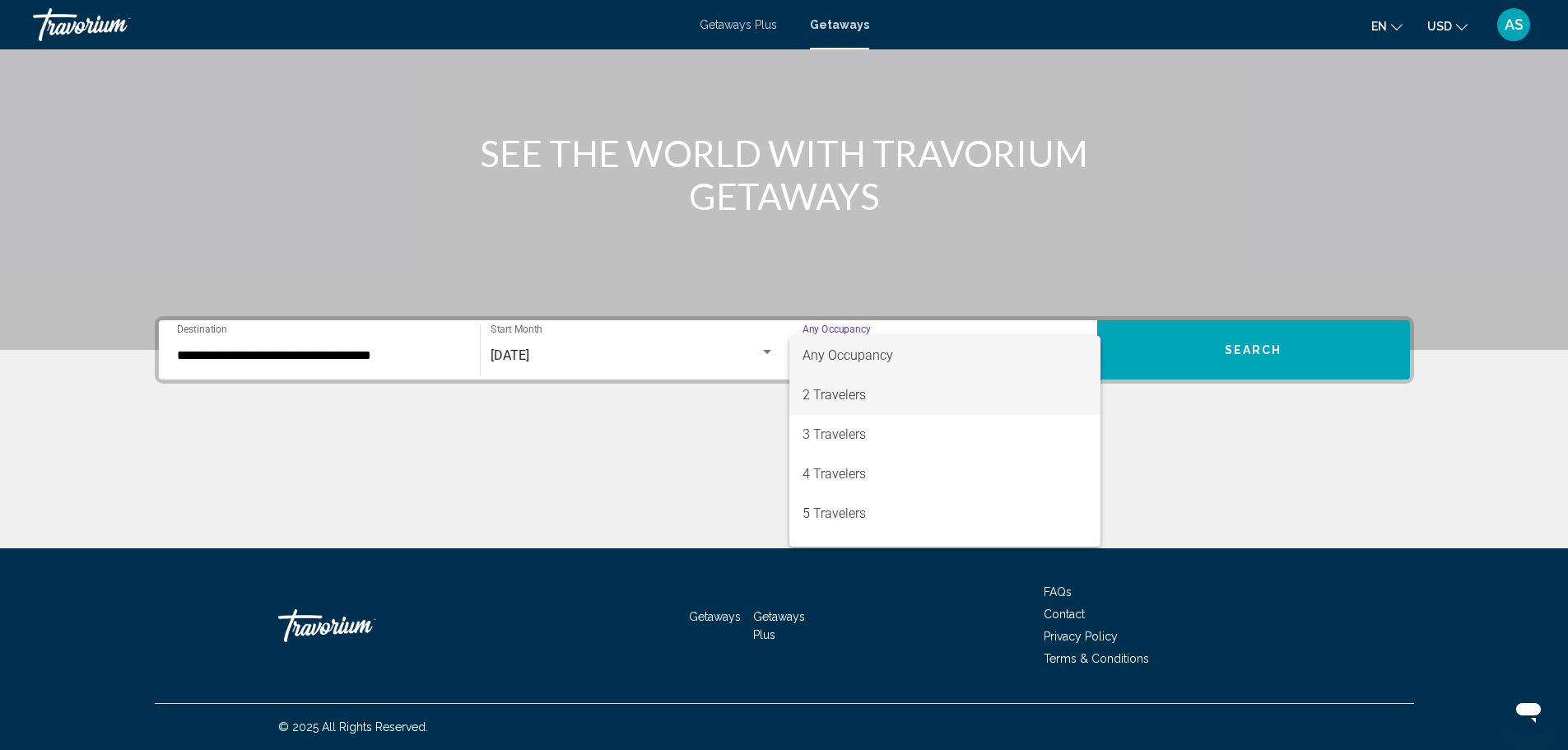
click at [837, 387] on span "2 Travelers" at bounding box center [945, 396] width 285 height 40
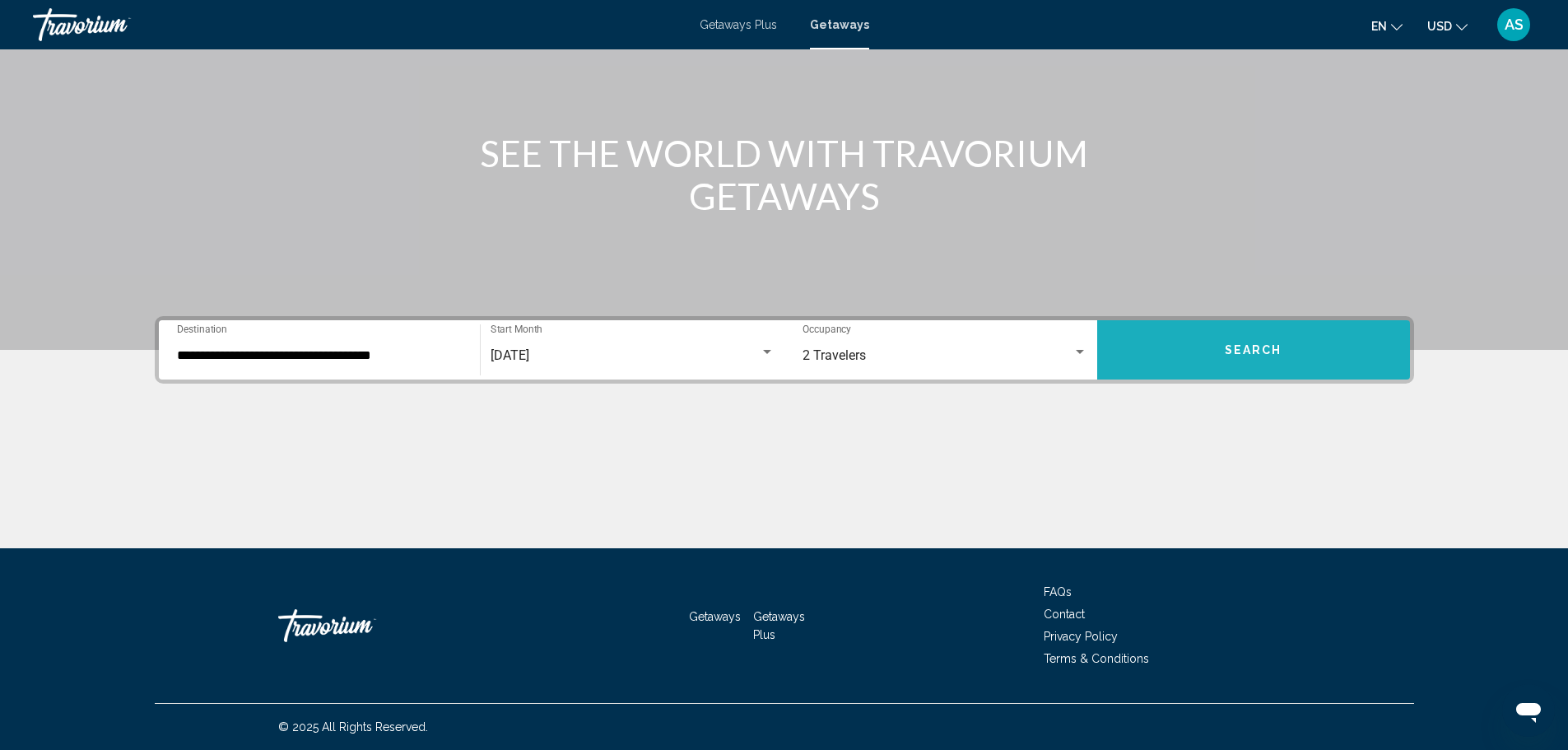
click at [1282, 324] on button "Search" at bounding box center [1254, 350] width 313 height 60
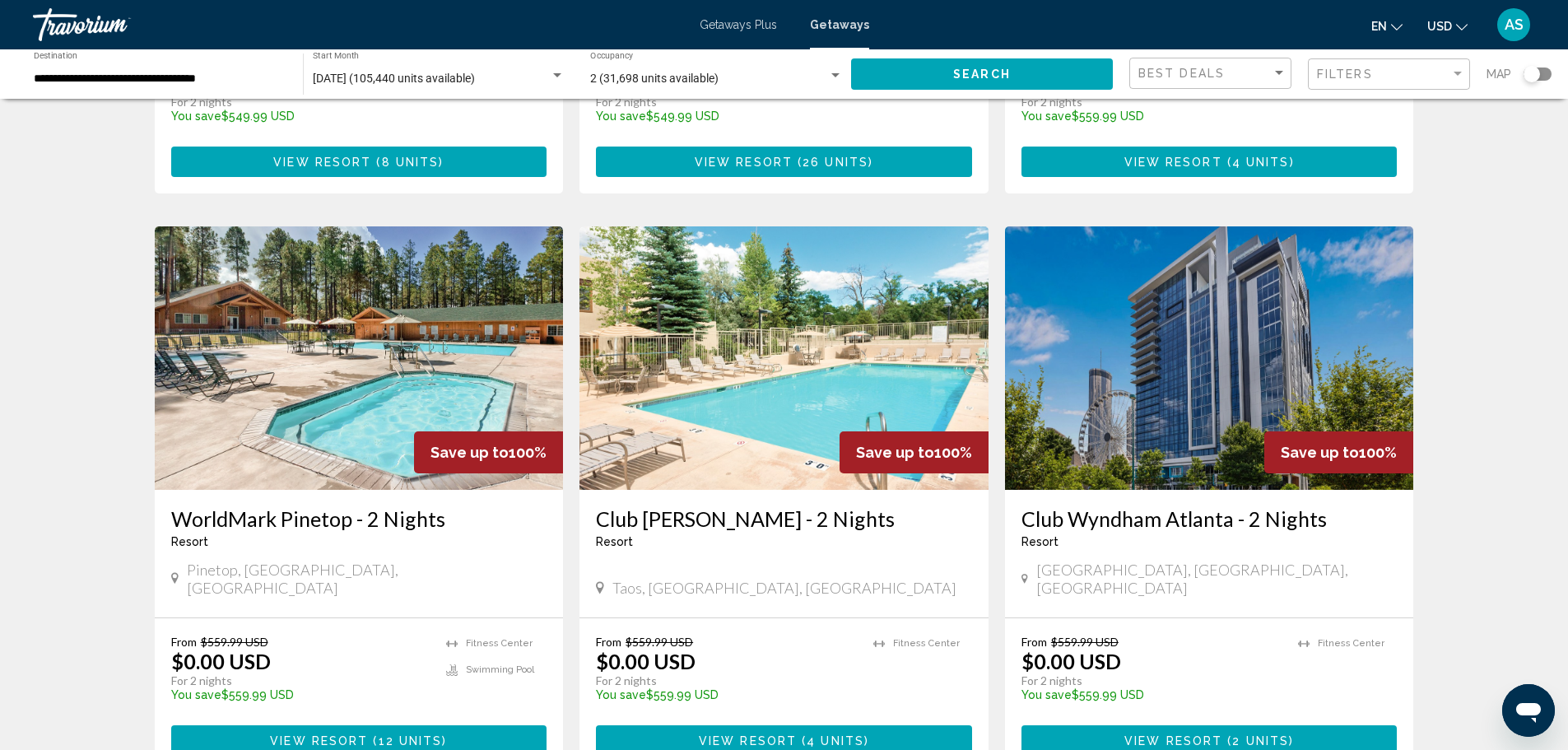
scroll to position [1781, 0]
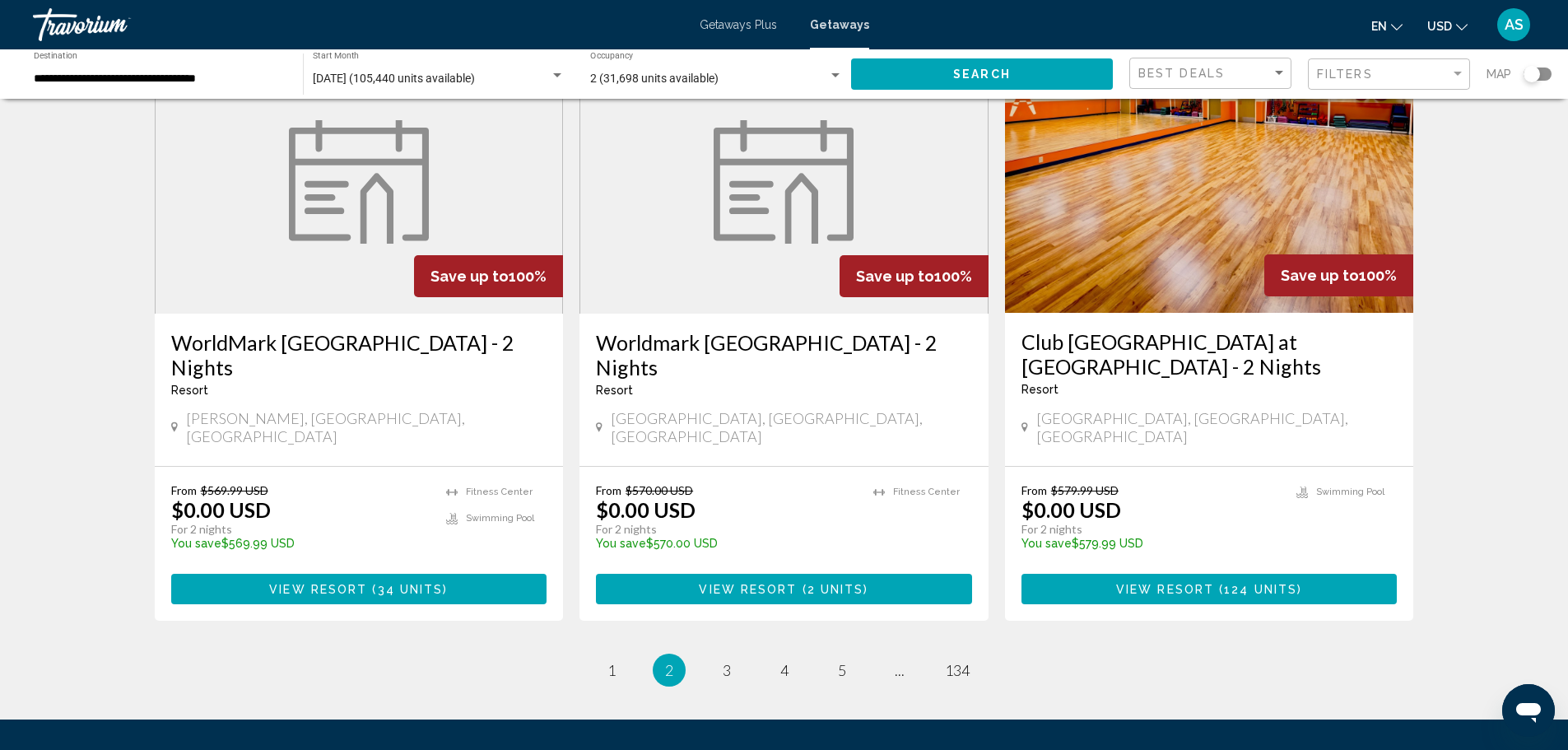
scroll to position [1924, 0]
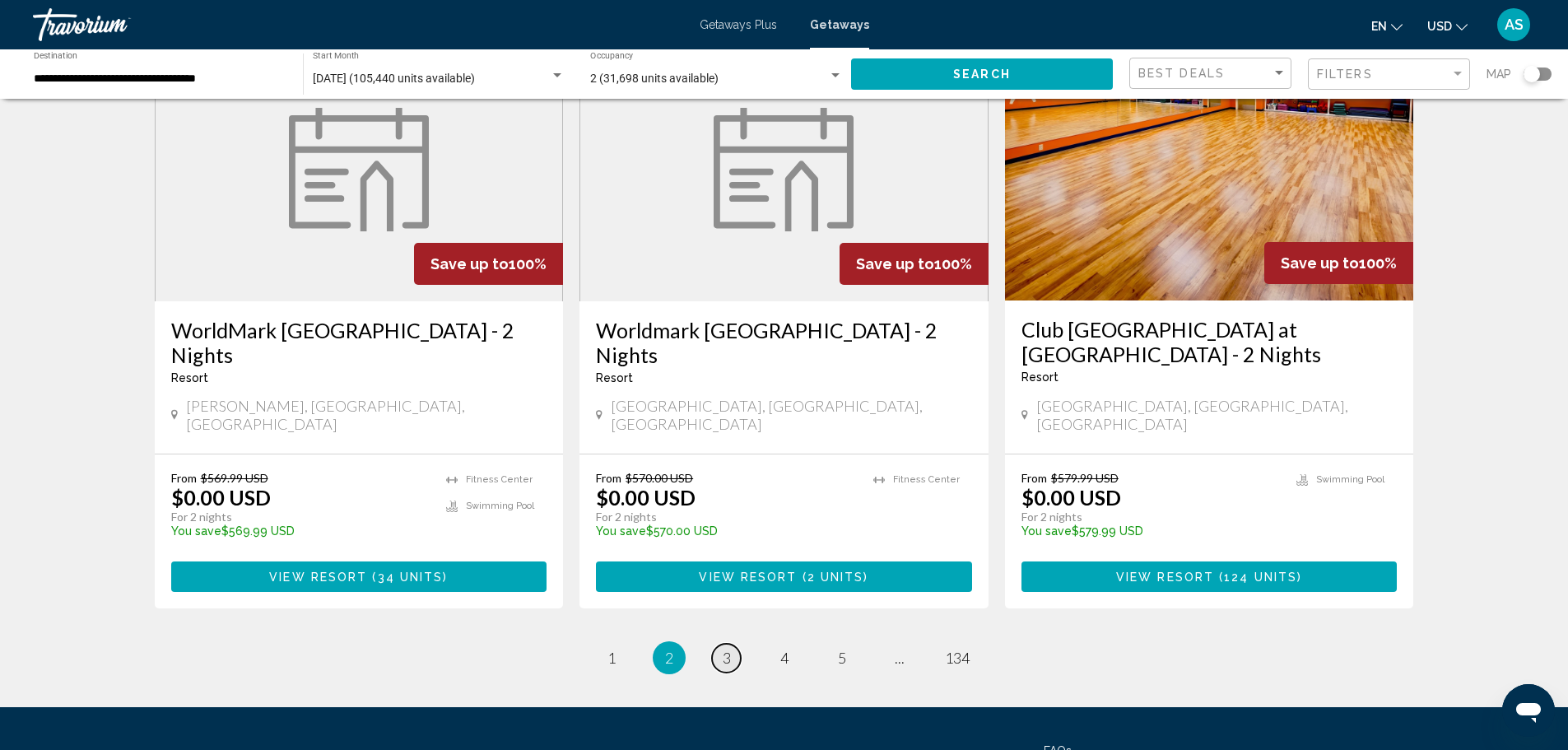
click at [732, 644] on link "page 3" at bounding box center [726, 658] width 29 height 29
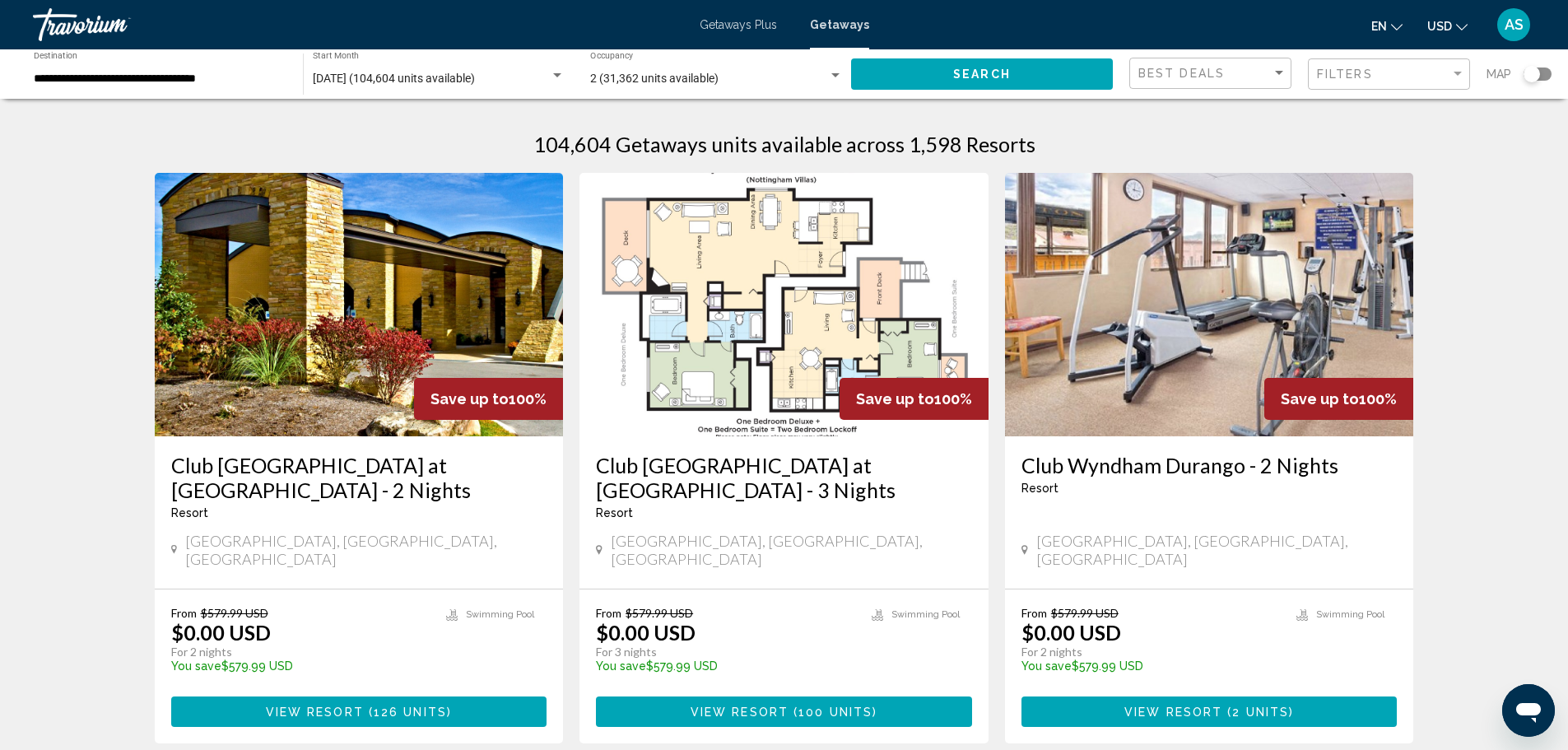
click at [421, 296] on img "Main content" at bounding box center [359, 305] width 410 height 263
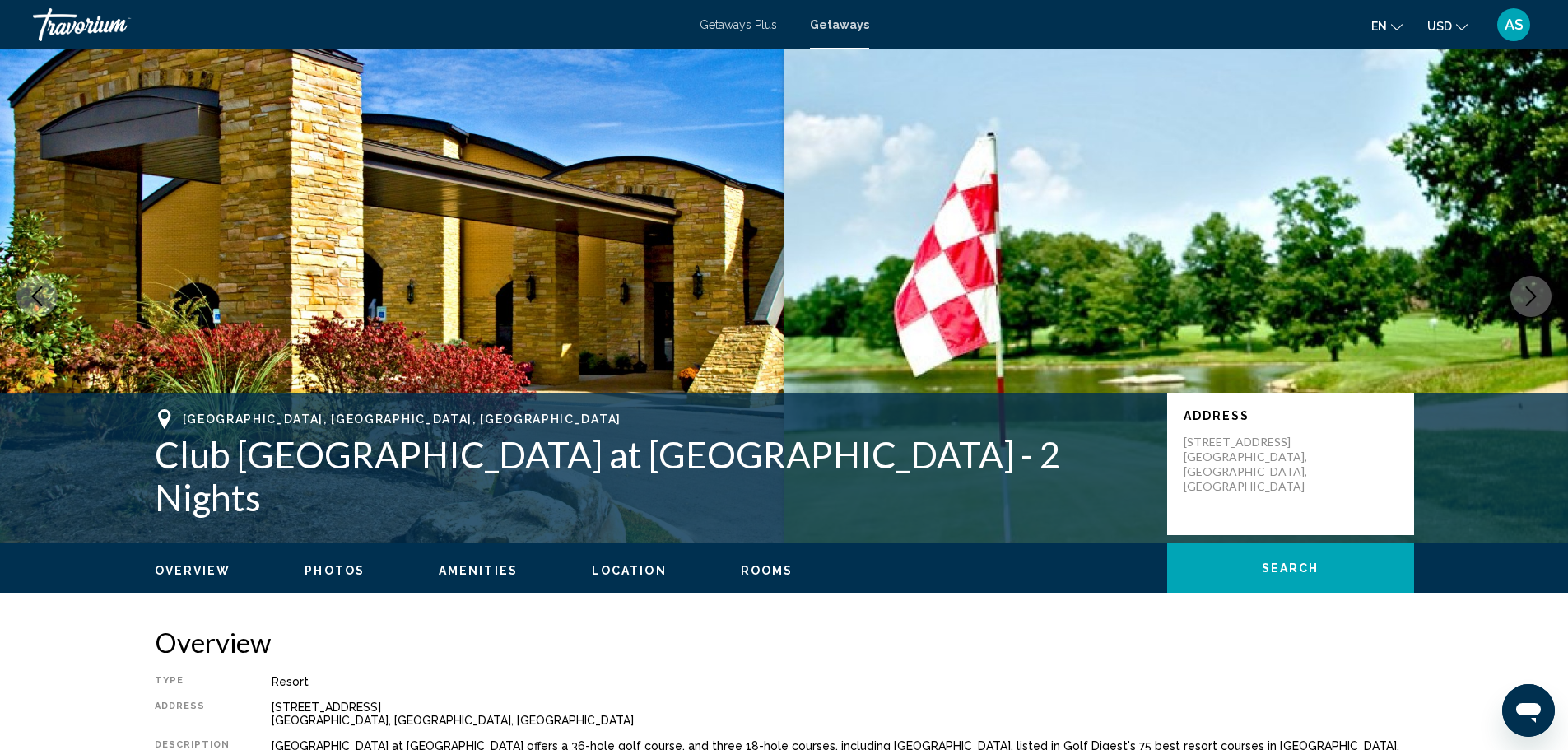
click at [1528, 297] on icon "Next image" at bounding box center [1532, 296] width 20 height 20
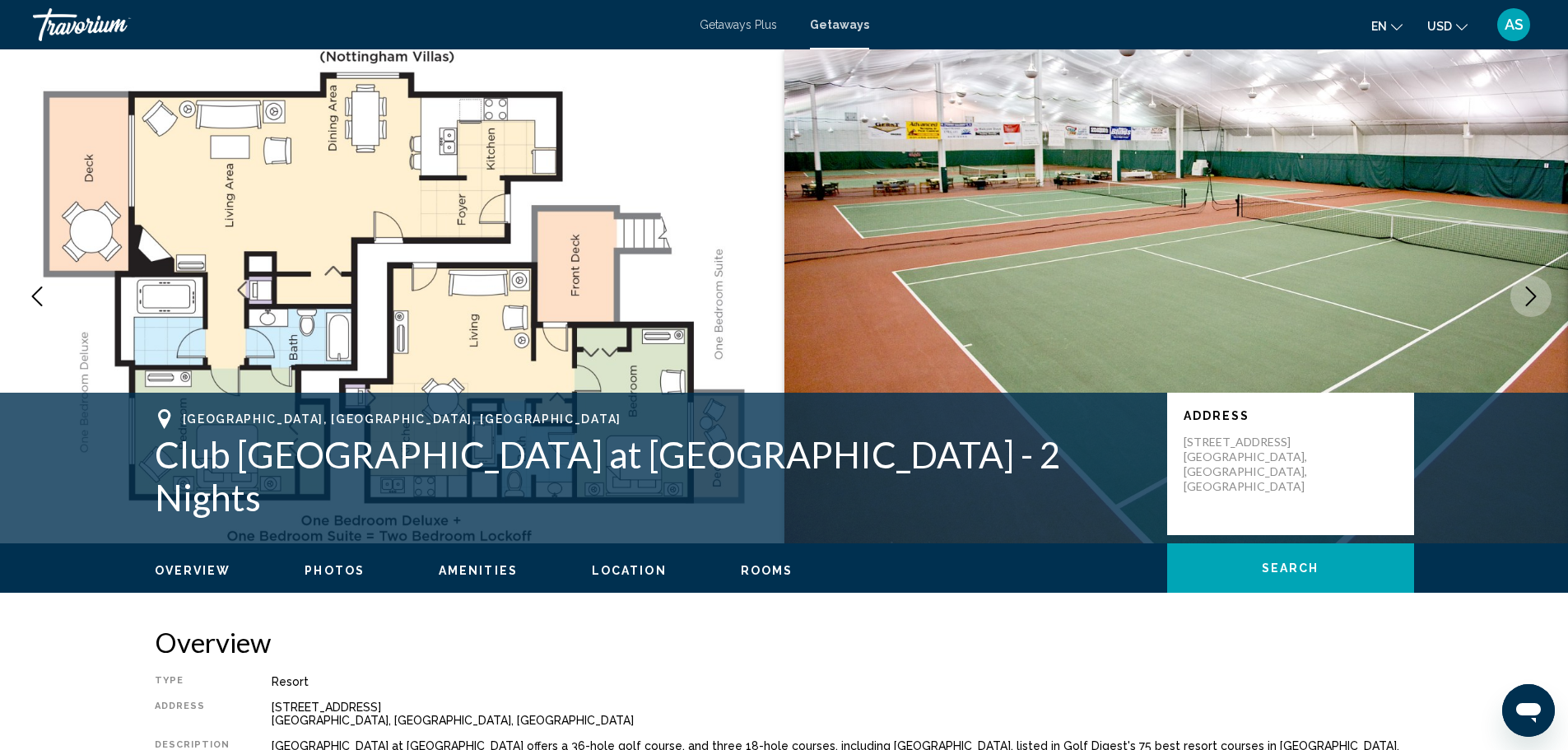
click at [1528, 297] on icon "Next image" at bounding box center [1532, 296] width 20 height 20
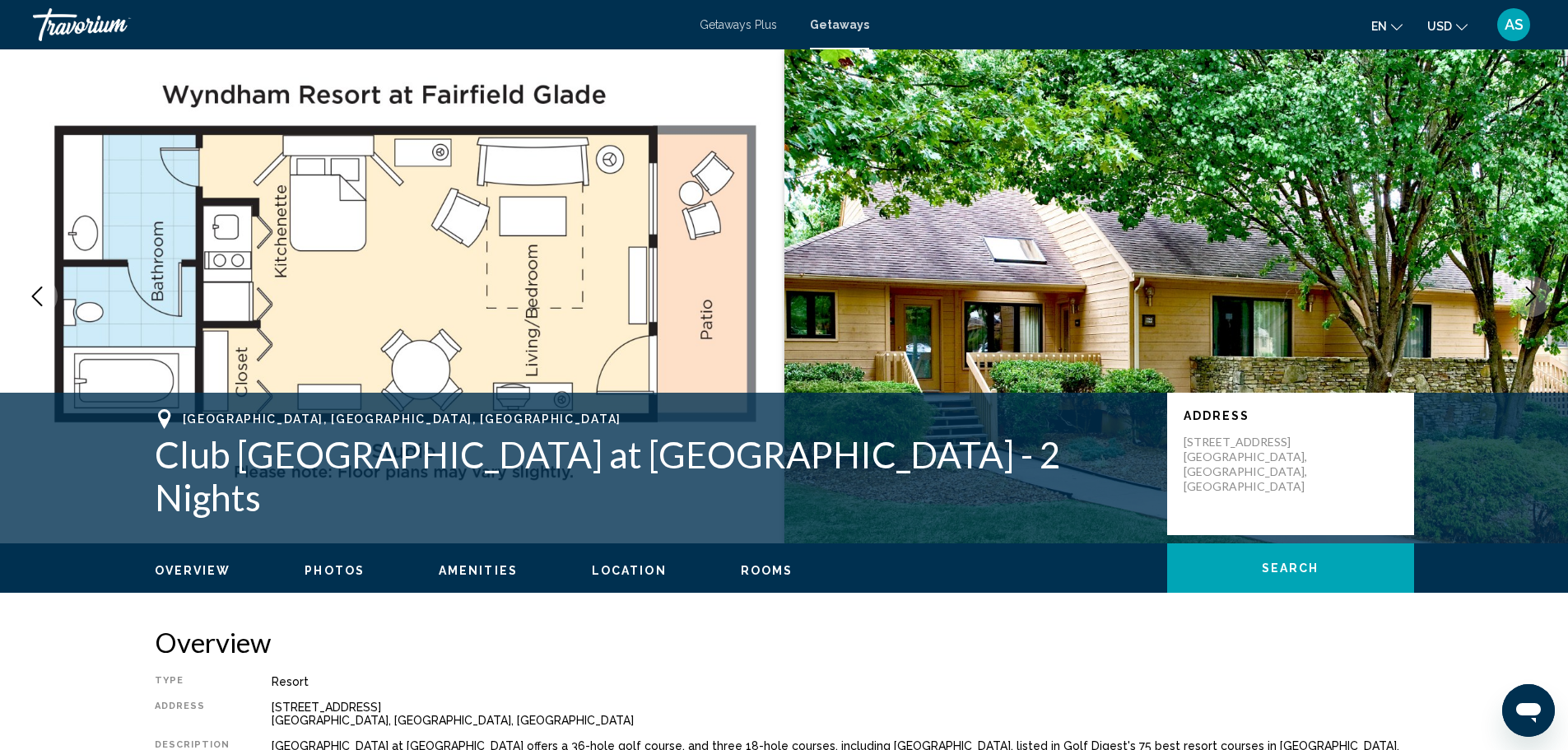
click at [1528, 297] on icon "Next image" at bounding box center [1532, 296] width 20 height 20
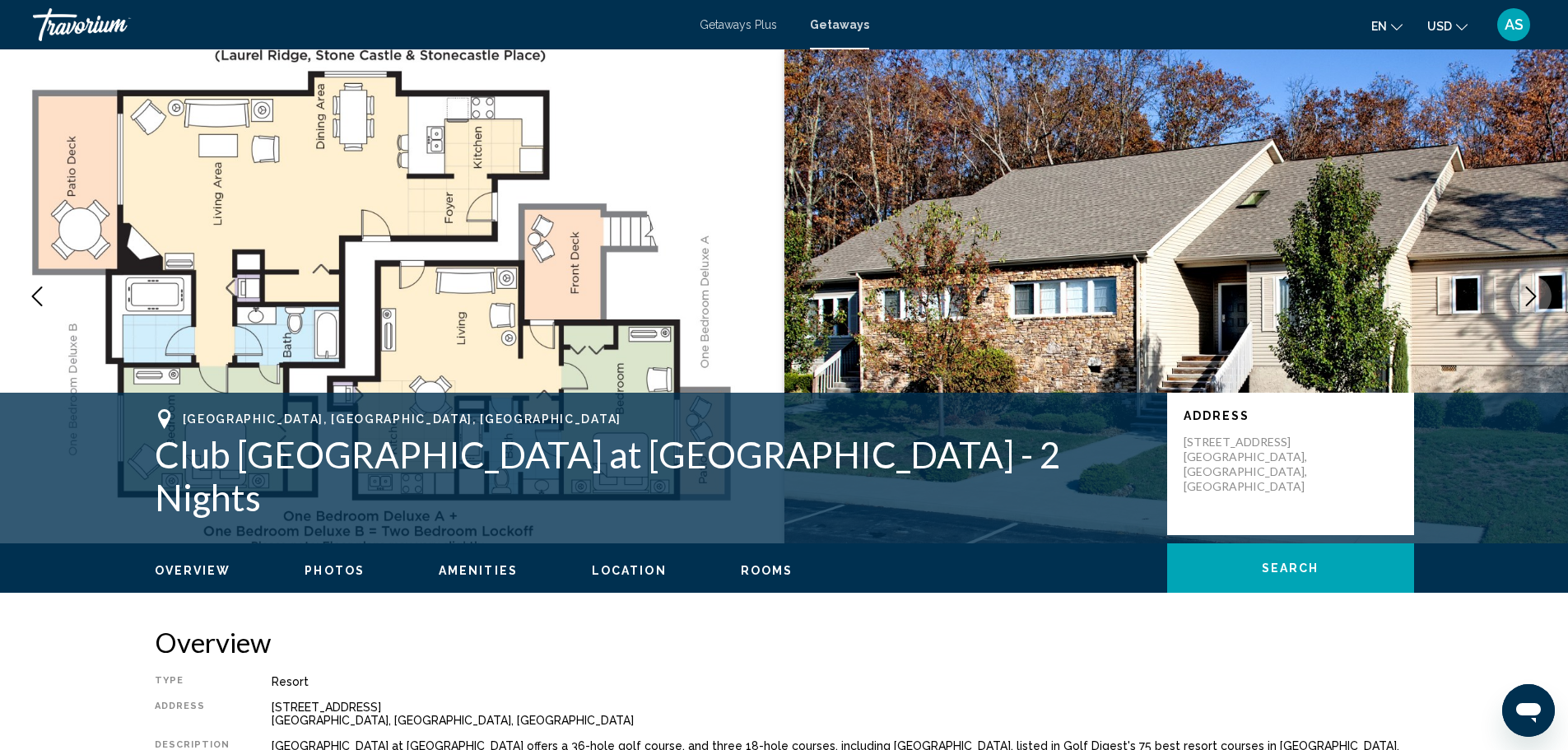
click at [1528, 297] on icon "Next image" at bounding box center [1532, 296] width 20 height 20
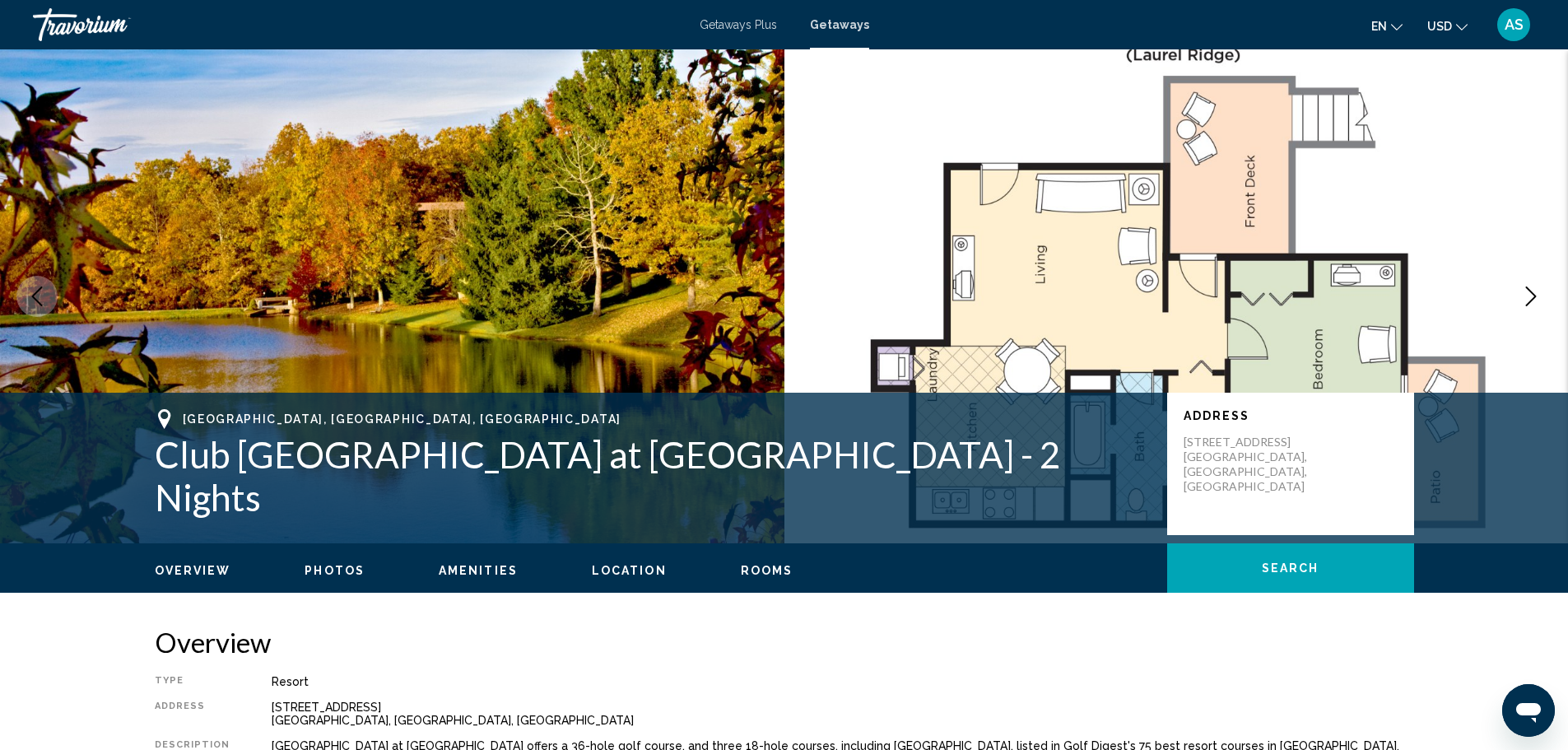
click at [1528, 297] on icon "Next image" at bounding box center [1532, 296] width 20 height 20
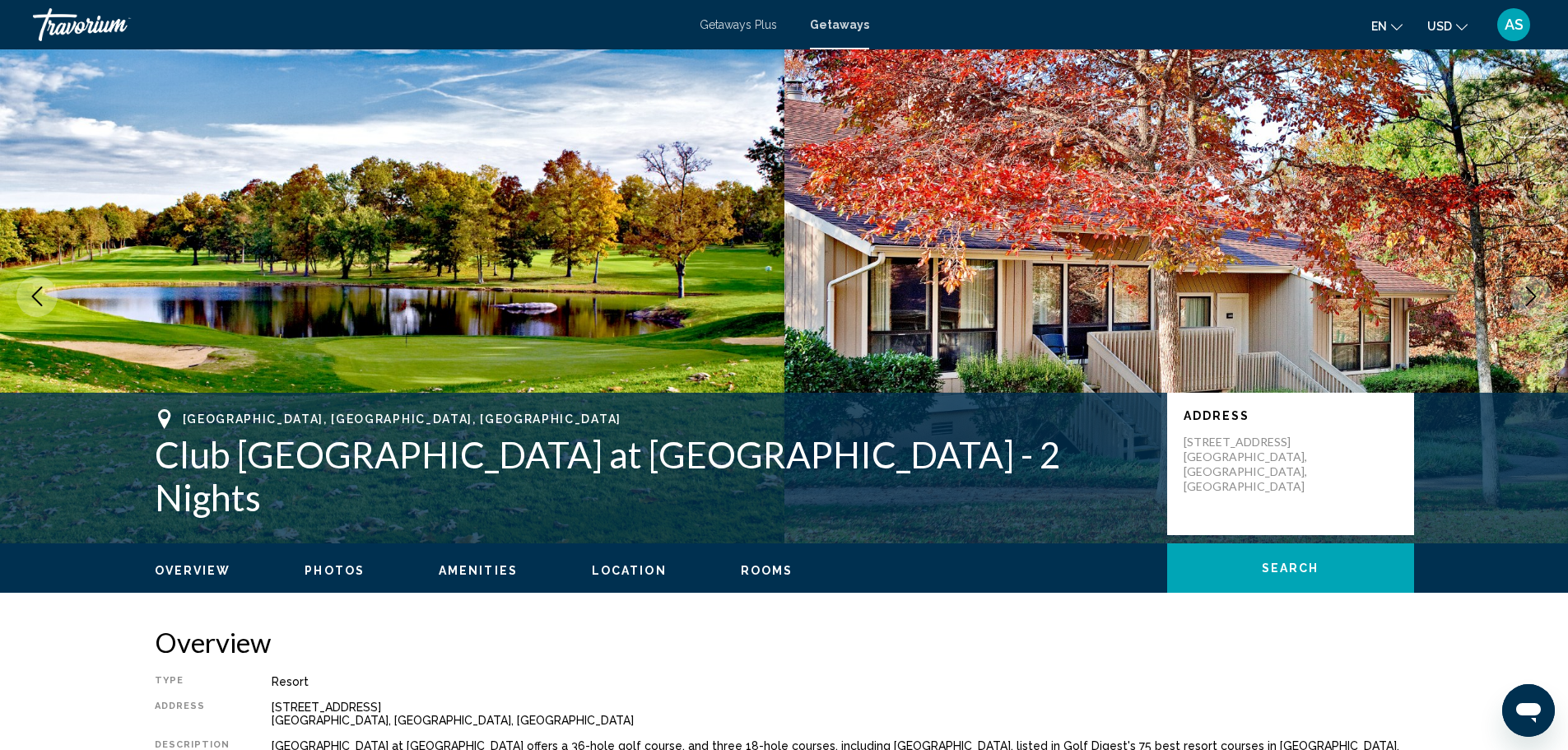
click at [1528, 297] on icon "Next image" at bounding box center [1532, 296] width 20 height 20
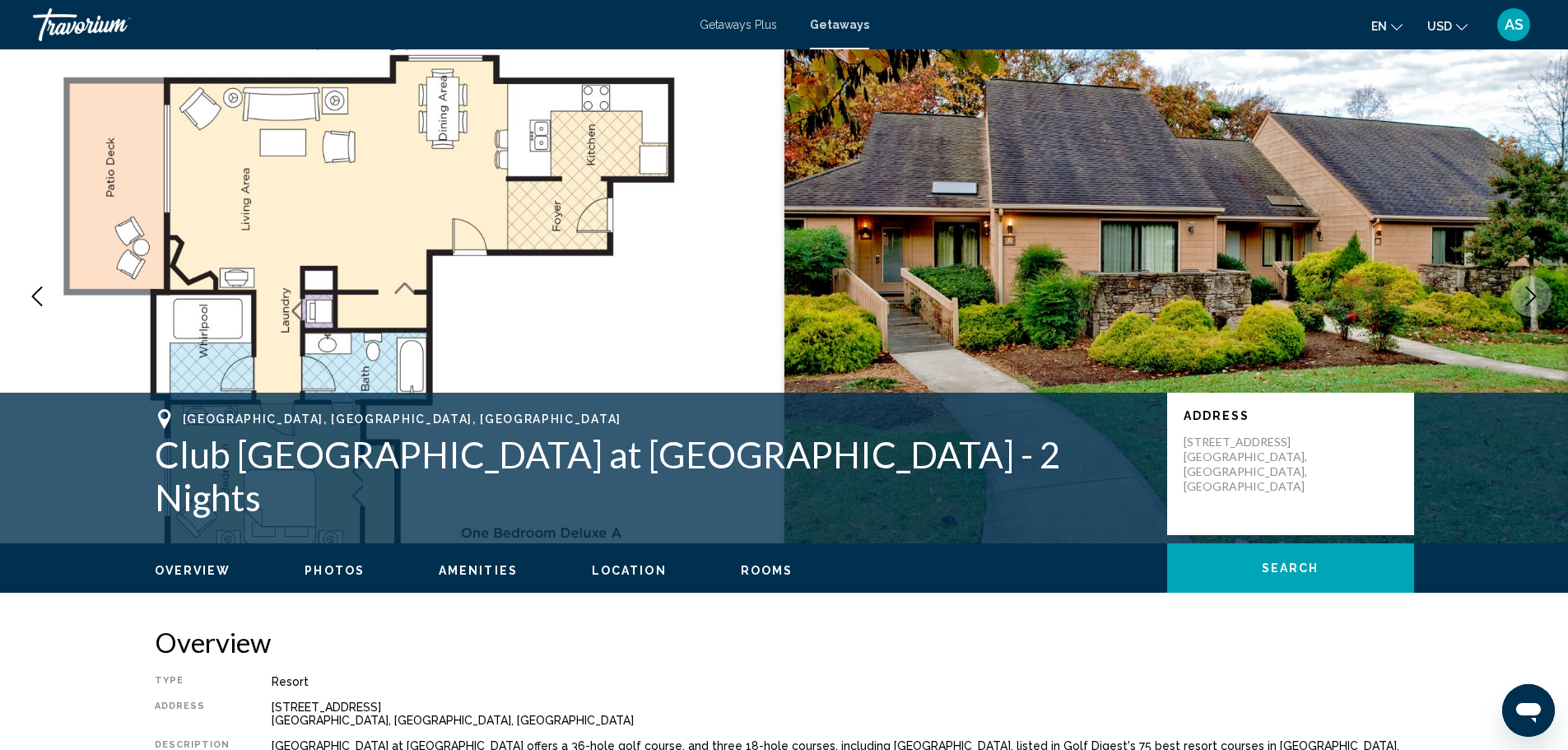
click at [1528, 297] on icon "Next image" at bounding box center [1532, 296] width 20 height 20
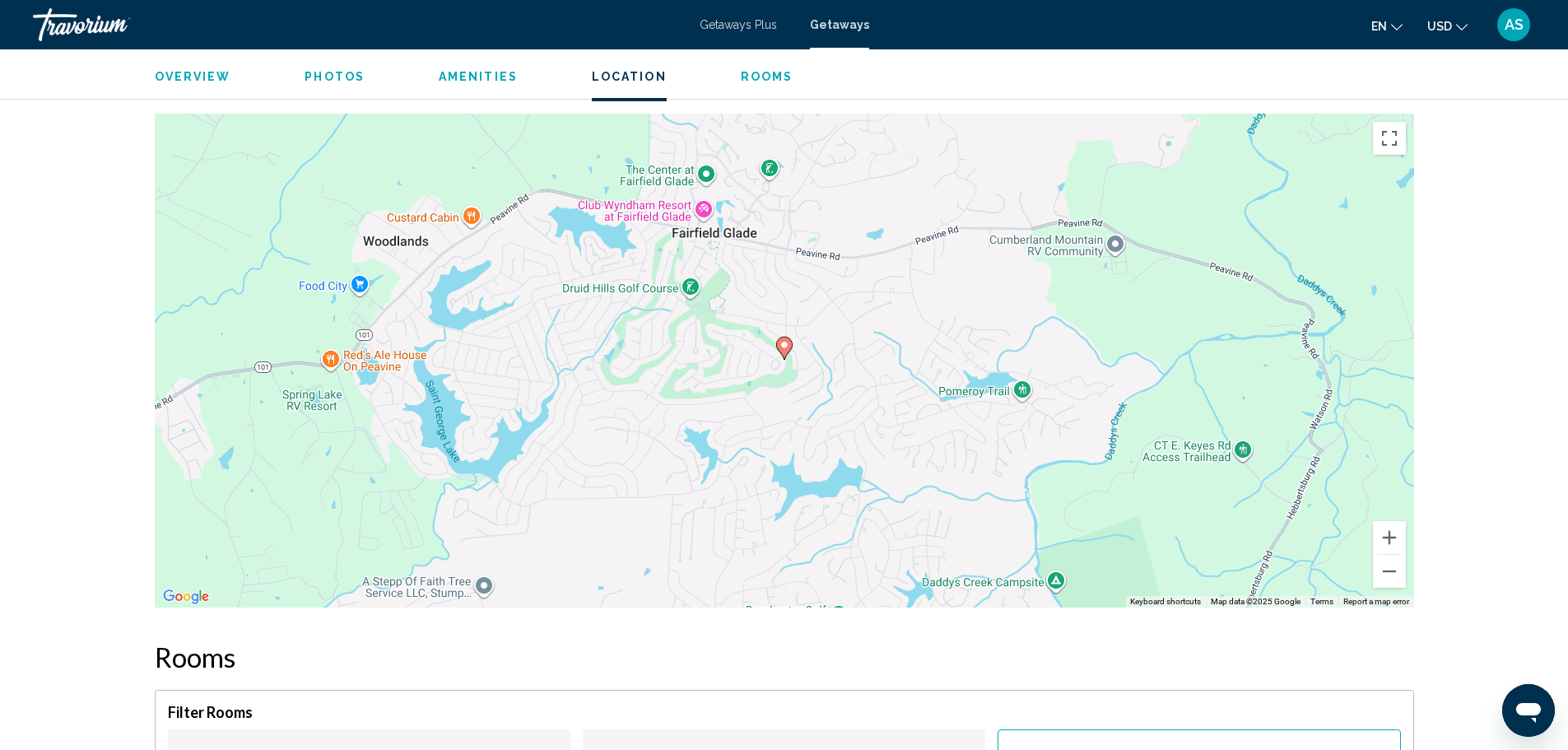
scroll to position [2210, 0]
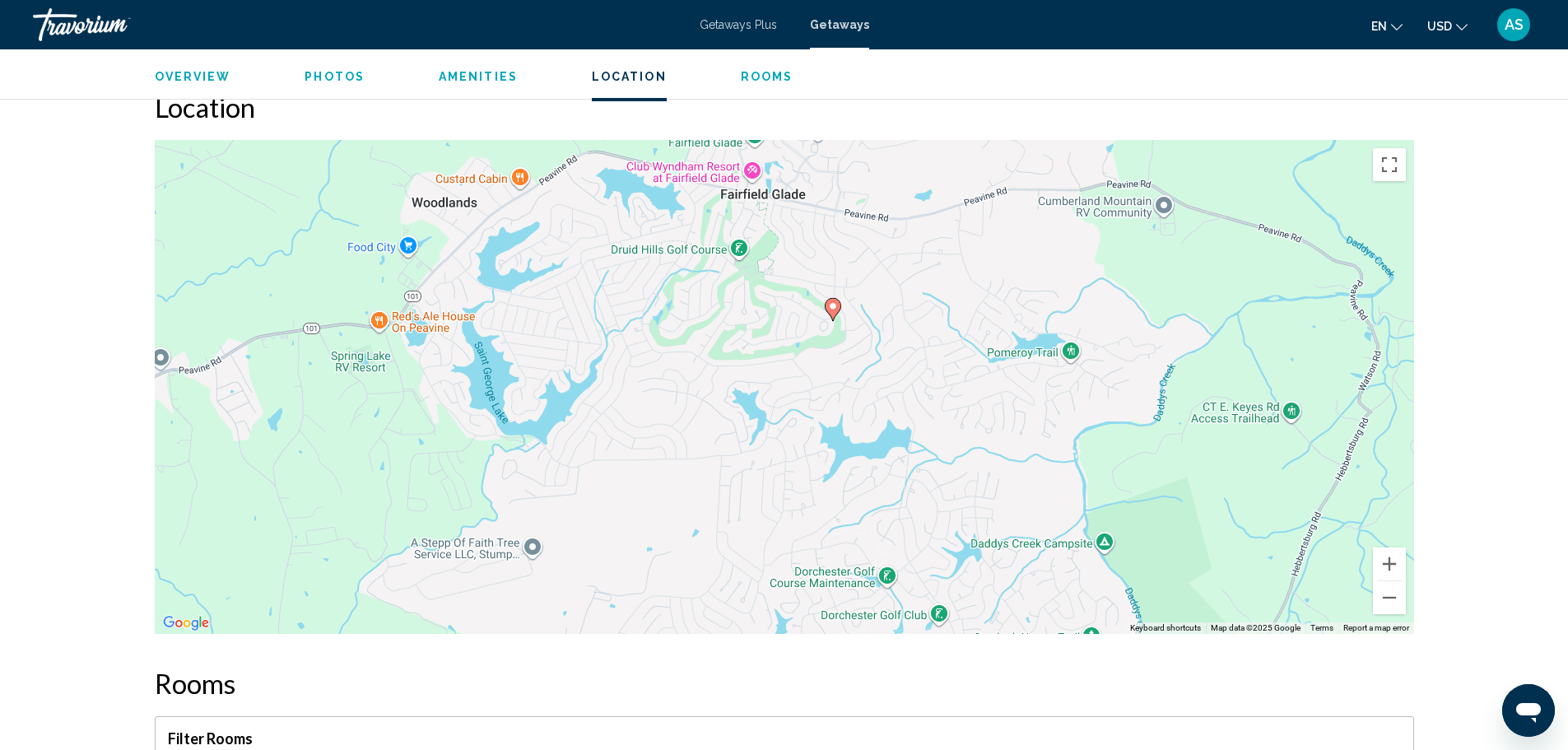
drag, startPoint x: 660, startPoint y: 342, endPoint x: 711, endPoint y: 277, distance: 82.6
click at [711, 277] on div "To activate drag with keyboard, press Alt + Enter. Once in keyboard drag state,…" at bounding box center [784, 387] width 1259 height 494
click at [722, 252] on div "To activate drag with keyboard, press Alt + Enter. Once in keyboard drag state,…" at bounding box center [784, 387] width 1259 height 494
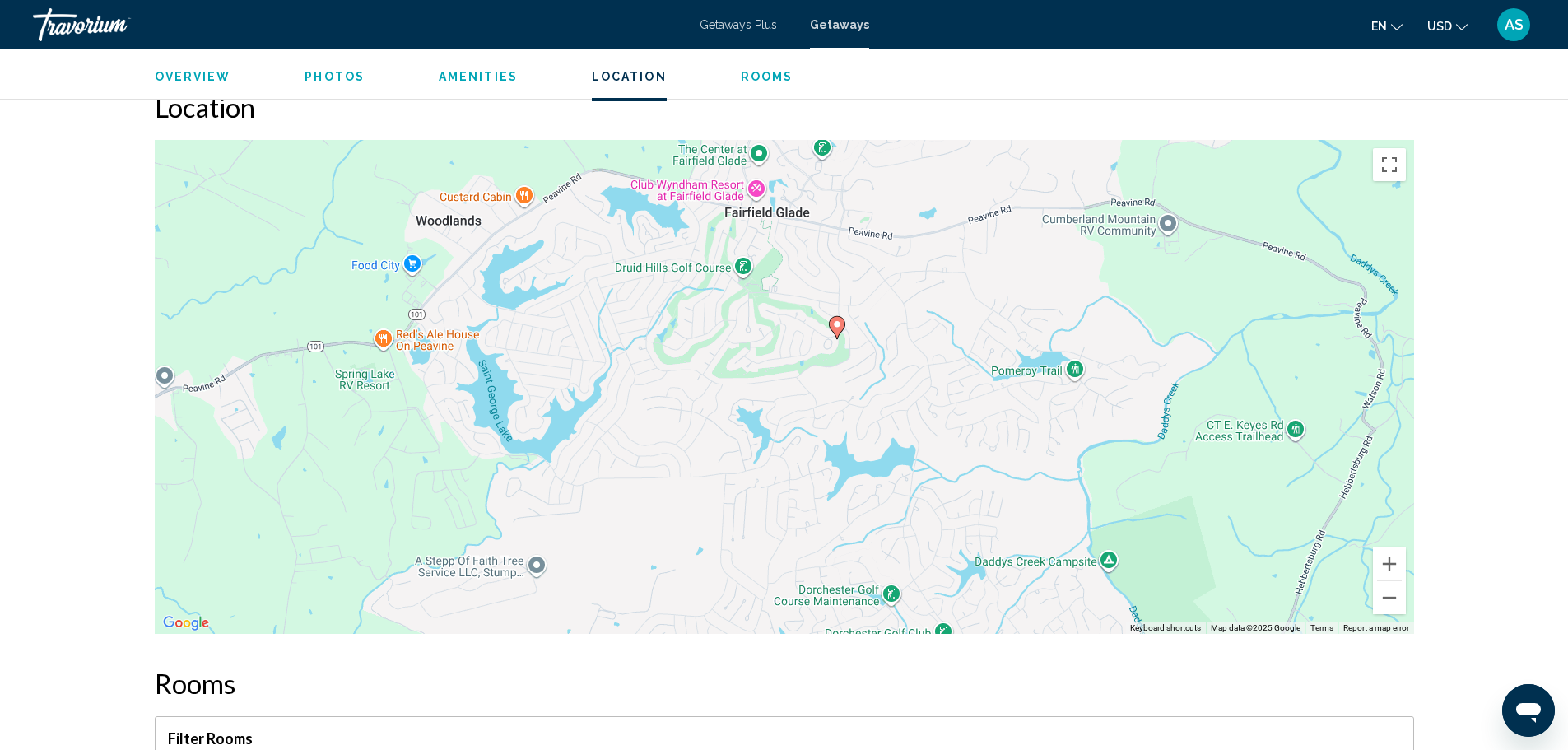
drag, startPoint x: 723, startPoint y: 252, endPoint x: 728, endPoint y: 272, distance: 20.6
click at [728, 272] on div "To activate drag with keyboard, press Alt + Enter. Once in keyboard drag state,…" at bounding box center [784, 387] width 1259 height 494
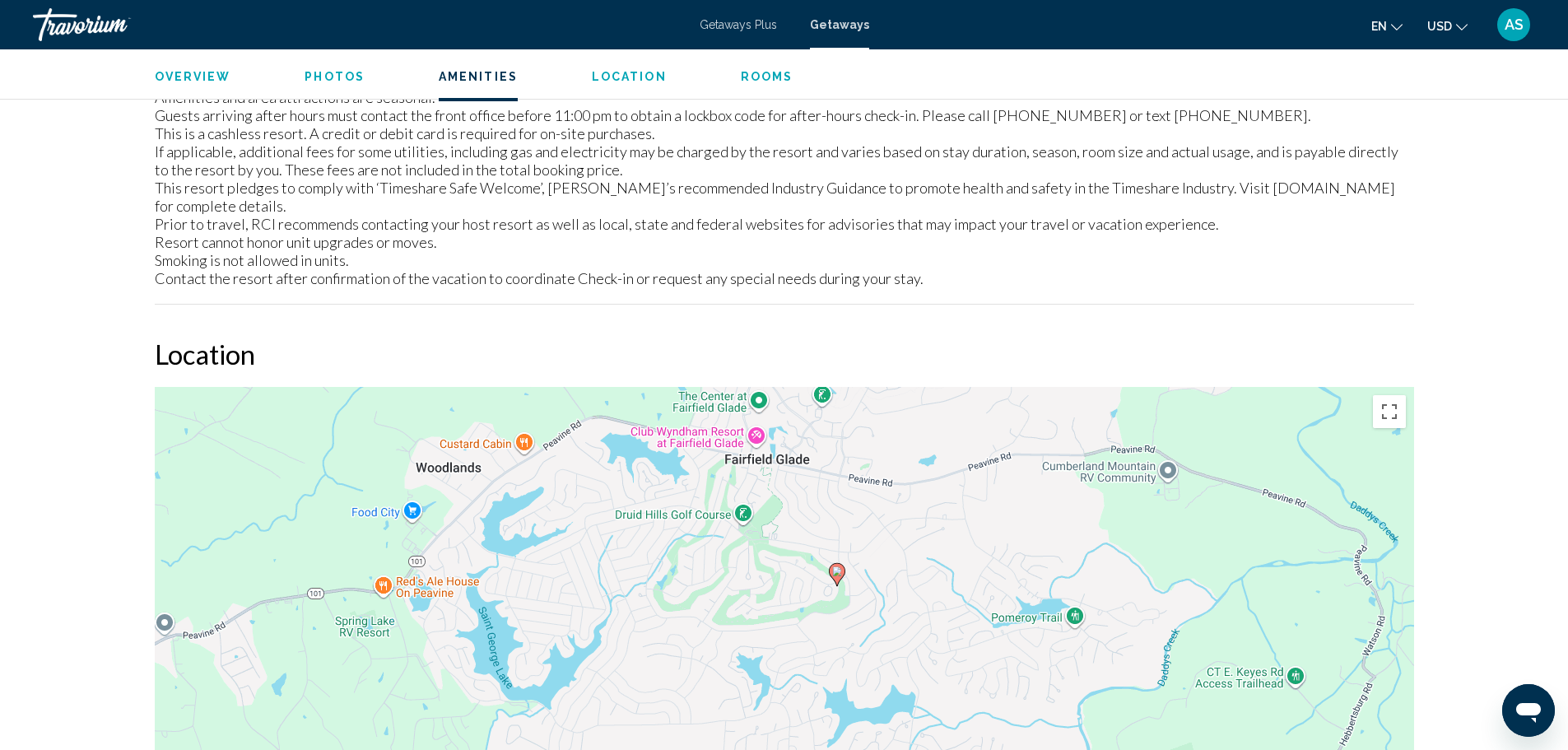
scroll to position [1886, 0]
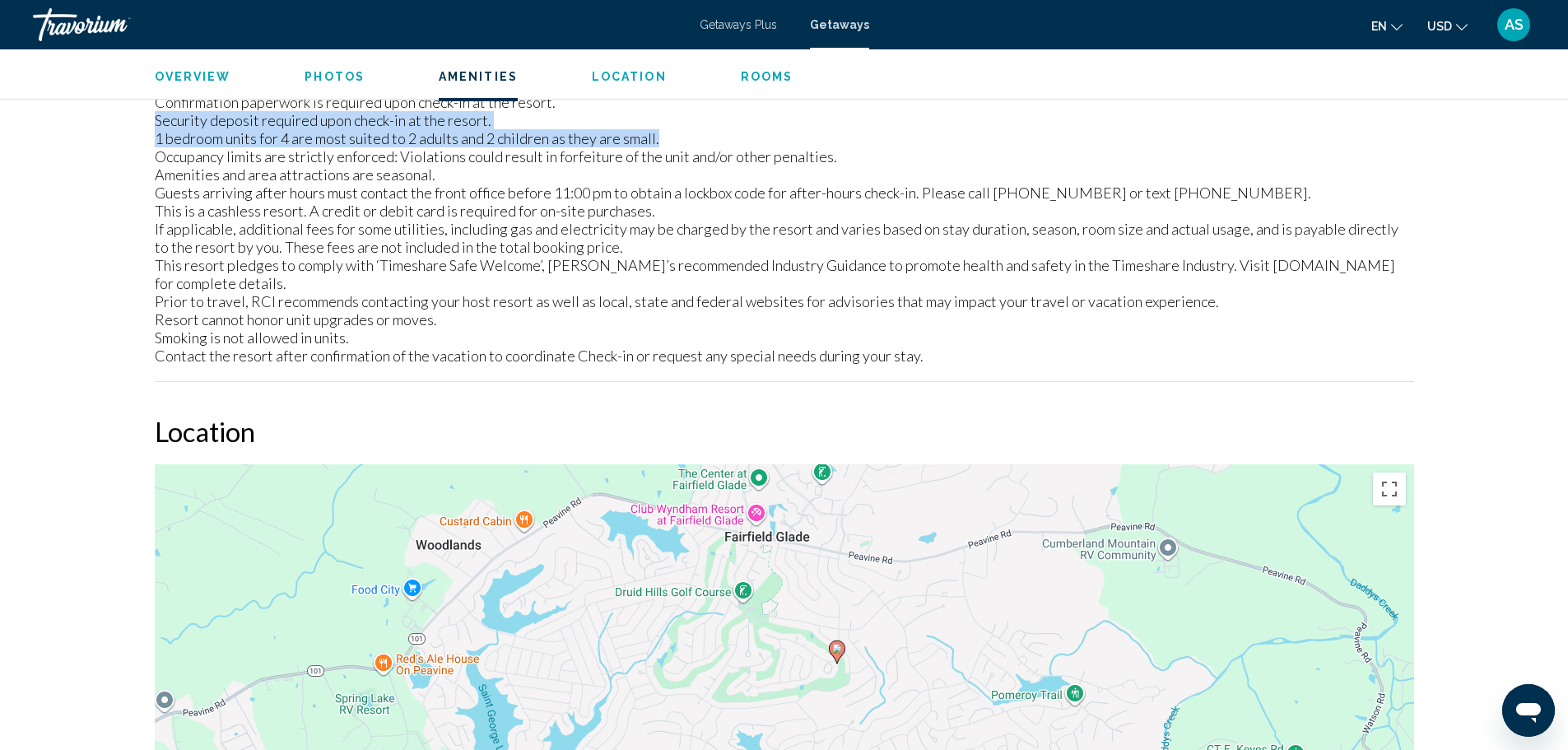
drag, startPoint x: 1566, startPoint y: 137, endPoint x: 1563, endPoint y: 122, distance: 15.3
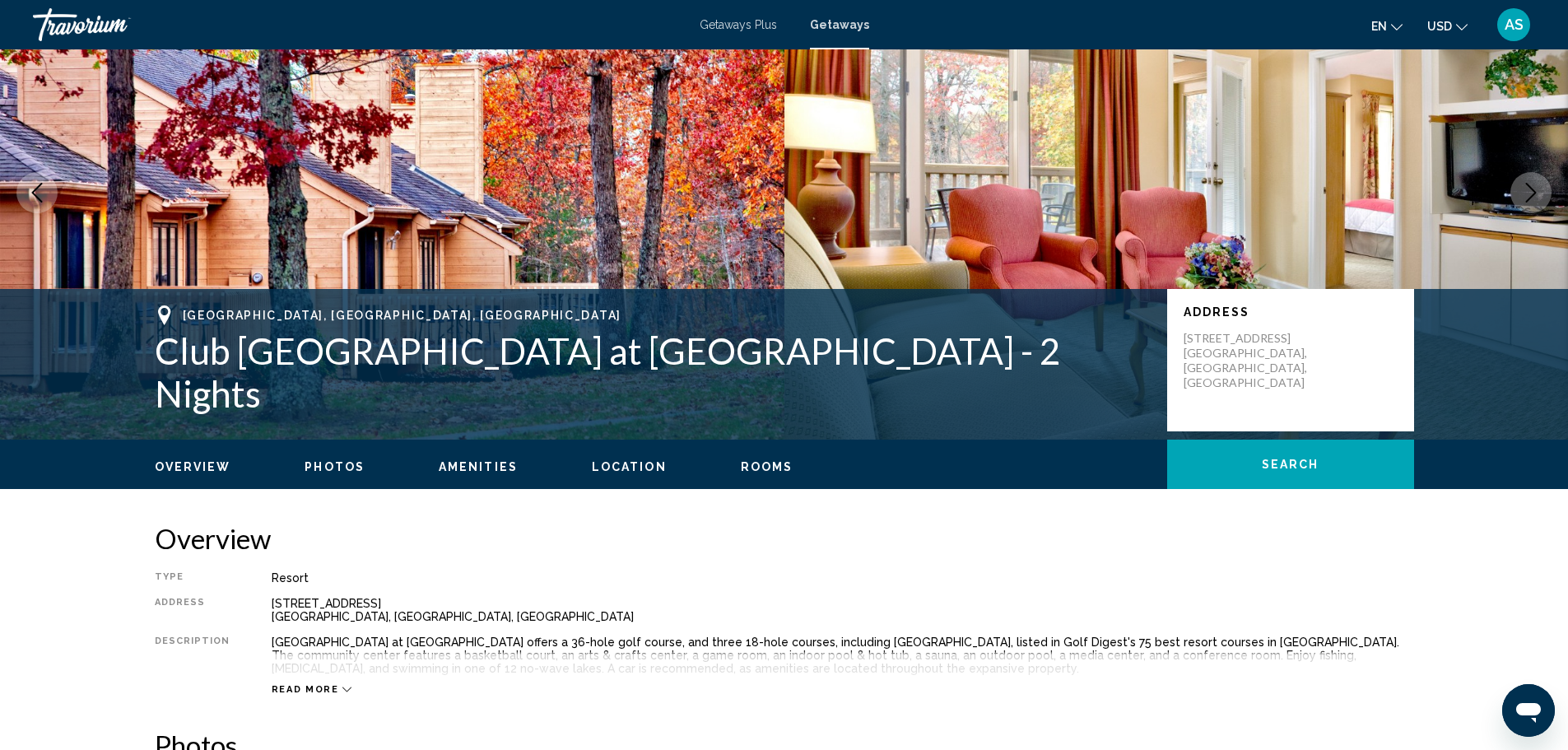
scroll to position [0, 0]
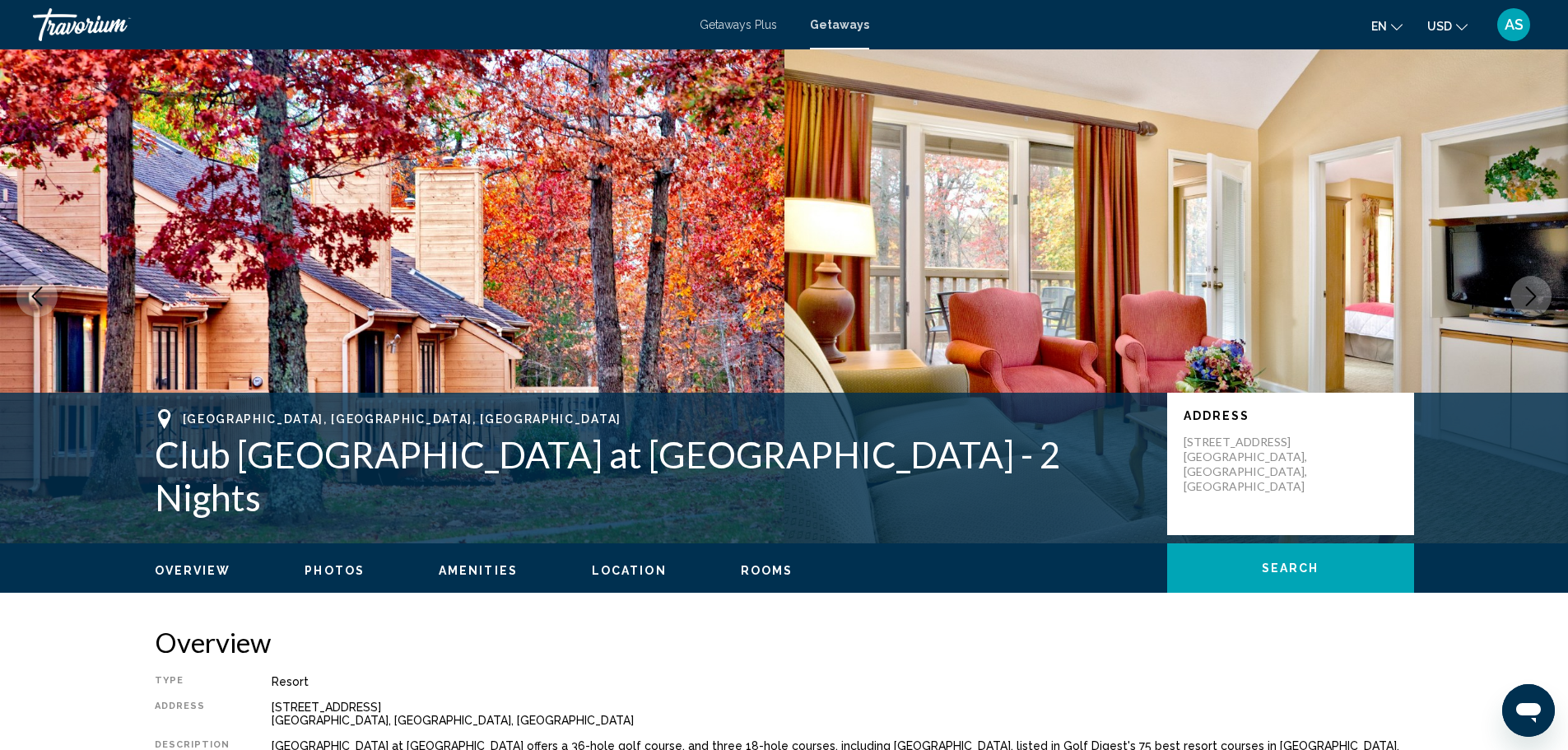
click at [841, 30] on span "Getaways" at bounding box center [840, 25] width 60 height 13
